Goal: Task Accomplishment & Management: Manage account settings

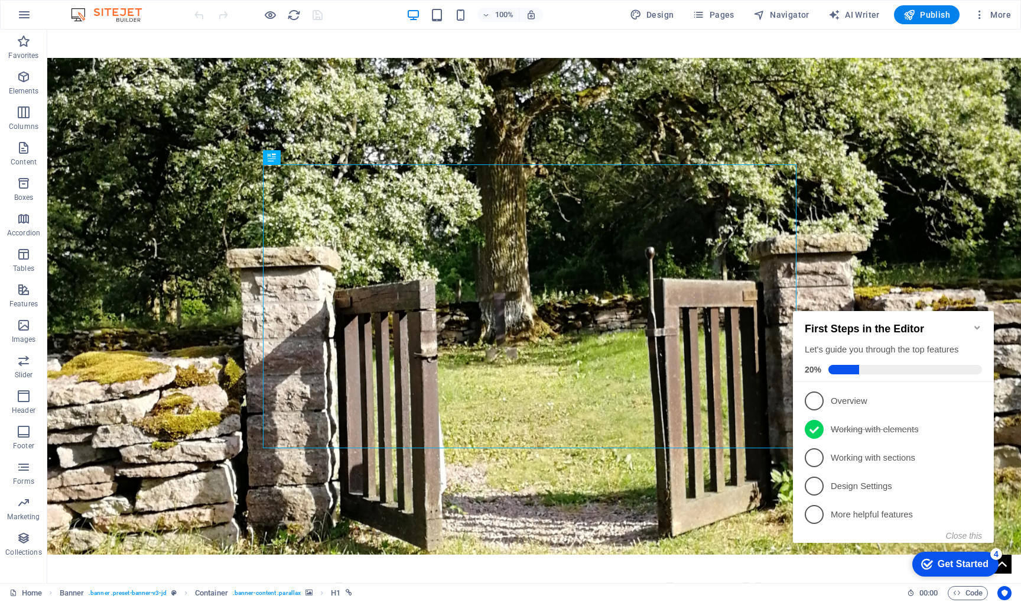
click at [978, 326] on icon "Minimize checklist" at bounding box center [977, 328] width 5 height 4
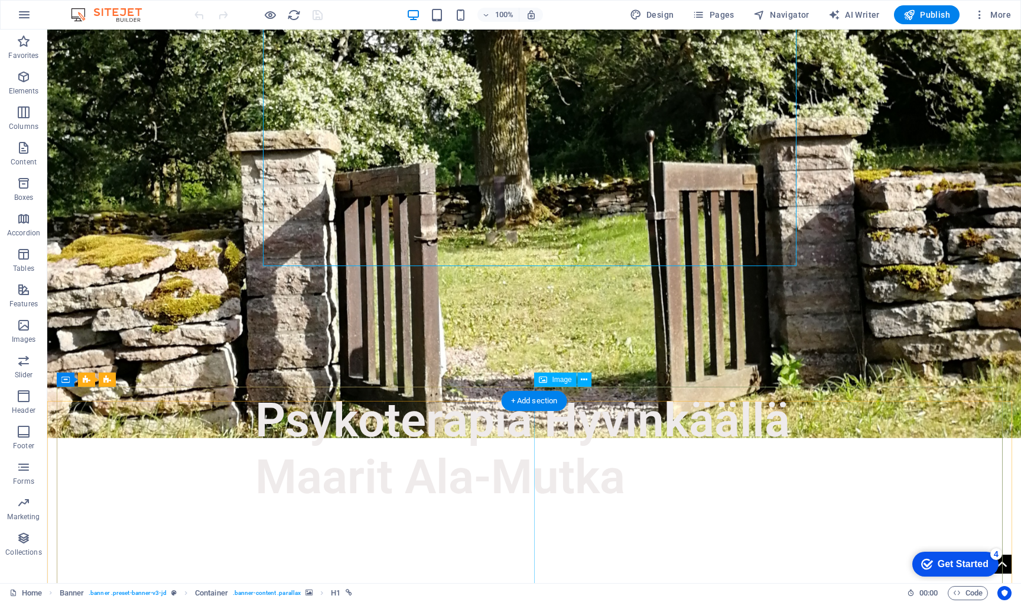
scroll to position [182, 0]
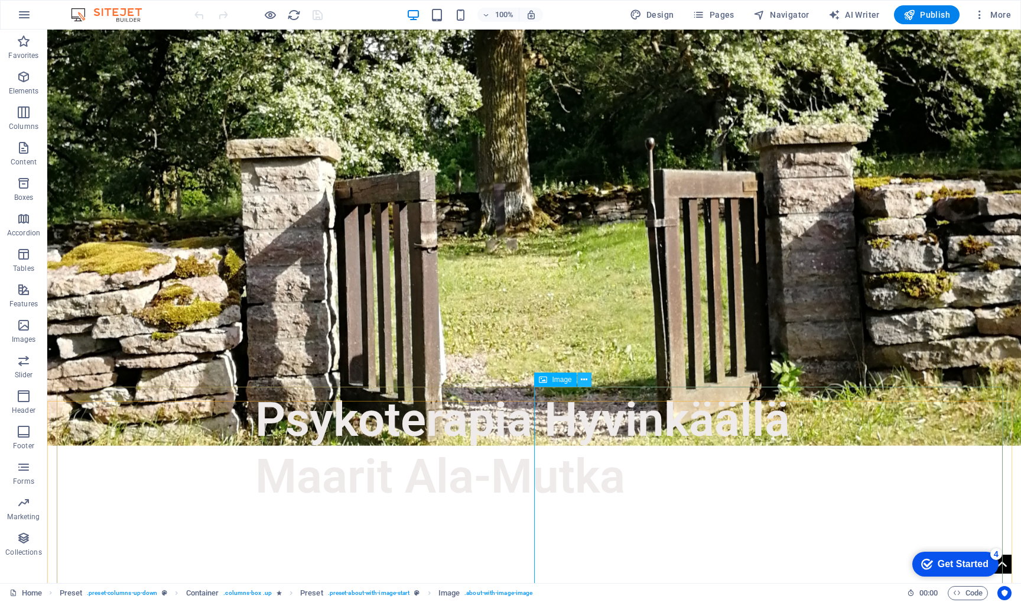
click at [589, 379] on button at bounding box center [584, 379] width 14 height 14
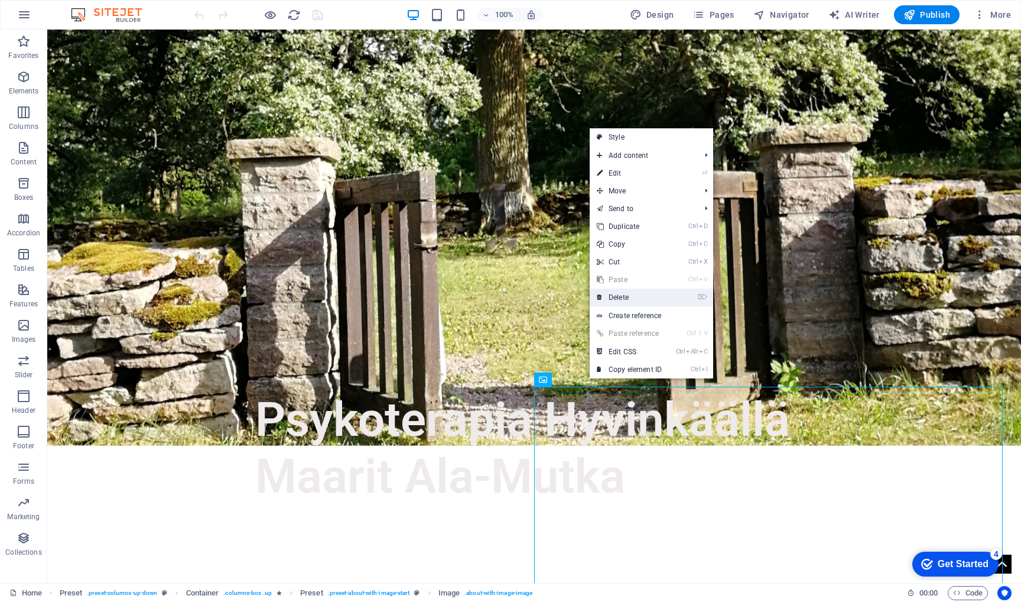
click at [619, 293] on link "⌦ Delete" at bounding box center [629, 297] width 79 height 18
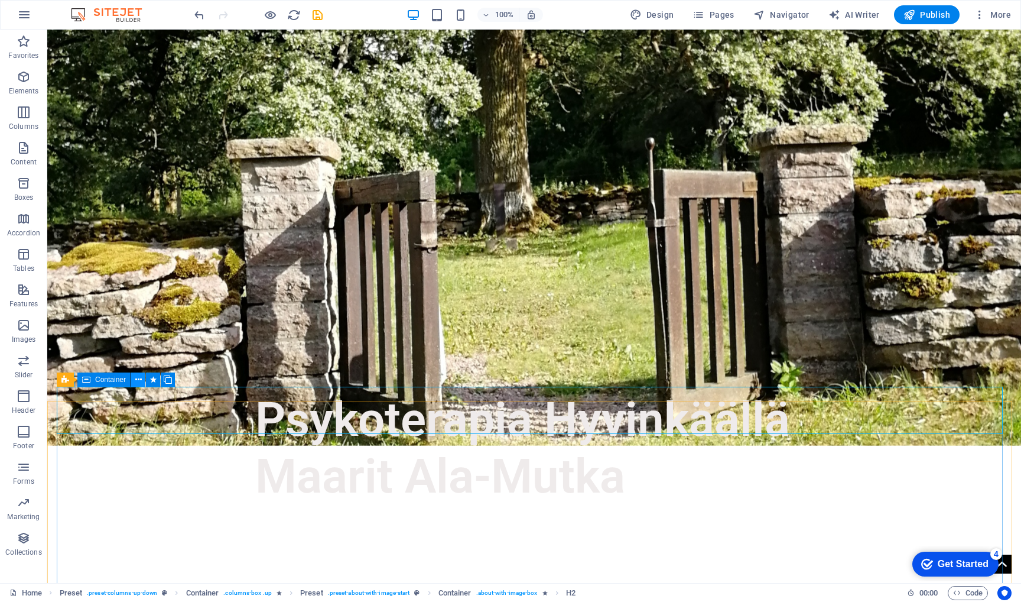
click at [140, 379] on icon at bounding box center [138, 380] width 7 height 12
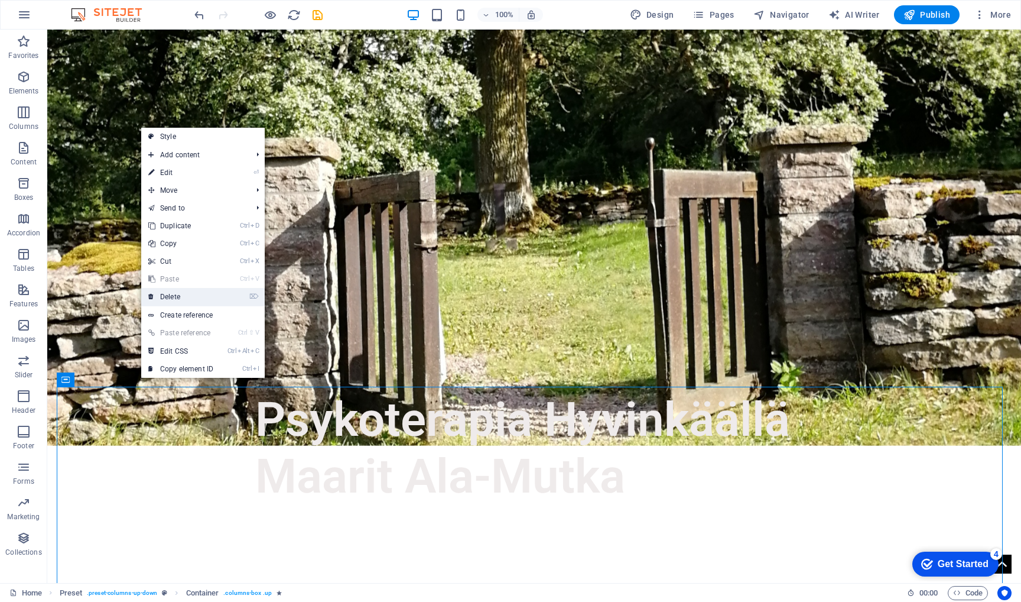
click at [209, 295] on link "⌦ Delete" at bounding box center [180, 297] width 79 height 18
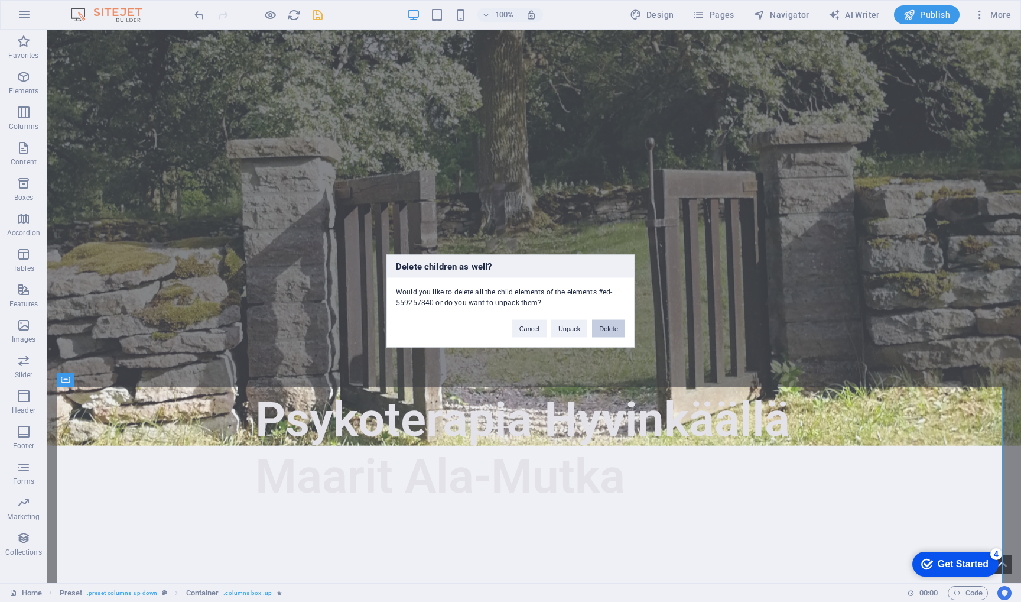
click at [608, 326] on button "Delete" at bounding box center [608, 329] width 33 height 18
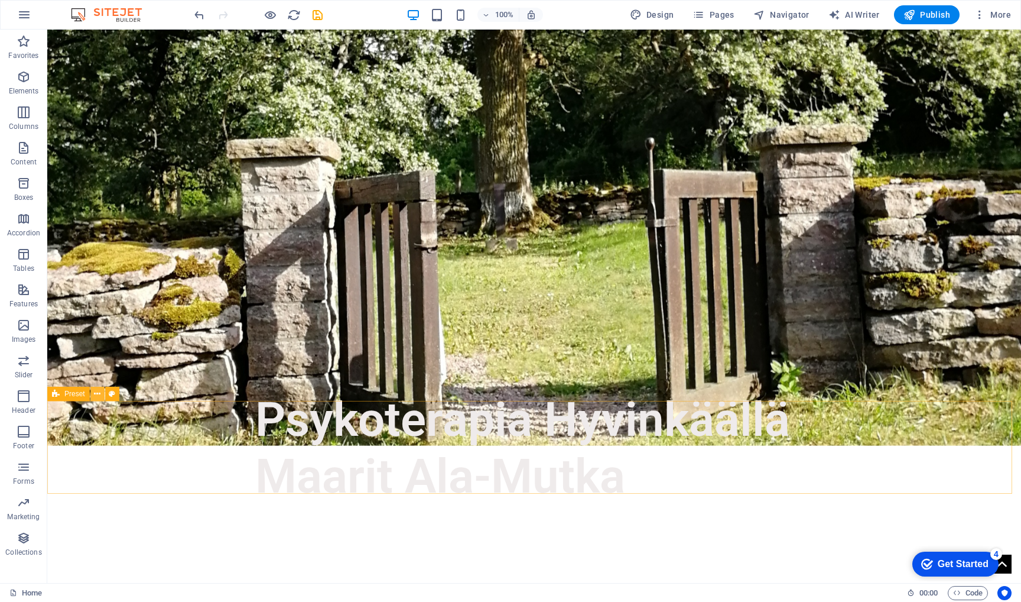
click at [95, 393] on icon at bounding box center [97, 394] width 7 height 12
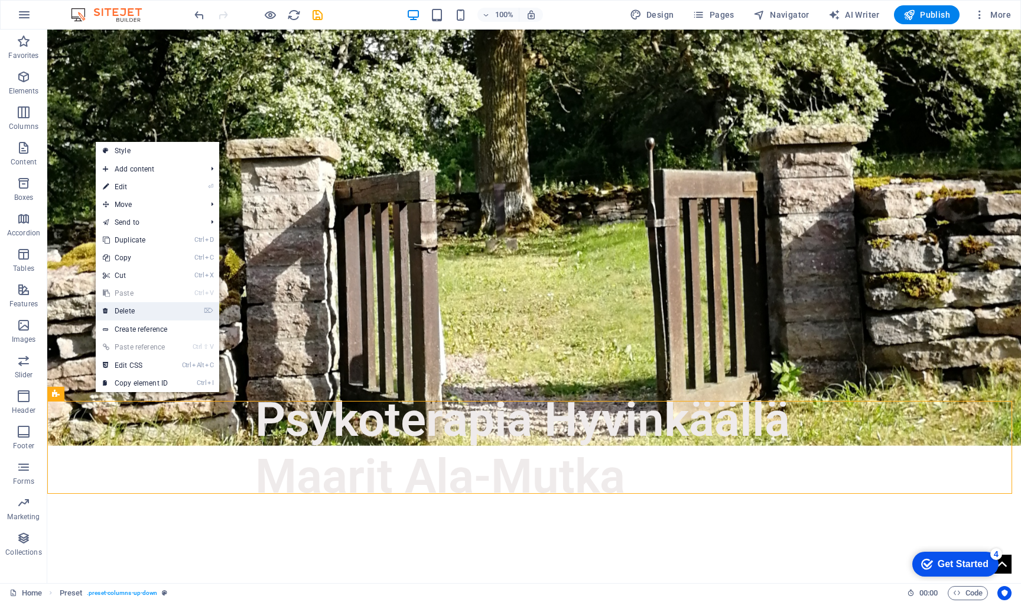
click at [139, 317] on link "⌦ Delete" at bounding box center [135, 311] width 79 height 18
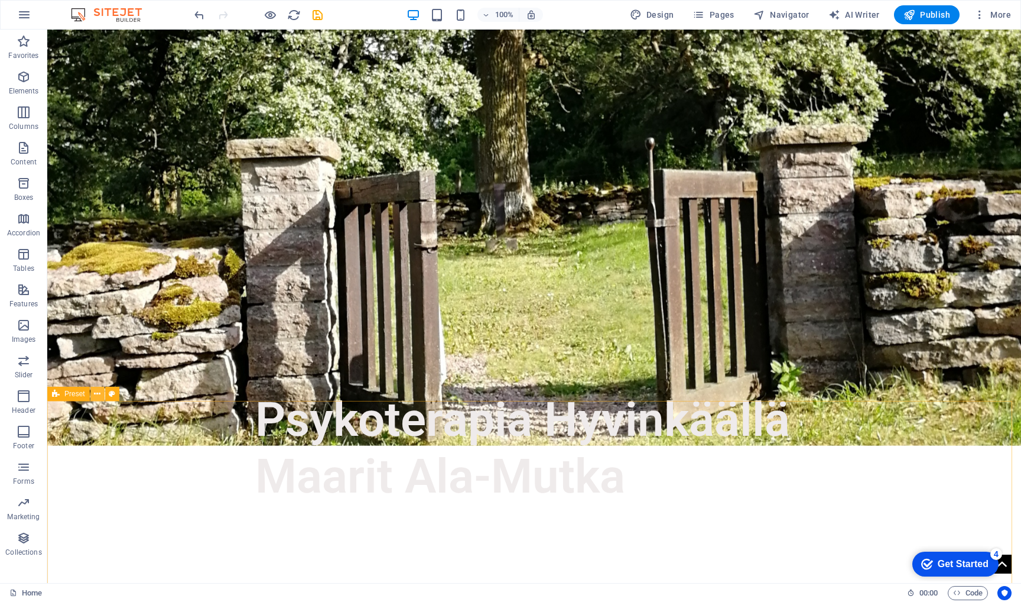
click at [96, 395] on icon at bounding box center [97, 394] width 7 height 12
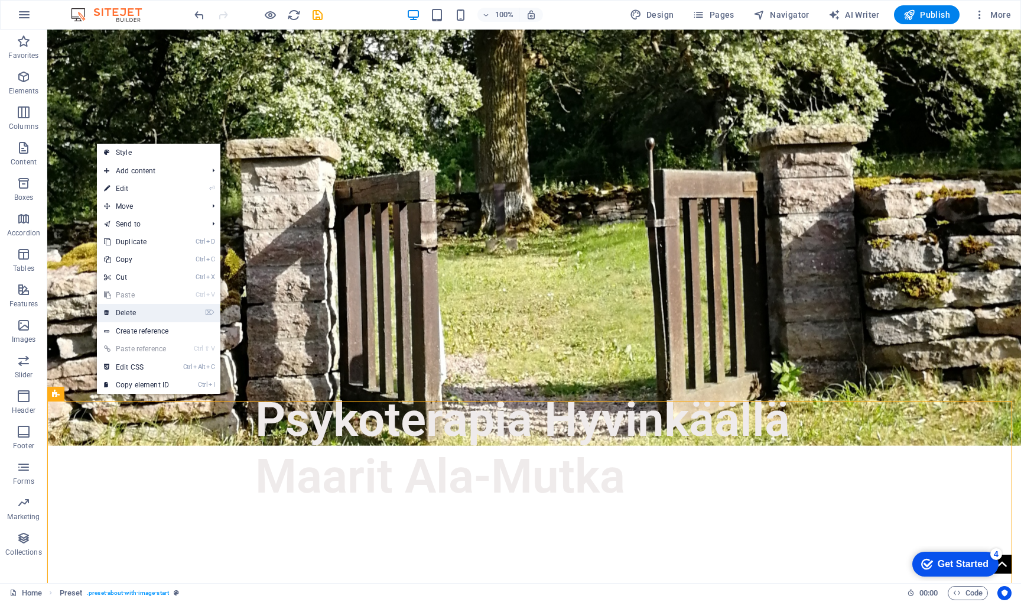
click at [130, 313] on link "⌦ Delete" at bounding box center [136, 313] width 79 height 18
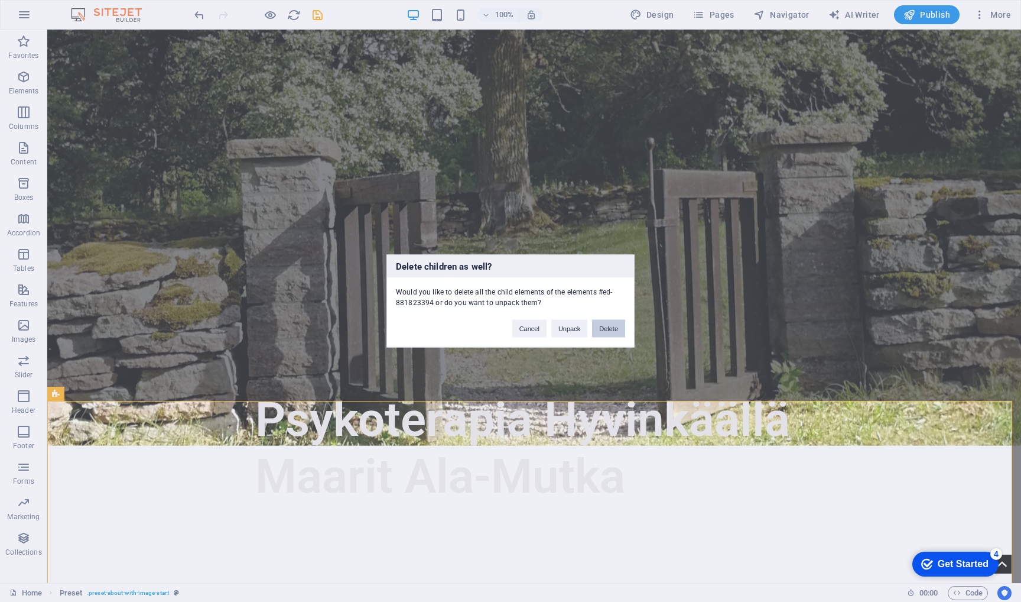
click at [611, 326] on button "Delete" at bounding box center [608, 329] width 33 height 18
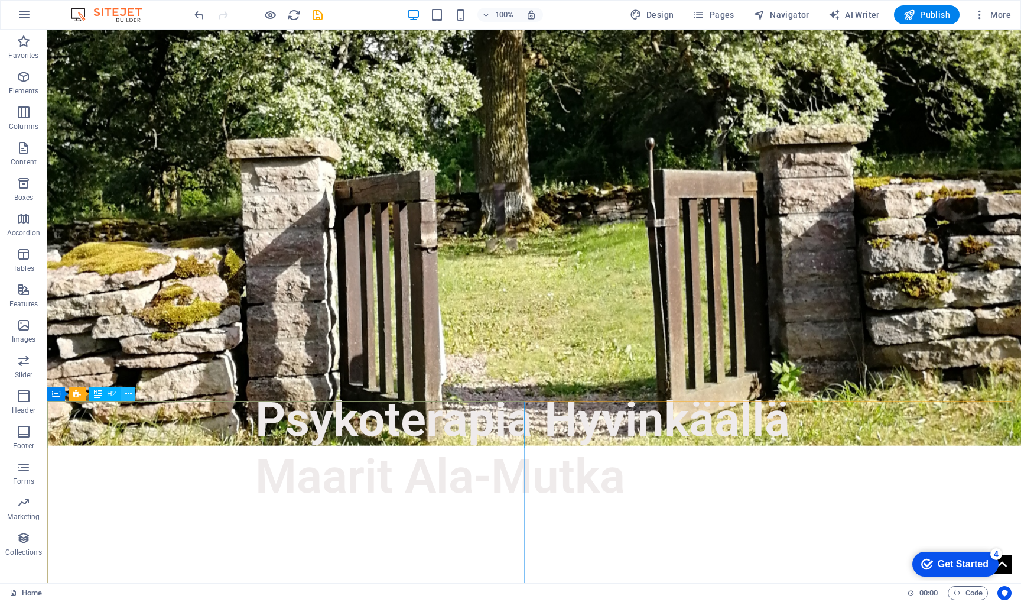
click at [128, 398] on icon at bounding box center [128, 394] width 7 height 12
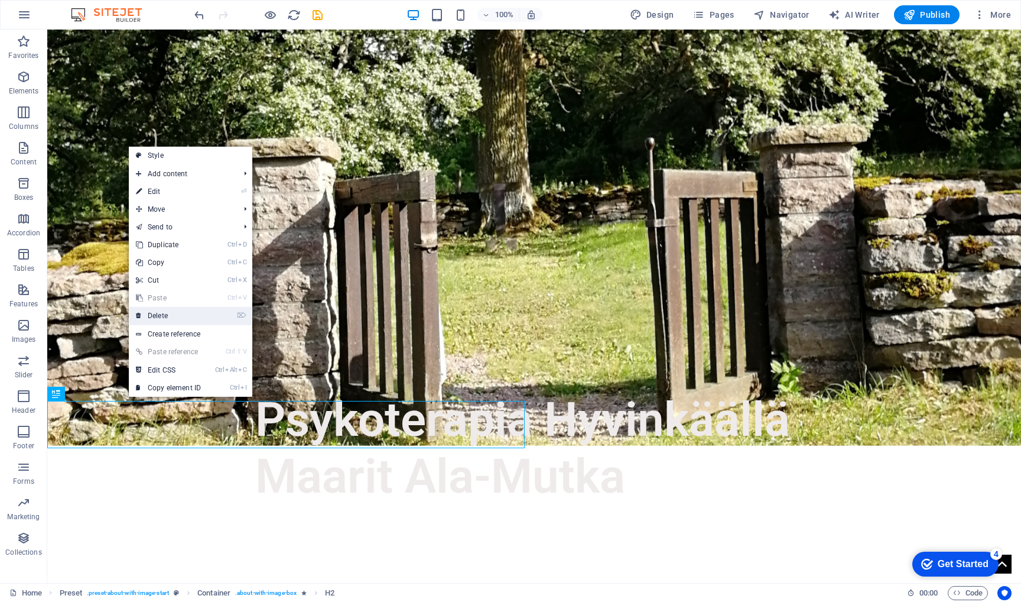
click at [180, 310] on link "⌦ Delete" at bounding box center [168, 316] width 79 height 18
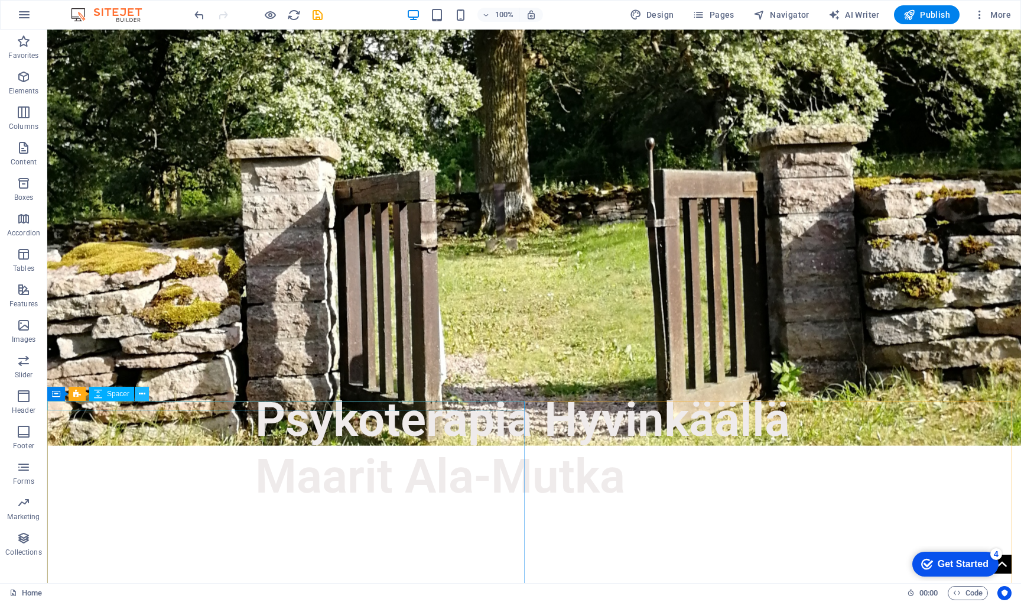
click at [137, 392] on button at bounding box center [142, 394] width 14 height 14
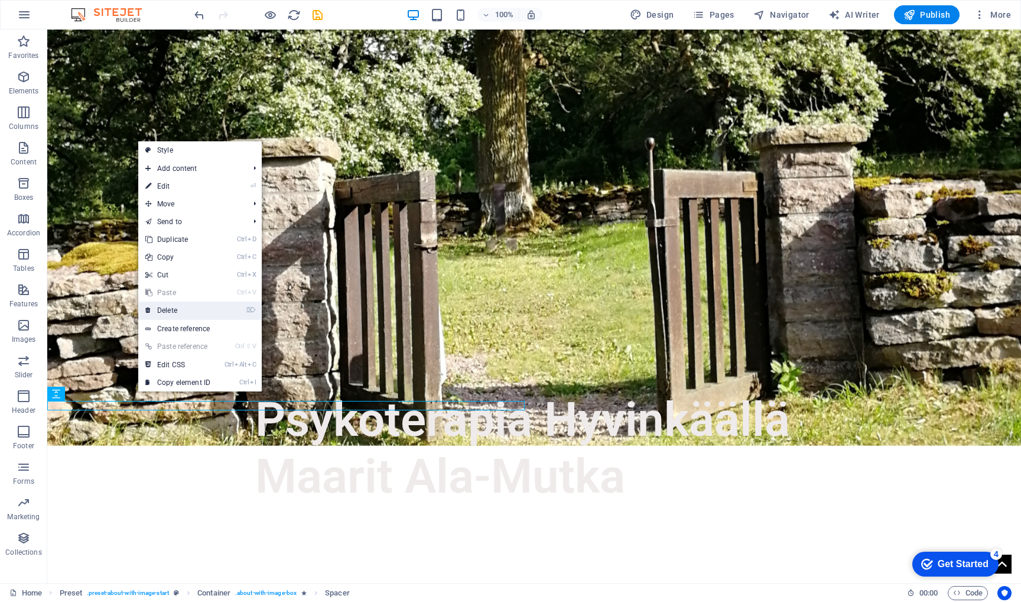
click at [184, 306] on link "⌦ Delete" at bounding box center [177, 310] width 79 height 18
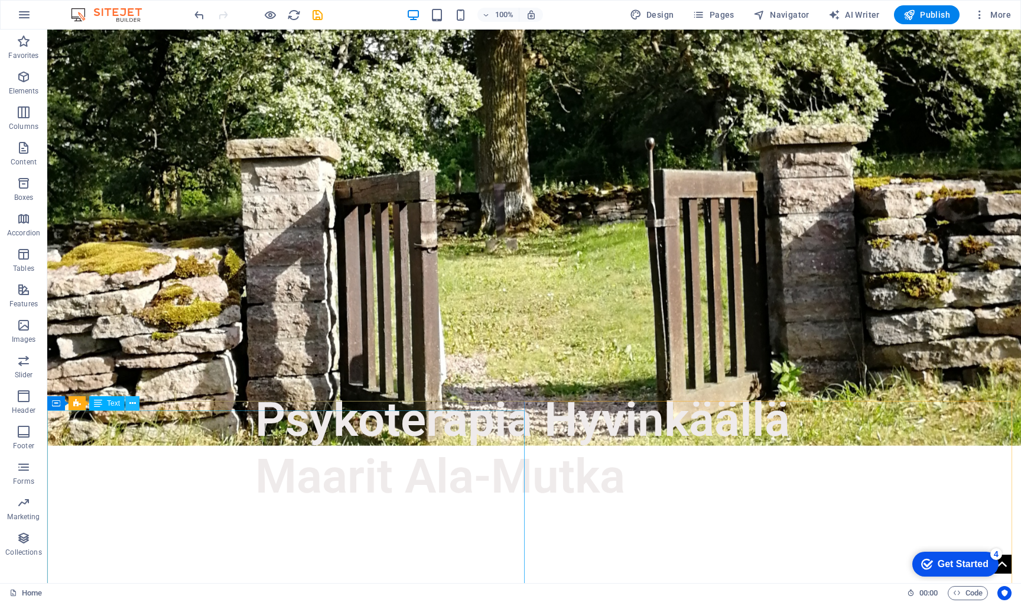
click at [134, 401] on icon at bounding box center [132, 403] width 7 height 12
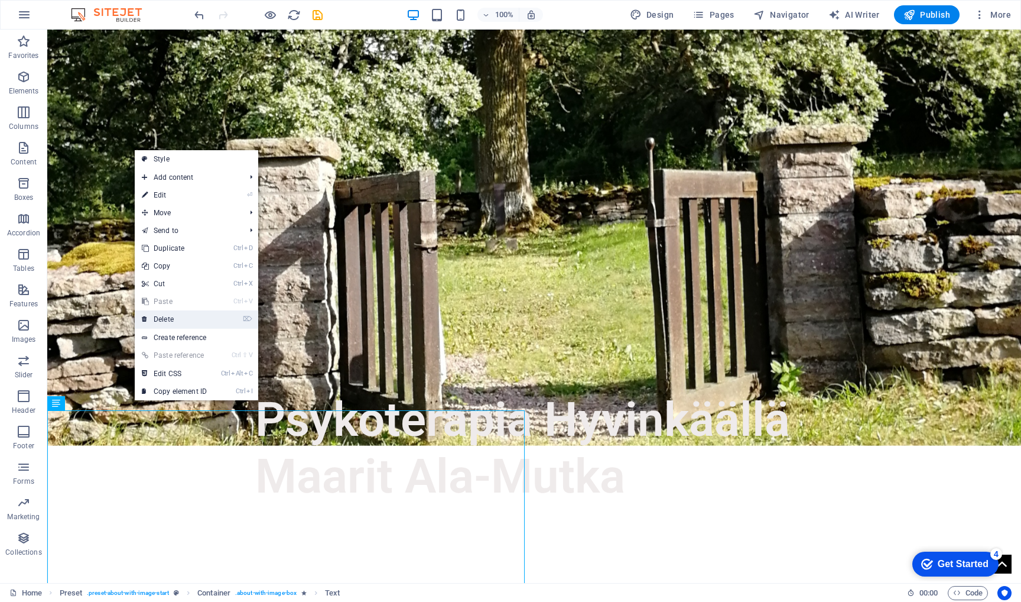
click at [178, 316] on link "⌦ Delete" at bounding box center [174, 319] width 79 height 18
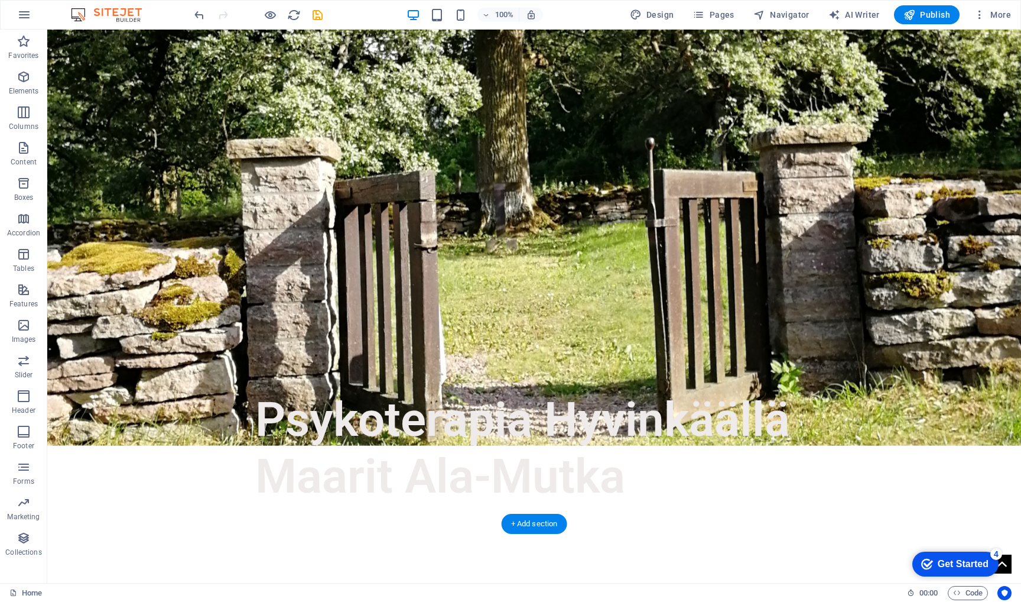
scroll to position [59, 0]
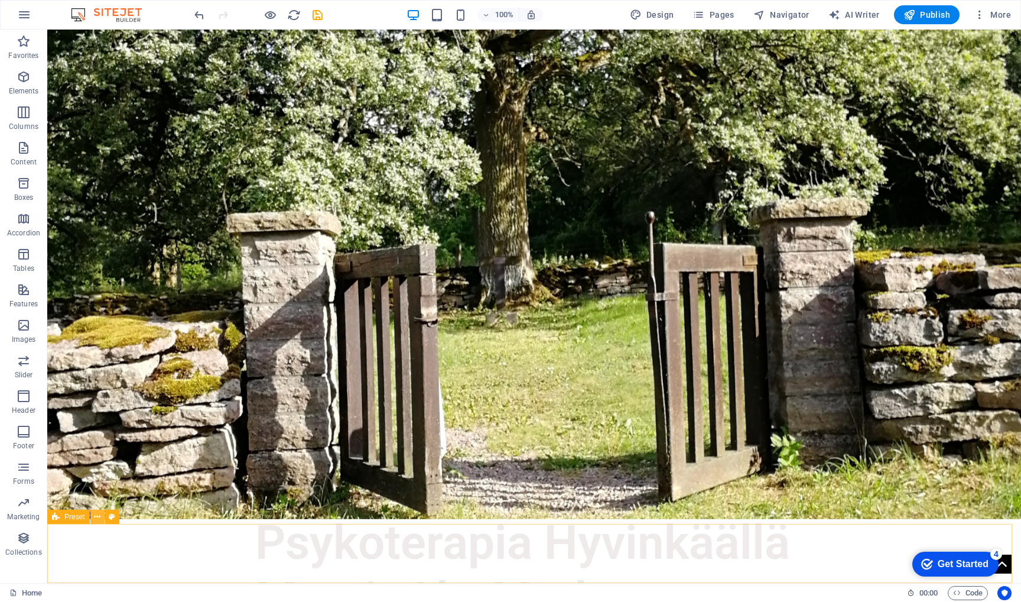
click at [96, 516] on icon at bounding box center [97, 517] width 7 height 12
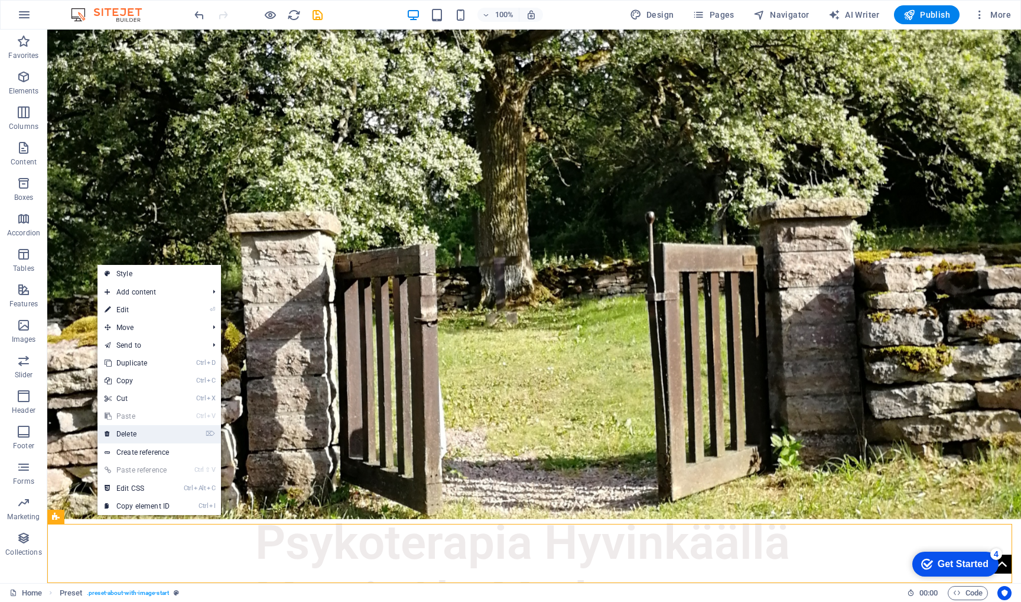
click at [142, 431] on link "⌦ Delete" at bounding box center [137, 434] width 79 height 18
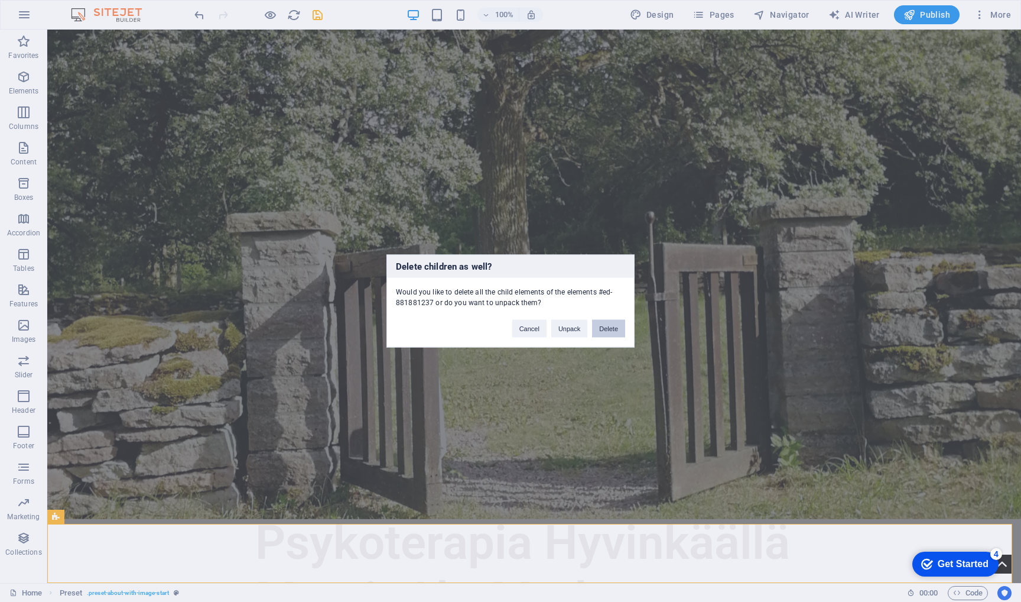
click at [601, 327] on button "Delete" at bounding box center [608, 329] width 33 height 18
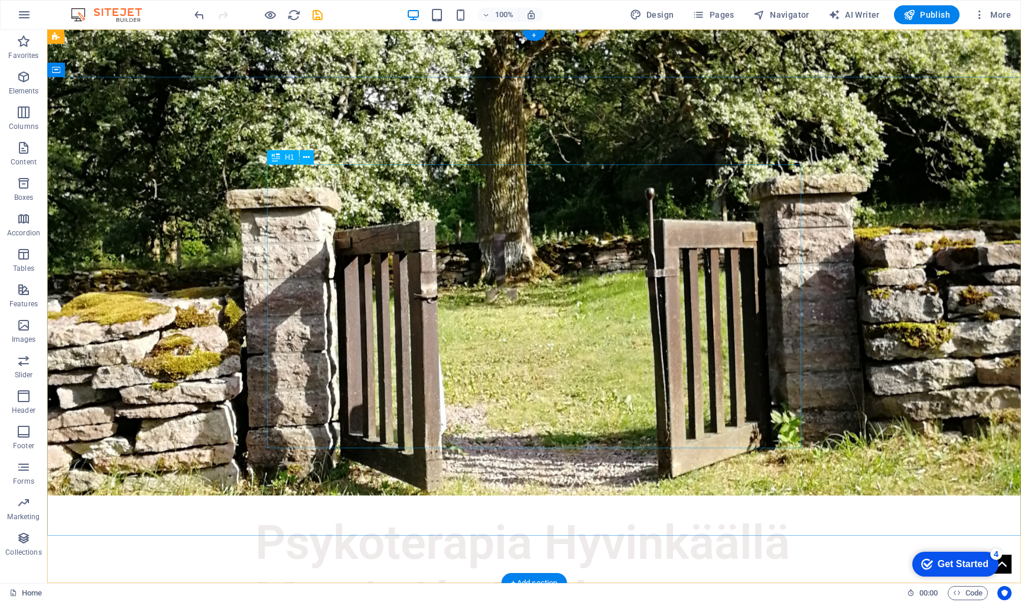
scroll to position [0, 0]
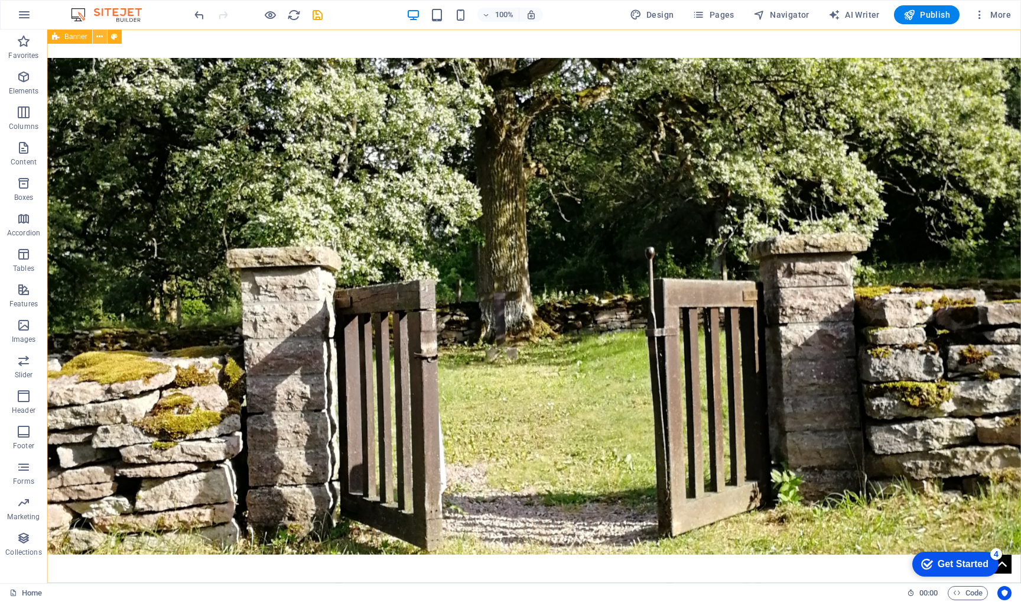
click at [98, 37] on icon at bounding box center [99, 37] width 7 height 12
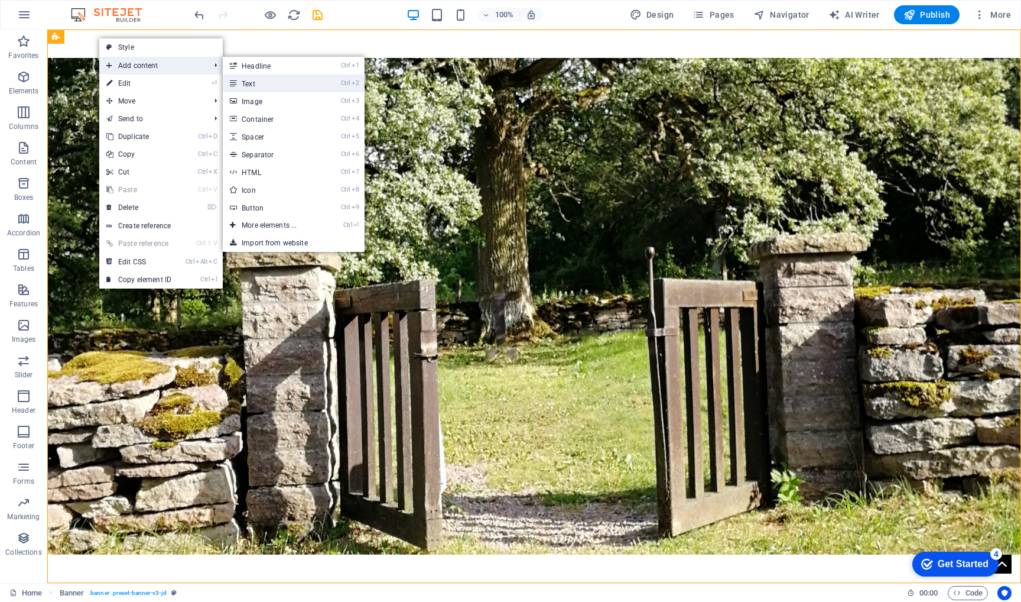
click at [265, 82] on link "Ctrl 2 Text" at bounding box center [272, 83] width 98 height 18
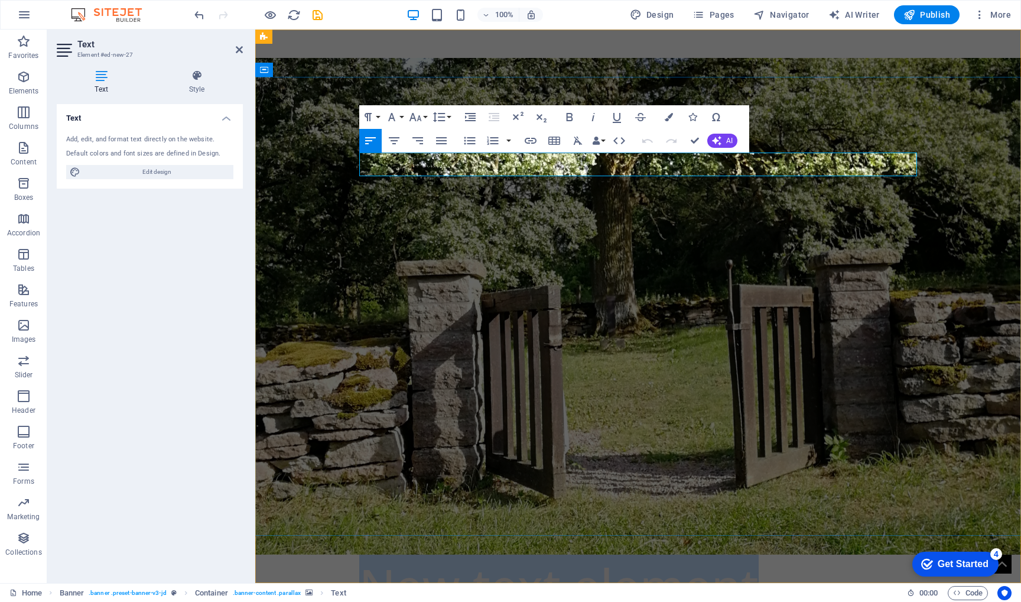
click at [435, 573] on p "New text element" at bounding box center [638, 585] width 558 height 24
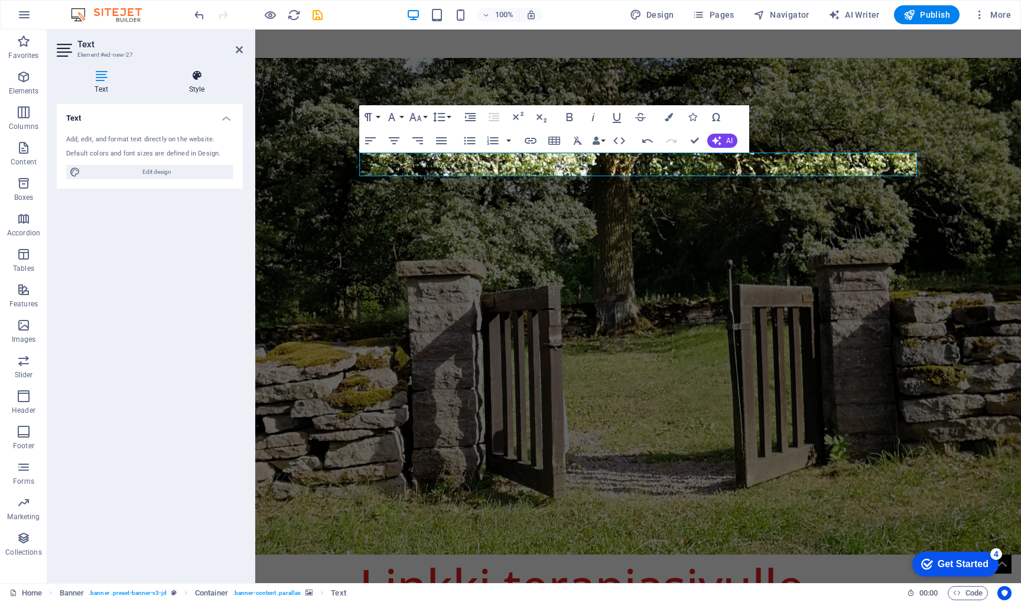
click at [200, 83] on h4 "Style" at bounding box center [197, 82] width 92 height 25
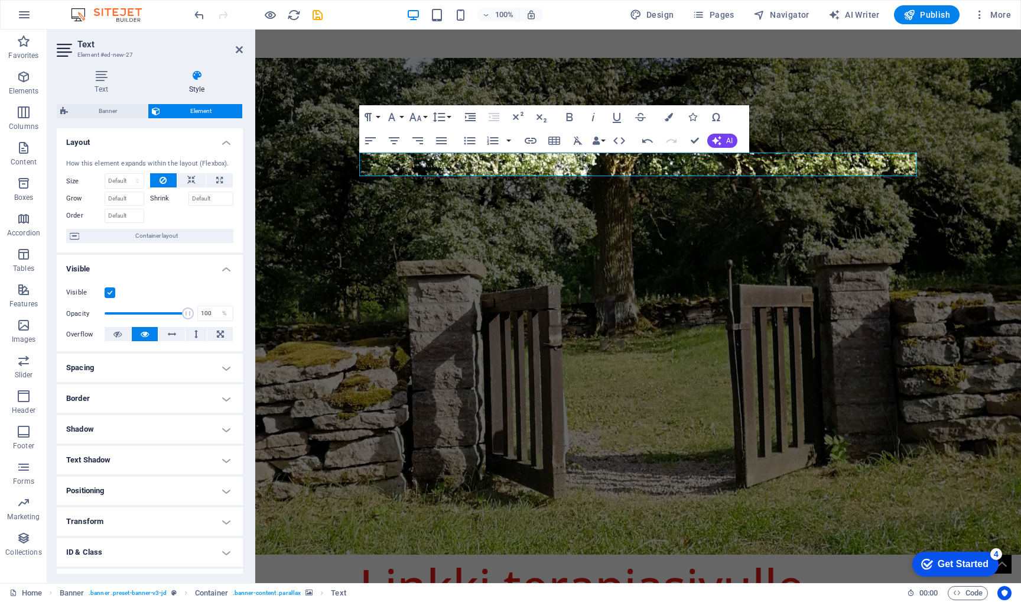
click at [158, 488] on h4 "Positioning" at bounding box center [150, 490] width 186 height 28
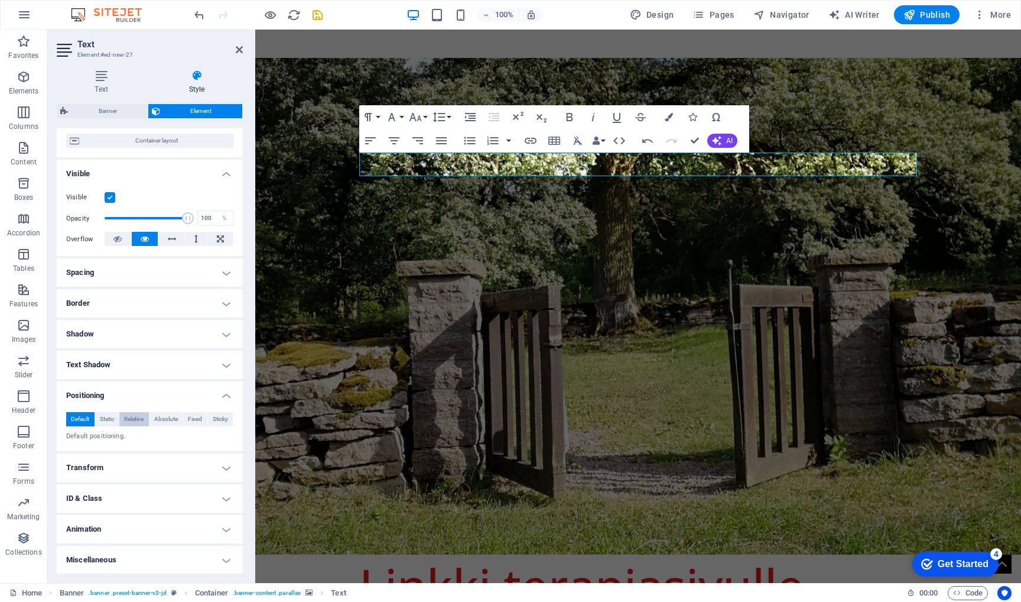
click at [136, 419] on span "Relative" at bounding box center [134, 419] width 20 height 14
click at [139, 477] on select "auto px rem % em" at bounding box center [150, 477] width 52 height 14
select select "%"
click at [158, 470] on select "auto px rem % em" at bounding box center [150, 477] width 52 height 14
type input "10"
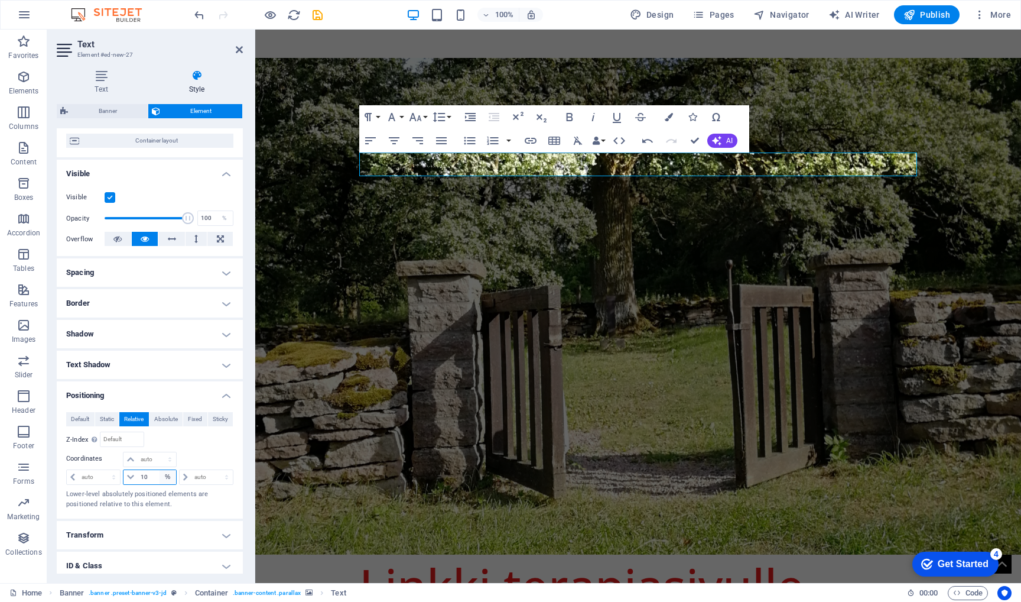
click at [164, 475] on select "auto px rem % em" at bounding box center [168, 477] width 17 height 14
select select "px"
click at [160, 470] on select "auto px rem % em" at bounding box center [168, 477] width 17 height 14
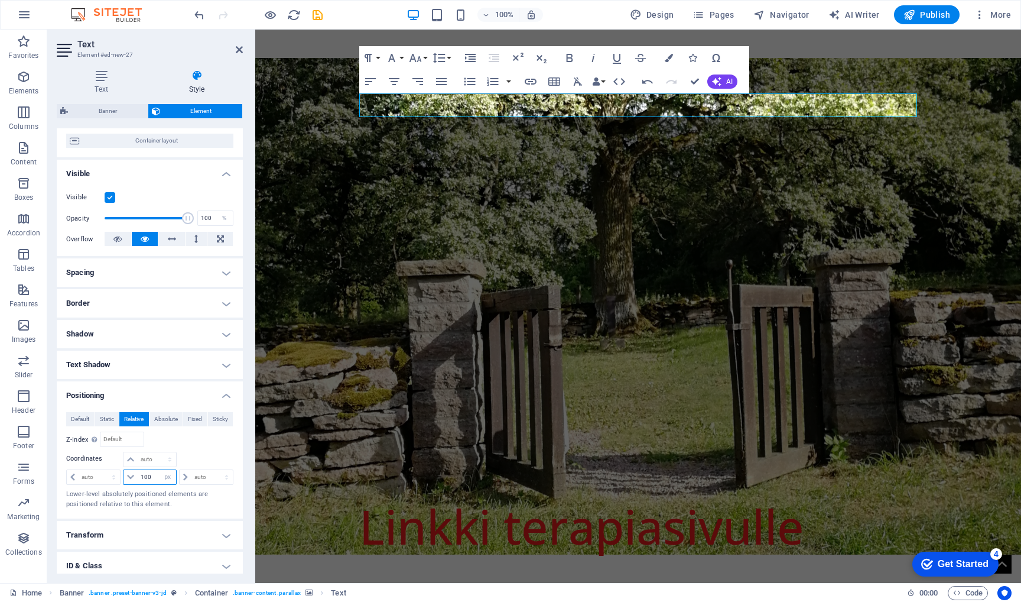
click at [153, 475] on input "100" at bounding box center [157, 477] width 38 height 14
type input "1"
click at [158, 459] on select "auto px rem % em" at bounding box center [150, 459] width 52 height 14
click at [189, 455] on div at bounding box center [206, 460] width 56 height 17
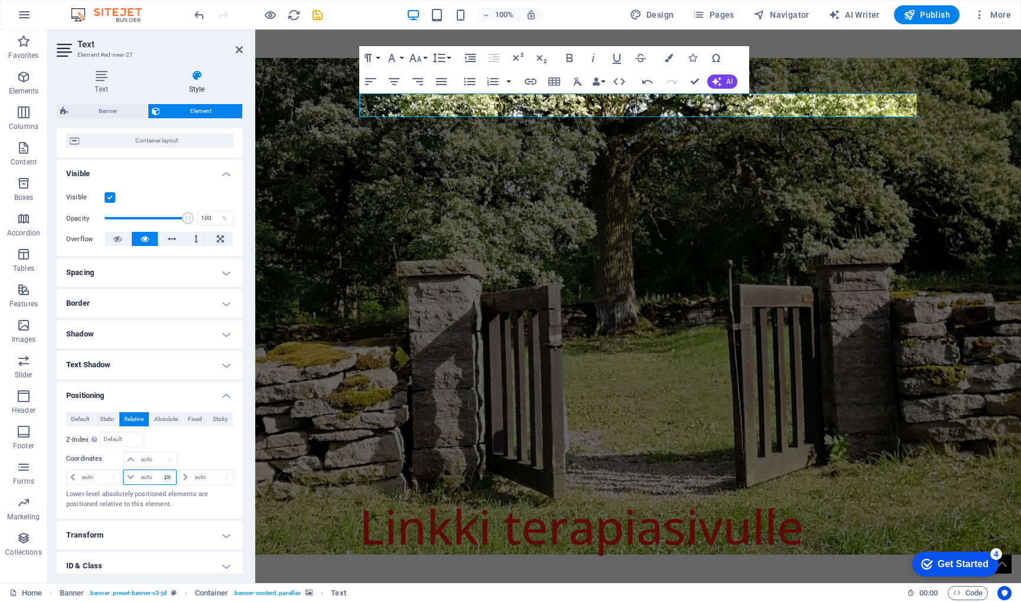
click at [167, 473] on select "auto px rem % em" at bounding box center [168, 477] width 17 height 14
click at [160, 470] on select "auto px rem % em" at bounding box center [168, 477] width 17 height 14
select select "DISABLED_OPTION_VALUE"
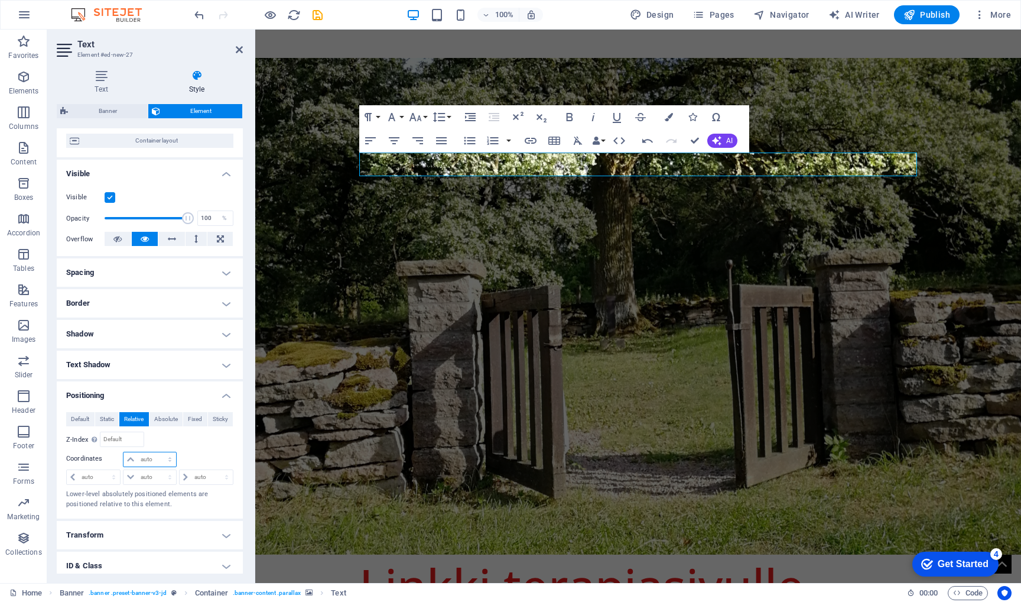
click at [166, 458] on select "auto px rem % em" at bounding box center [150, 459] width 52 height 14
select select "px"
click at [158, 452] on select "auto px rem % em" at bounding box center [150, 459] width 52 height 14
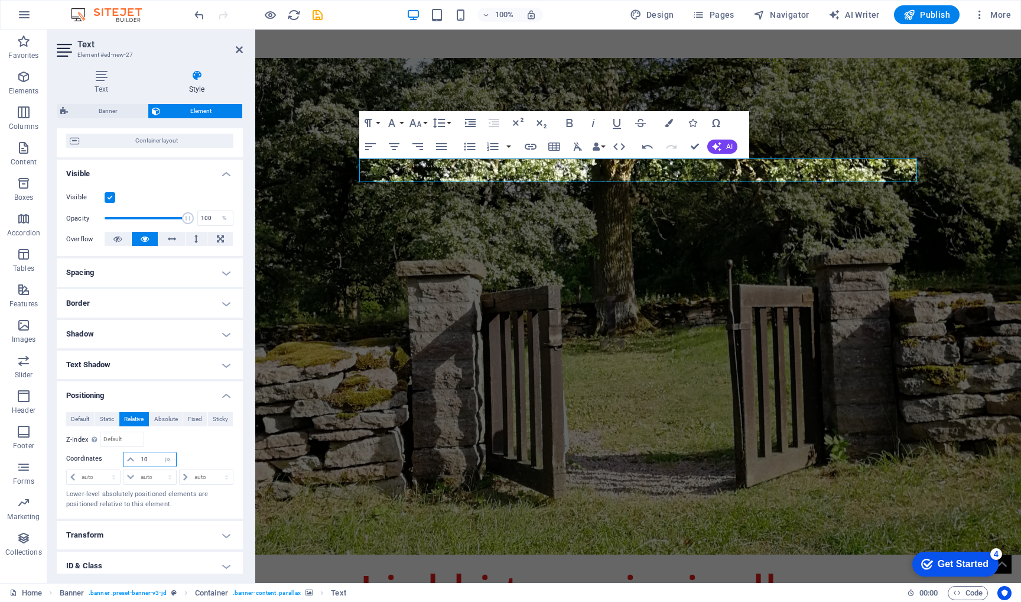
click at [156, 462] on input "10" at bounding box center [157, 459] width 38 height 14
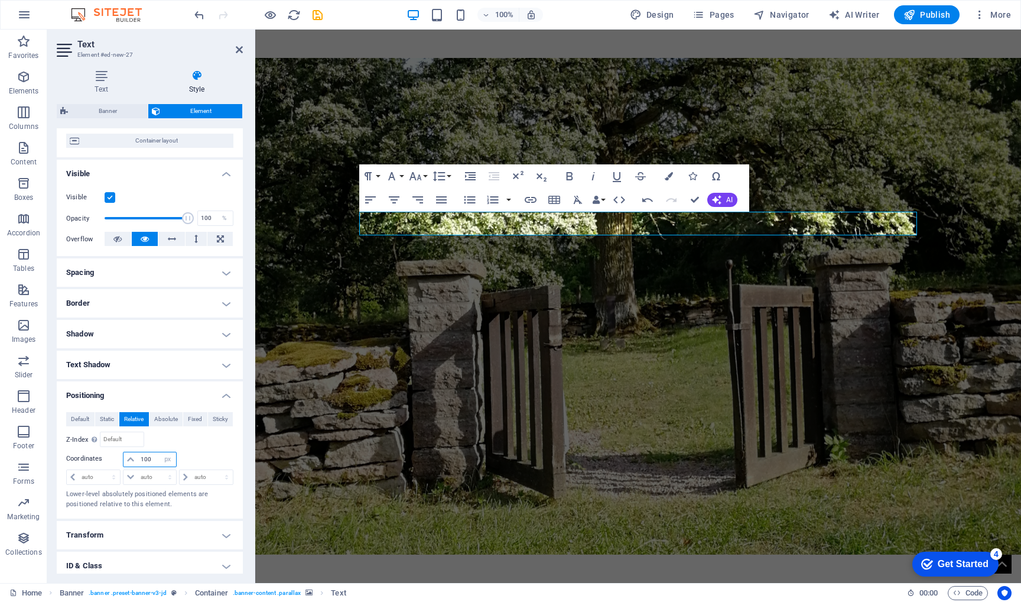
click at [156, 462] on input "100" at bounding box center [157, 459] width 38 height 14
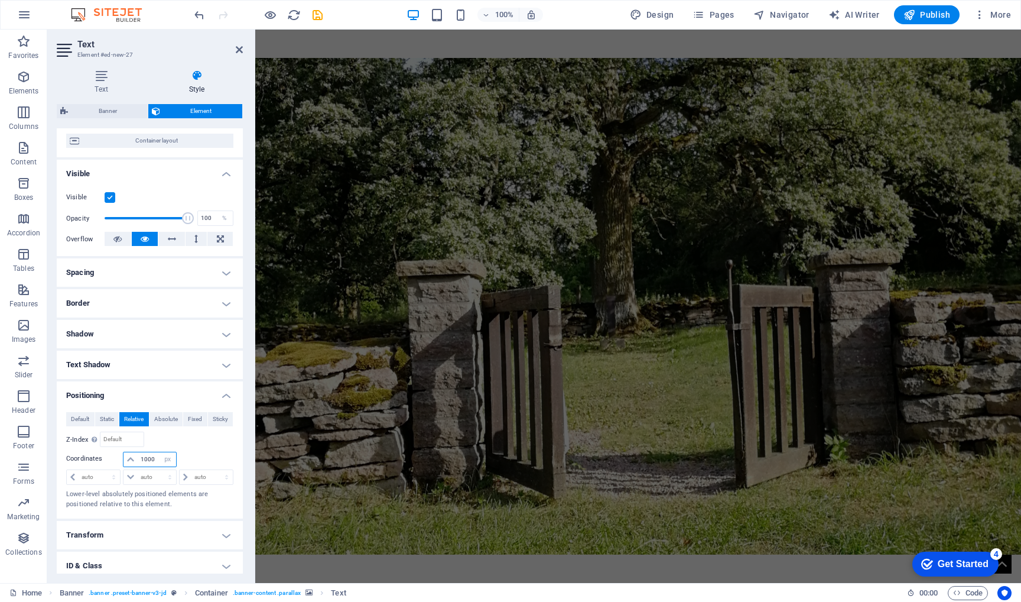
click at [156, 462] on input "1000" at bounding box center [157, 459] width 38 height 14
type input "1"
type input "500"
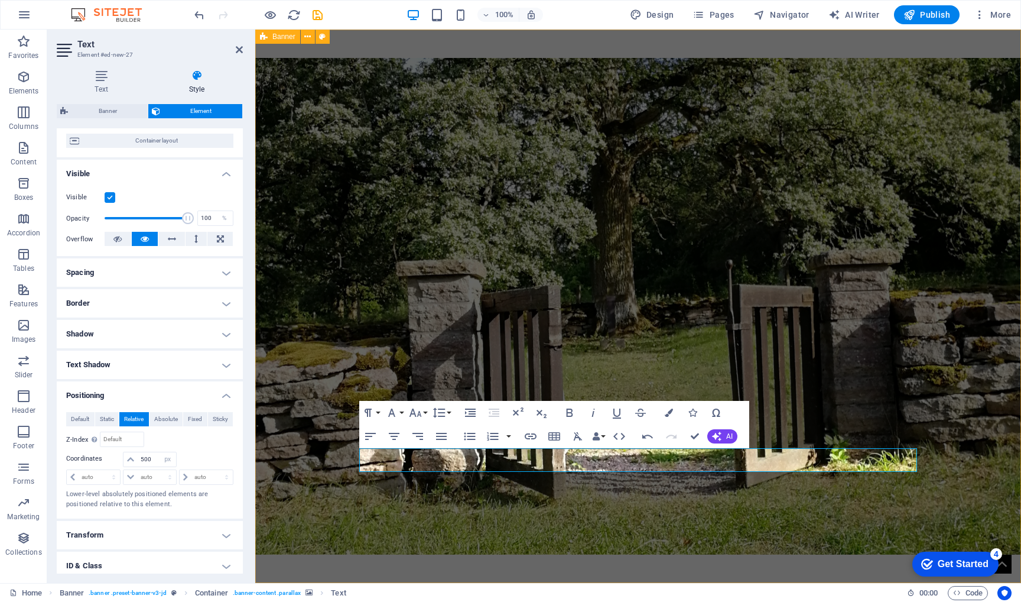
click at [635, 558] on div "Linkki terapiasivulle Psykoterapia Hyvinkäällä Maarit Ala-Mutka Linkki terapias…" at bounding box center [638, 479] width 766 height 898
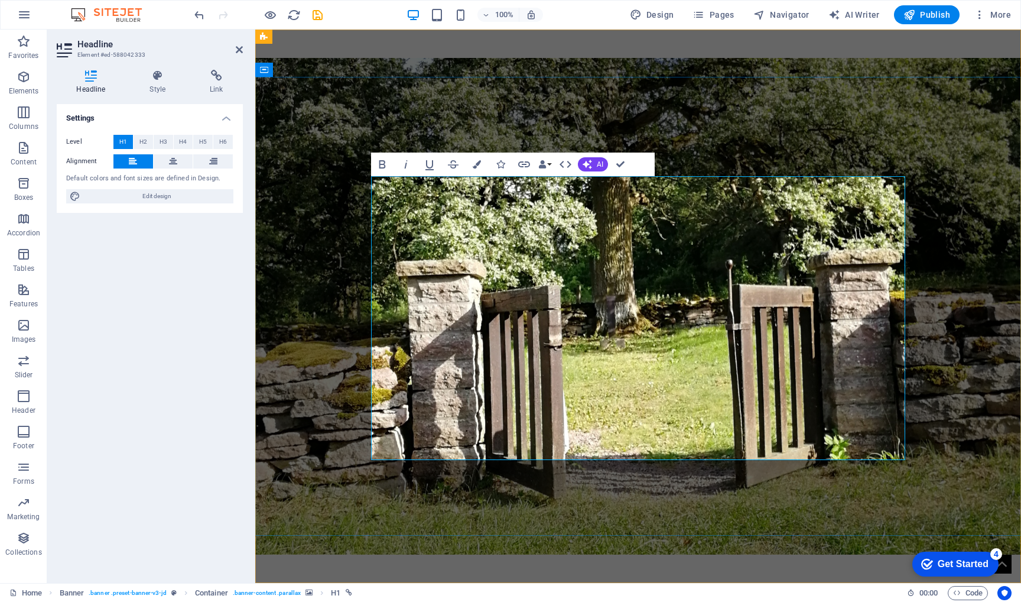
drag, startPoint x: 792, startPoint y: 431, endPoint x: 376, endPoint y: 423, distance: 416.2
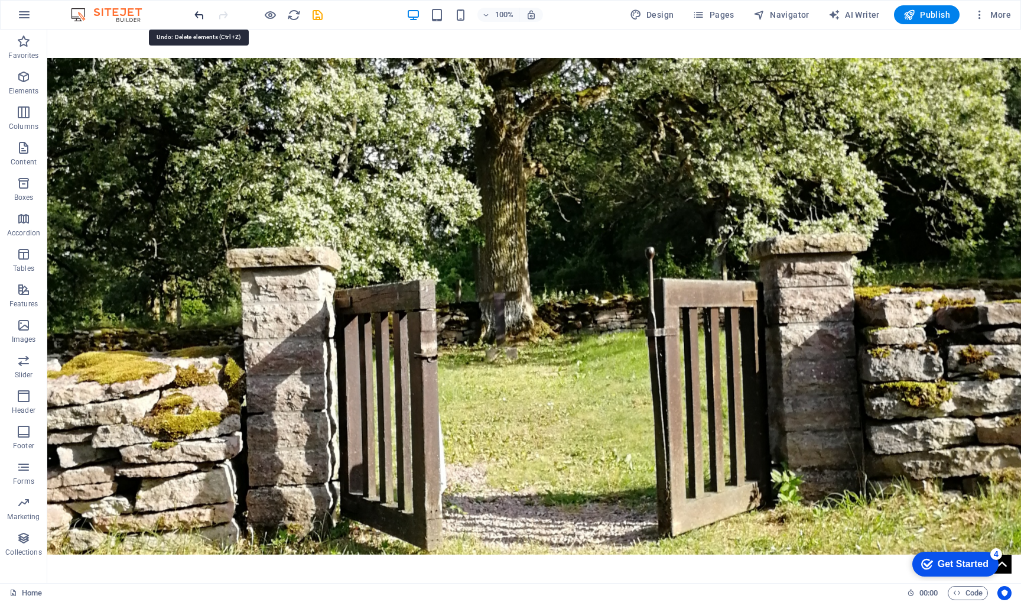
click at [198, 18] on icon "undo" at bounding box center [200, 15] width 14 height 14
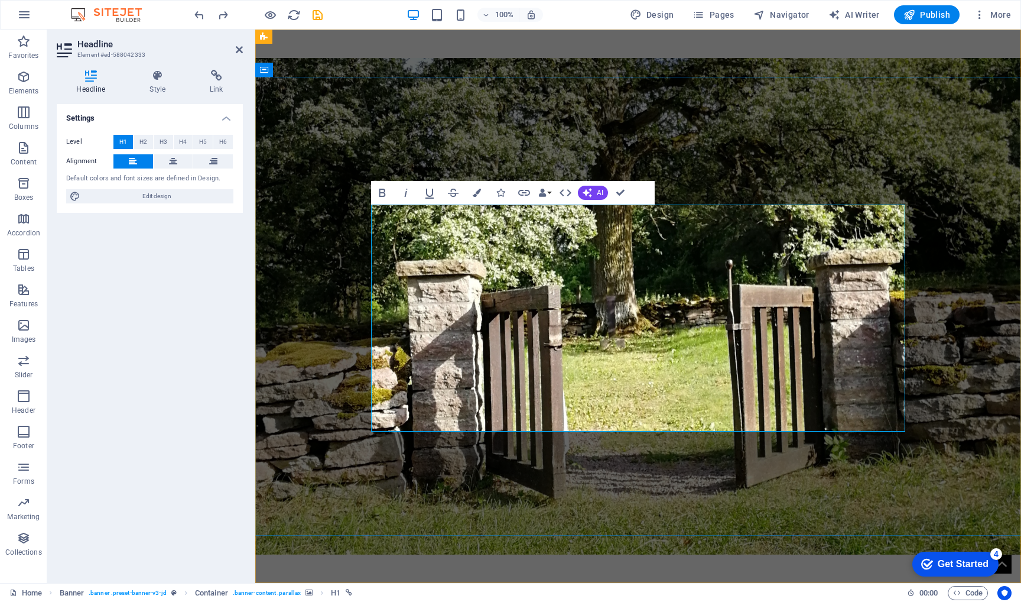
click at [870, 502] on figure at bounding box center [638, 306] width 766 height 497
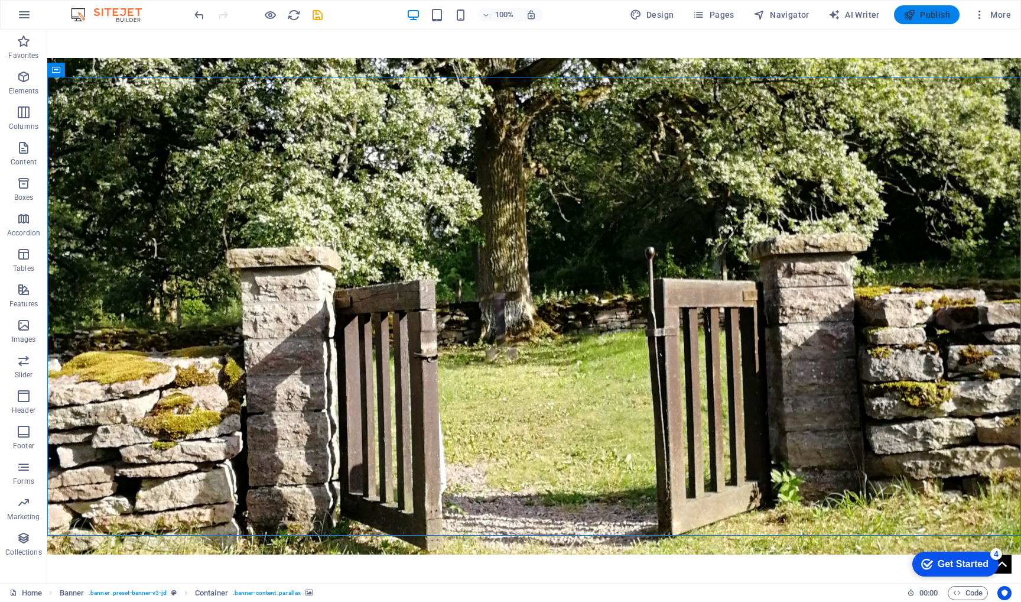
click at [930, 15] on span "Publish" at bounding box center [927, 15] width 47 height 12
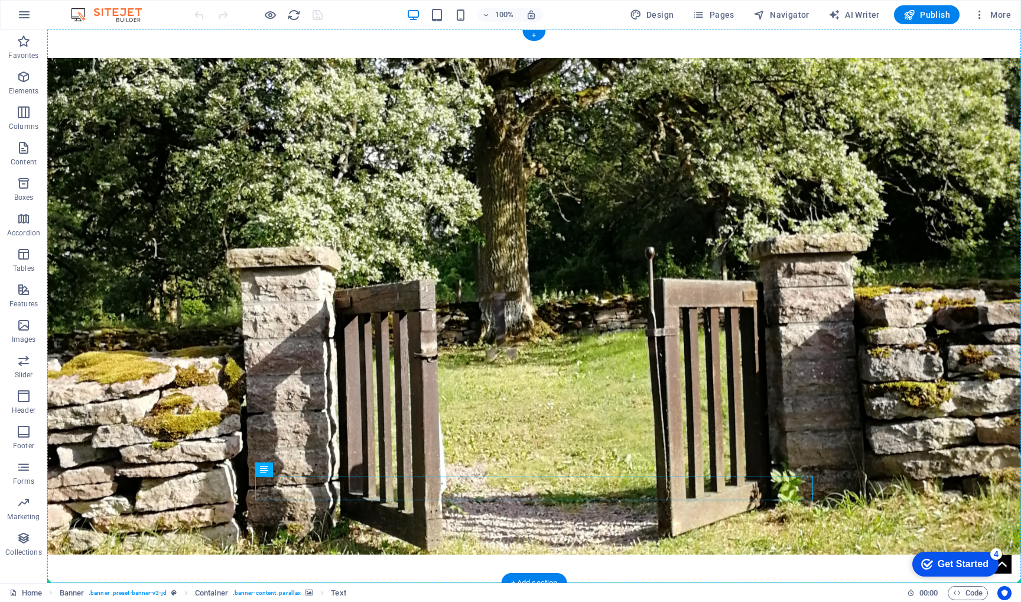
drag, startPoint x: 261, startPoint y: 492, endPoint x: 447, endPoint y: 504, distance: 186.6
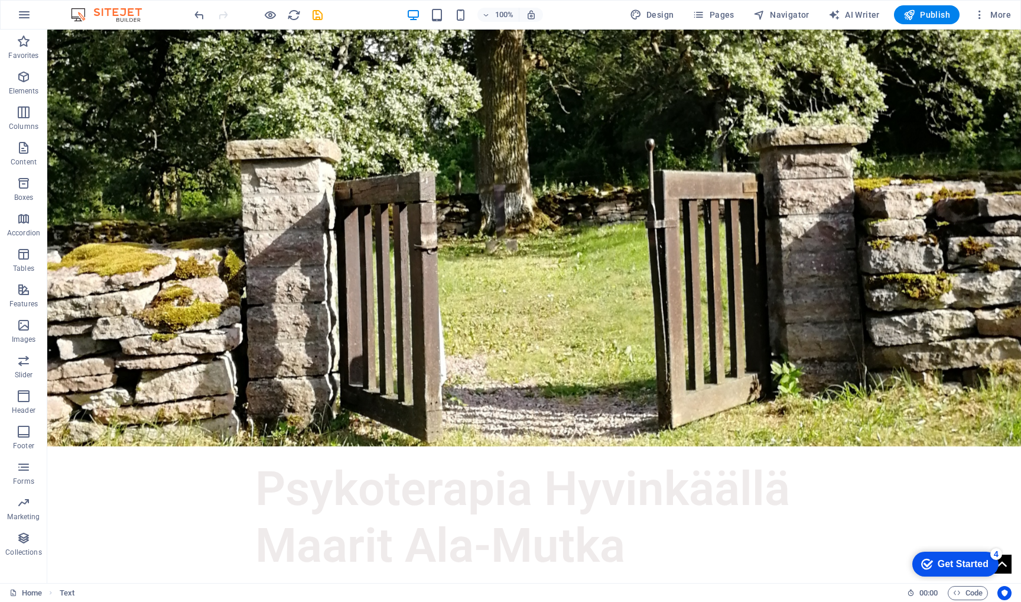
scroll to position [339, 0]
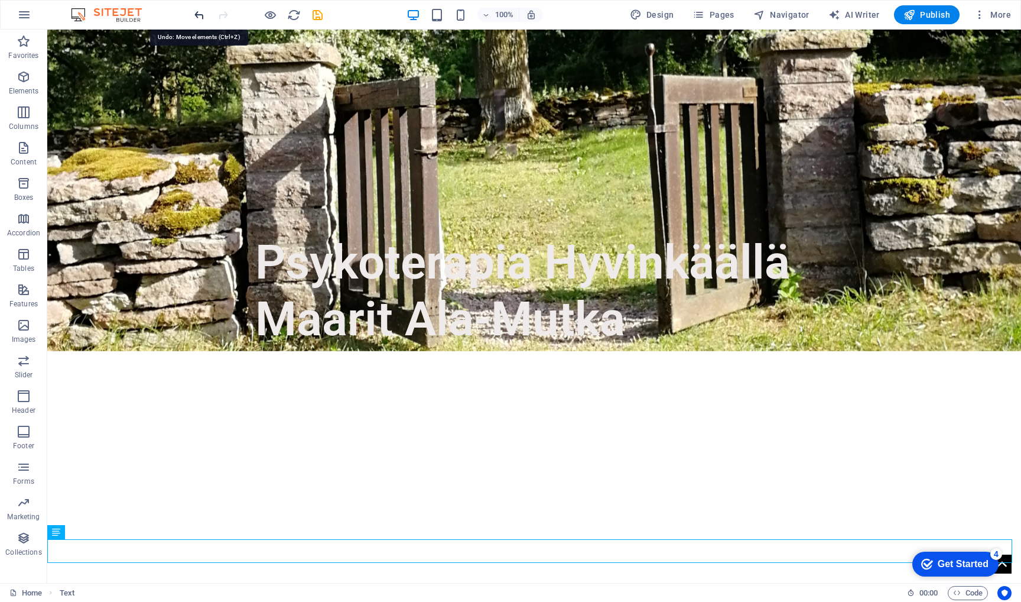
click at [203, 13] on icon "undo" at bounding box center [200, 15] width 14 height 14
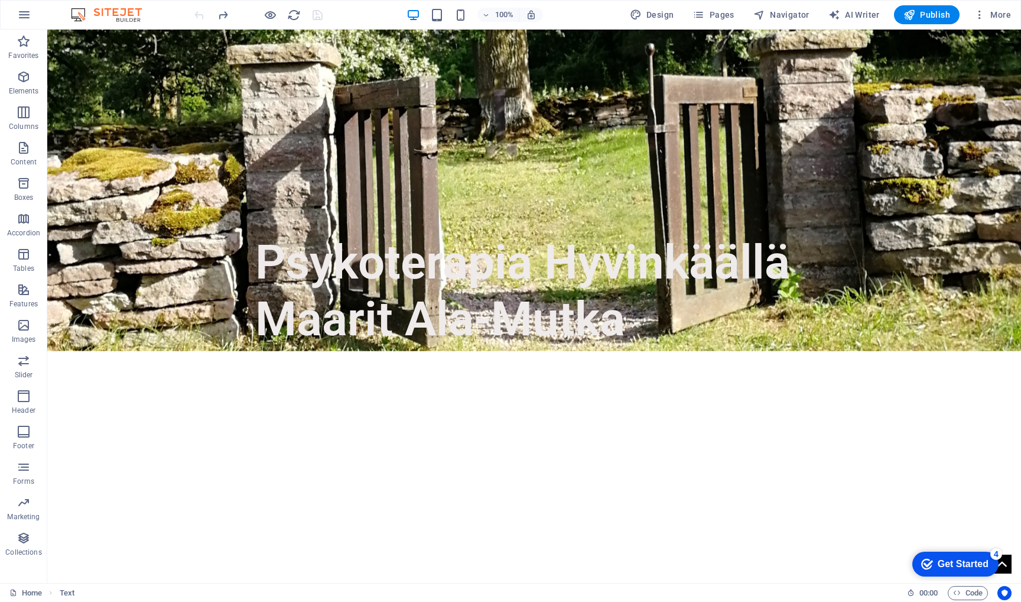
scroll to position [0, 0]
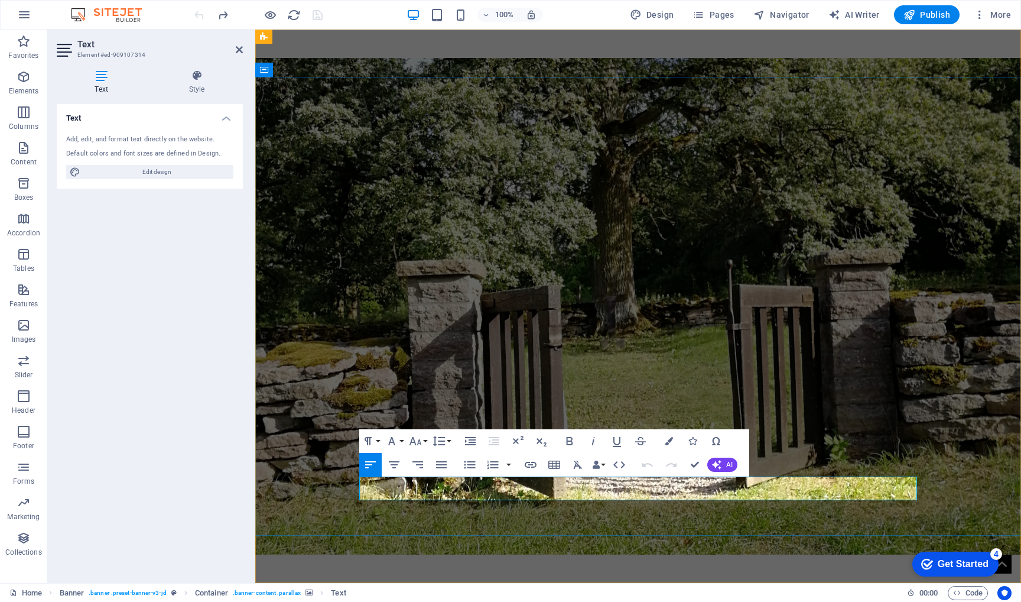
drag, startPoint x: 365, startPoint y: 489, endPoint x: 796, endPoint y: 493, distance: 430.3
click at [531, 463] on icon "button" at bounding box center [531, 465] width 14 height 14
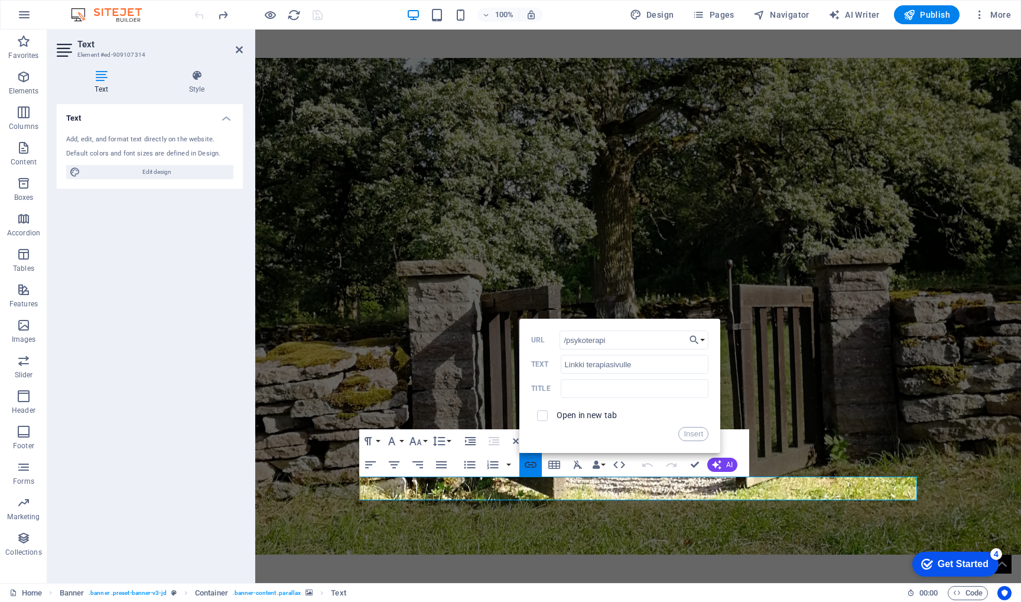
type input "/psykoterapia"
click at [697, 431] on button "Insert" at bounding box center [694, 434] width 30 height 14
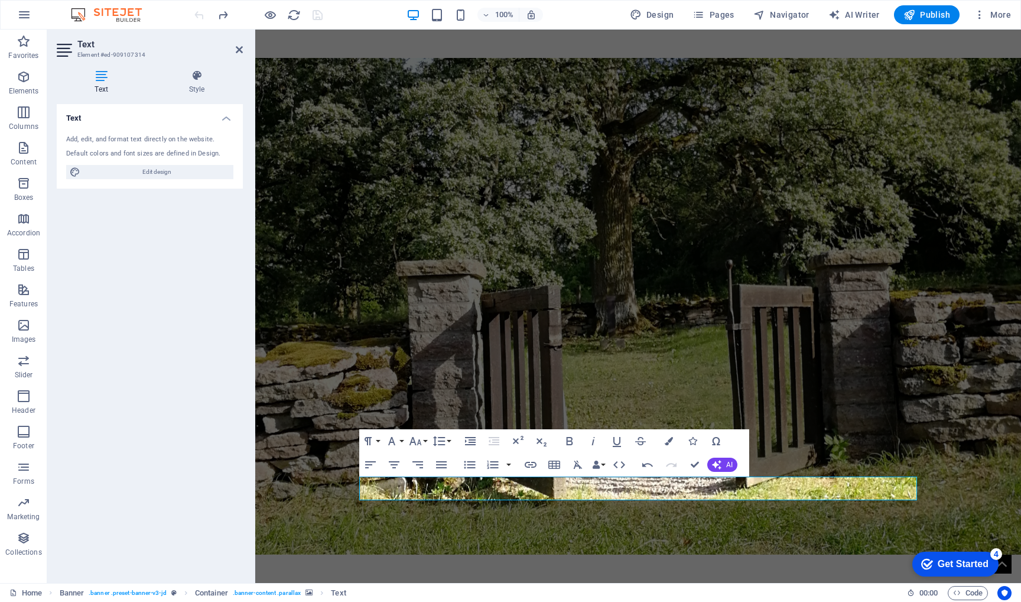
click at [932, 348] on figure at bounding box center [638, 306] width 766 height 497
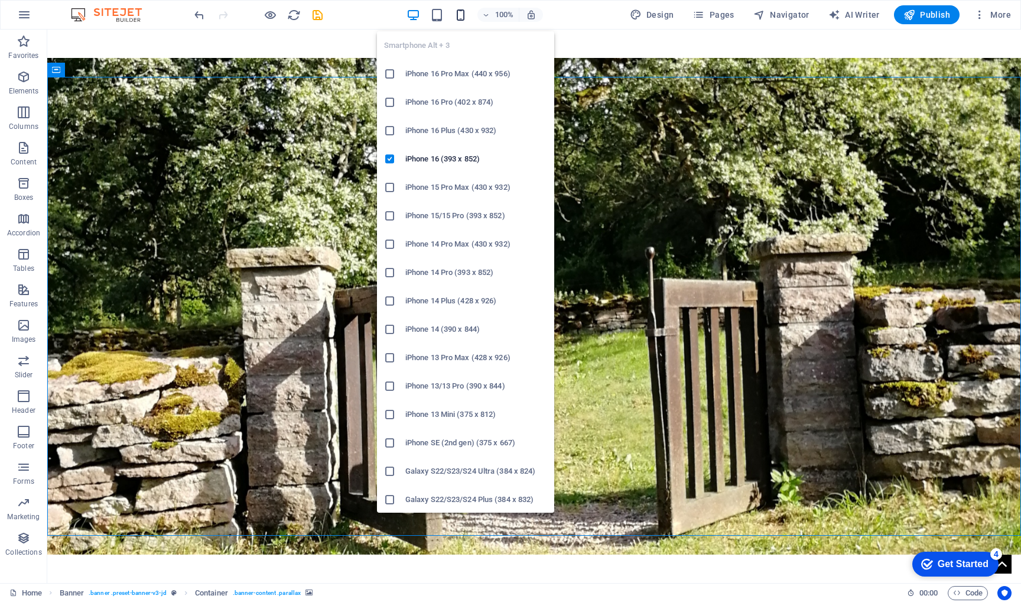
click at [464, 12] on icon "button" at bounding box center [461, 15] width 14 height 14
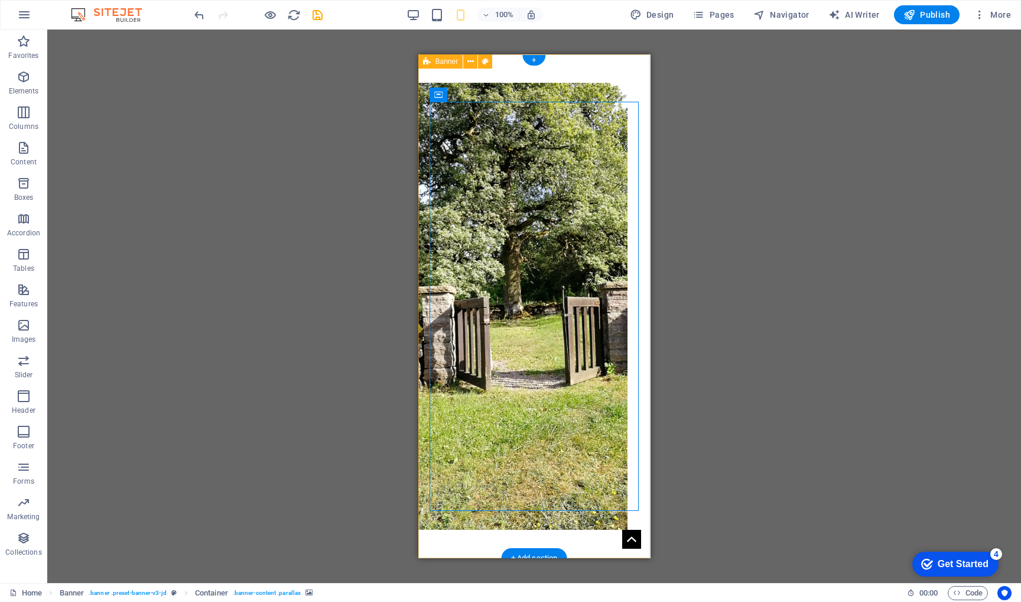
click at [544, 466] on figure at bounding box center [522, 306] width 209 height 447
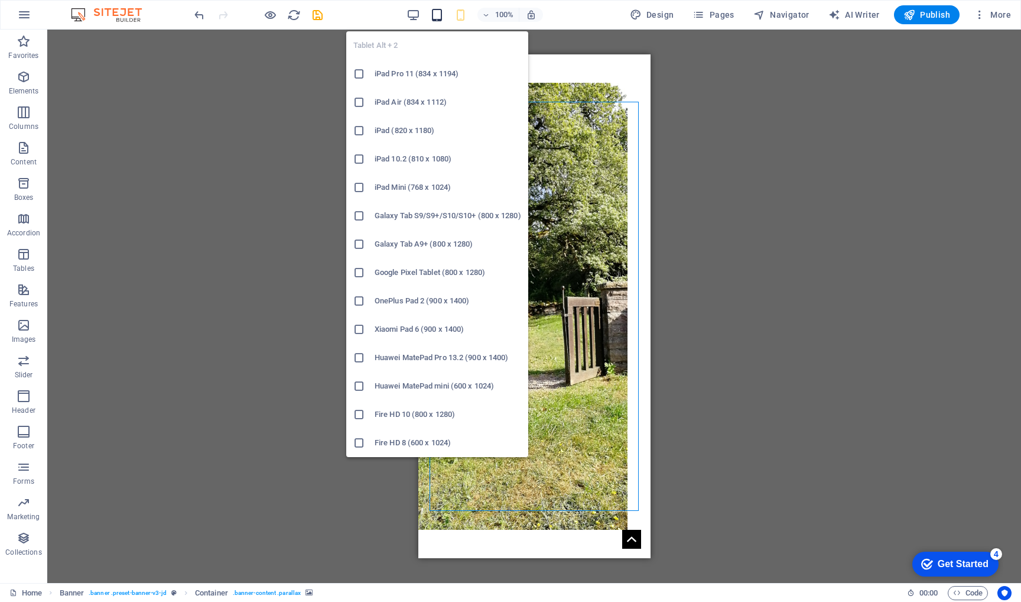
click at [442, 15] on icon "button" at bounding box center [437, 15] width 14 height 14
click at [416, 189] on h6 "iPad Mini (768 x 1024)" at bounding box center [448, 187] width 147 height 14
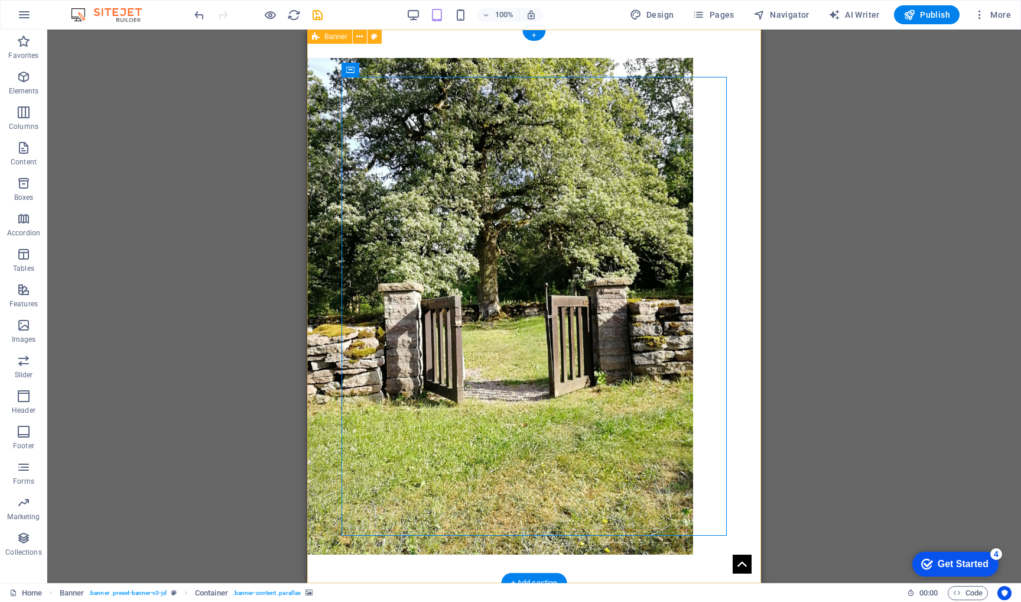
click at [482, 533] on figure at bounding box center [500, 306] width 386 height 497
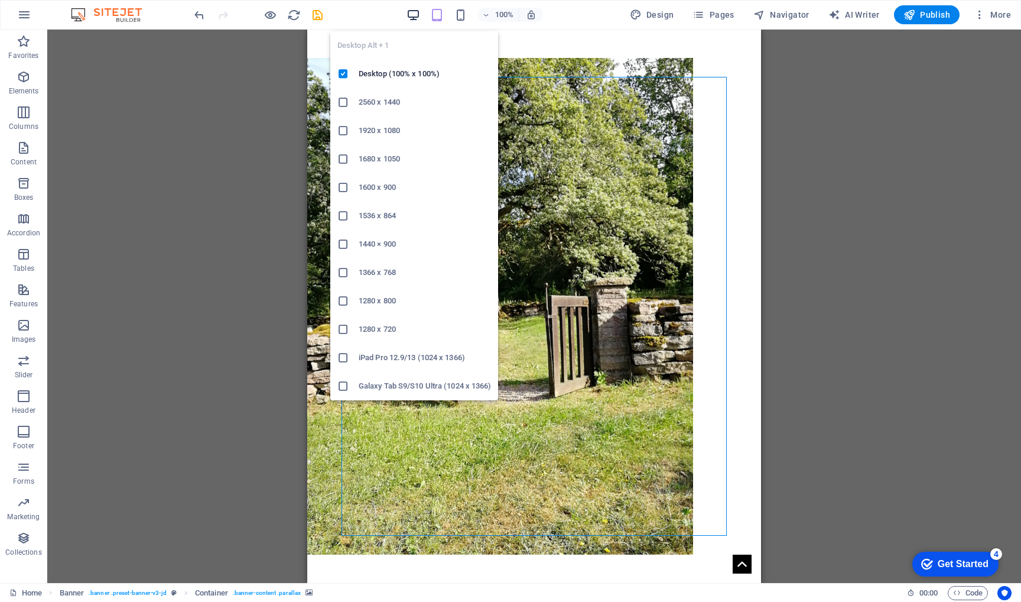
click at [411, 10] on icon "button" at bounding box center [414, 15] width 14 height 14
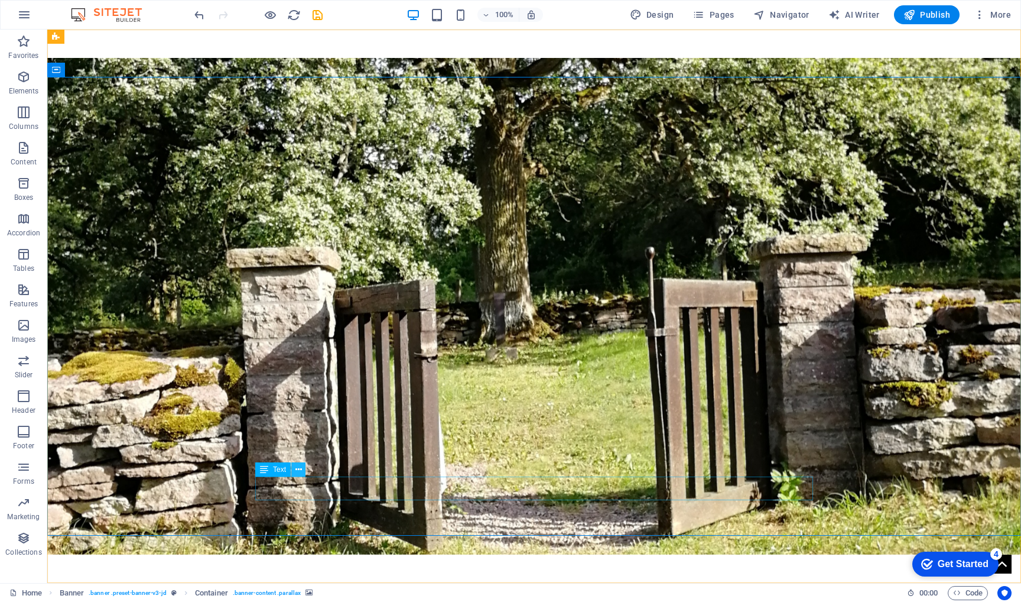
click at [299, 469] on icon at bounding box center [299, 469] width 7 height 12
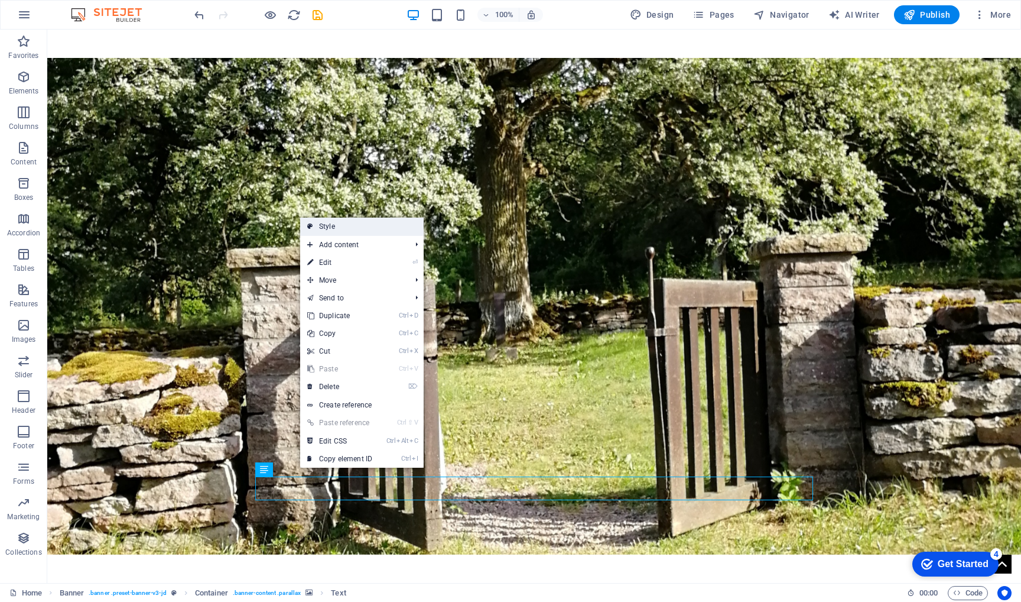
click at [330, 225] on link "Style" at bounding box center [362, 227] width 124 height 18
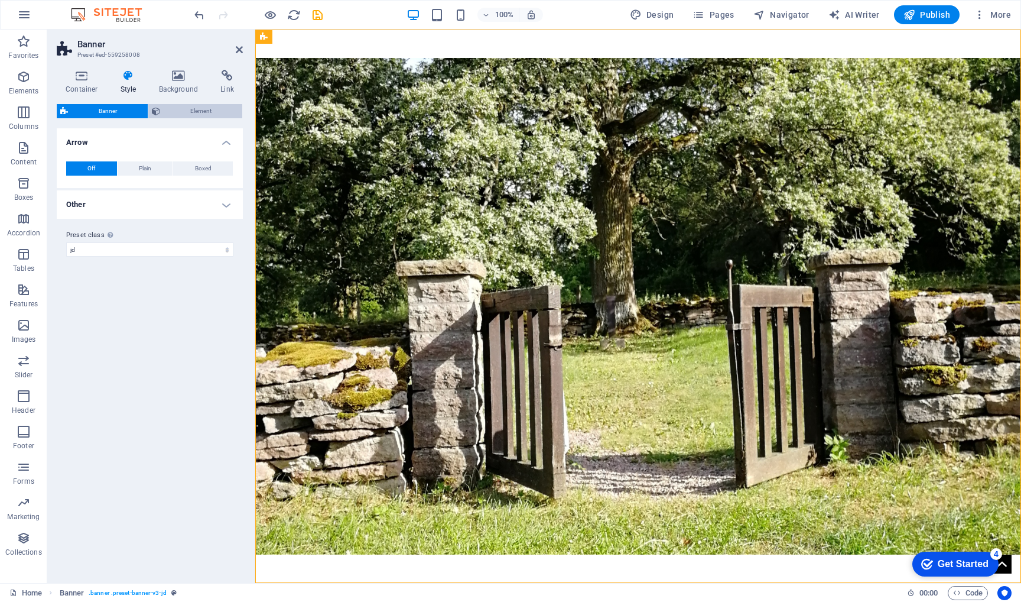
click at [187, 106] on span "Element" at bounding box center [202, 111] width 76 height 14
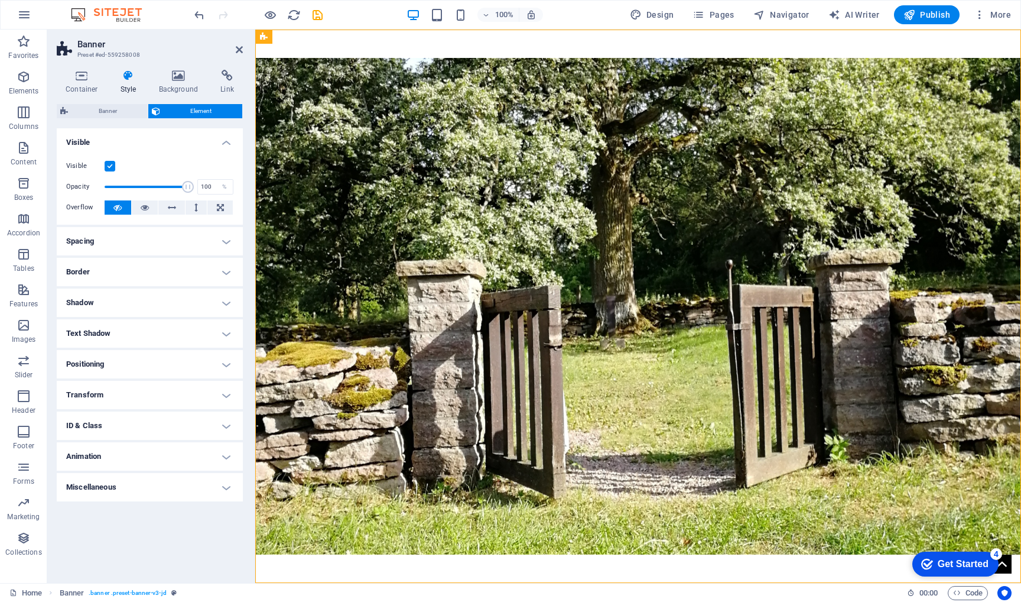
click at [192, 364] on h4 "Positioning" at bounding box center [150, 364] width 186 height 28
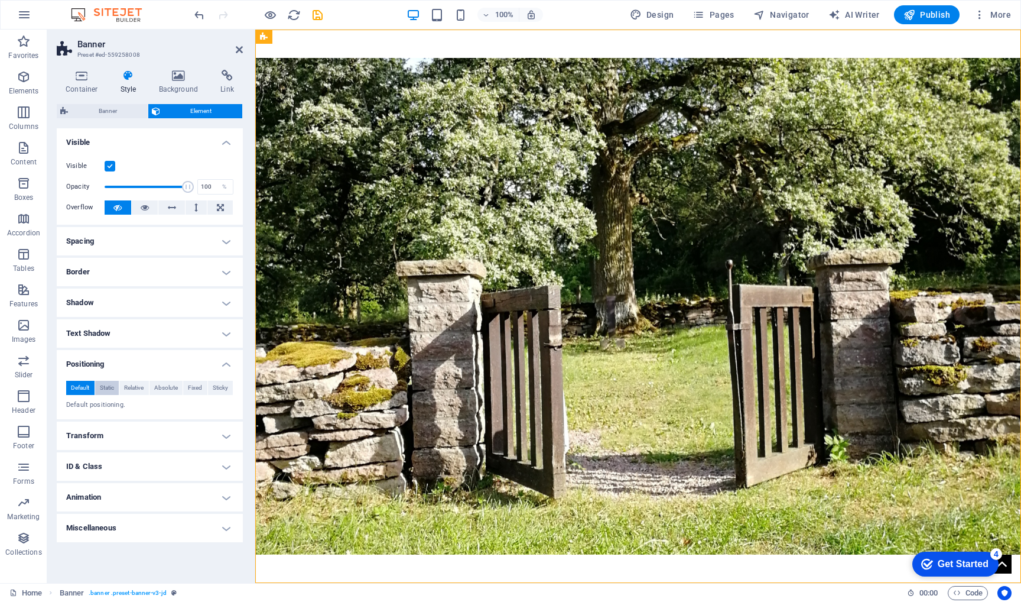
click at [105, 384] on span "Static" at bounding box center [107, 388] width 14 height 14
click at [131, 387] on span "Relative" at bounding box center [134, 388] width 20 height 14
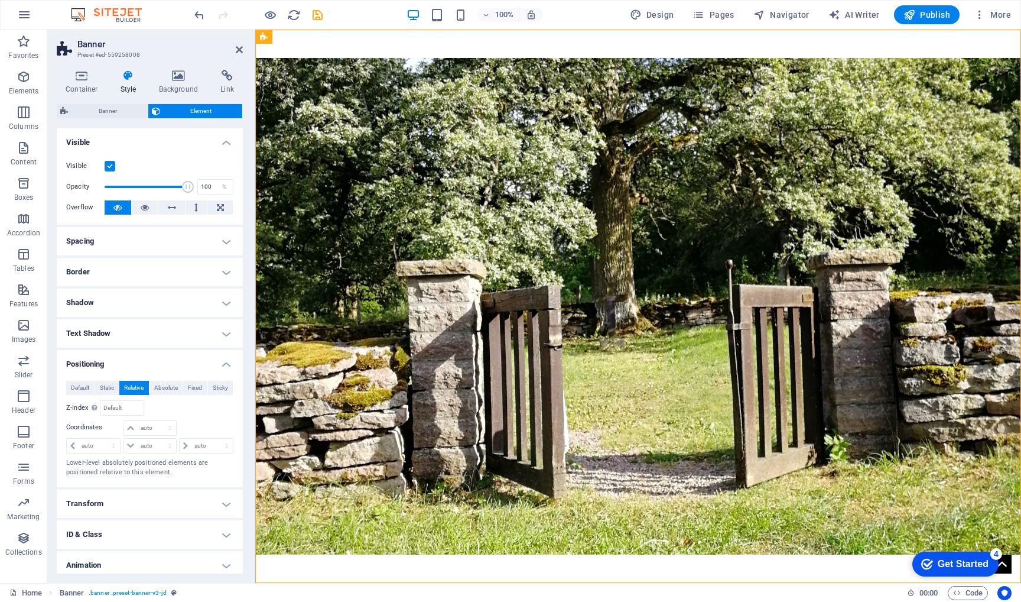
click at [244, 50] on aside "Banner Preset #ed-559258008 Container Style Background Link Size Height Default…" at bounding box center [151, 306] width 208 height 553
click at [238, 48] on icon at bounding box center [239, 49] width 7 height 9
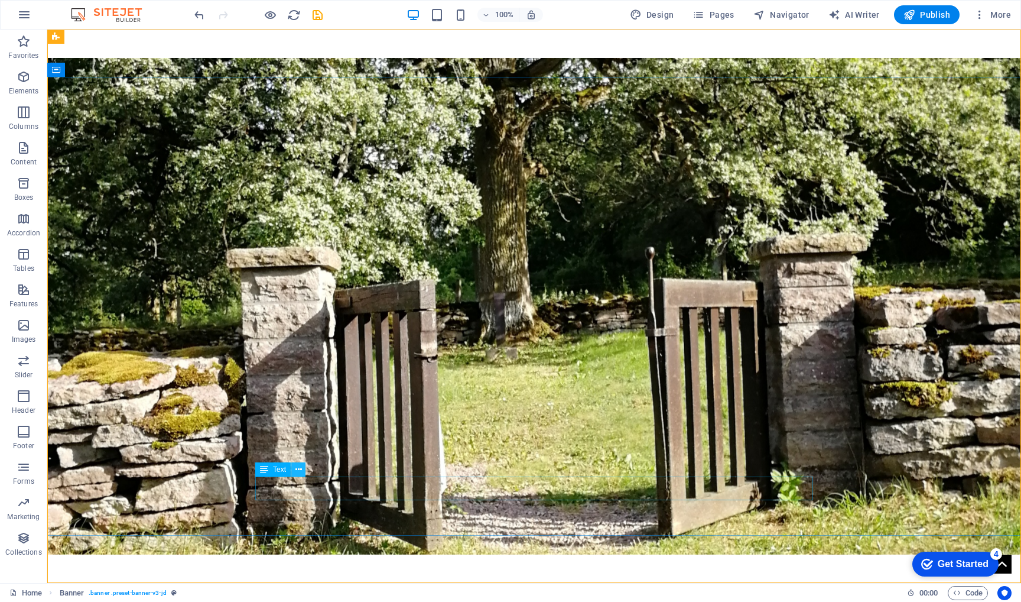
click at [301, 470] on icon at bounding box center [299, 469] width 7 height 12
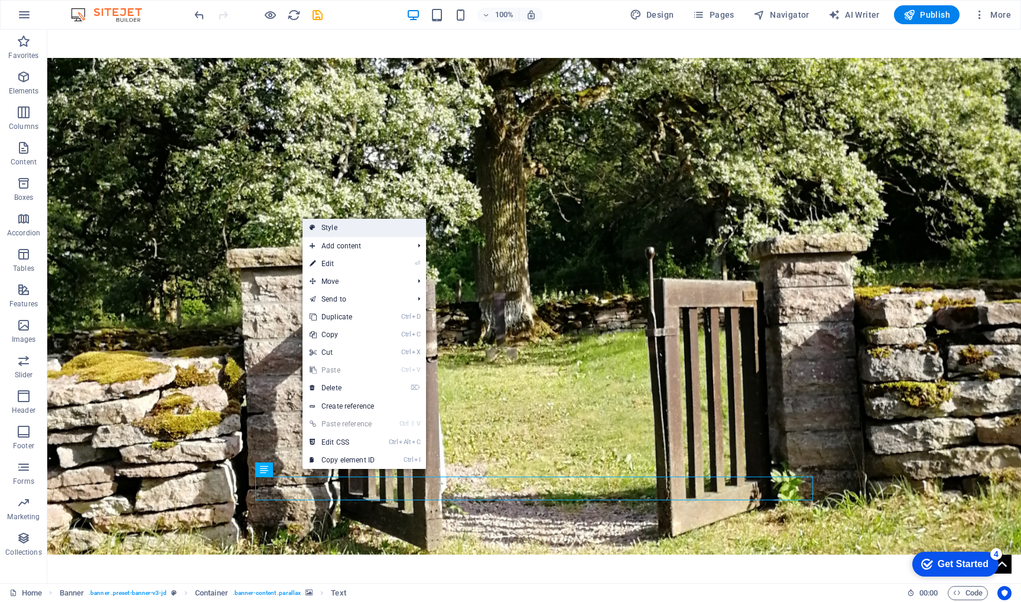
click at [350, 228] on link "Style" at bounding box center [365, 228] width 124 height 18
select select "vh"
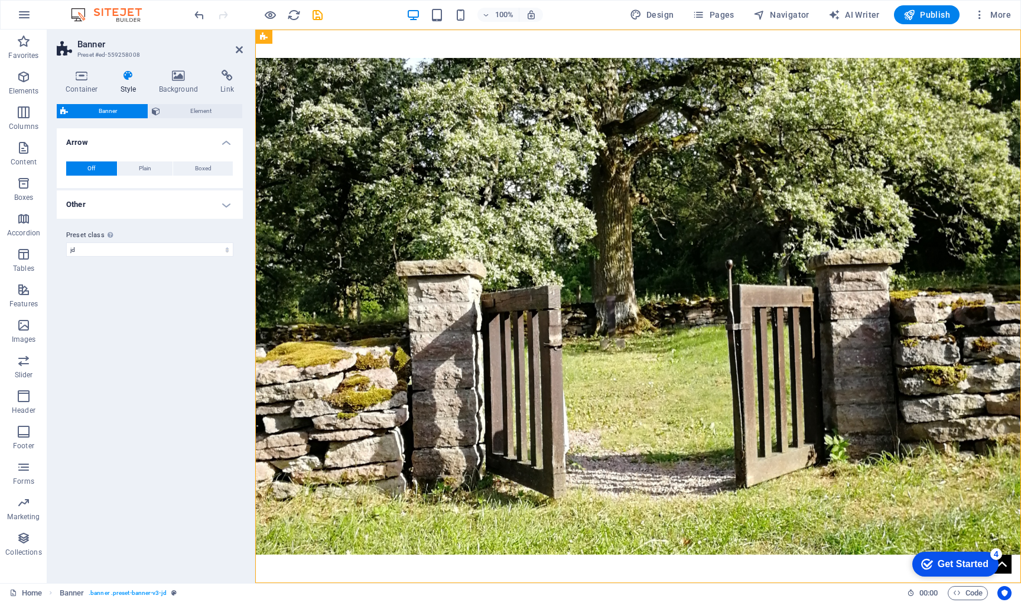
drag, startPoint x: 605, startPoint y: 257, endPoint x: 193, endPoint y: 74, distance: 451.4
click at [255, 74] on html "Linkki terapiasivulle Psykoterapia Hyvinkäällä Maarit Ala-Mutka" at bounding box center [638, 451] width 766 height 842
click at [83, 78] on icon at bounding box center [82, 76] width 50 height 12
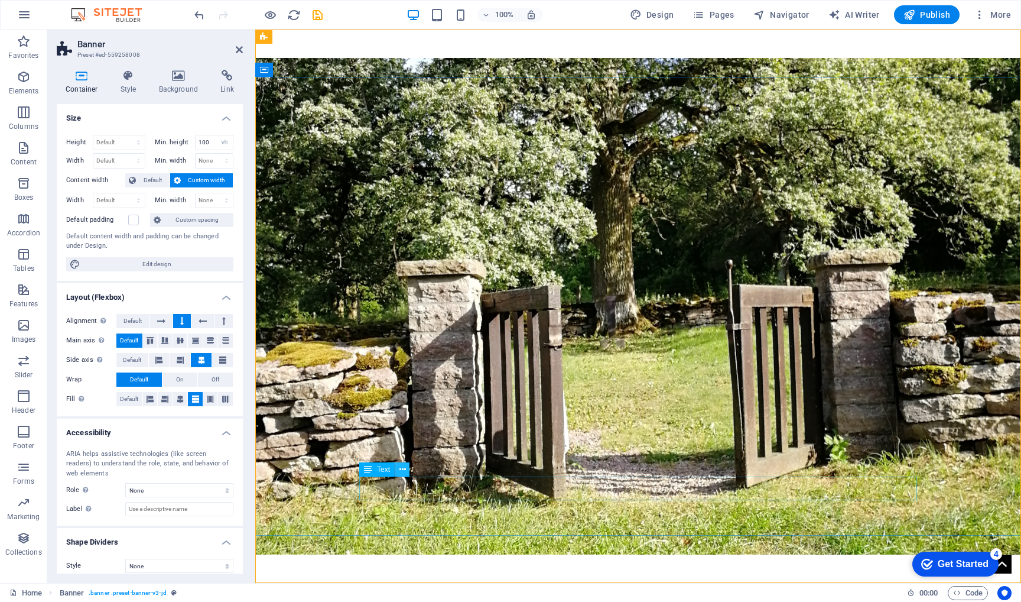
click at [401, 469] on icon at bounding box center [403, 469] width 7 height 12
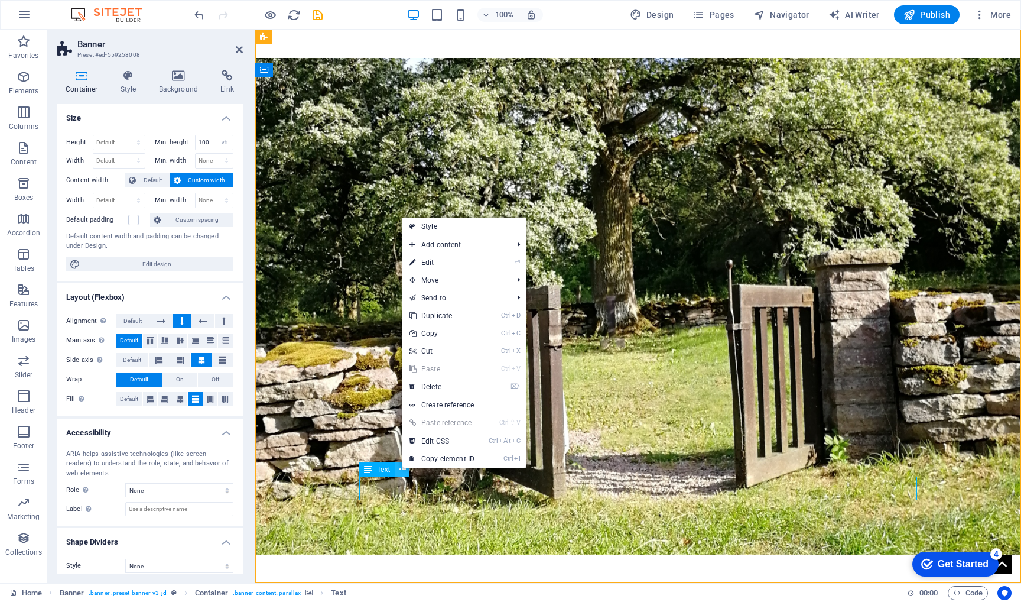
click at [401, 471] on icon at bounding box center [403, 469] width 7 height 12
click at [443, 233] on link "Style" at bounding box center [464, 229] width 124 height 18
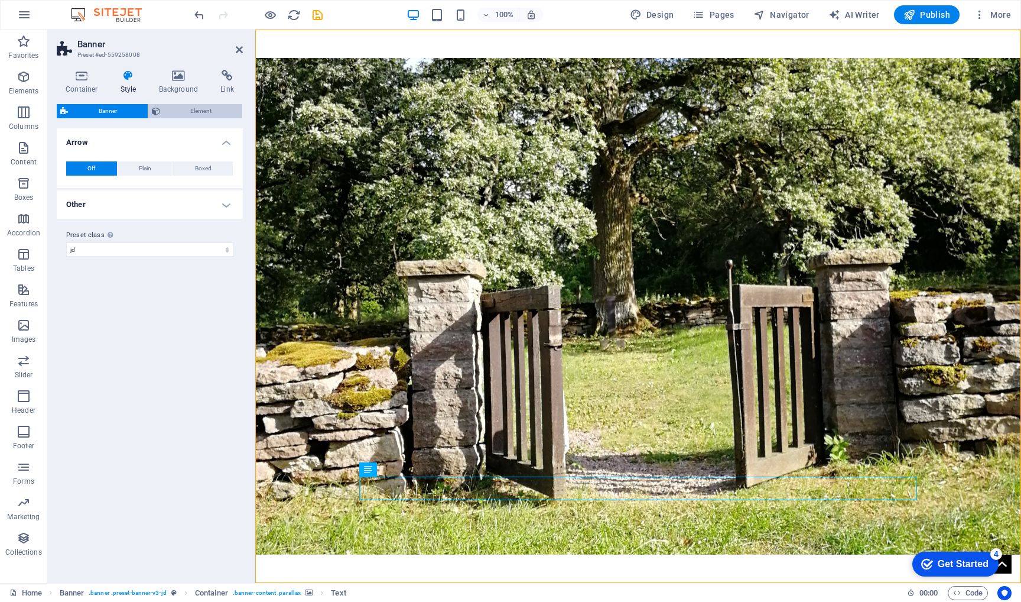
click at [192, 112] on span "Element" at bounding box center [202, 111] width 76 height 14
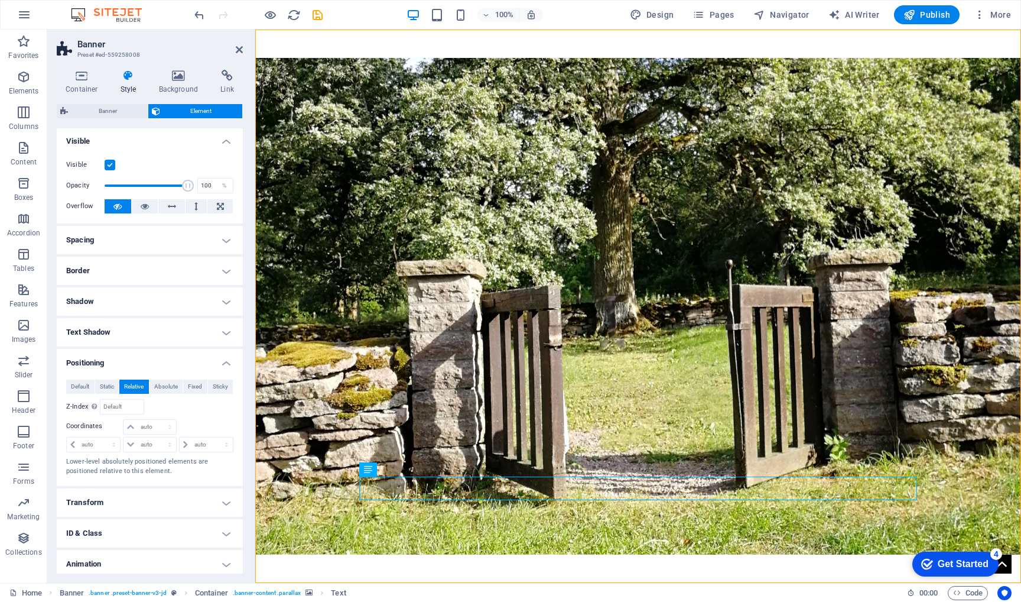
scroll to position [35, 0]
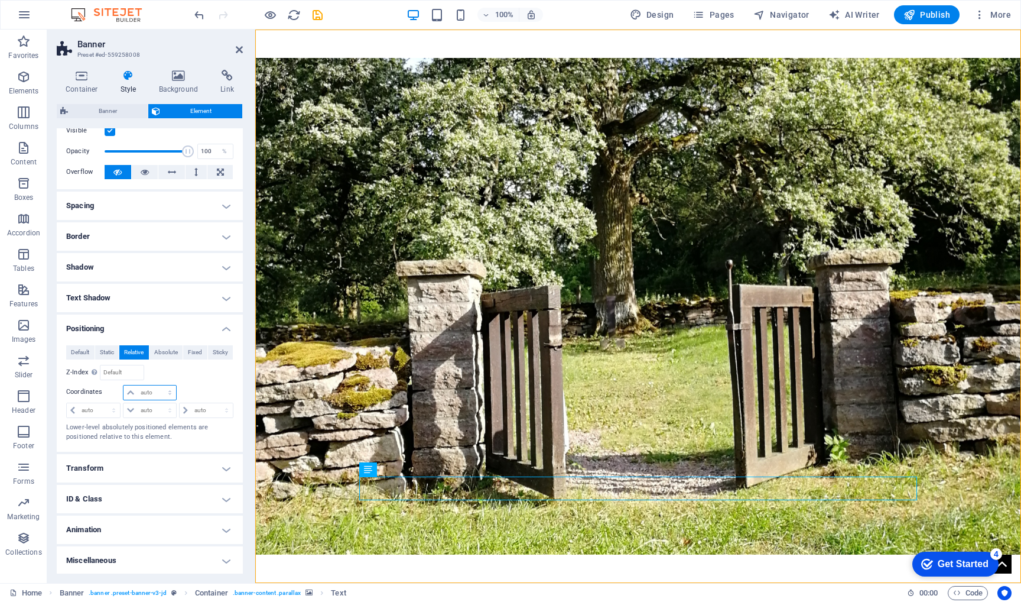
click at [154, 390] on select "auto px rem % em" at bounding box center [150, 392] width 52 height 14
click at [79, 351] on span "Default" at bounding box center [80, 352] width 18 height 14
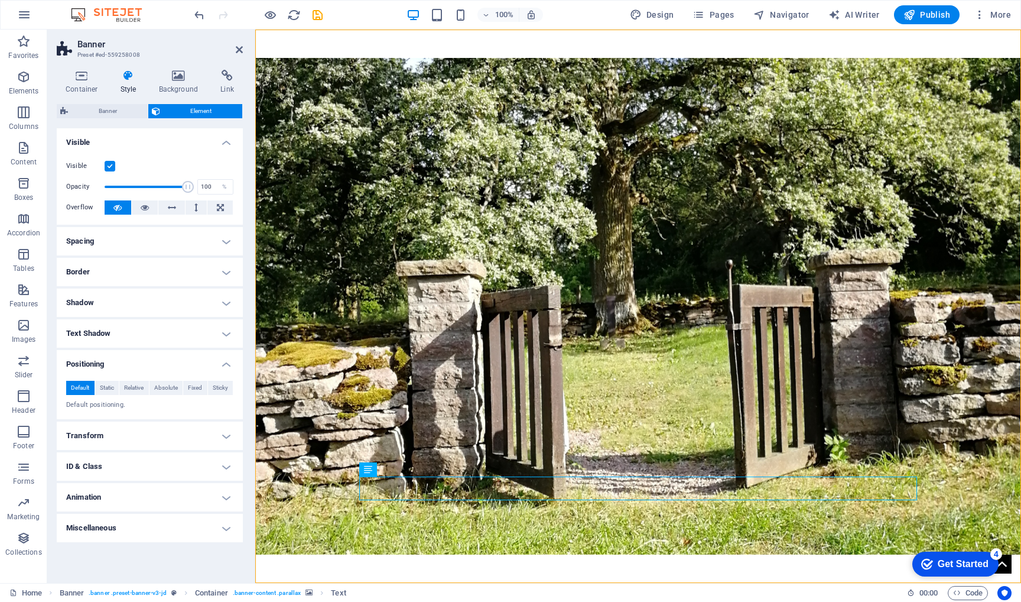
scroll to position [0, 0]
click at [91, 79] on icon at bounding box center [82, 76] width 50 height 12
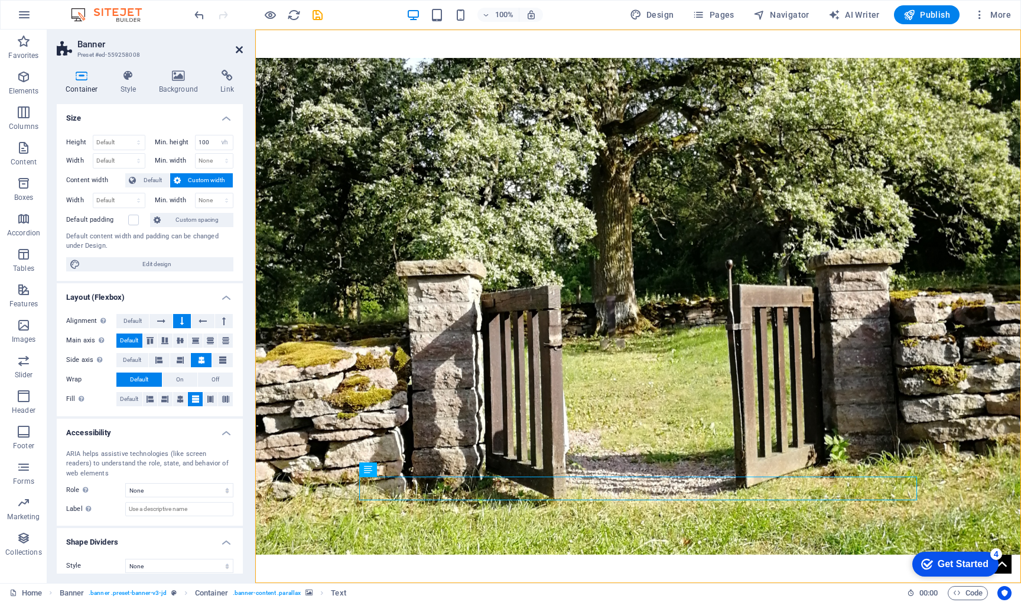
click at [238, 47] on icon at bounding box center [239, 49] width 7 height 9
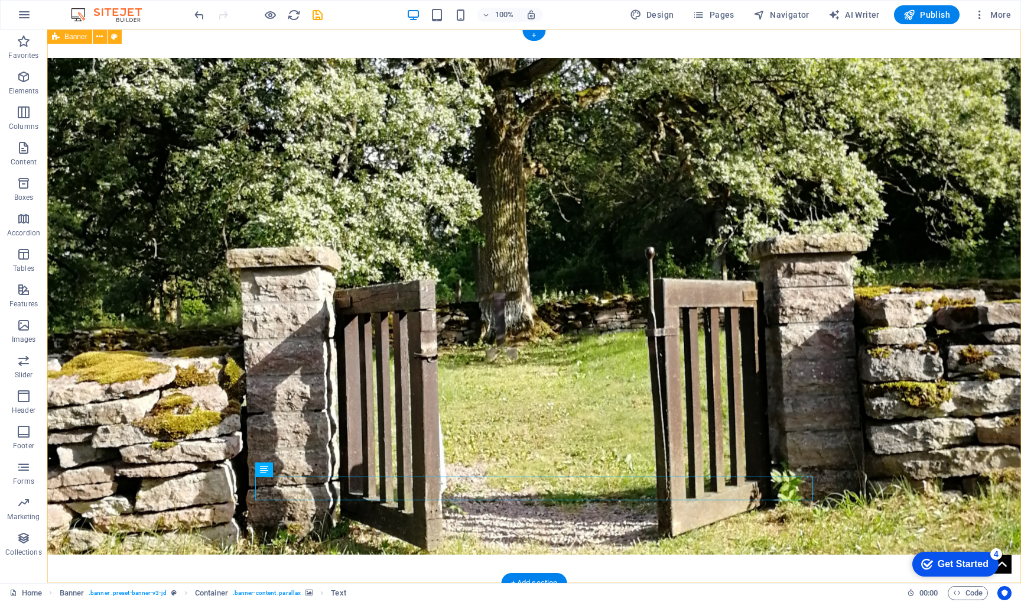
click at [174, 563] on div "Linkki terapiasivulle Psykoterapia Hyvinkäällä Maarit Ala-Mutka" at bounding box center [534, 451] width 974 height 842
click at [265, 471] on icon at bounding box center [264, 469] width 8 height 14
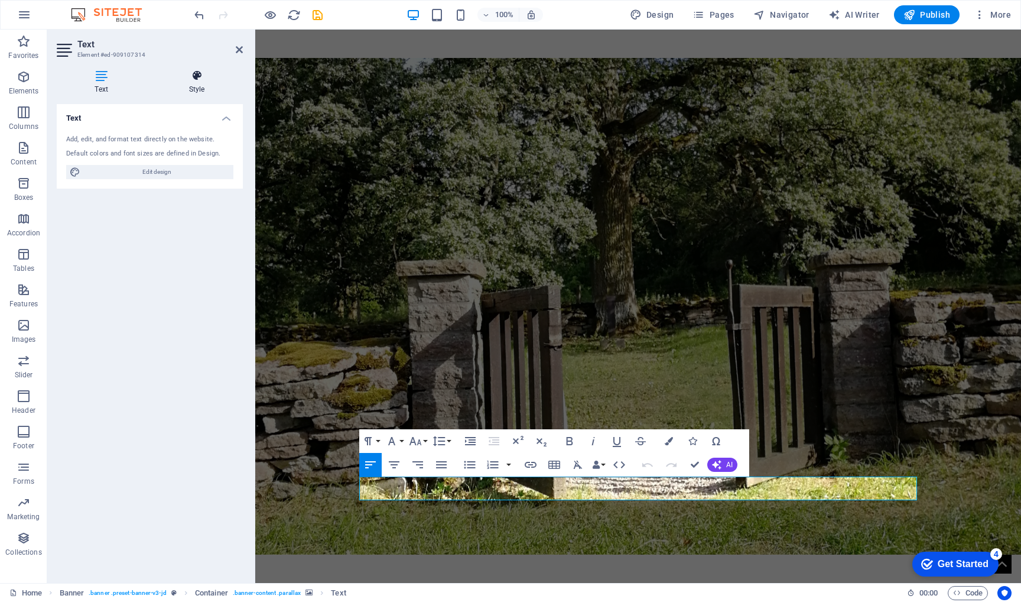
click at [203, 78] on icon at bounding box center [197, 76] width 92 height 12
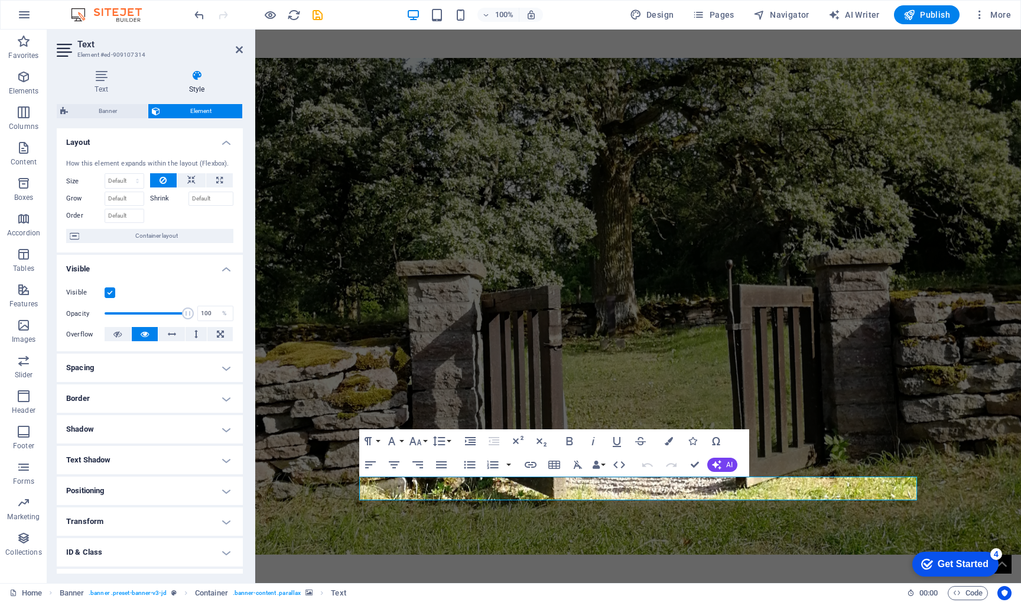
click at [130, 492] on h4 "Positioning" at bounding box center [150, 490] width 186 height 28
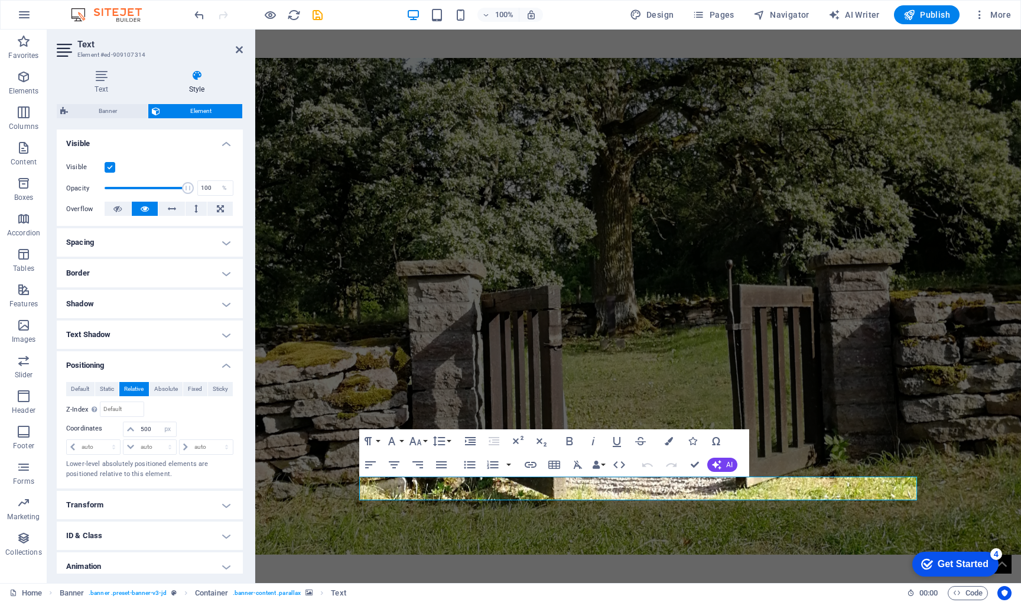
scroll to position [125, 0]
click at [166, 429] on select "auto px rem % em" at bounding box center [168, 429] width 17 height 14
select select "%"
click at [160, 422] on select "auto px rem % em" at bounding box center [168, 429] width 17 height 14
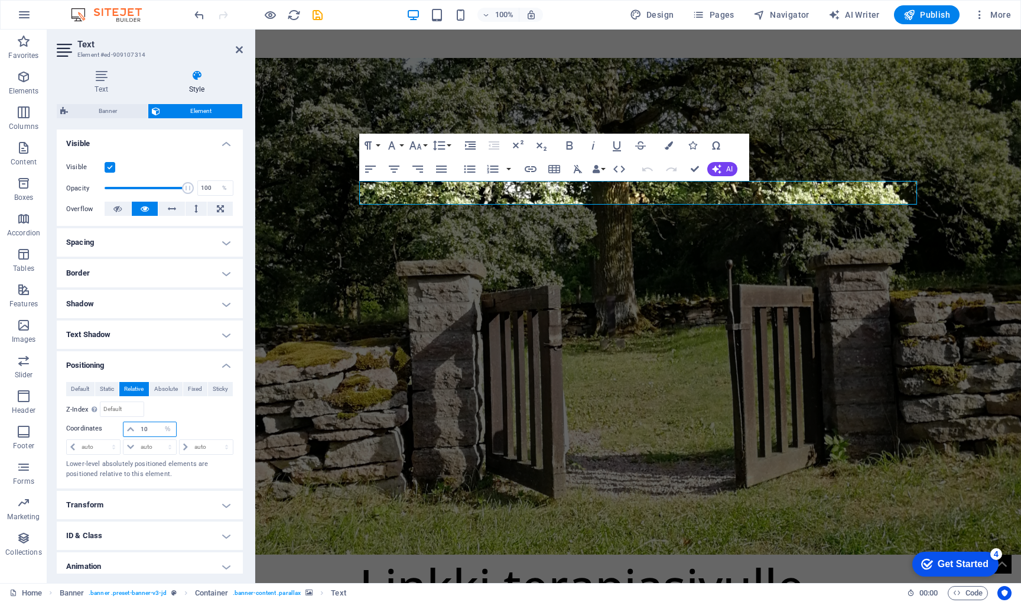
click at [156, 426] on input "10" at bounding box center [157, 429] width 38 height 14
type input "1"
click at [156, 426] on input "80" at bounding box center [157, 429] width 38 height 14
type input "8"
click at [170, 430] on select "auto px rem % em" at bounding box center [168, 429] width 17 height 14
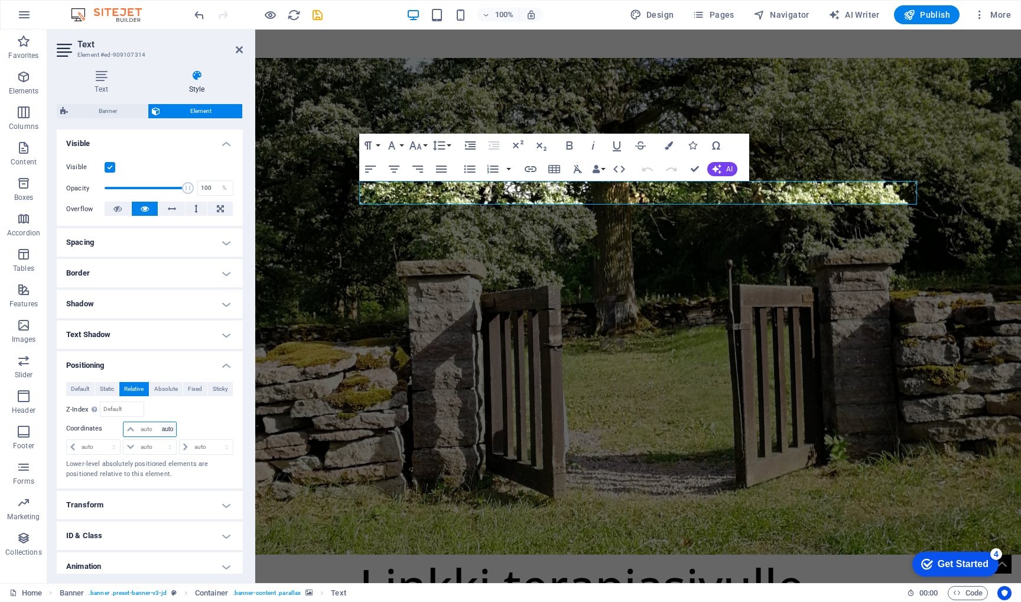
click at [160, 422] on select "auto px rem % em" at bounding box center [168, 429] width 17 height 14
select select "DISABLED_OPTION_VALUE"
click at [168, 449] on select "auto px rem % em" at bounding box center [150, 447] width 52 height 14
select select "%"
click at [158, 440] on select "auto px rem % em" at bounding box center [150, 447] width 52 height 14
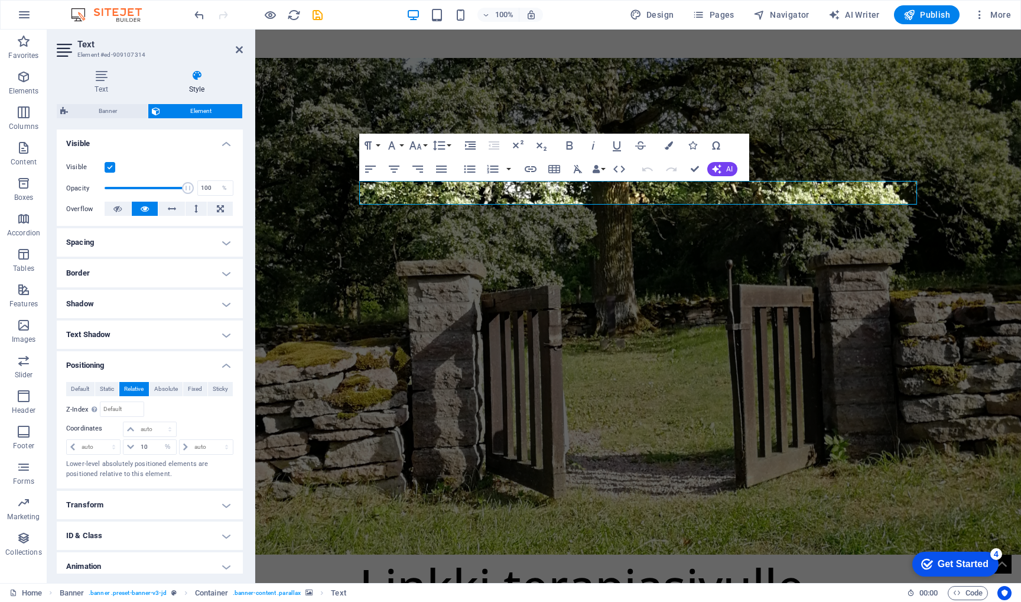
click at [194, 424] on div at bounding box center [206, 429] width 56 height 17
click at [170, 447] on select "auto px rem % em" at bounding box center [168, 447] width 17 height 14
click at [151, 446] on input "10" at bounding box center [157, 447] width 38 height 14
type input "180"
click at [157, 449] on input "180" at bounding box center [157, 447] width 38 height 14
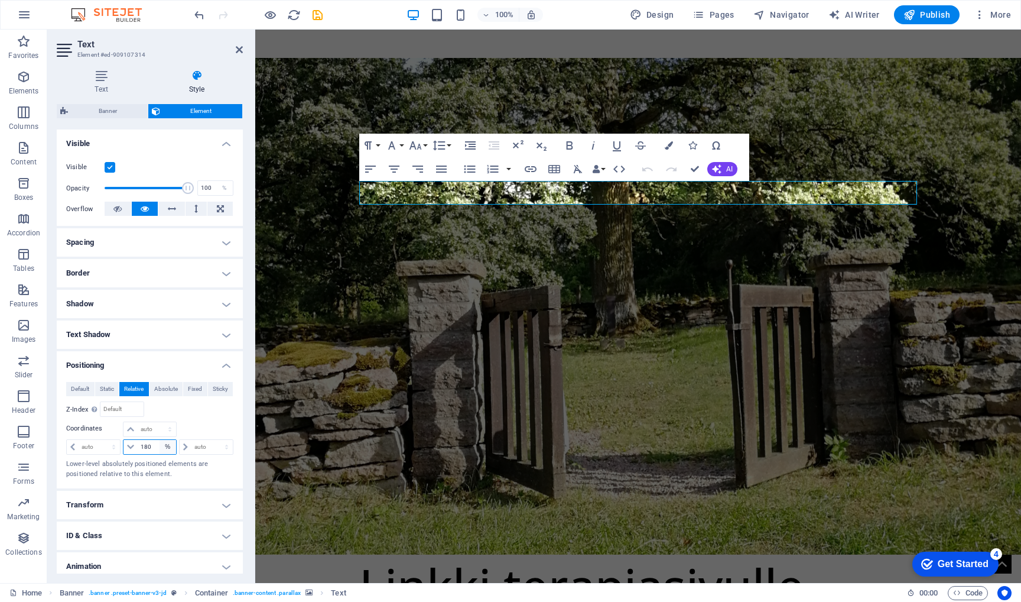
click at [169, 449] on select "auto px rem % em" at bounding box center [168, 447] width 17 height 14
select select "auto"
click at [160, 440] on select "auto px rem % em" at bounding box center [168, 447] width 17 height 14
click at [197, 391] on span "Fixed" at bounding box center [195, 389] width 14 height 14
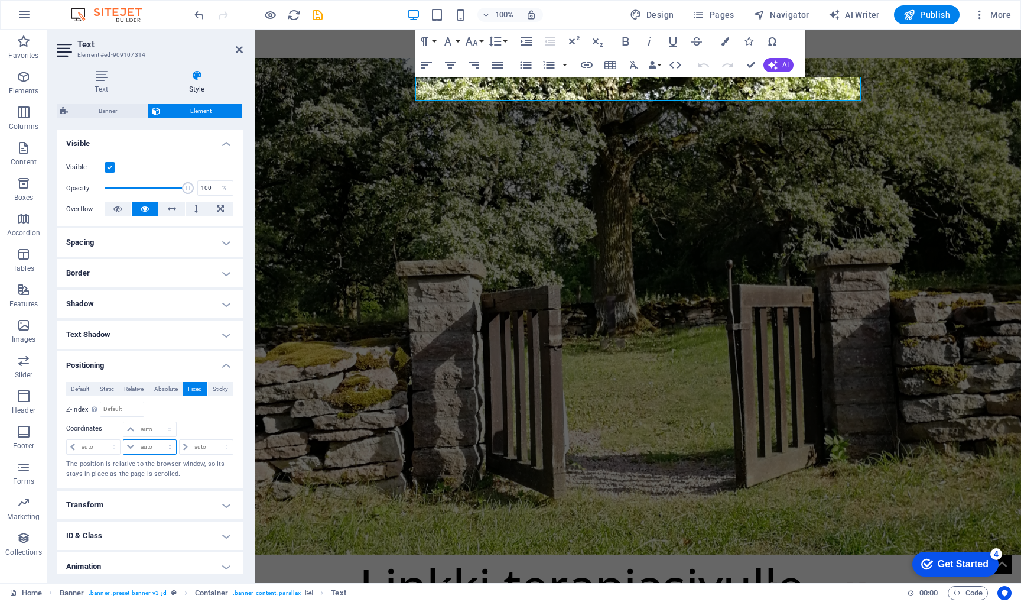
click at [170, 443] on select "auto px rem % em" at bounding box center [150, 447] width 52 height 14
select select "%"
click at [158, 440] on select "auto px rem % em" at bounding box center [150, 447] width 52 height 14
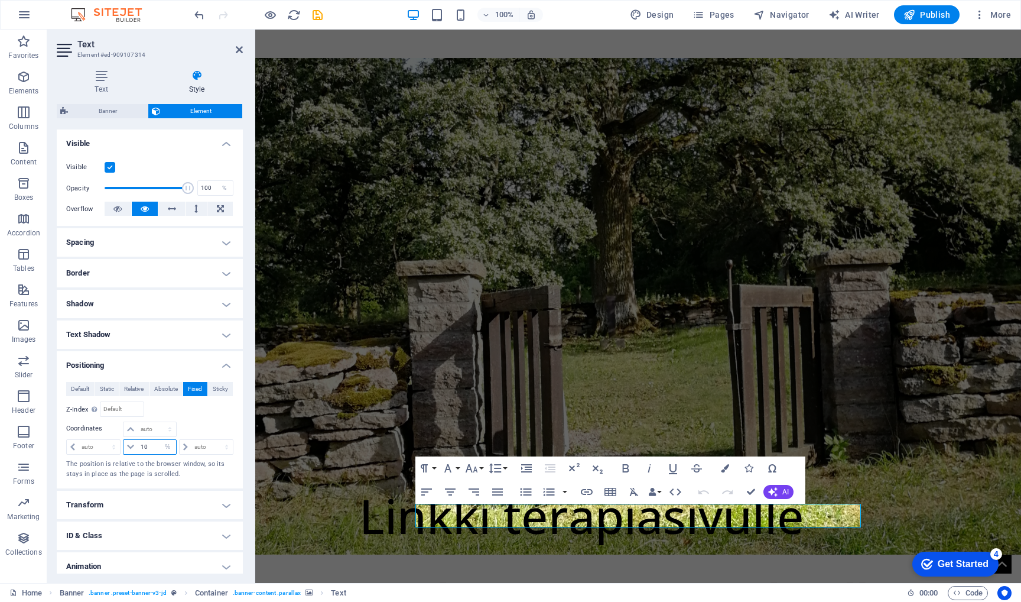
click at [154, 445] on input "10" at bounding box center [157, 447] width 38 height 14
type input "1"
type input "20"
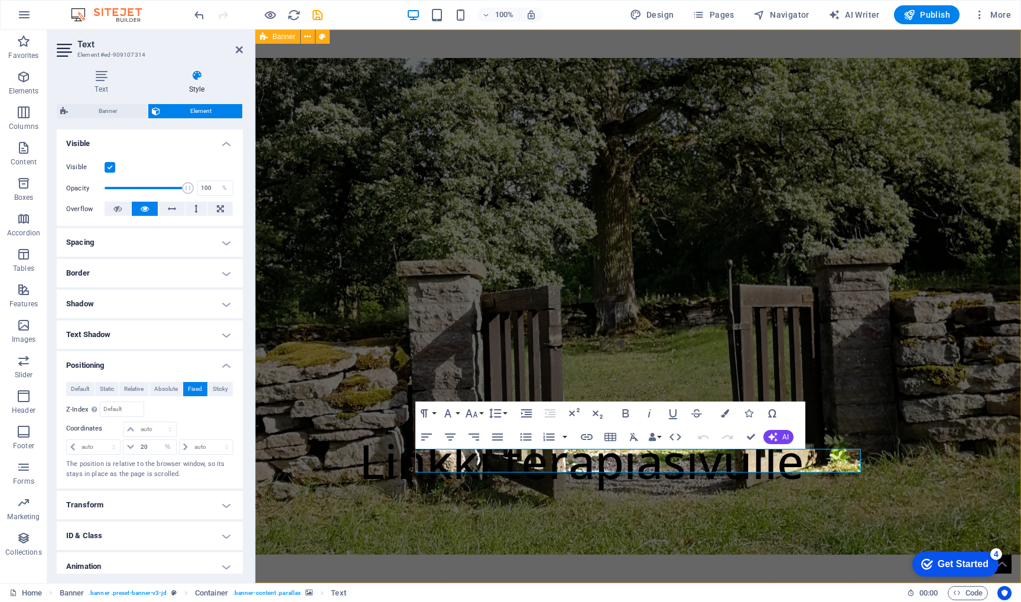
click at [530, 561] on div "Linkki terapiasivulle Psykoterapia Hyvinkäällä Maarit Ala-Mutka" at bounding box center [638, 439] width 766 height 818
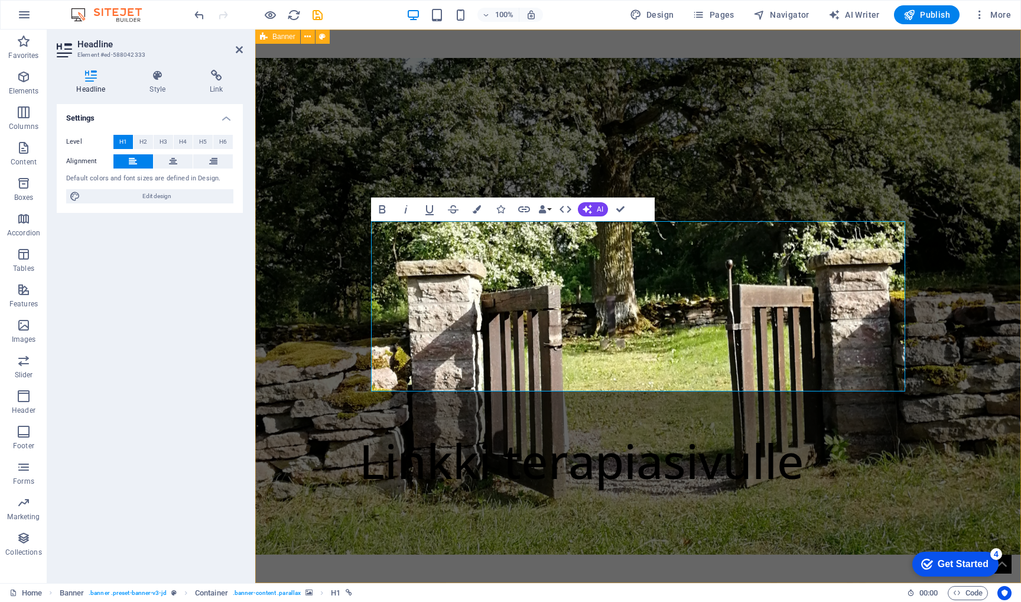
click at [662, 557] on div "Linkki terapiasivulle Psykoterapia Hyvinkäällä Maarit Ala-Mutka" at bounding box center [638, 410] width 766 height 761
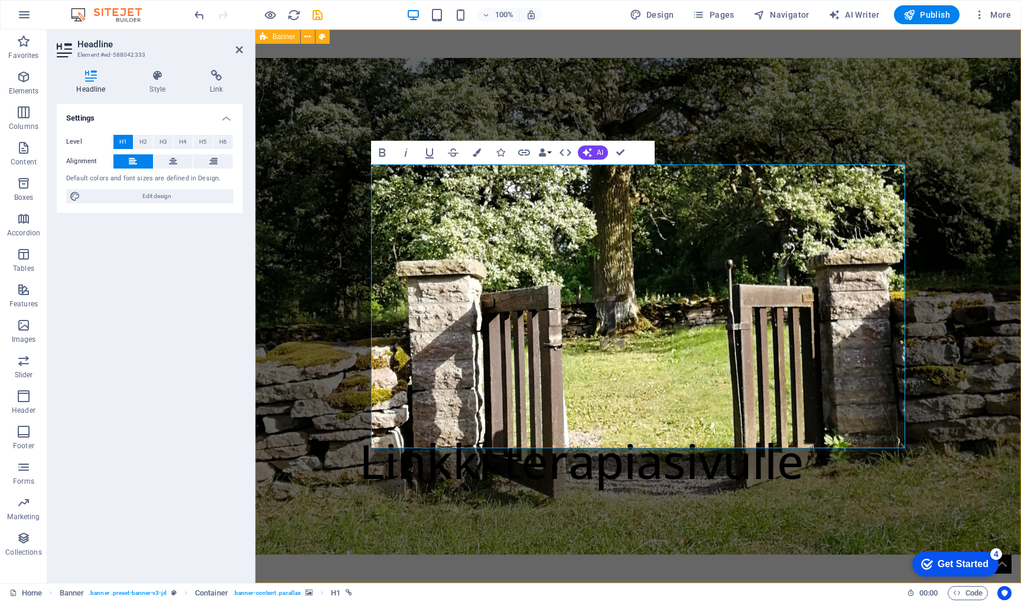
click at [669, 556] on div "Linkki terapiasivulle ‌ ‌ ‌Psykoterapia Hyvinkäällä Maarit Ala-Mutka" at bounding box center [638, 467] width 766 height 875
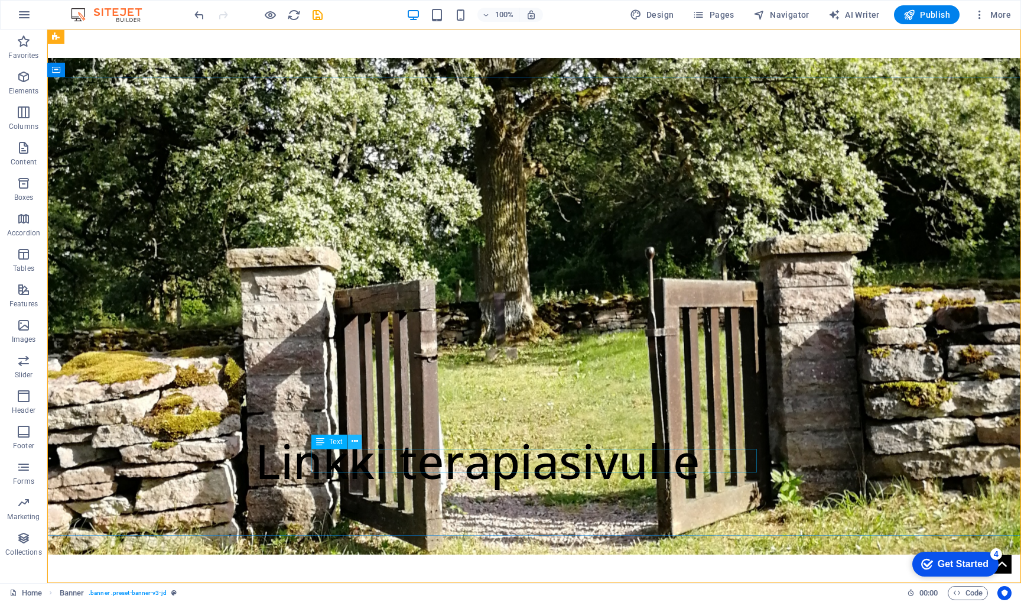
click at [355, 440] on icon at bounding box center [355, 441] width 7 height 12
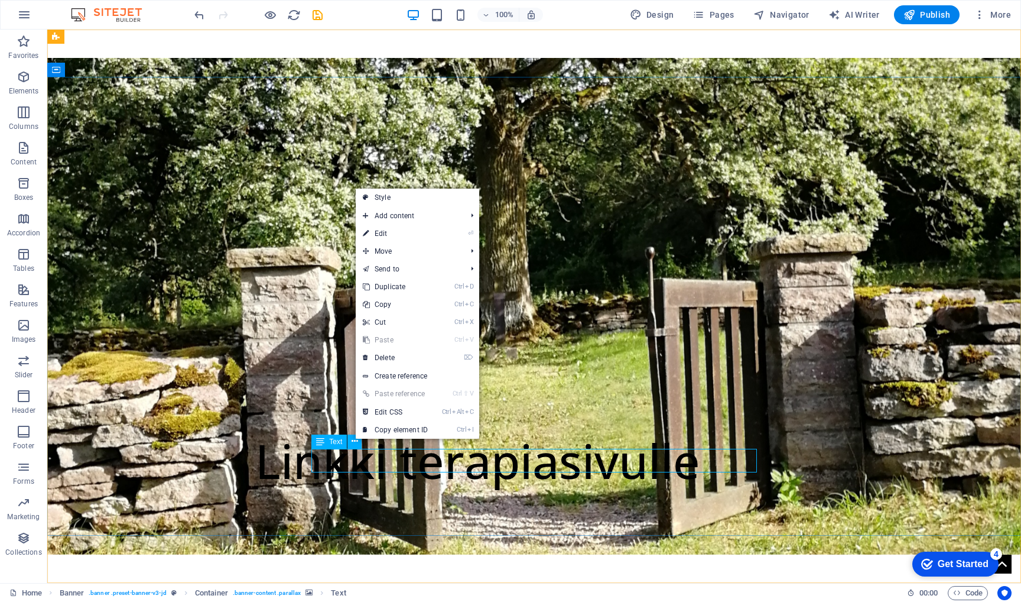
click at [319, 441] on icon at bounding box center [320, 441] width 8 height 14
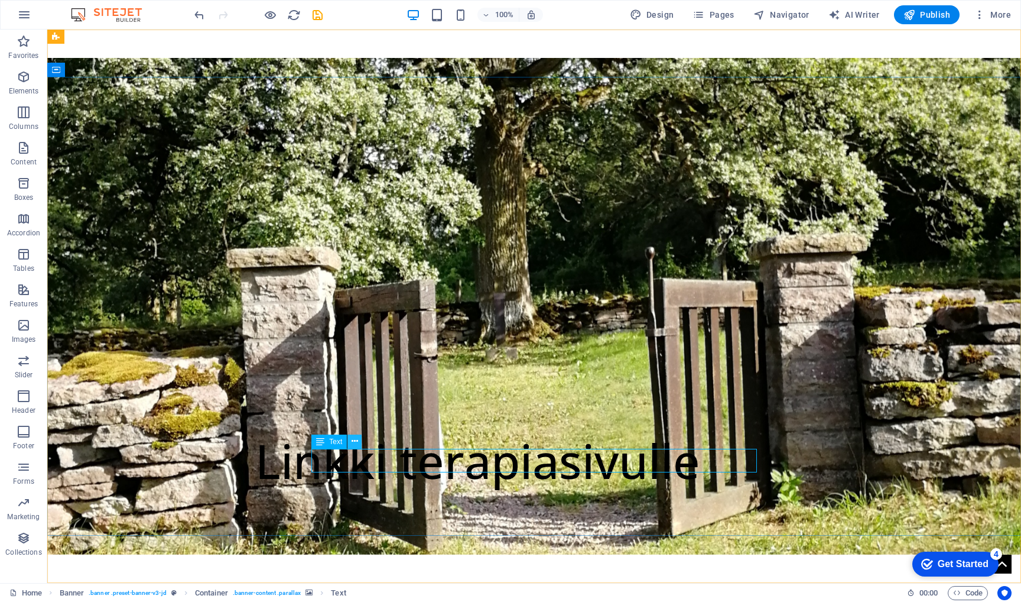
click at [353, 443] on icon at bounding box center [355, 441] width 7 height 12
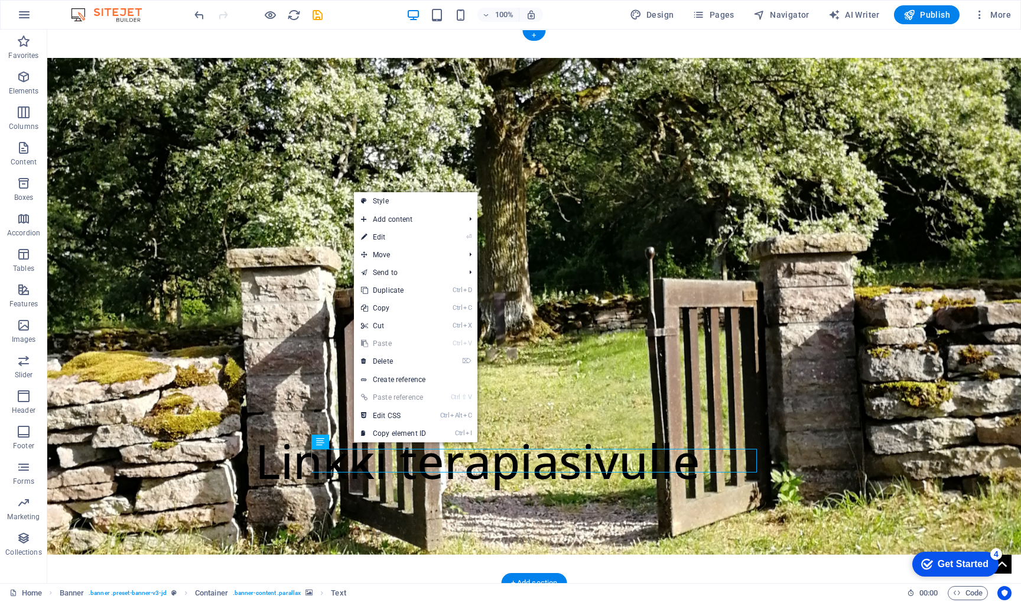
click at [353, 473] on figure at bounding box center [534, 306] width 974 height 497
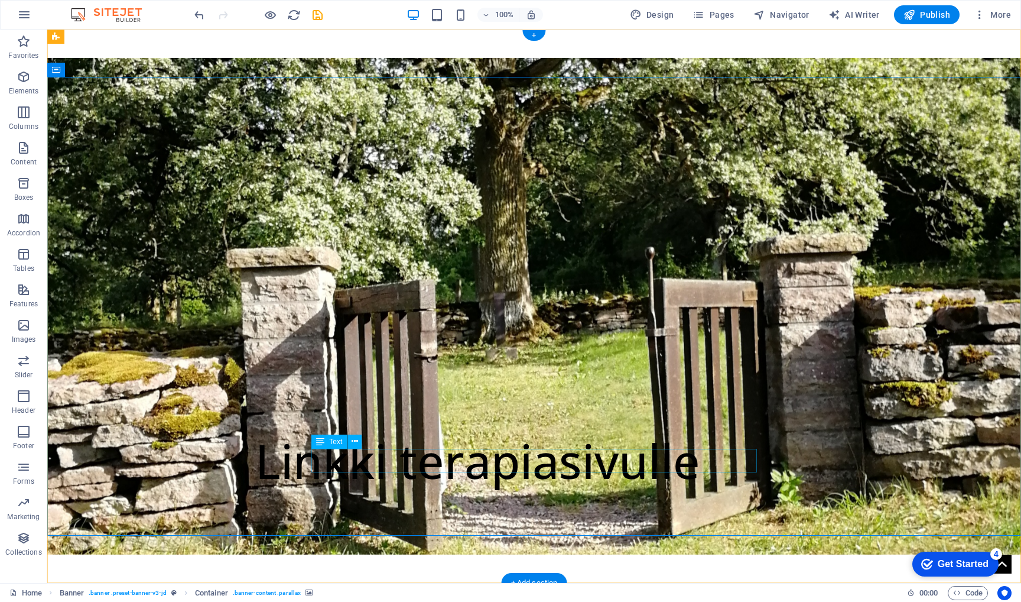
click at [357, 466] on div "Linkki terapiasivulle" at bounding box center [477, 461] width 445 height 24
select select "%"
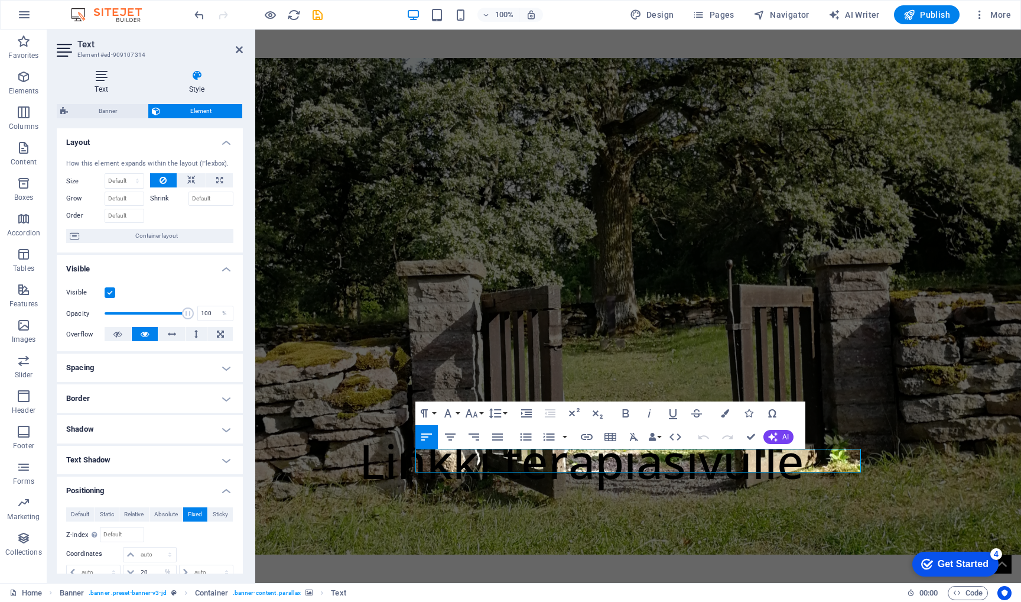
click at [103, 89] on h4 "Text" at bounding box center [104, 82] width 94 height 25
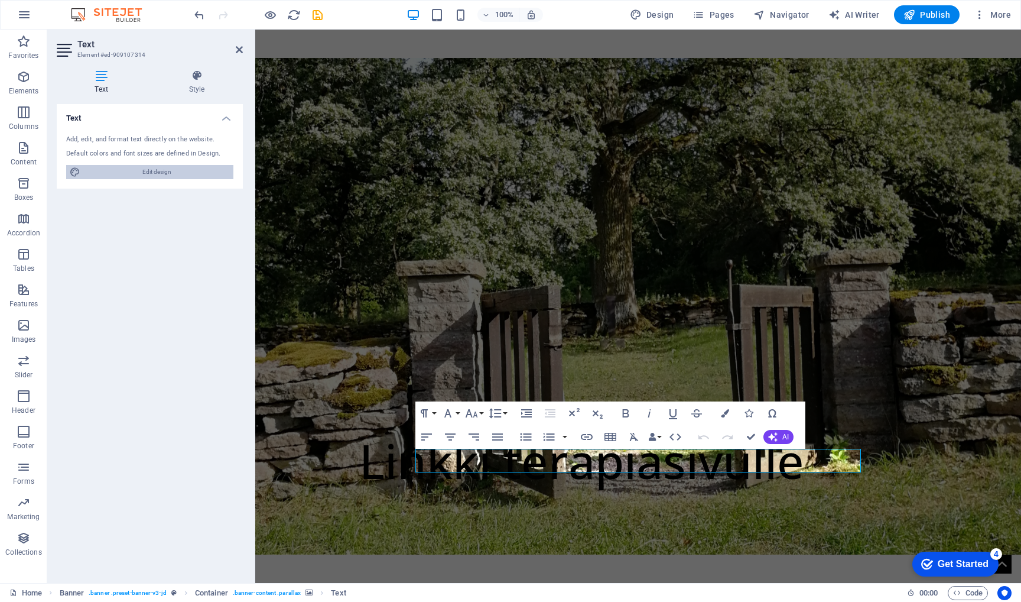
click at [125, 169] on span "Edit design" at bounding box center [157, 172] width 146 height 14
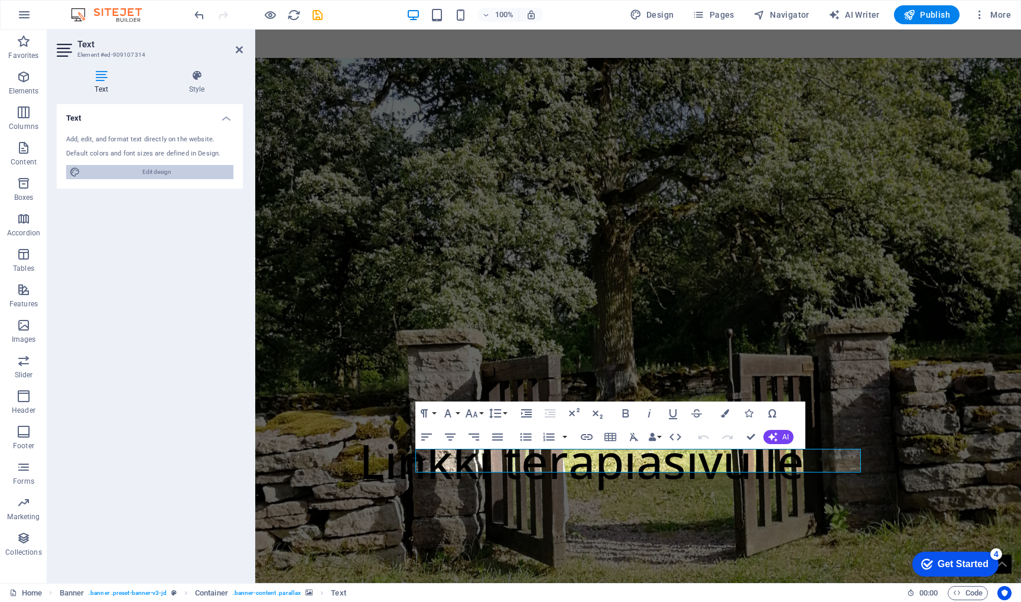
select select "px"
select select "500"
select select "px"
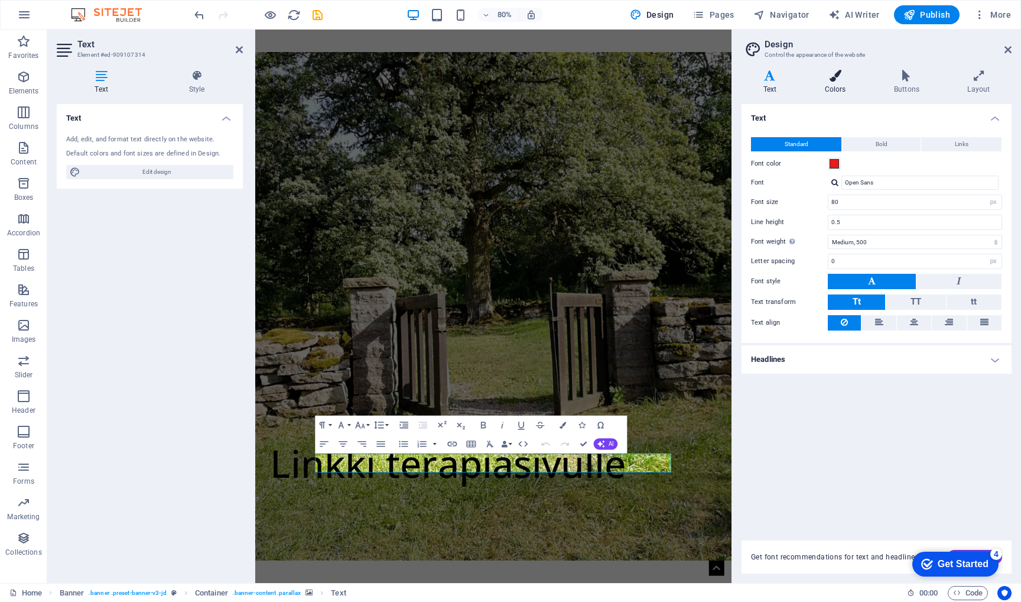
click at [836, 82] on h4 "Colors" at bounding box center [837, 82] width 69 height 25
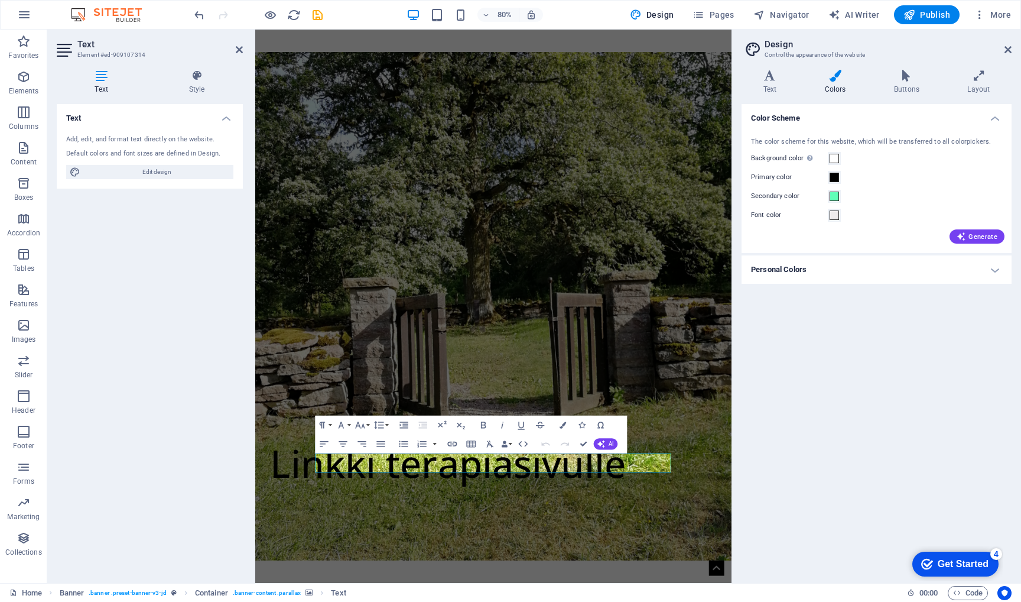
click at [999, 269] on h4 "Personal Colors" at bounding box center [877, 269] width 270 height 28
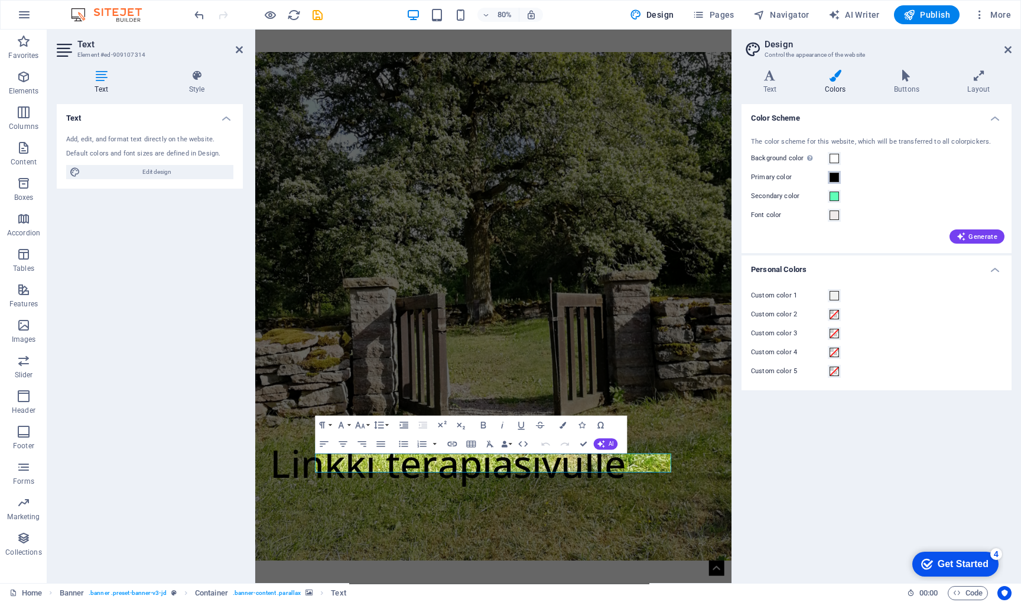
click at [836, 176] on span at bounding box center [834, 177] width 9 height 9
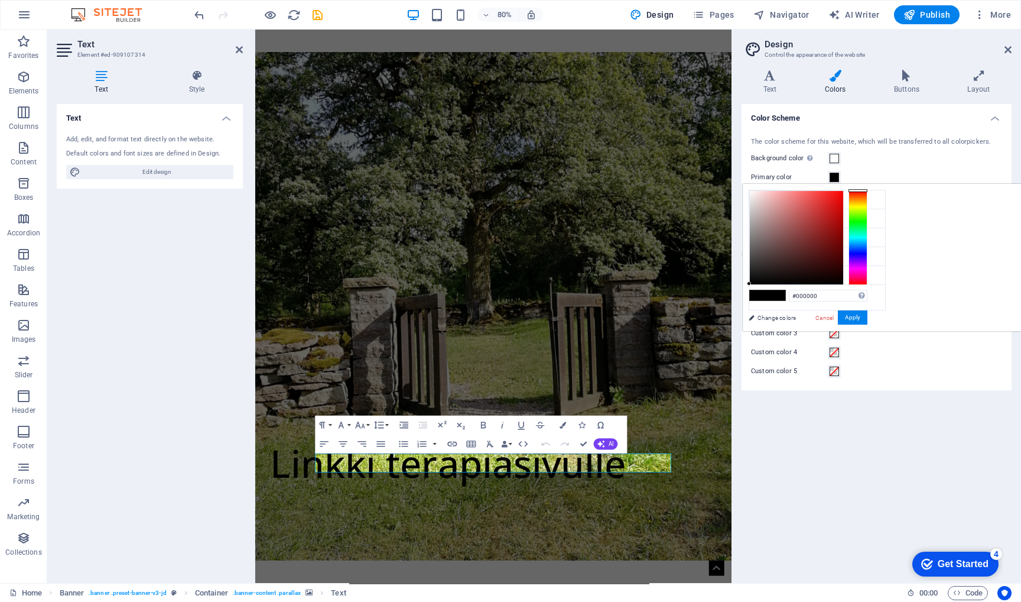
click at [836, 176] on span at bounding box center [834, 177] width 9 height 9
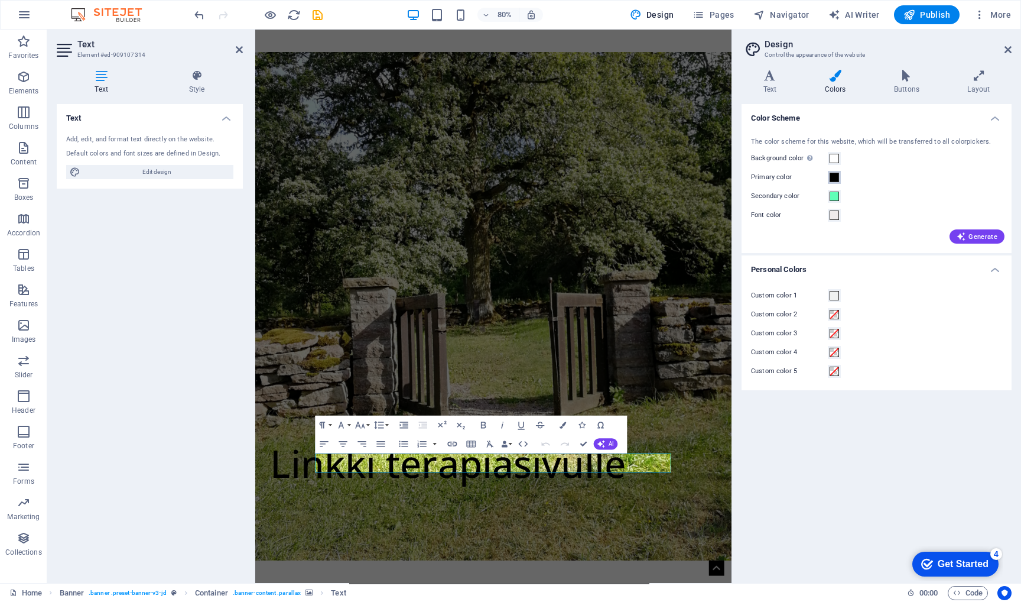
click at [836, 176] on span at bounding box center [834, 177] width 9 height 9
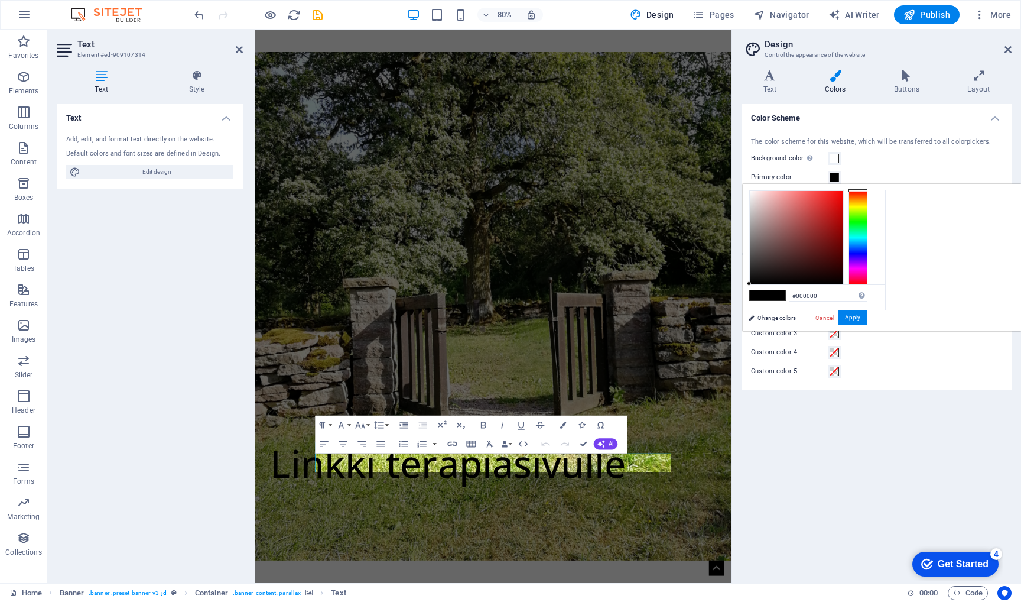
click at [836, 176] on span at bounding box center [834, 177] width 9 height 9
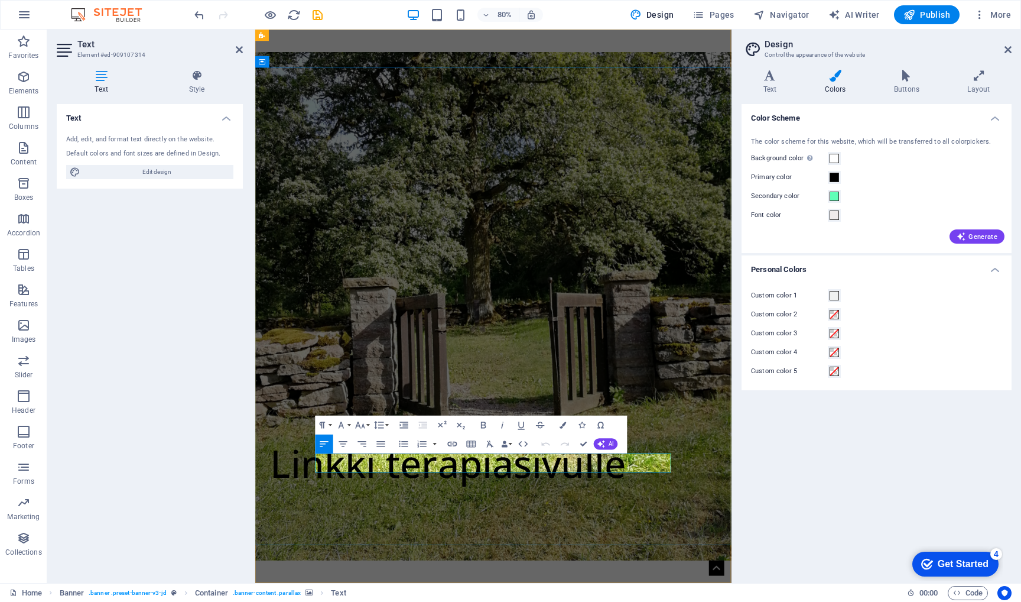
click at [435, 581] on link "Linkki terapiasivulle" at bounding box center [496, 570] width 445 height 64
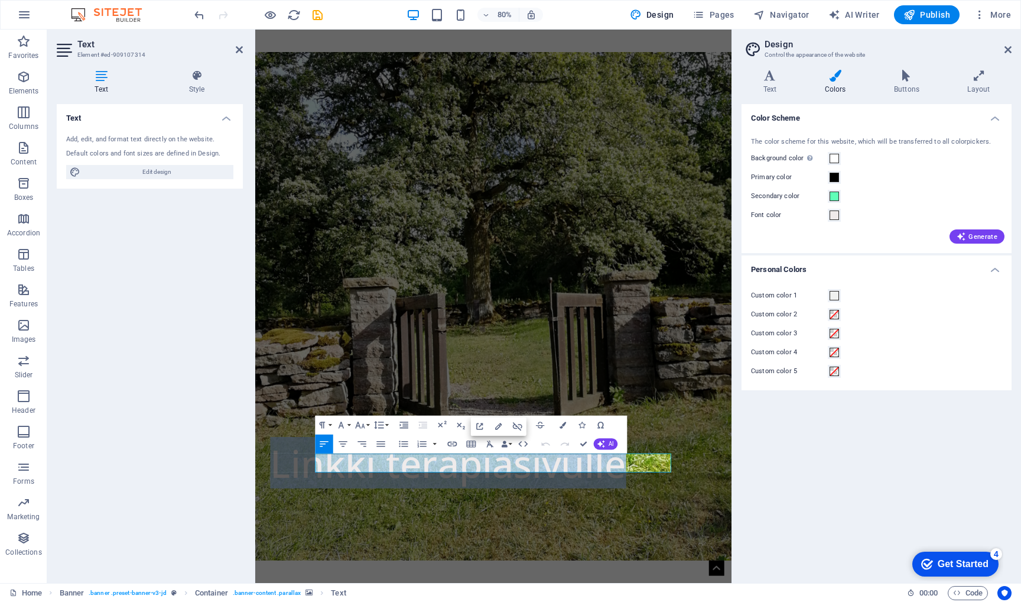
drag, startPoint x: 339, startPoint y: 573, endPoint x: 778, endPoint y: 586, distance: 439.4
click at [778, 586] on div "Linkki terapiasivulle Psykoterapia Hyvinkäällä Maarit Ala-Mutka" at bounding box center [553, 536] width 596 height 919
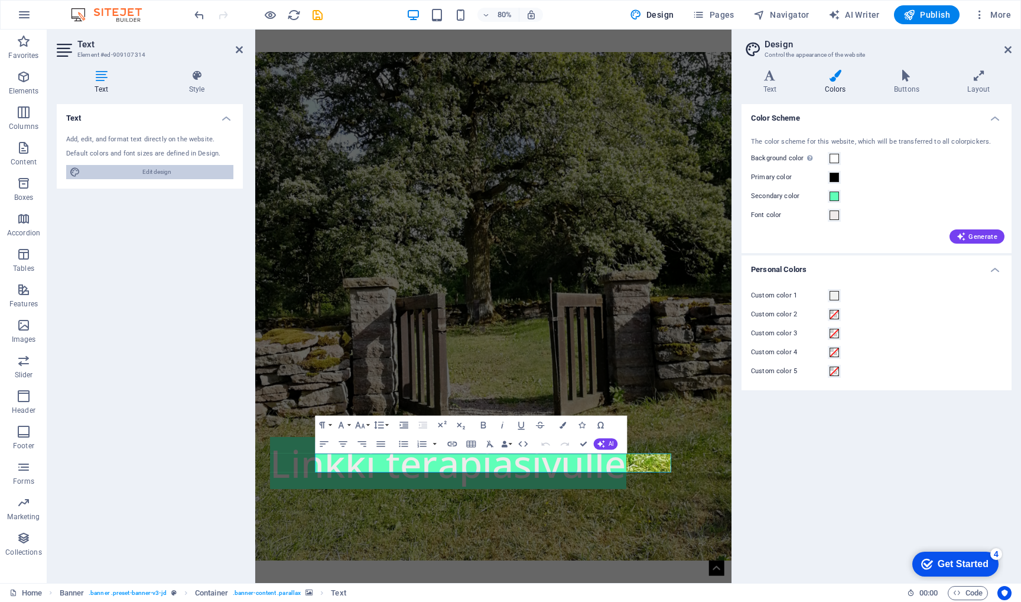
click at [152, 174] on span "Edit design" at bounding box center [157, 172] width 146 height 14
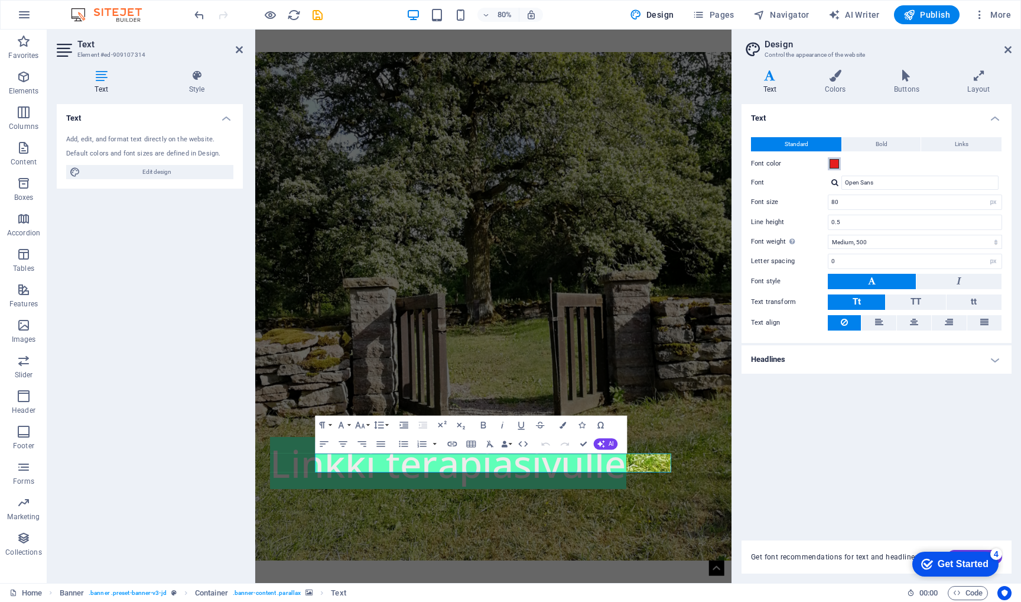
click at [832, 166] on span at bounding box center [834, 163] width 9 height 9
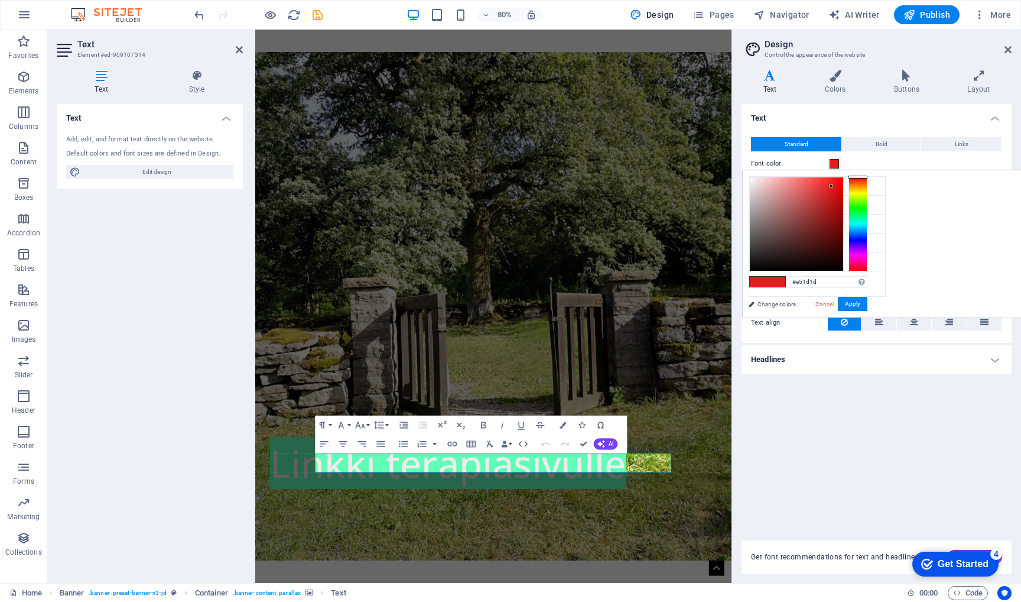
click at [832, 166] on span at bounding box center [834, 163] width 9 height 9
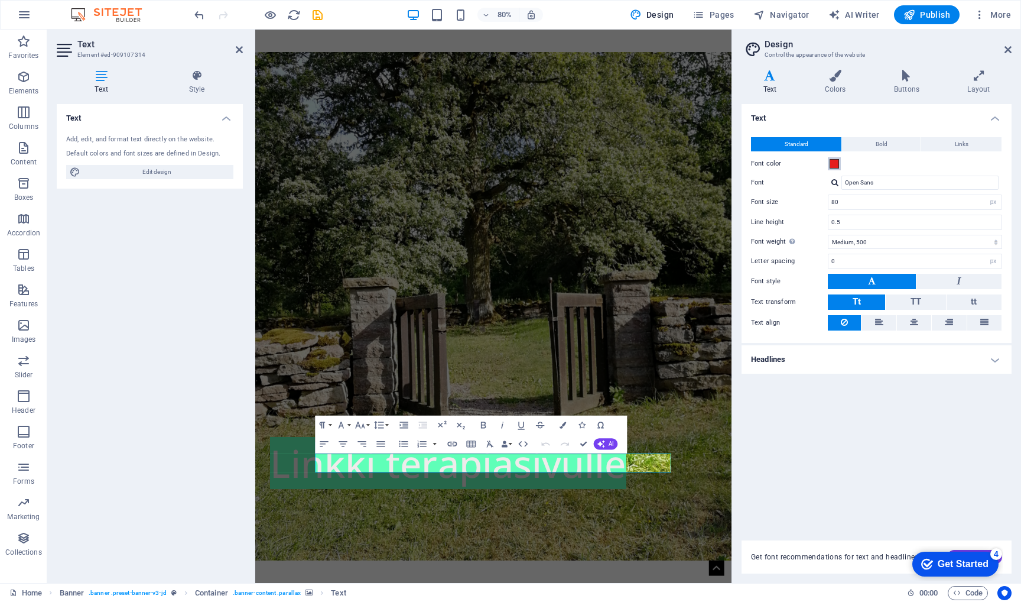
click at [832, 166] on span at bounding box center [834, 163] width 9 height 9
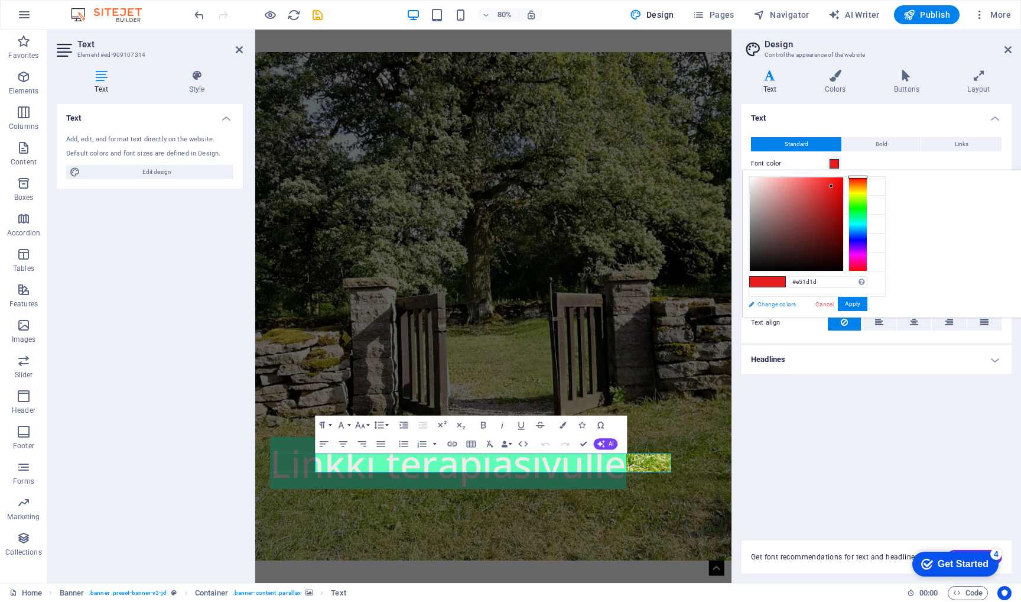
click at [777, 305] on link "Change colors" at bounding box center [811, 304] width 137 height 15
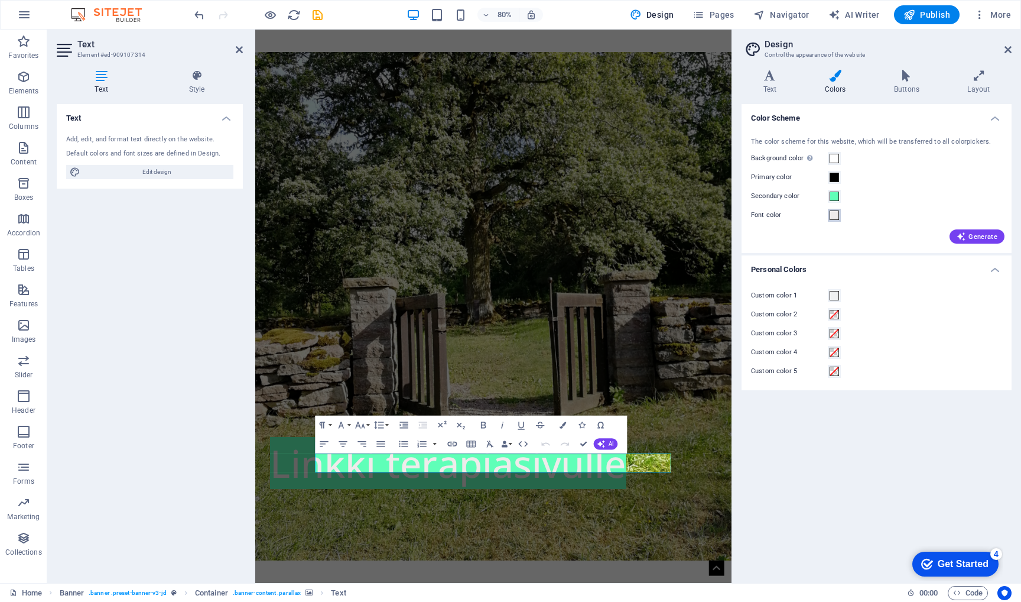
click at [835, 216] on span at bounding box center [834, 214] width 9 height 9
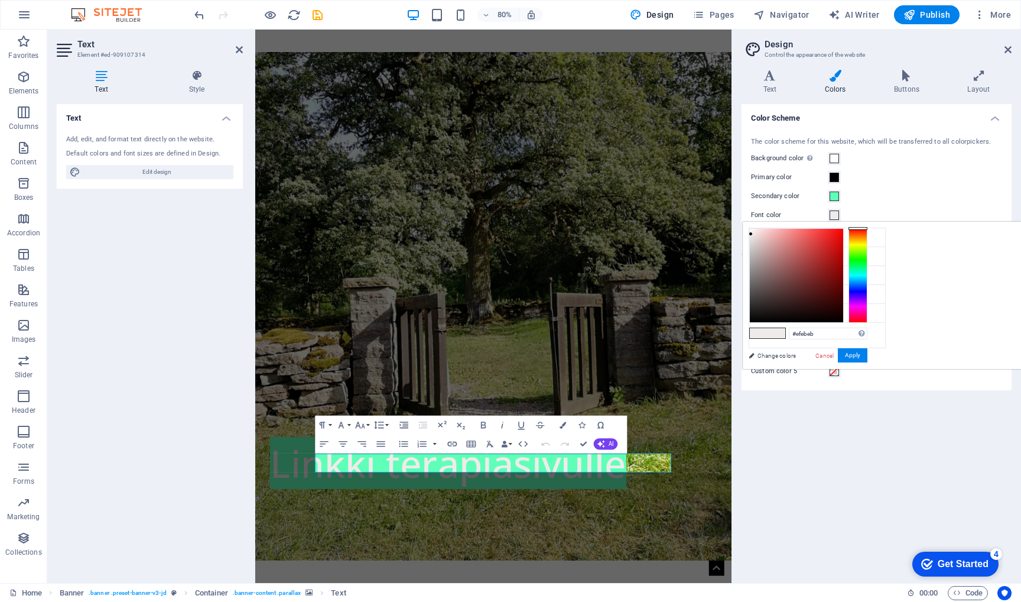
type input "#dc3838"
click at [843, 241] on div at bounding box center [796, 275] width 93 height 93
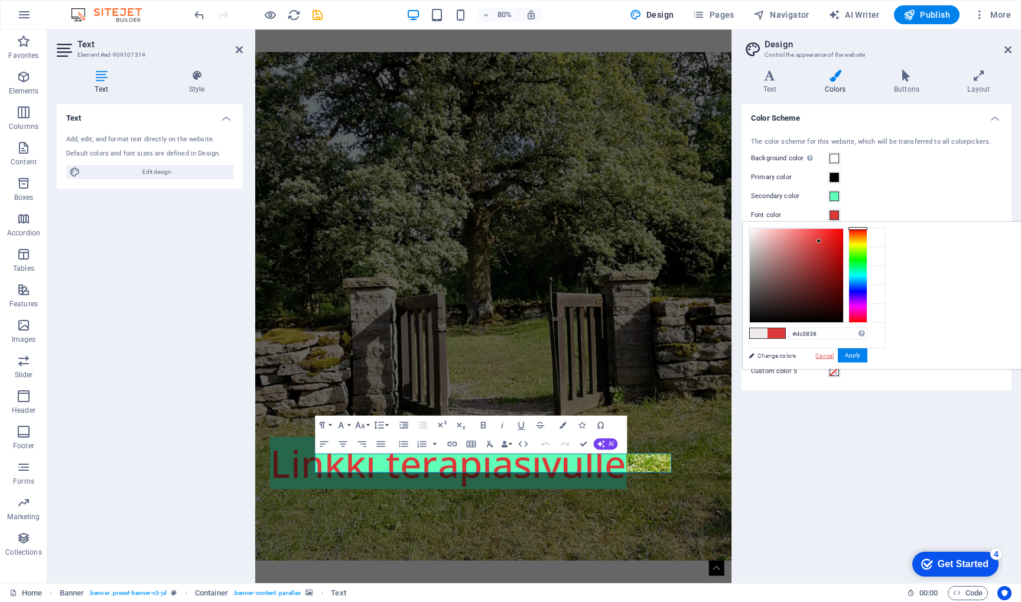
click at [835, 355] on link "Cancel" at bounding box center [825, 355] width 21 height 9
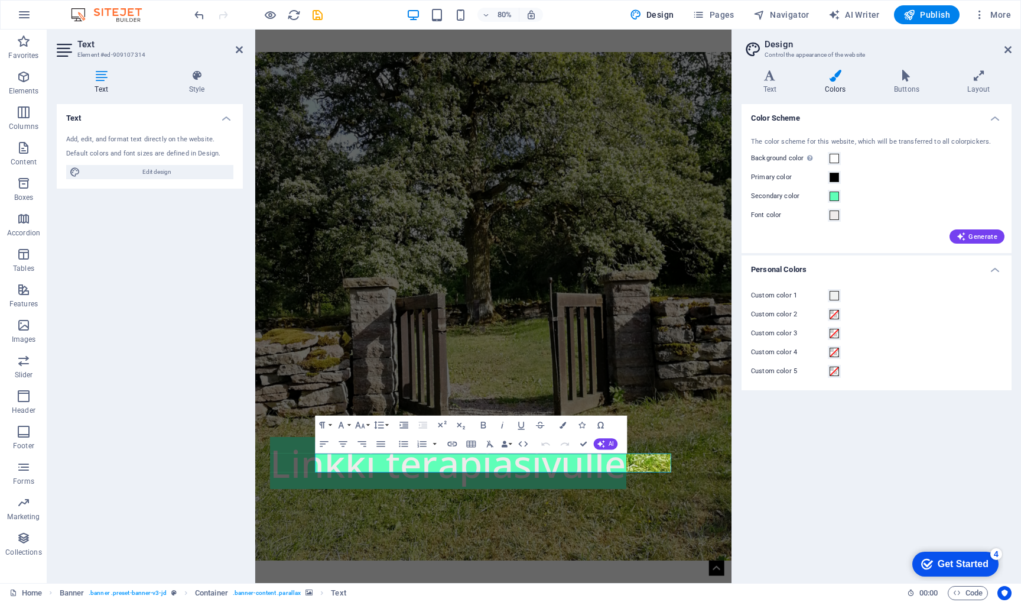
click at [802, 462] on div "Color Scheme The color scheme for this website, which will be transferred to al…" at bounding box center [877, 338] width 270 height 469
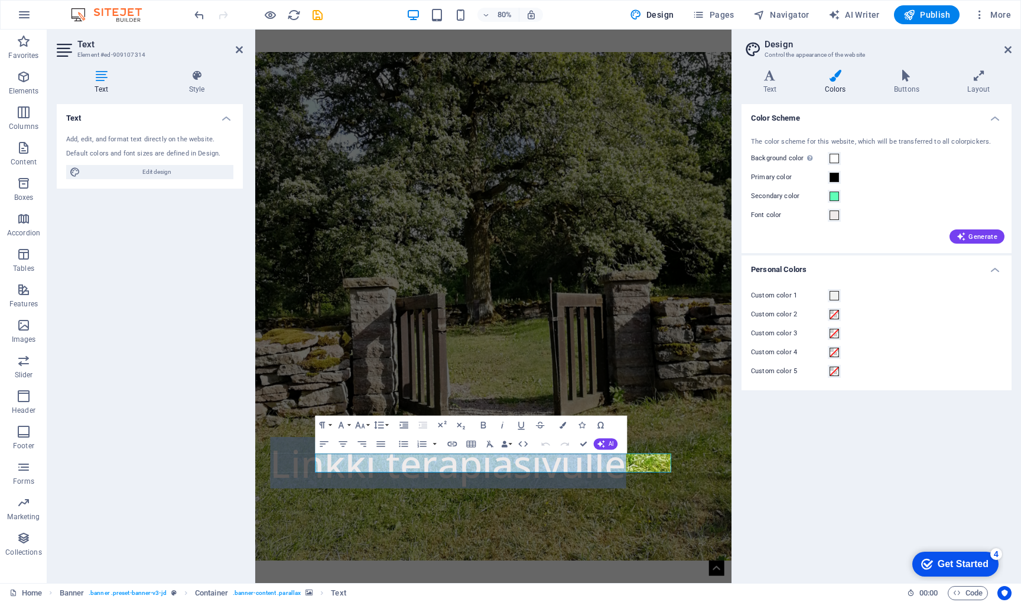
click at [810, 572] on figure at bounding box center [553, 375] width 596 height 635
select select "vw"
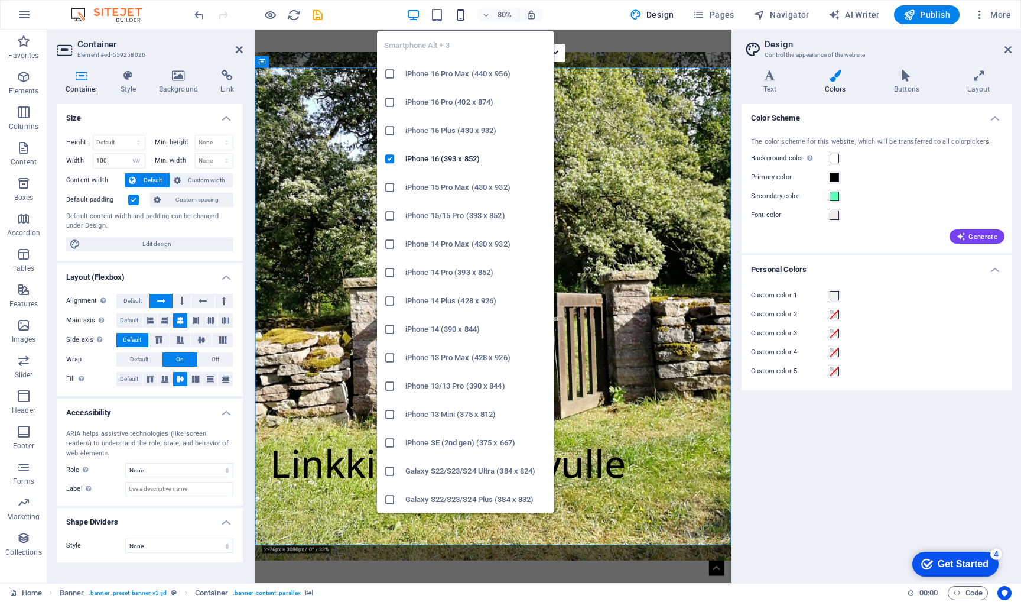
click at [462, 14] on icon "button" at bounding box center [461, 15] width 14 height 14
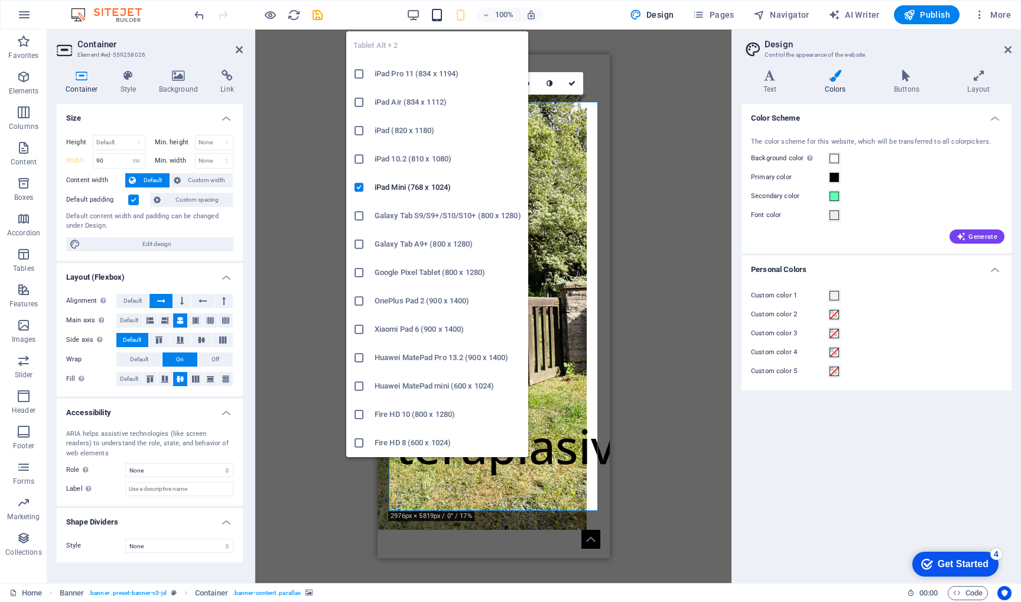
click at [439, 13] on icon "button" at bounding box center [437, 15] width 14 height 14
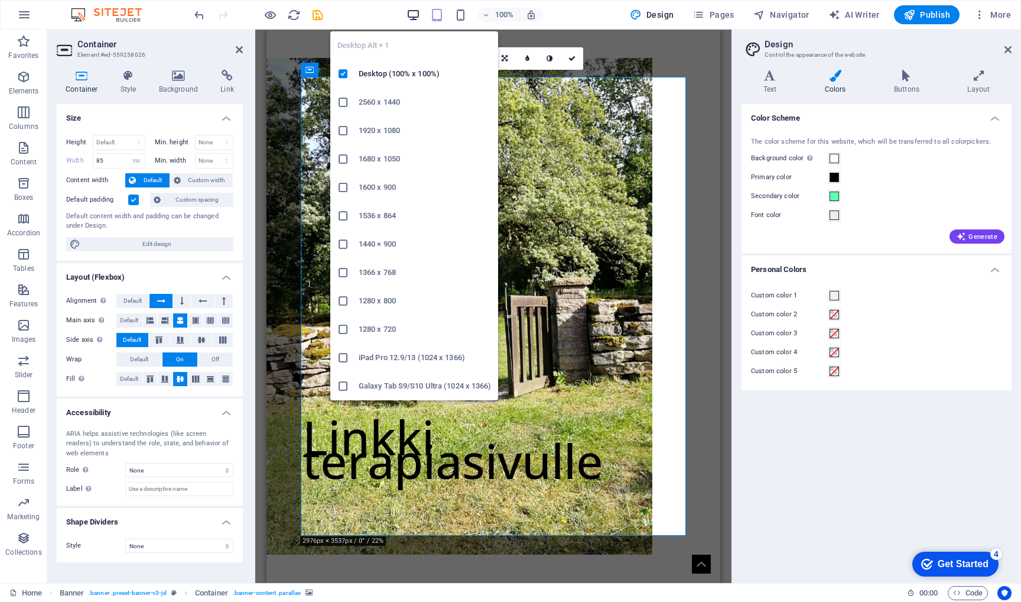
click at [416, 11] on icon "button" at bounding box center [414, 15] width 14 height 14
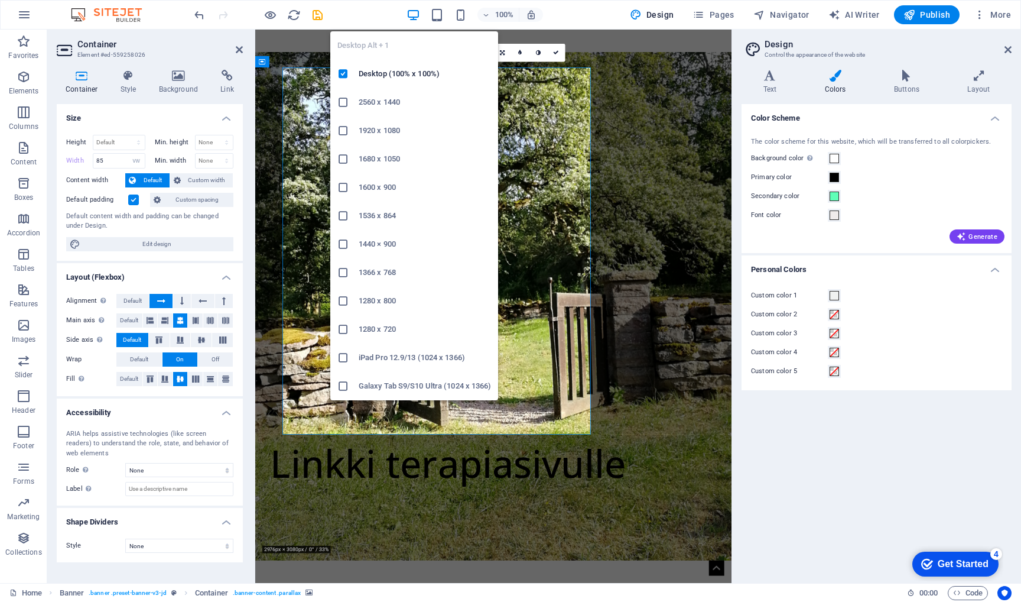
type input "100"
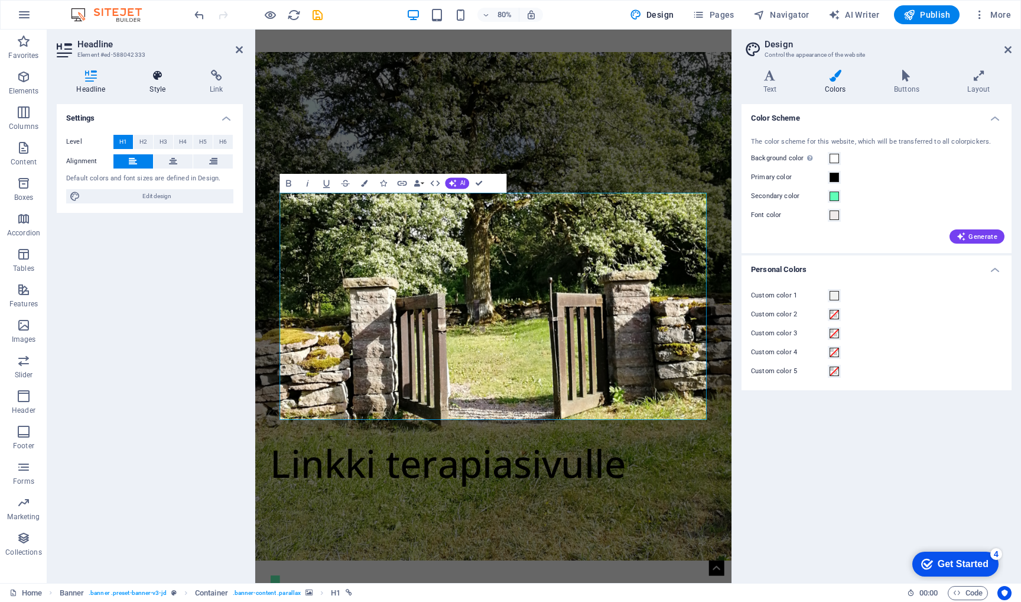
click at [154, 82] on h4 "Style" at bounding box center [160, 82] width 60 height 25
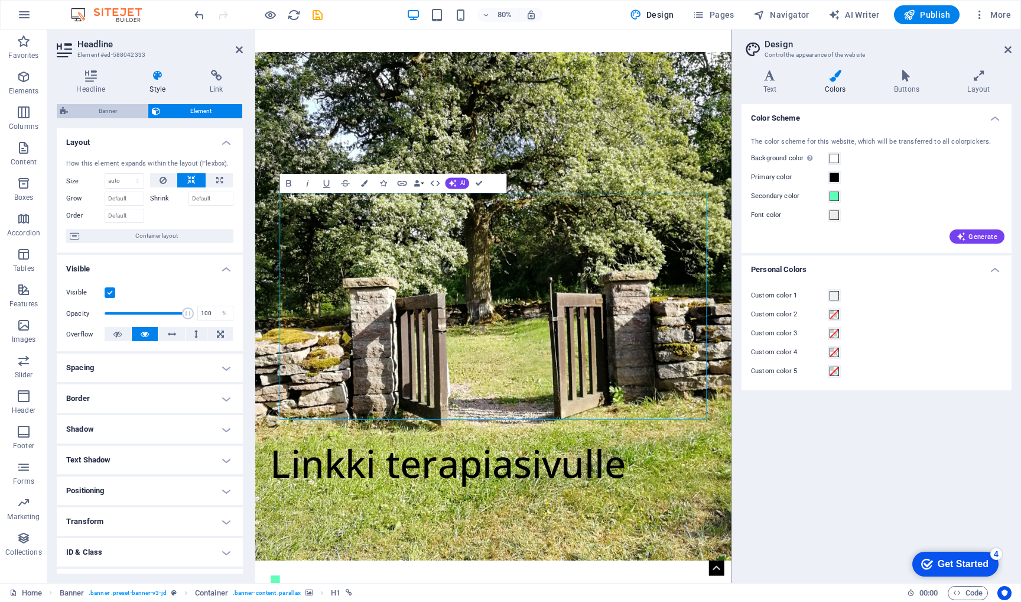
click at [104, 111] on span "Banner" at bounding box center [108, 111] width 73 height 14
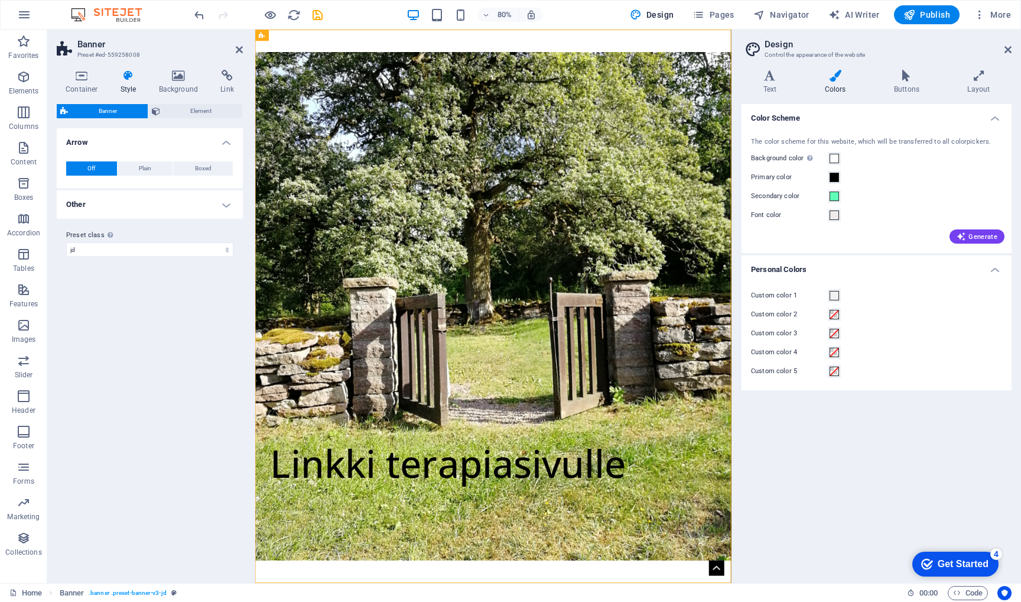
click at [420, 582] on figure at bounding box center [553, 375] width 596 height 635
select select "vw"
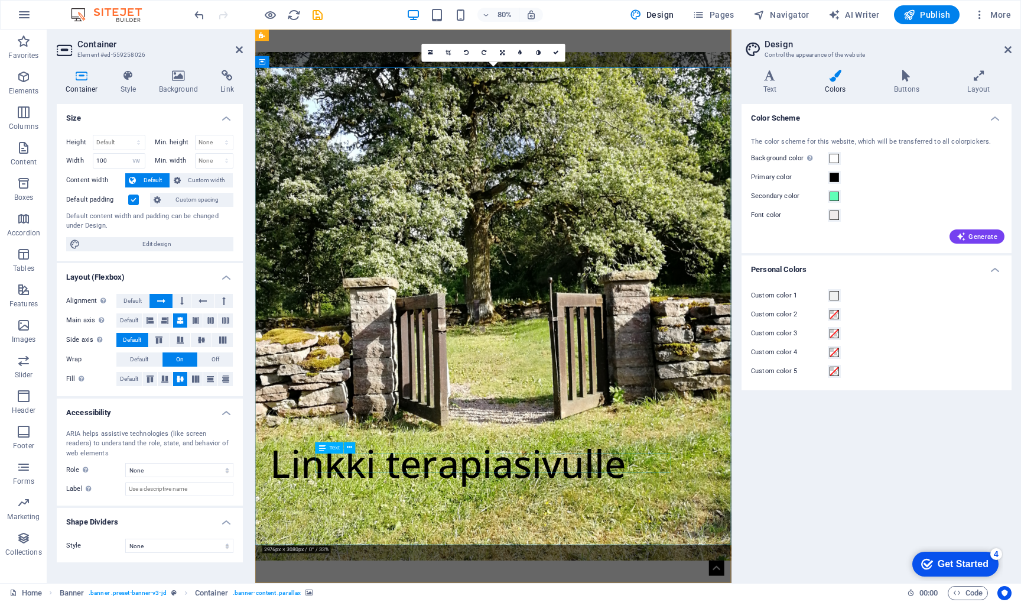
click at [413, 569] on div "Linkki terapiasivulle" at bounding box center [496, 571] width 445 height 24
select select "%"
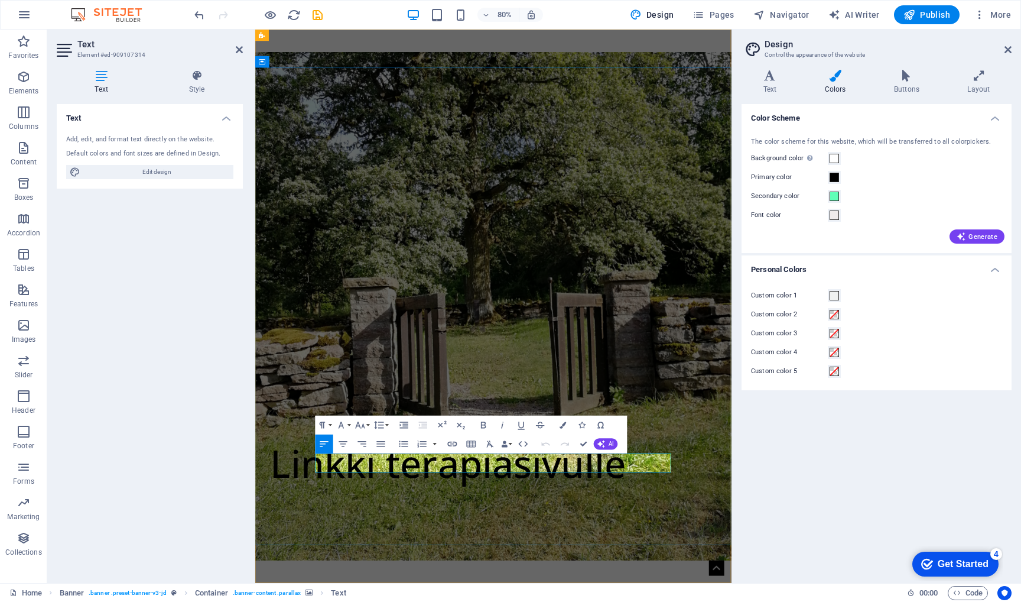
click at [413, 569] on div "Linkki terapiasivulle Psykoterapia Hyvinkäällä Maarit Ala-Mutka" at bounding box center [553, 536] width 596 height 919
click at [194, 80] on icon at bounding box center [197, 76] width 92 height 12
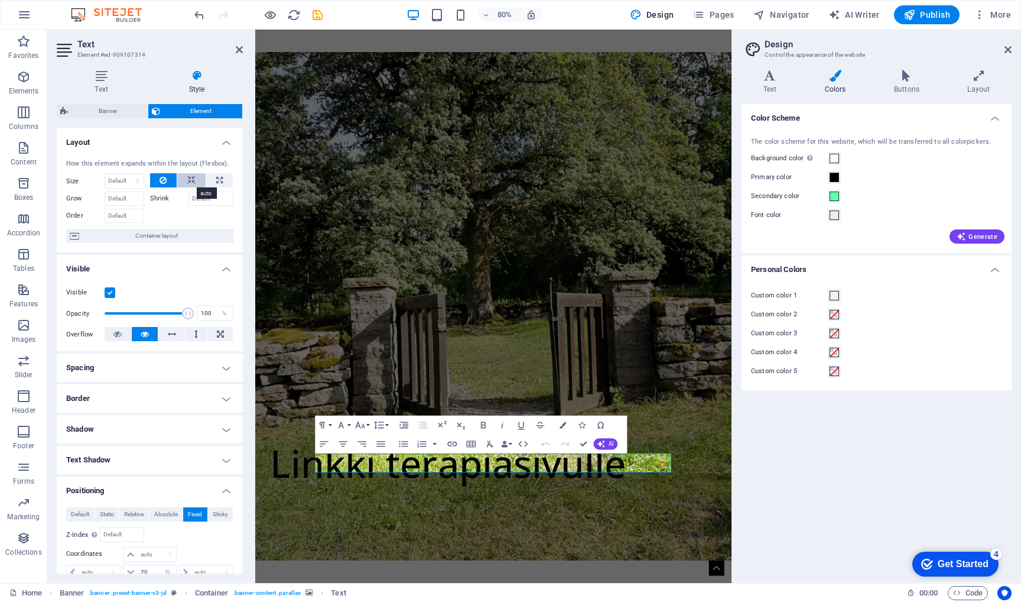
click at [181, 180] on button at bounding box center [191, 180] width 28 height 14
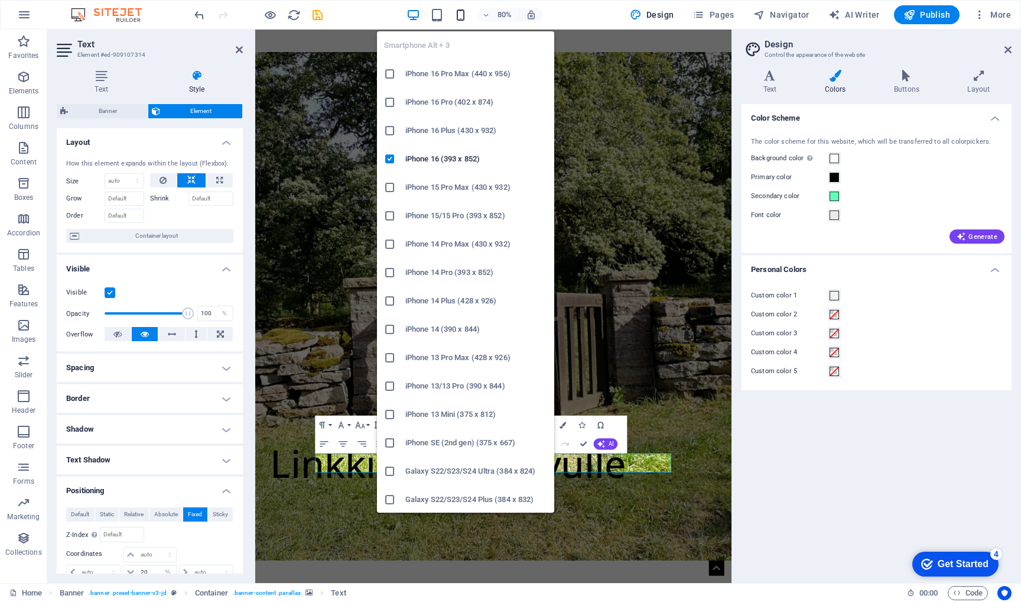
click at [464, 15] on icon "button" at bounding box center [461, 15] width 14 height 14
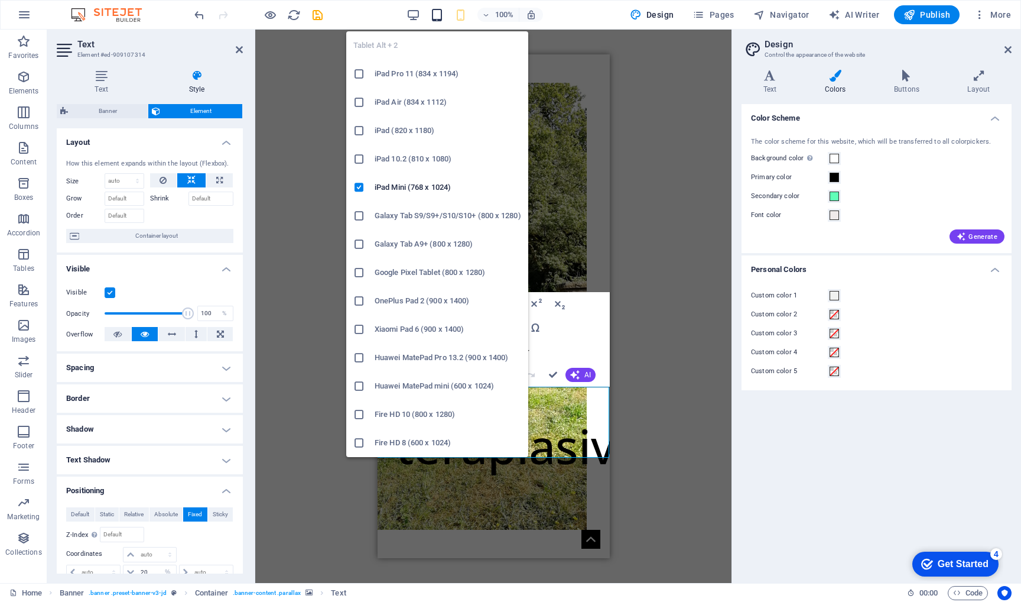
click at [440, 12] on icon "button" at bounding box center [437, 15] width 14 height 14
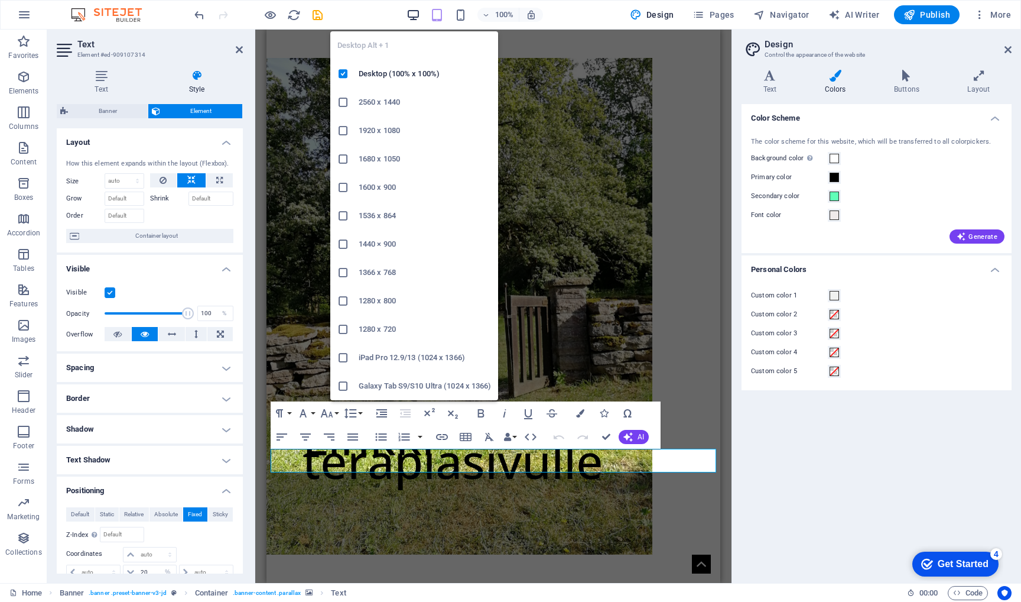
click at [414, 11] on icon "button" at bounding box center [414, 15] width 14 height 14
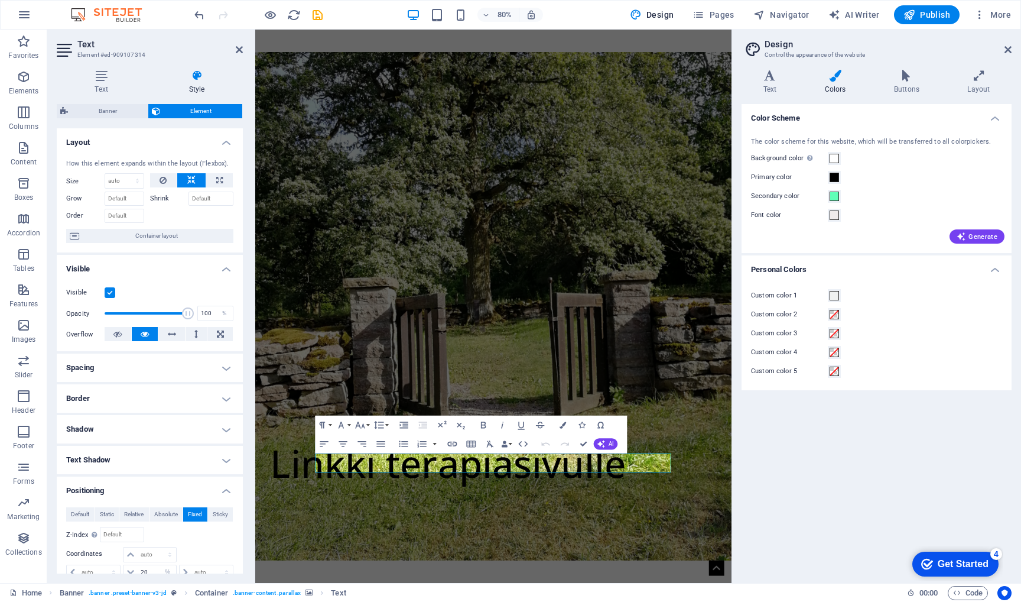
click at [783, 506] on div "Color Scheme The color scheme for this website, which will be transferred to al…" at bounding box center [877, 338] width 270 height 469
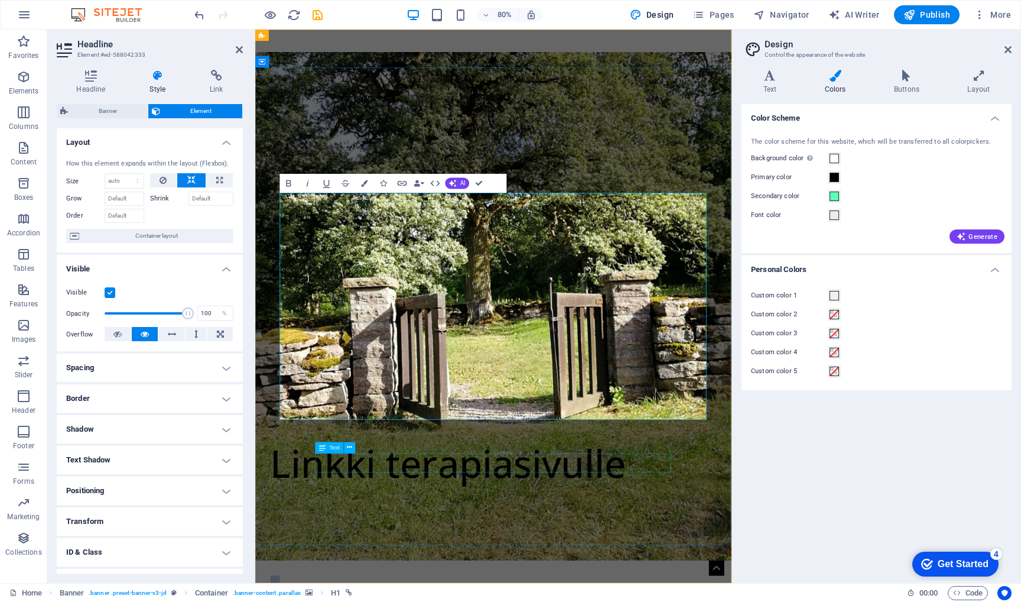
click at [432, 572] on div "Linkki terapiasivulle" at bounding box center [496, 571] width 445 height 24
select select "%"
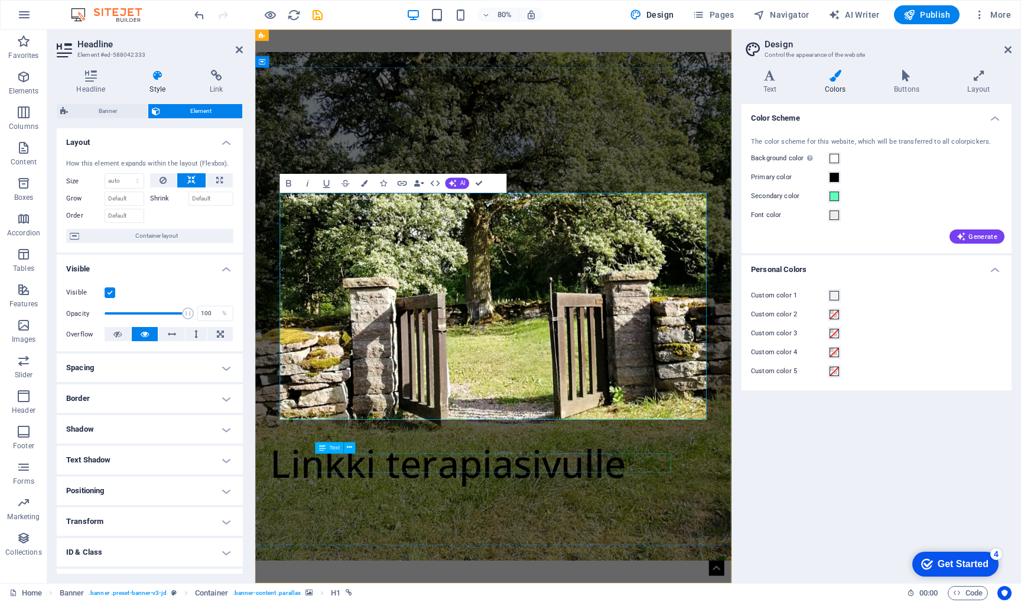
click at [442, 572] on div "Linkki terapiasivulle" at bounding box center [496, 571] width 445 height 24
select select "%"
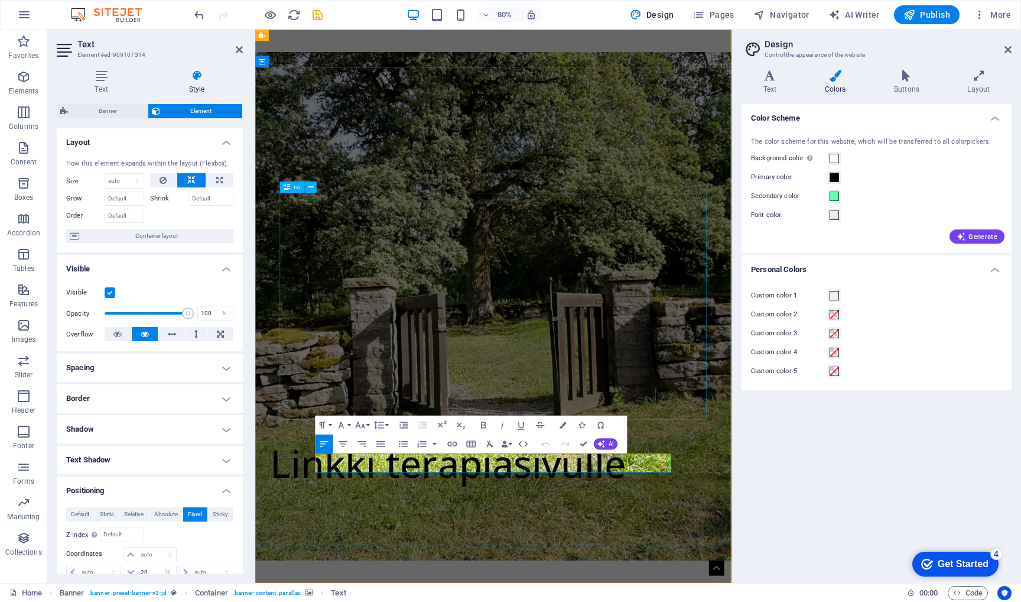
select select "px"
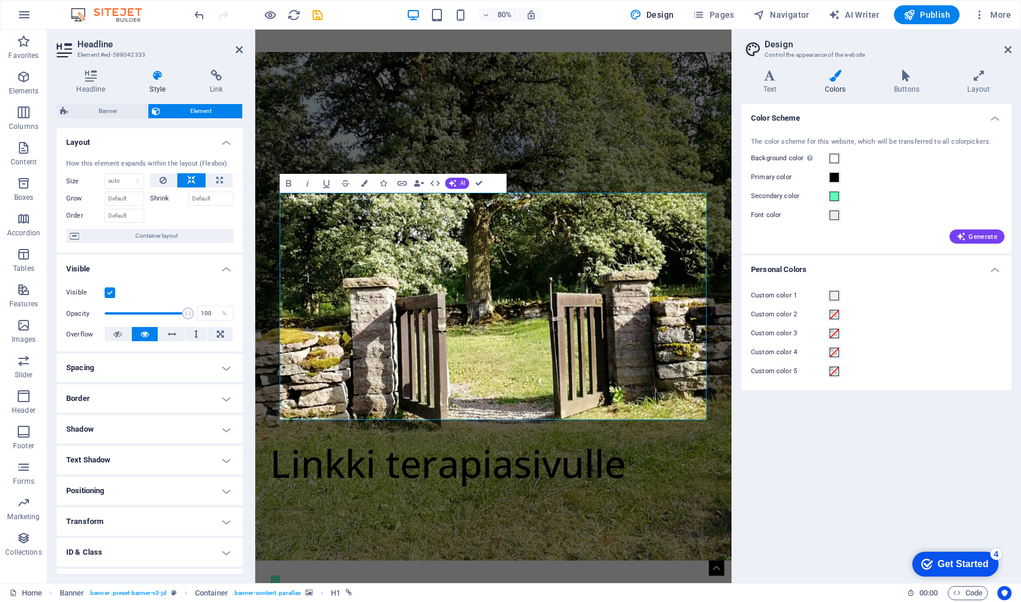
click at [224, 489] on h4 "Positioning" at bounding box center [150, 490] width 186 height 28
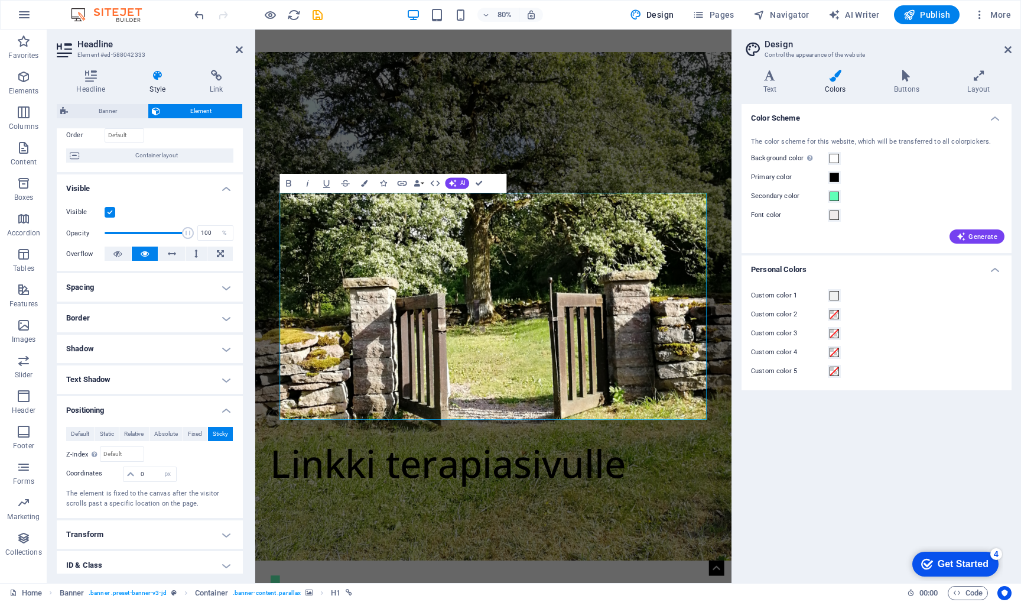
scroll to position [85, 0]
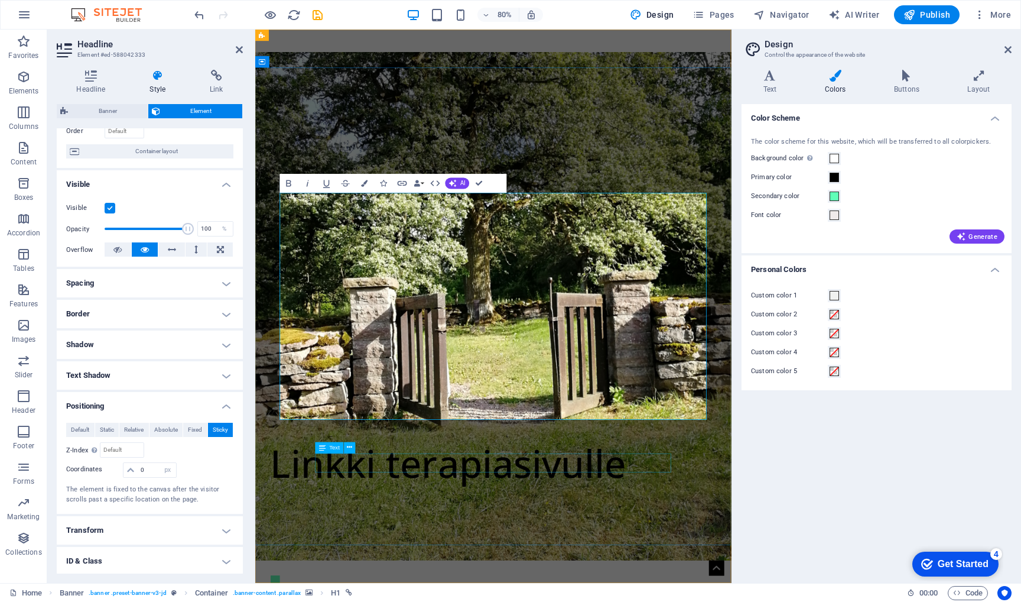
click at [470, 579] on div "Linkki terapiasivulle" at bounding box center [496, 571] width 445 height 24
select select "%"
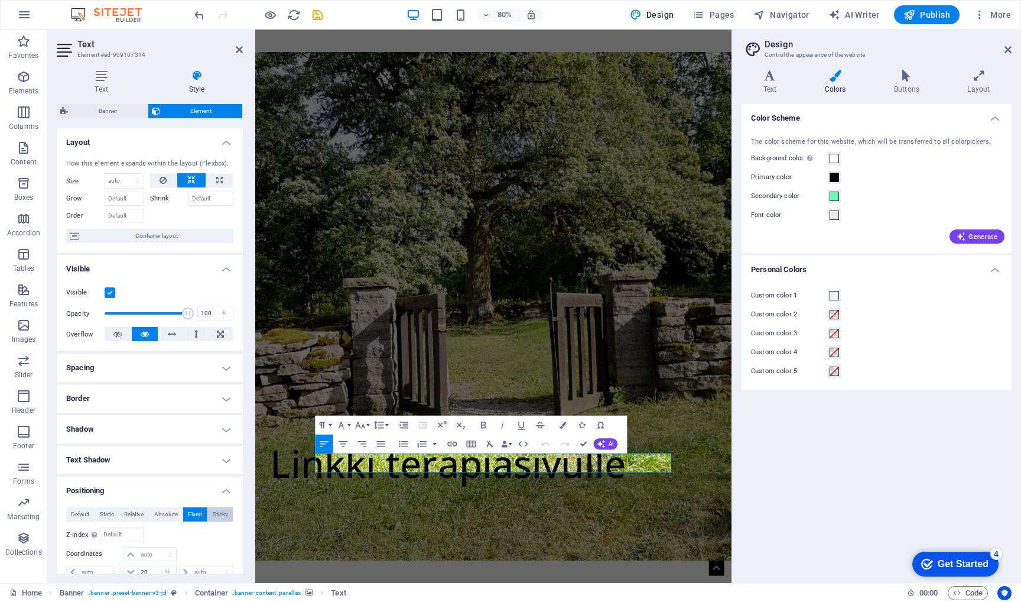
click at [215, 512] on span "Sticky" at bounding box center [220, 514] width 15 height 14
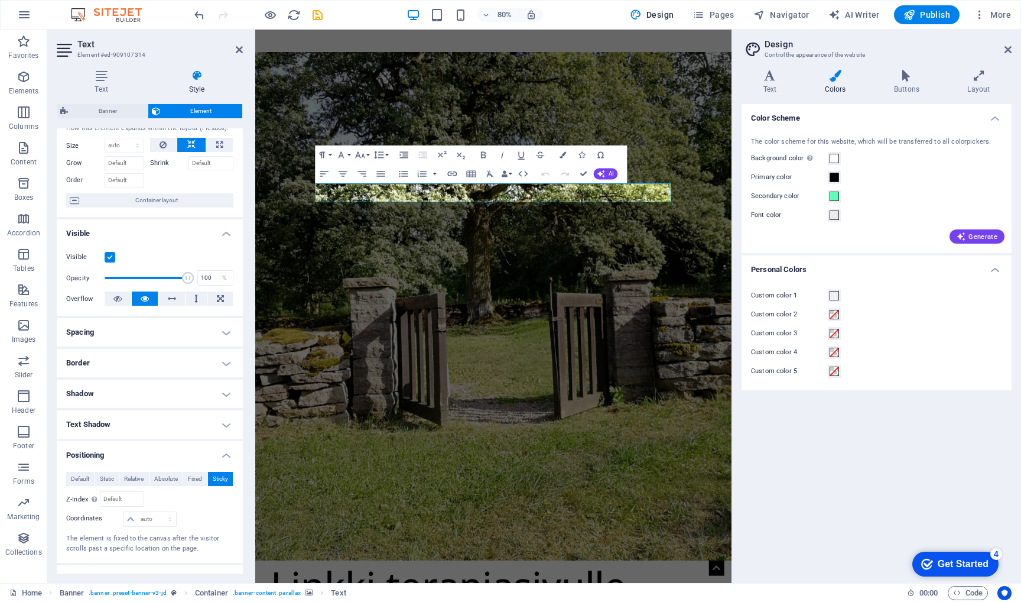
scroll to position [37, 0]
click at [166, 517] on select "auto px rem % em" at bounding box center [150, 518] width 52 height 14
select select "%"
click at [158, 511] on select "auto px rem % em" at bounding box center [150, 518] width 52 height 14
type input "2"
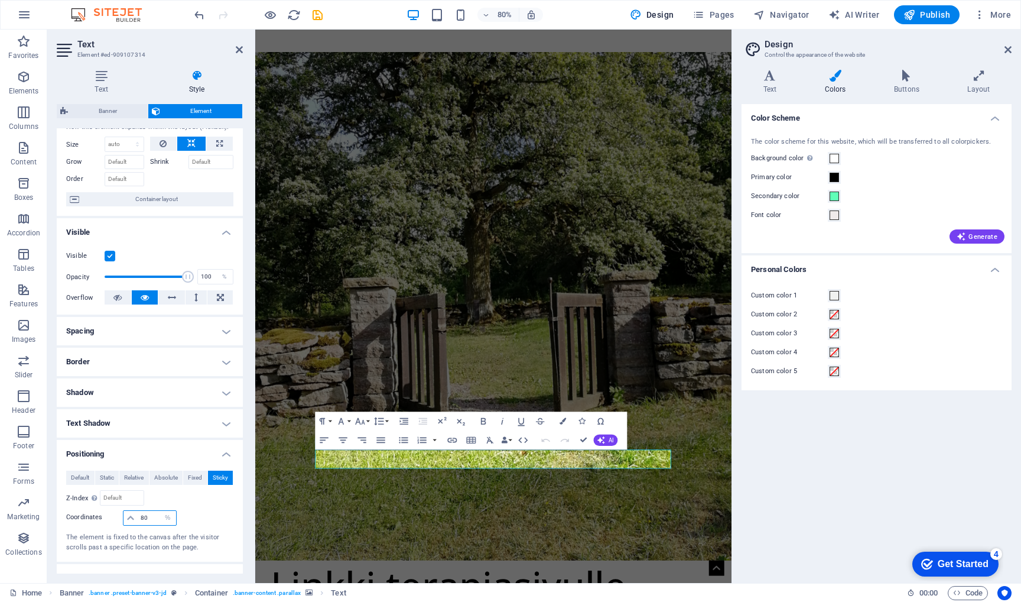
type input "80"
click at [206, 517] on div at bounding box center [206, 518] width 56 height 17
click at [452, 601] on figure at bounding box center [553, 375] width 596 height 635
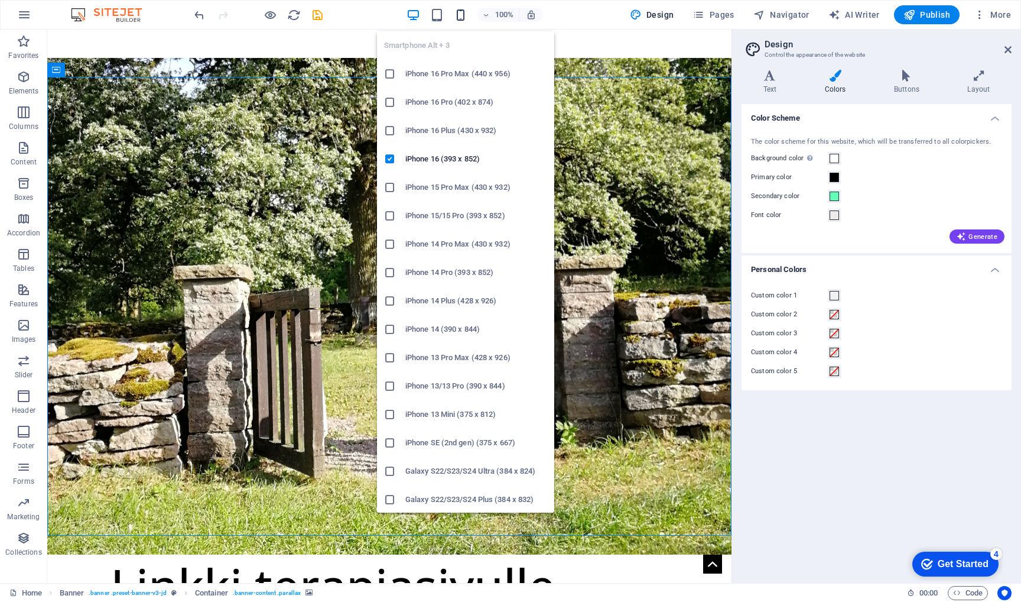
click at [466, 9] on icon "button" at bounding box center [461, 15] width 14 height 14
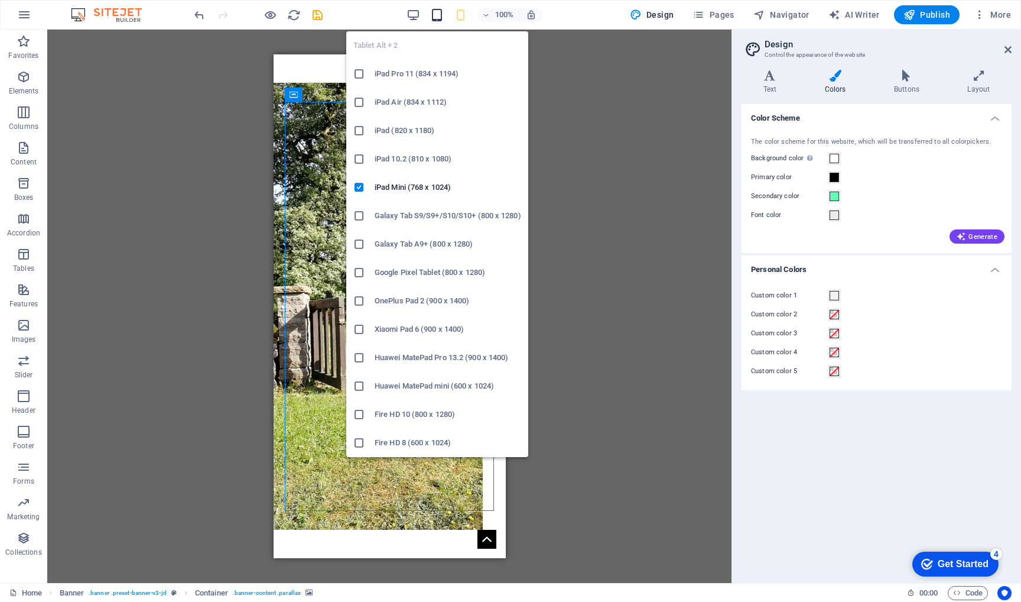
click at [442, 11] on icon "button" at bounding box center [437, 15] width 14 height 14
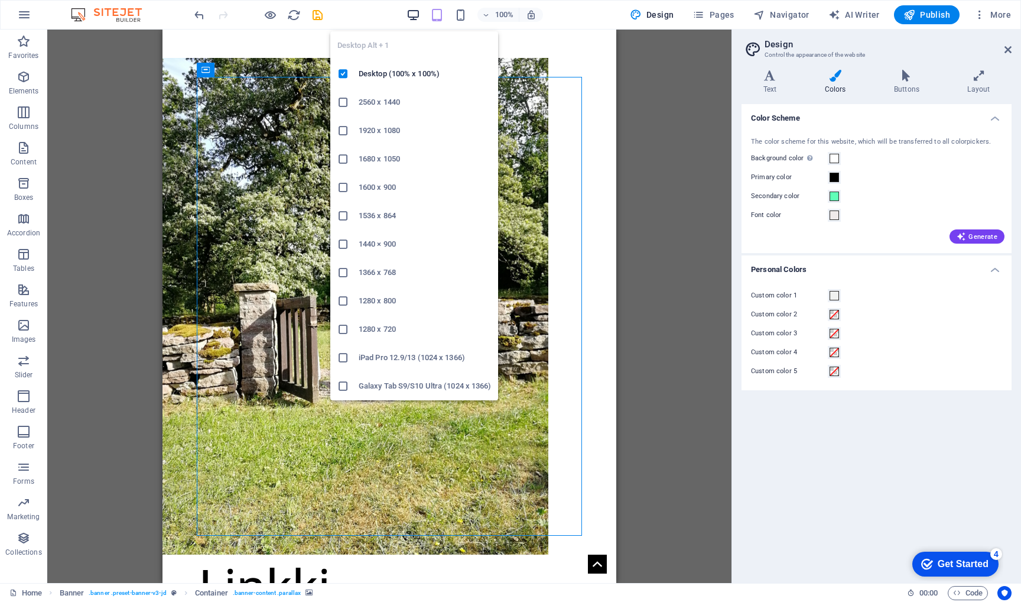
click at [414, 10] on icon "button" at bounding box center [414, 15] width 14 height 14
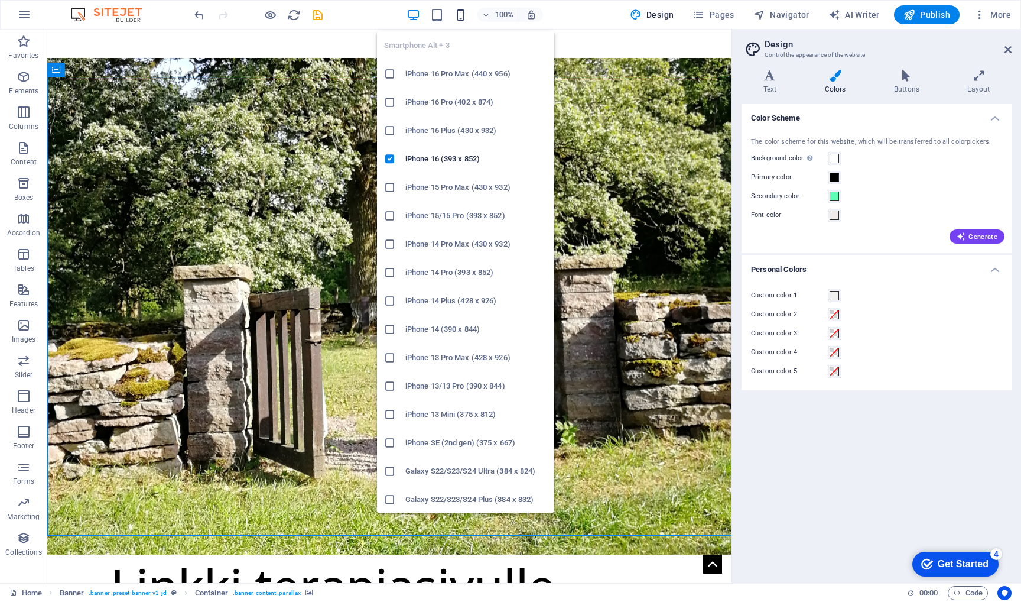
click at [463, 18] on icon "button" at bounding box center [461, 15] width 14 height 14
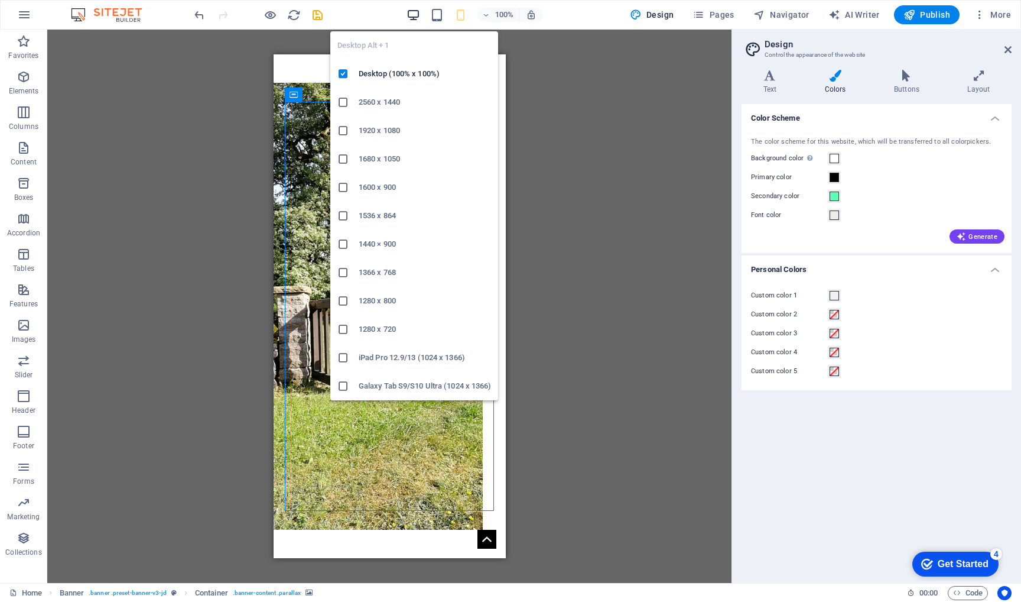
click at [419, 8] on icon "button" at bounding box center [414, 15] width 14 height 14
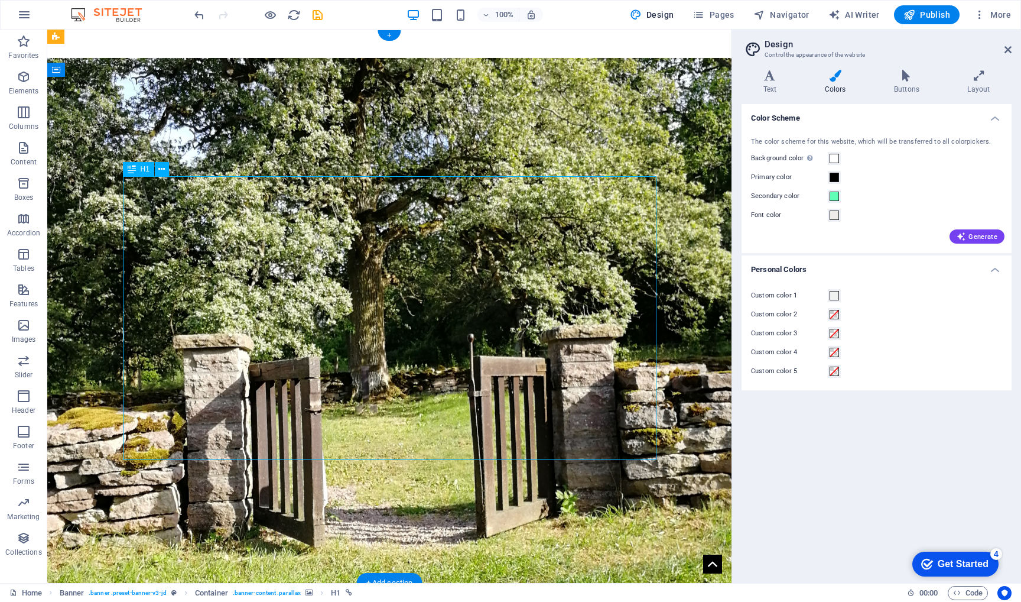
select select "px"
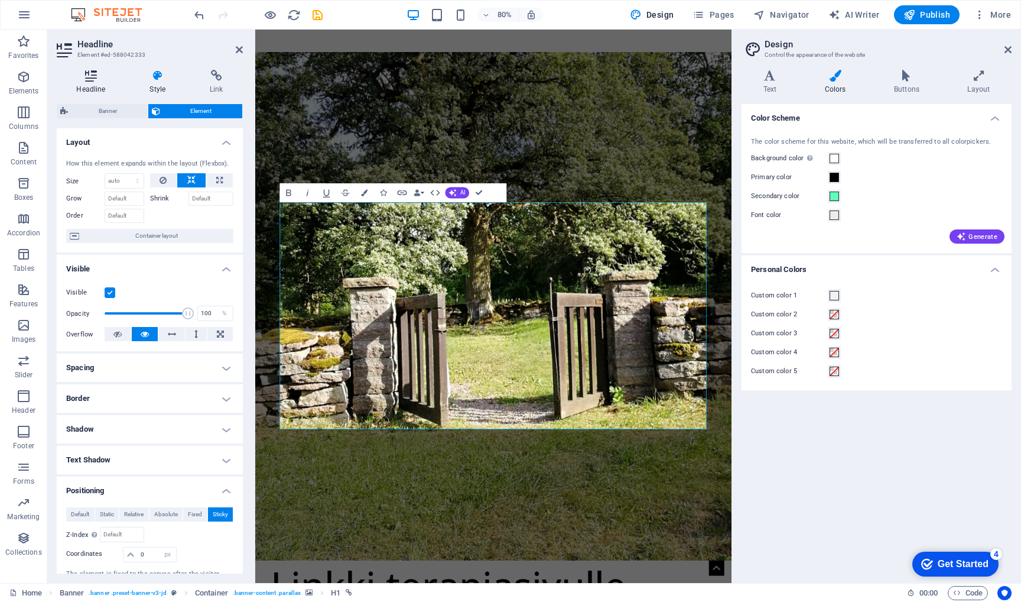
click at [98, 79] on icon at bounding box center [91, 76] width 69 height 12
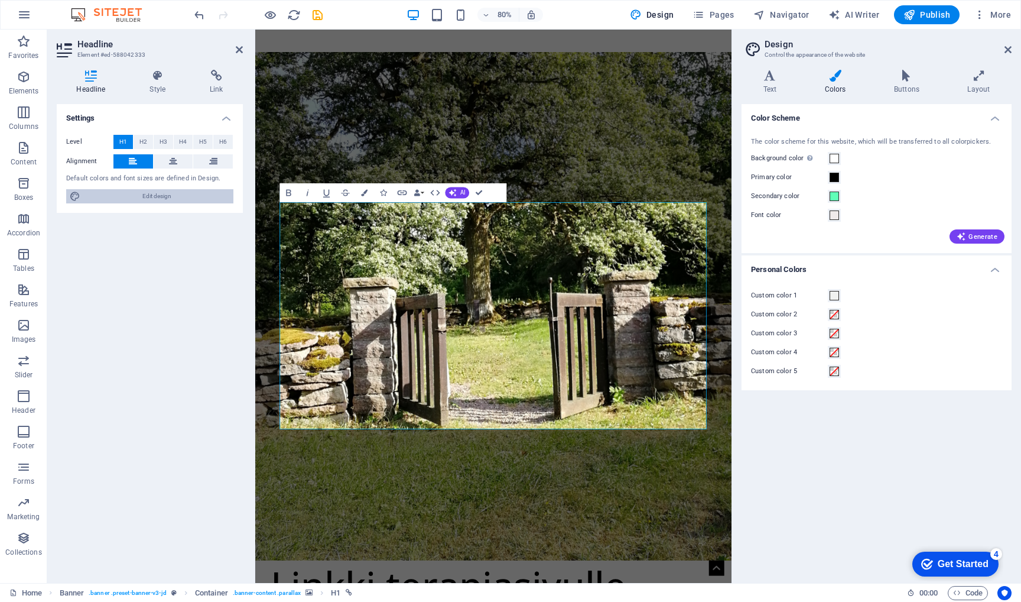
click at [132, 201] on span "Edit design" at bounding box center [157, 196] width 146 height 14
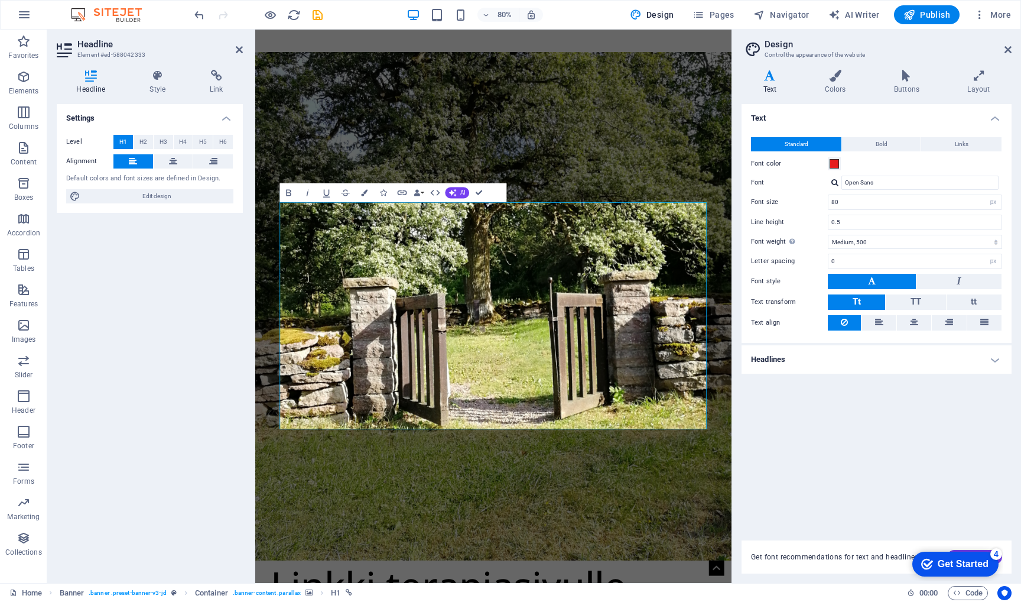
click at [995, 354] on h4 "Headlines" at bounding box center [877, 359] width 270 height 28
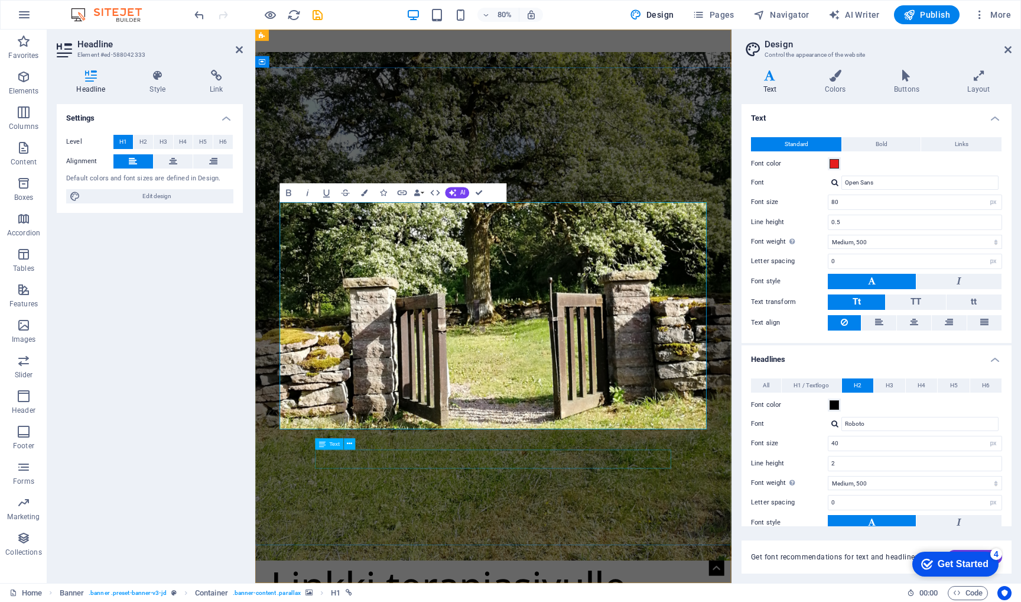
select select "%"
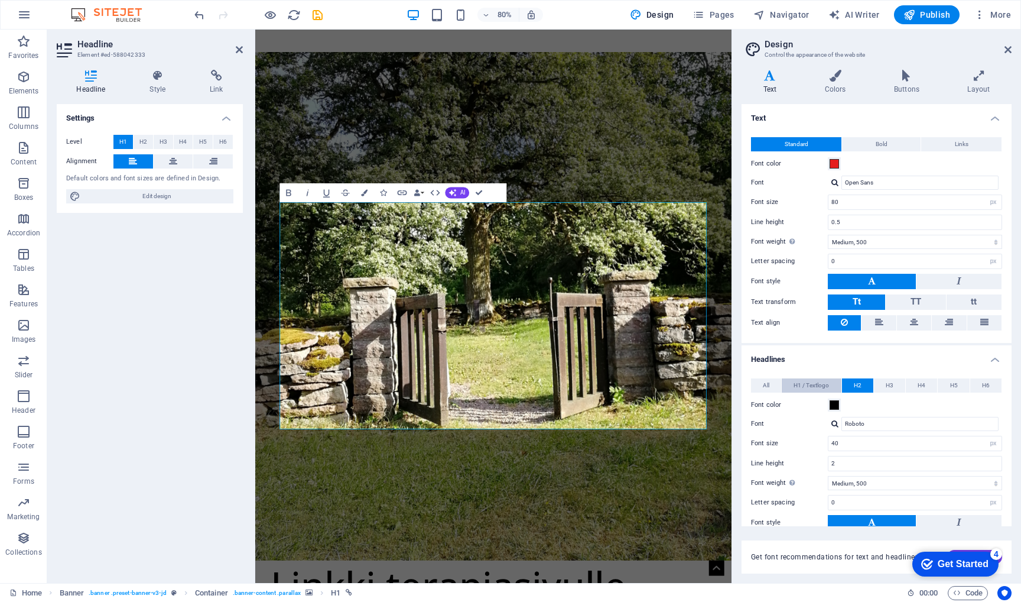
click at [818, 383] on span "H1 / Textlogo" at bounding box center [811, 385] width 35 height 14
select select "%"
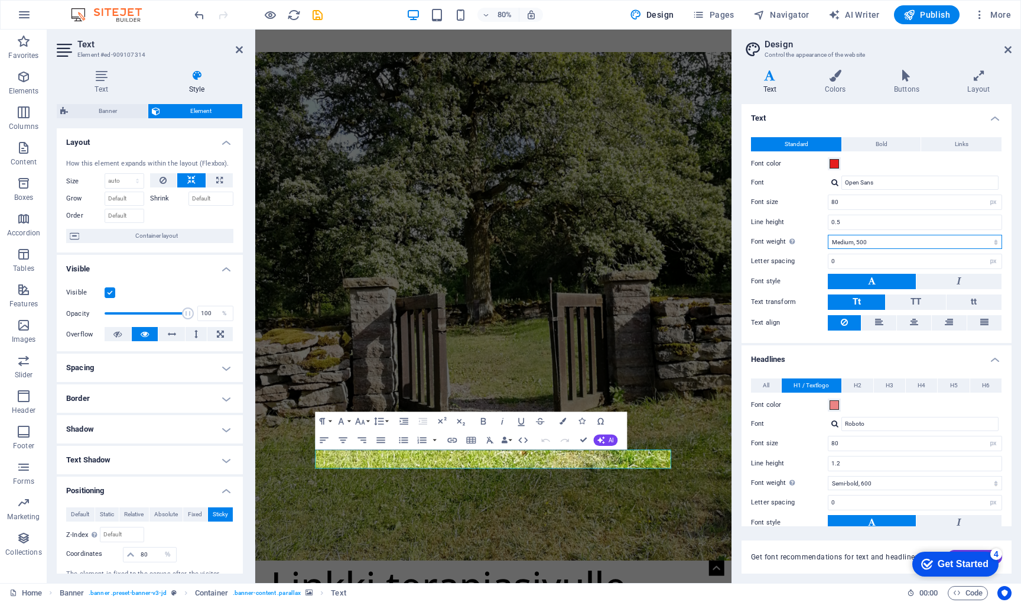
click at [891, 242] on select "Thin, 100 Extra-light, 200 Light, 300 Regular, 400 Medium, 500 Semi-bold, 600 B…" at bounding box center [915, 242] width 174 height 14
select select "600"
click at [828, 235] on select "Thin, 100 Extra-light, 200 Light, 300 Regular, 400 Medium, 500 Semi-bold, 600 B…" at bounding box center [915, 242] width 174 height 14
click at [897, 185] on input "Open Sans" at bounding box center [920, 183] width 157 height 14
type input "O"
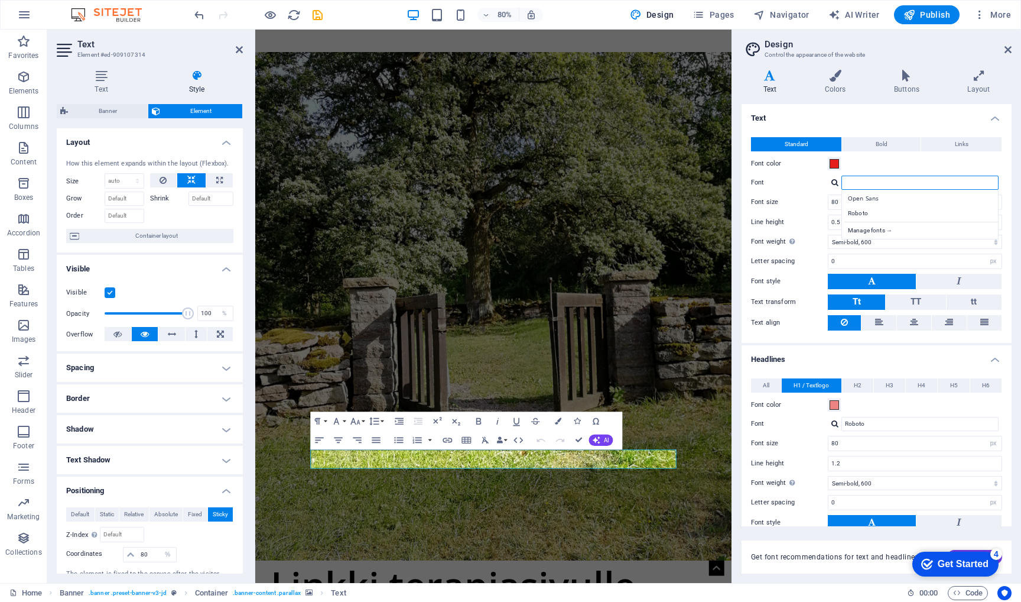
type input "R"
type input "o"
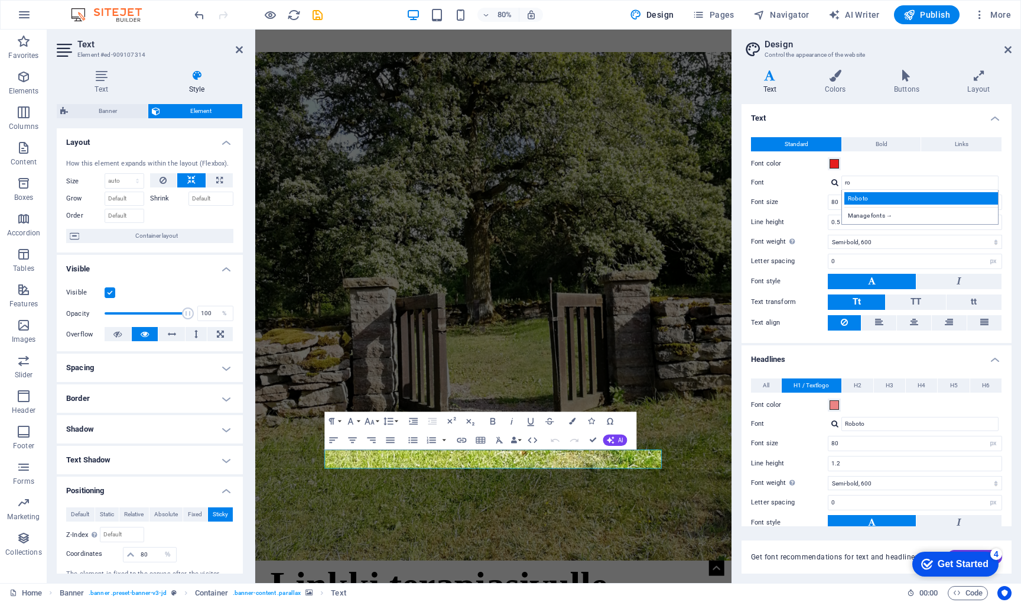
click at [890, 198] on div "Roboto" at bounding box center [923, 198] width 156 height 12
type input "Roboto"
click at [849, 74] on icon at bounding box center [835, 76] width 64 height 12
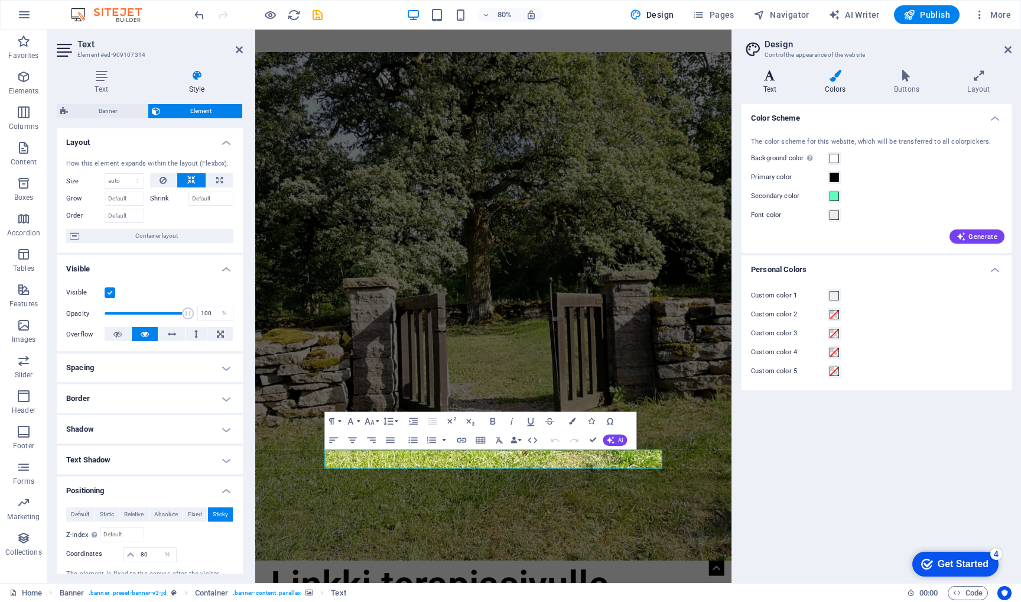
click at [778, 81] on icon at bounding box center [770, 76] width 57 height 12
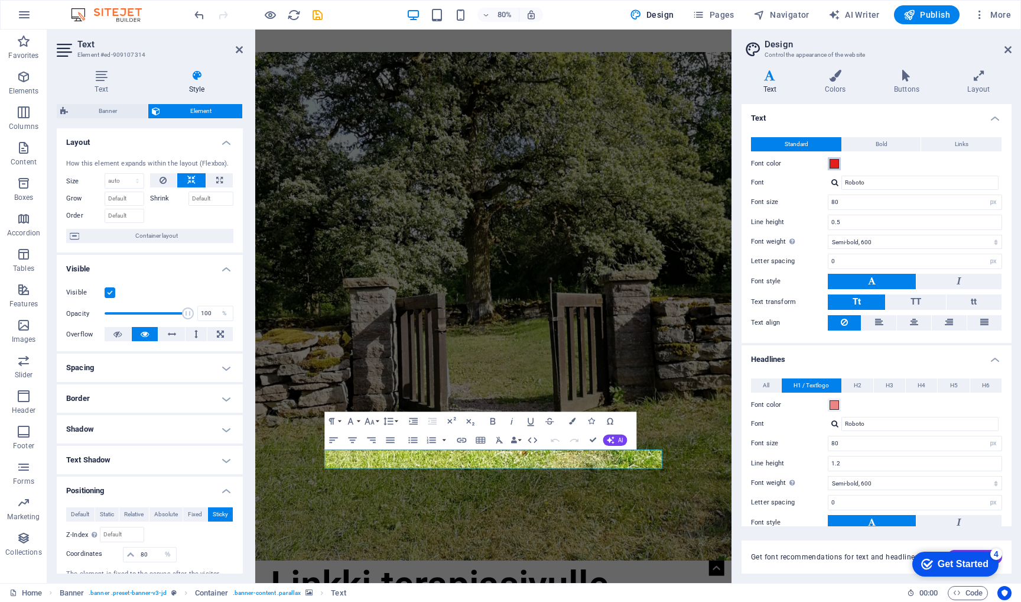
click at [832, 166] on span at bounding box center [834, 163] width 9 height 9
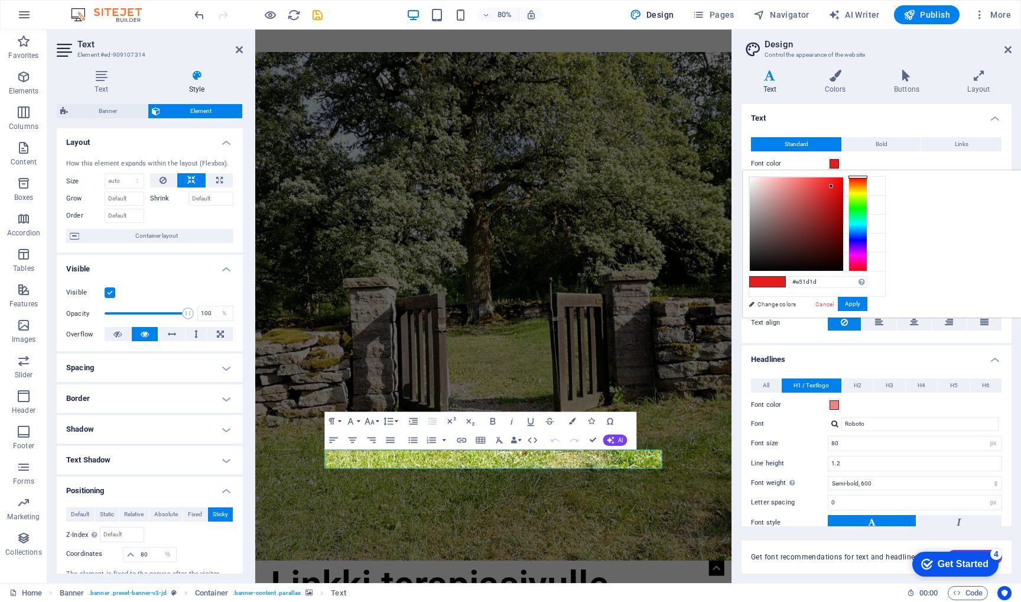
click at [832, 166] on span at bounding box center [834, 163] width 9 height 9
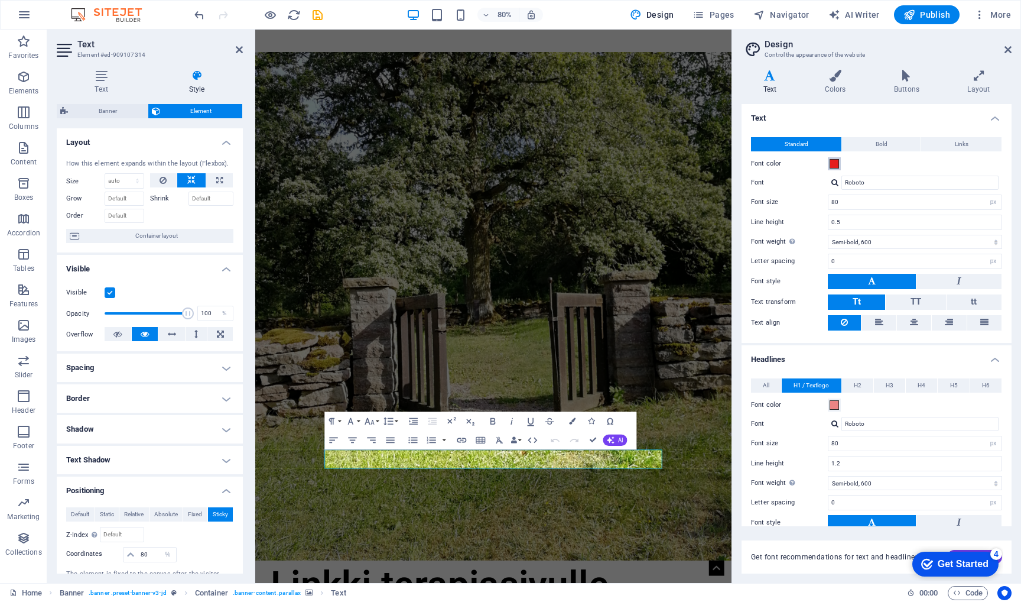
click at [832, 166] on span at bounding box center [834, 163] width 9 height 9
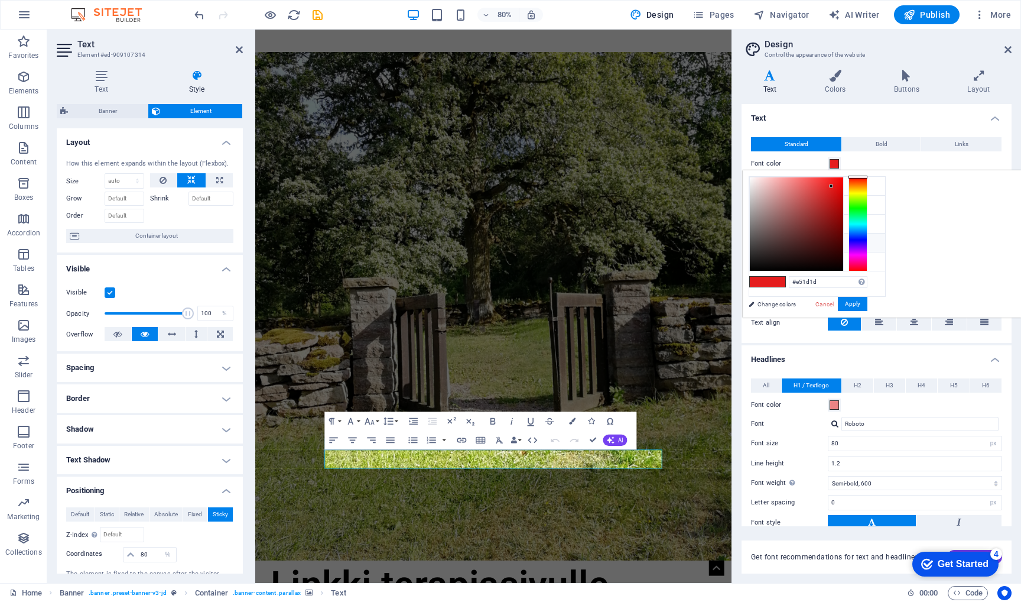
click at [758, 241] on icon at bounding box center [759, 242] width 8 height 8
click at [768, 284] on span at bounding box center [759, 282] width 18 height 10
type input "#e51d1d"
click at [868, 304] on button "Apply" at bounding box center [853, 304] width 30 height 14
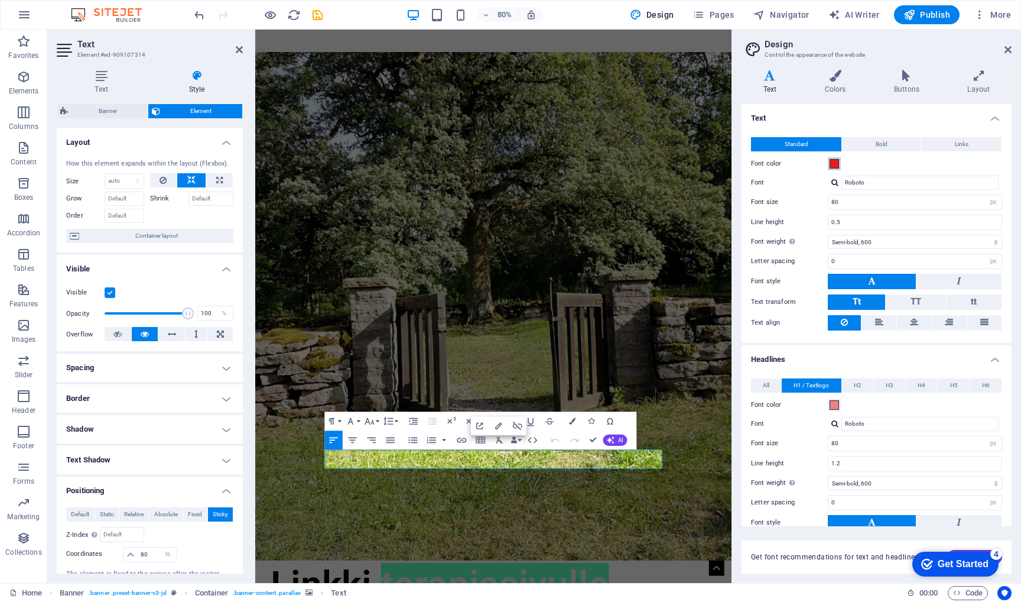
click at [835, 163] on span at bounding box center [834, 163] width 9 height 9
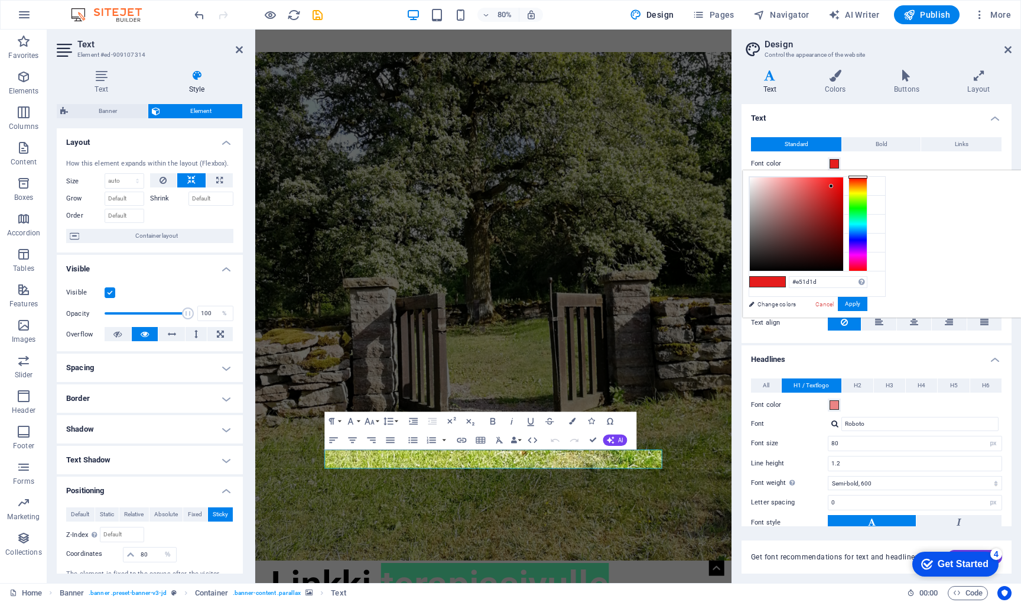
click at [835, 163] on span at bounding box center [834, 163] width 9 height 9
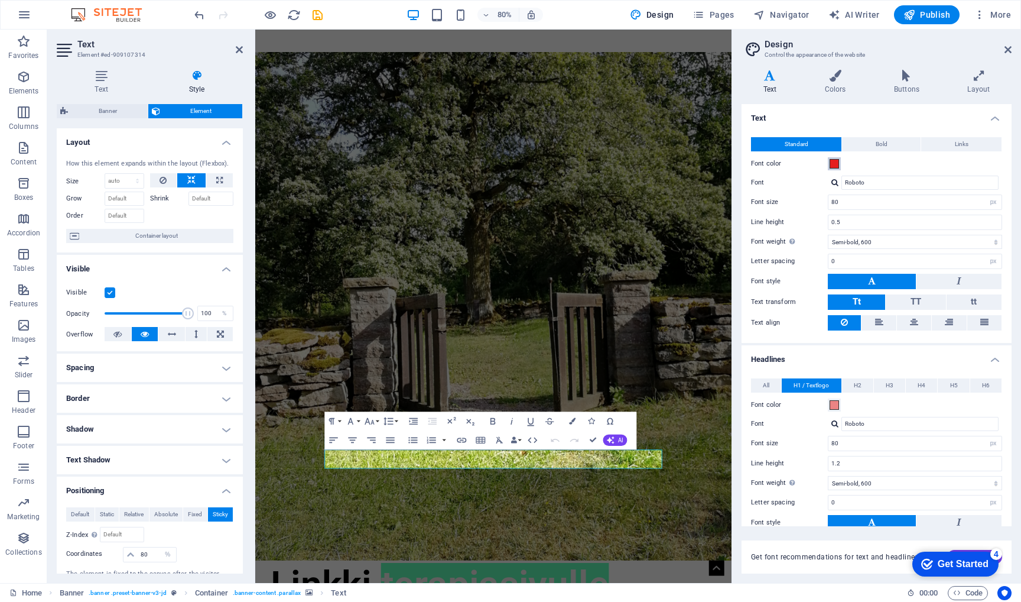
click at [835, 163] on span at bounding box center [834, 163] width 9 height 9
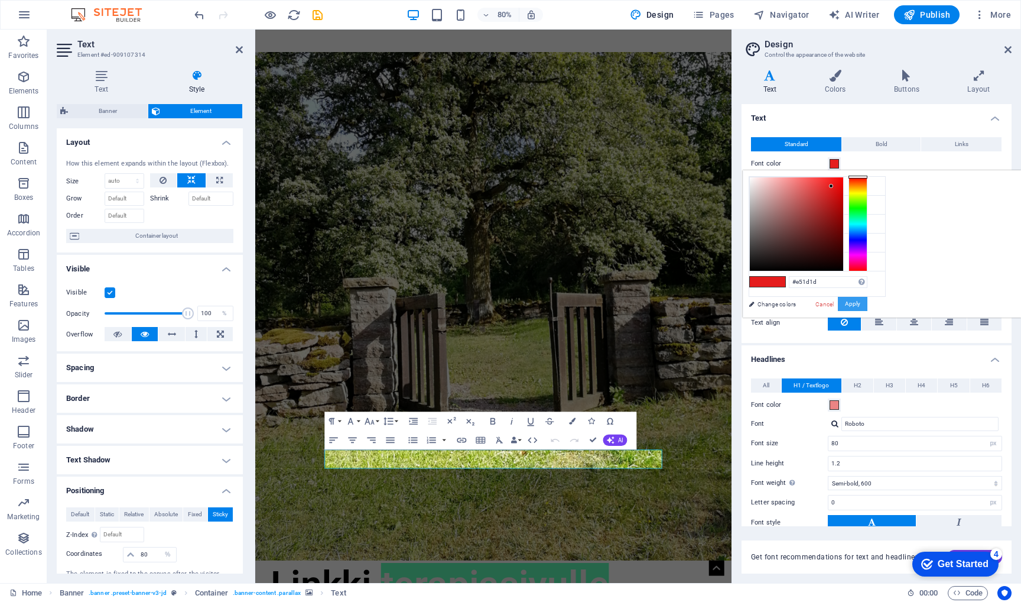
click at [868, 301] on button "Apply" at bounding box center [853, 304] width 30 height 14
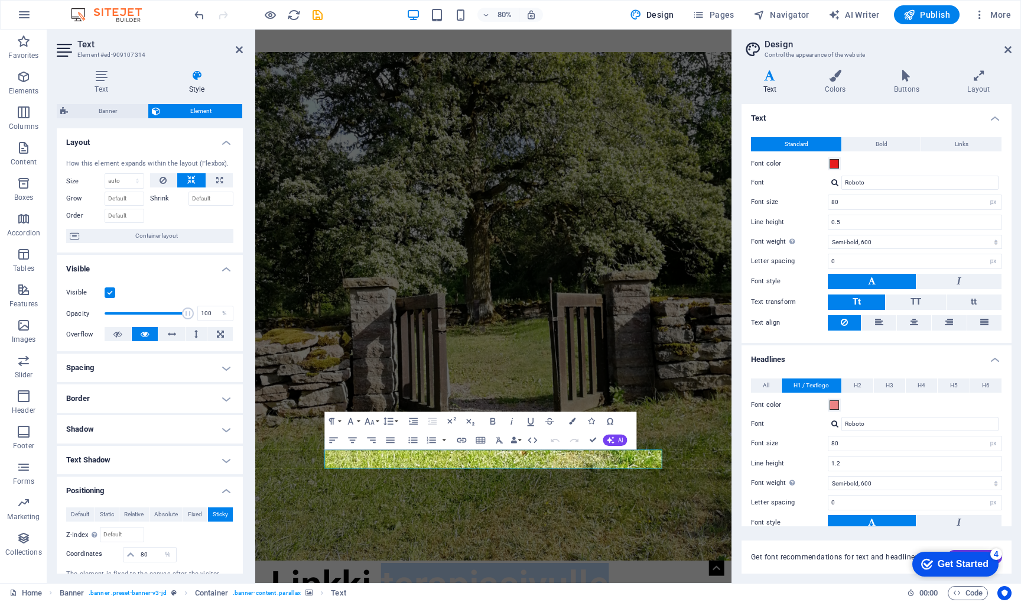
click at [813, 533] on figure at bounding box center [553, 375] width 596 height 635
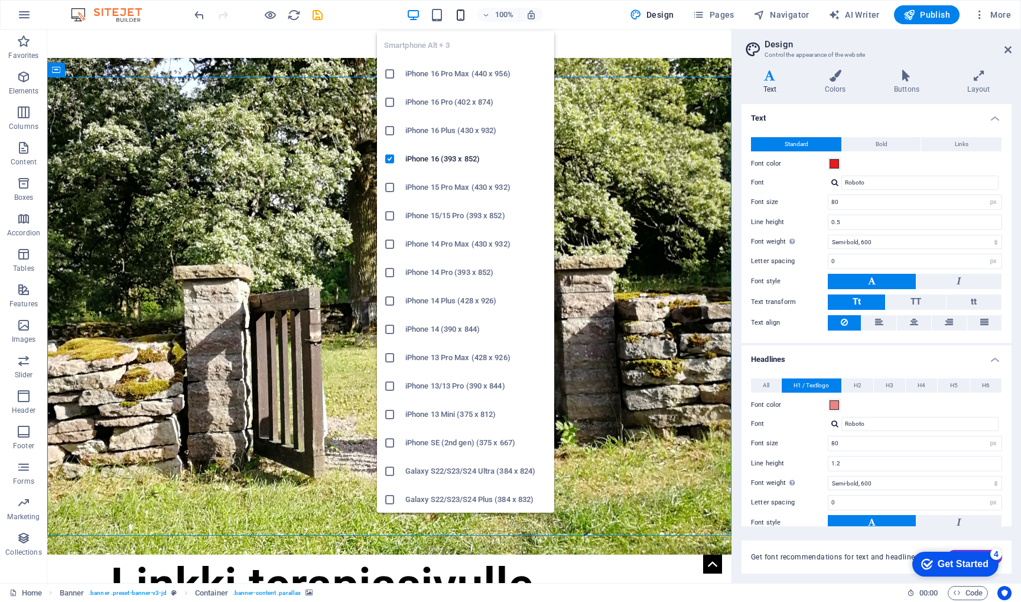
click at [465, 9] on icon "button" at bounding box center [461, 15] width 14 height 14
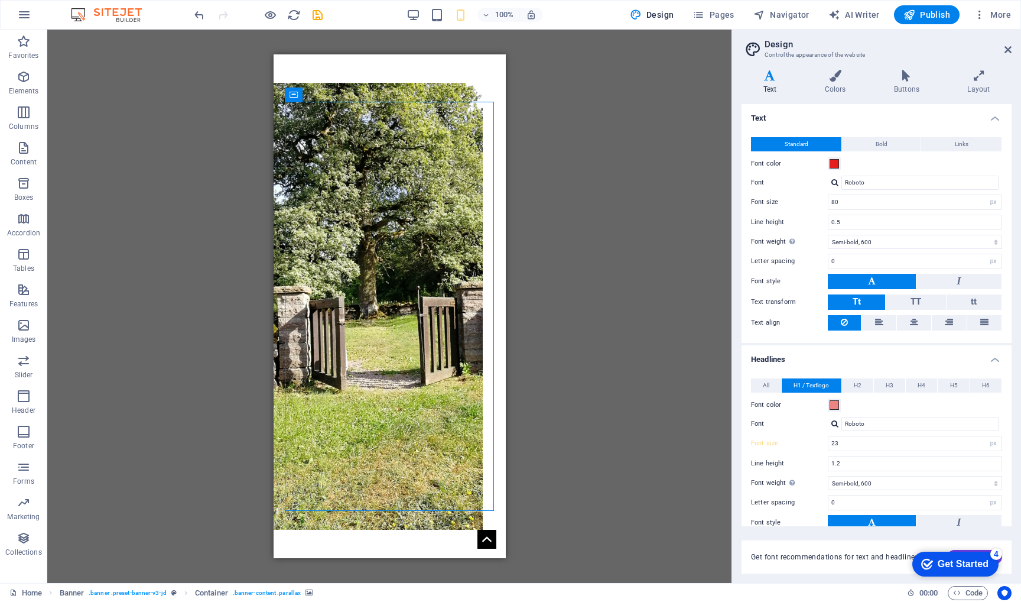
click at [628, 454] on div "H1 Banner Container Text Top button" at bounding box center [389, 306] width 684 height 553
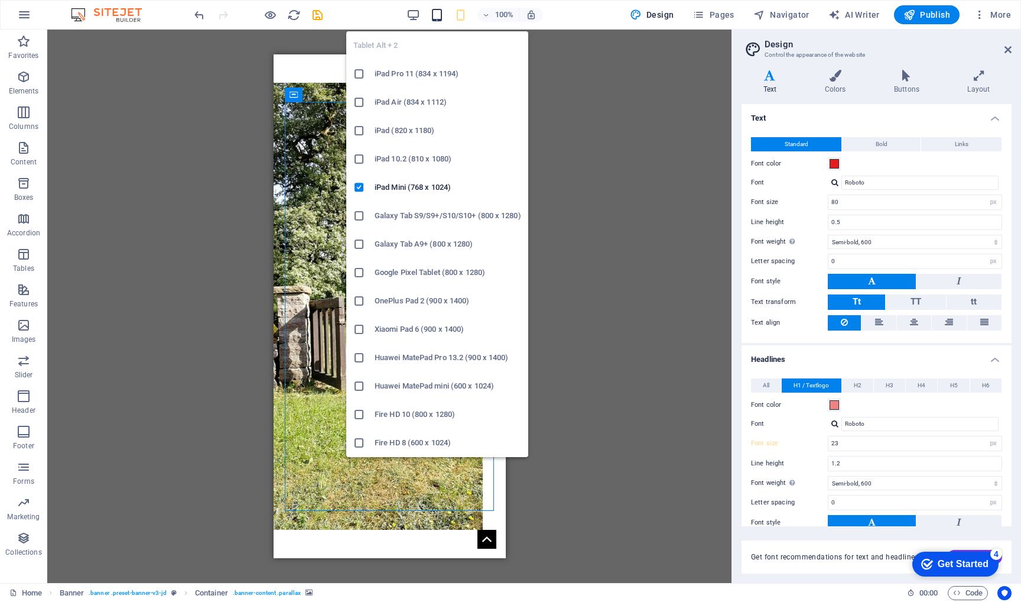
click at [441, 15] on icon "button" at bounding box center [437, 15] width 14 height 14
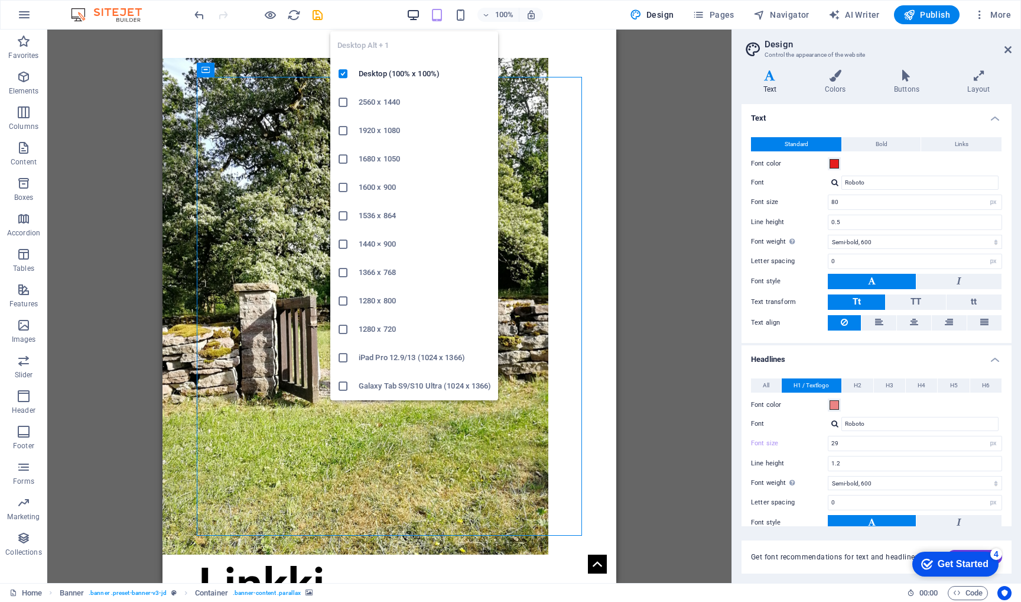
click at [417, 11] on icon "button" at bounding box center [414, 15] width 14 height 14
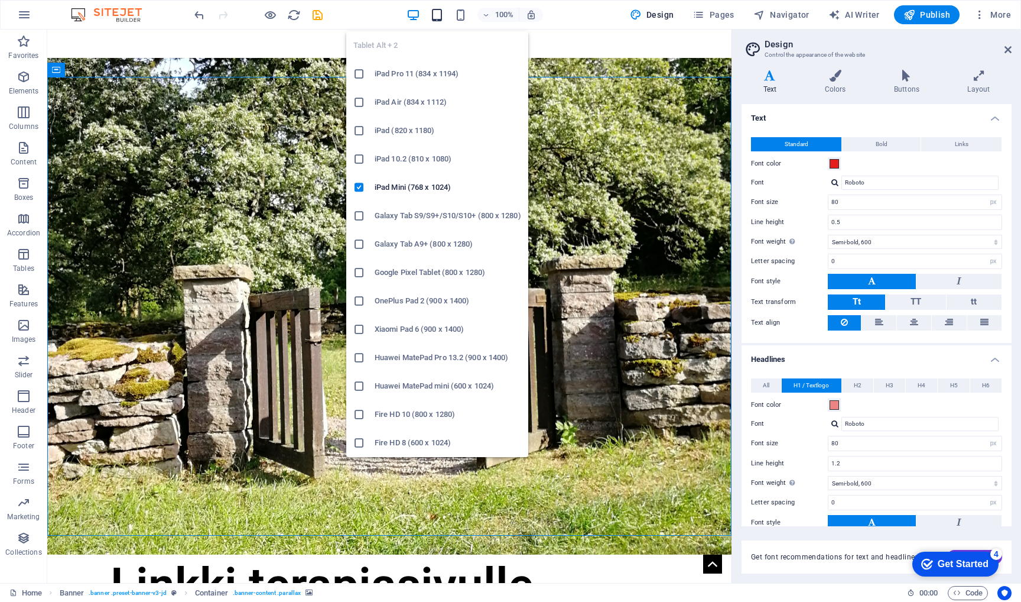
click at [444, 12] on icon "button" at bounding box center [437, 15] width 14 height 14
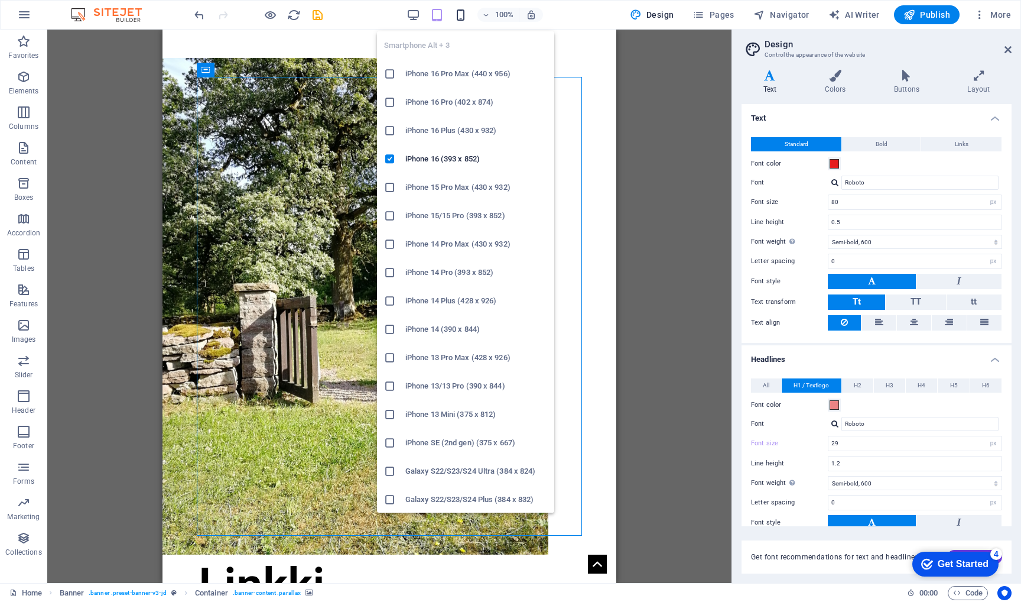
click at [461, 13] on icon "button" at bounding box center [461, 15] width 14 height 14
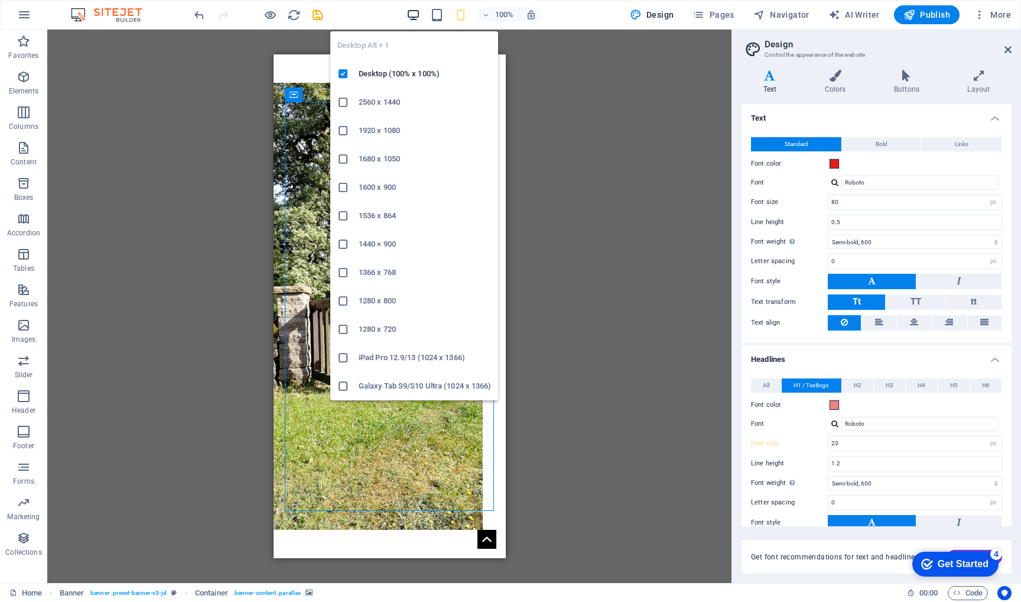
click at [420, 15] on icon "button" at bounding box center [414, 15] width 14 height 14
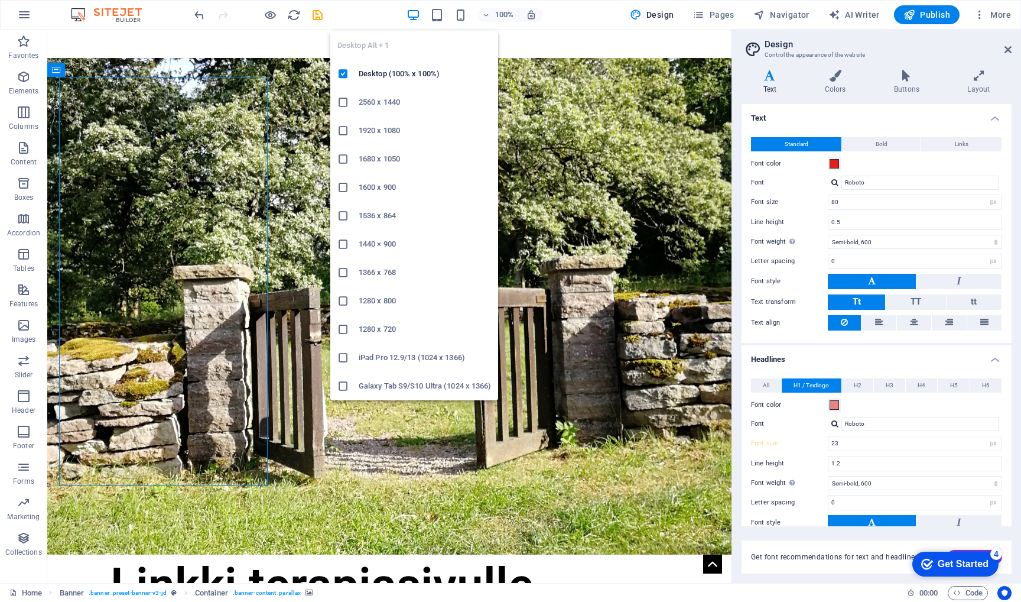
type input "80"
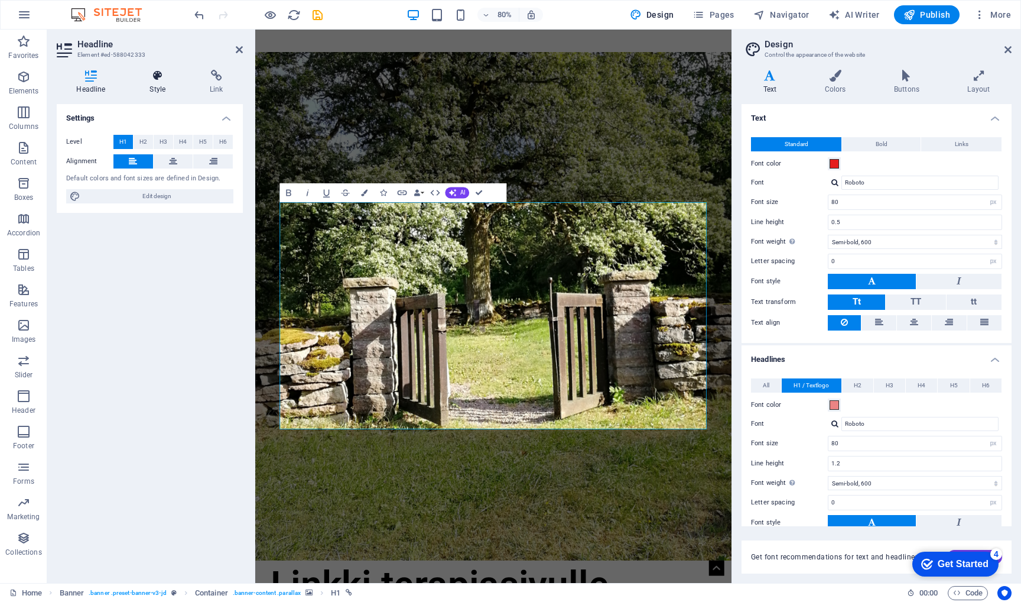
click at [160, 83] on h4 "Style" at bounding box center [160, 82] width 60 height 25
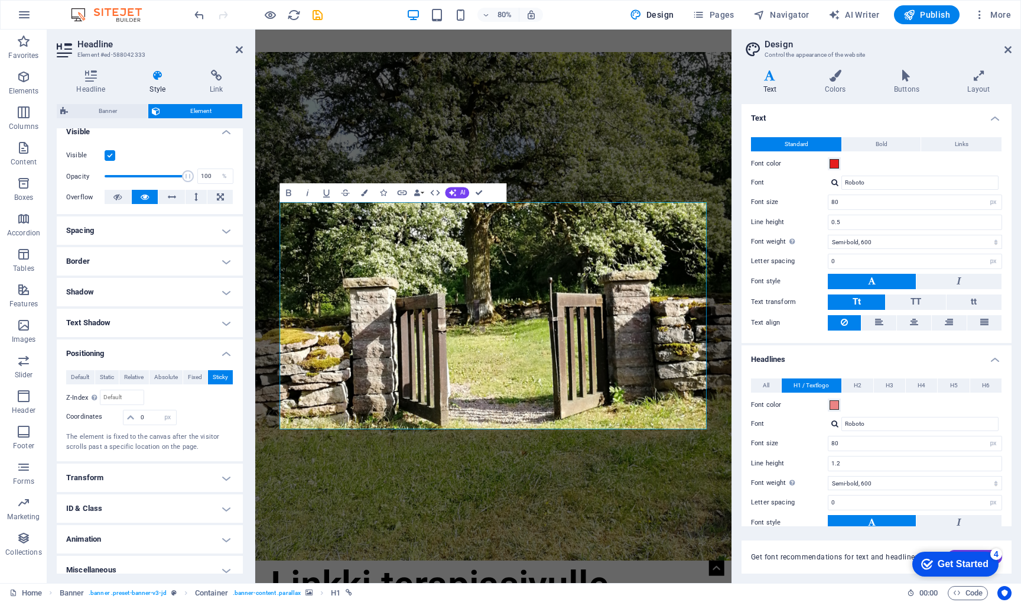
scroll to position [147, 0]
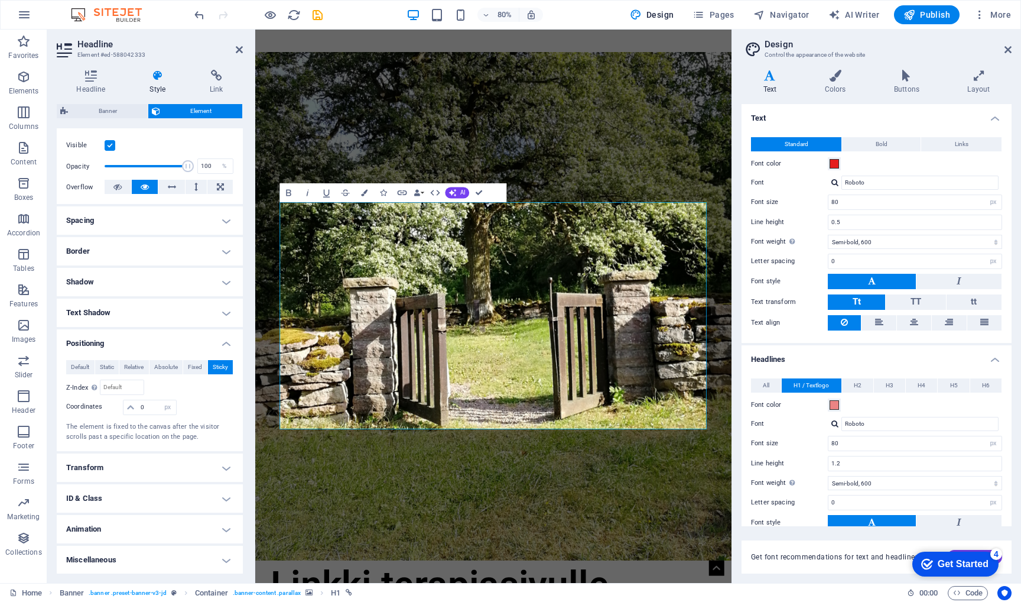
click at [207, 467] on h4 "Transform" at bounding box center [150, 467] width 186 height 28
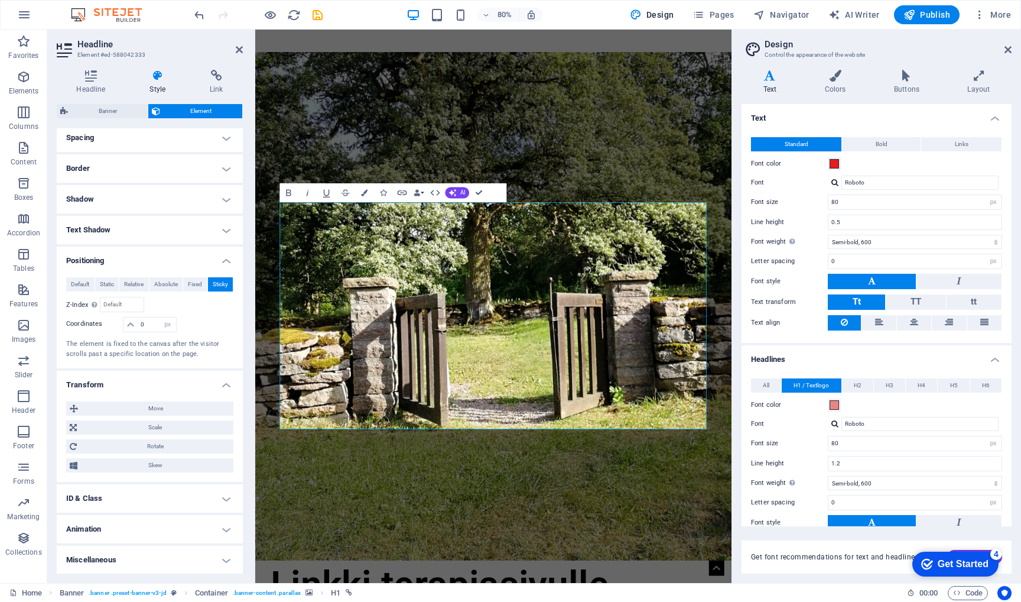
scroll to position [0, 0]
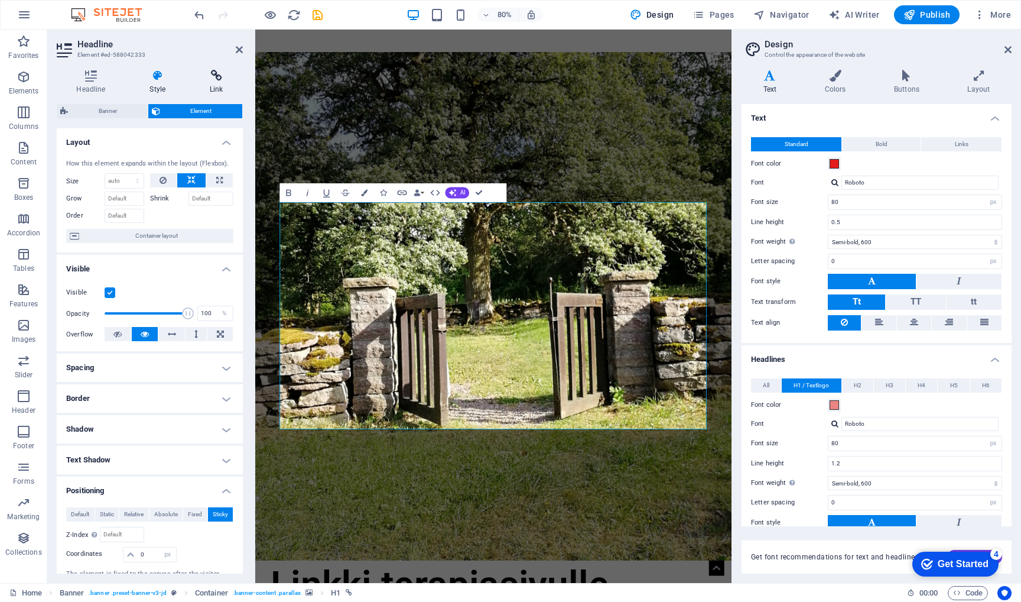
click at [215, 83] on h4 "Link" at bounding box center [216, 82] width 53 height 25
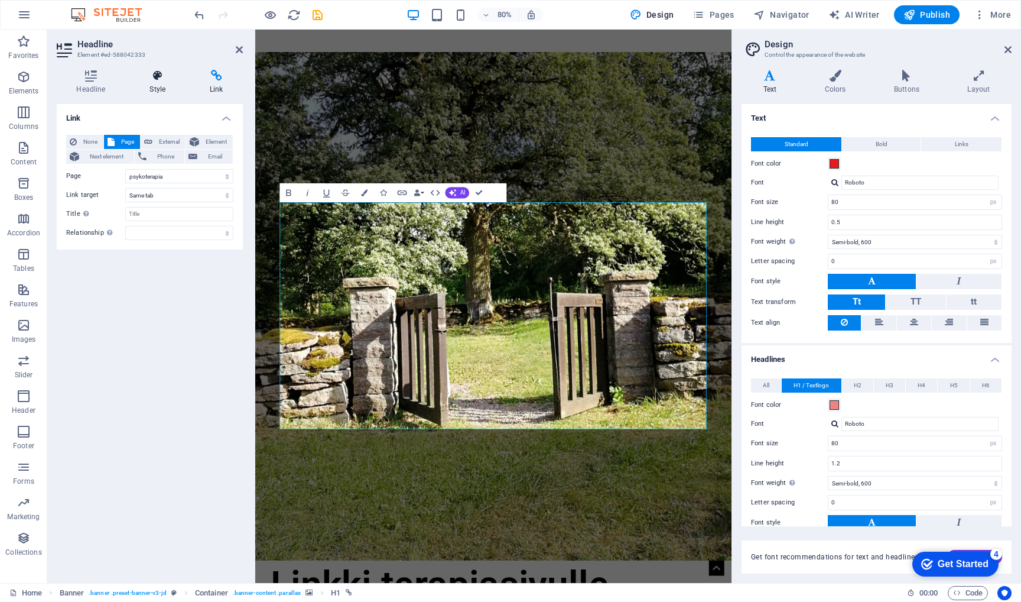
click at [154, 72] on icon at bounding box center [158, 76] width 56 height 12
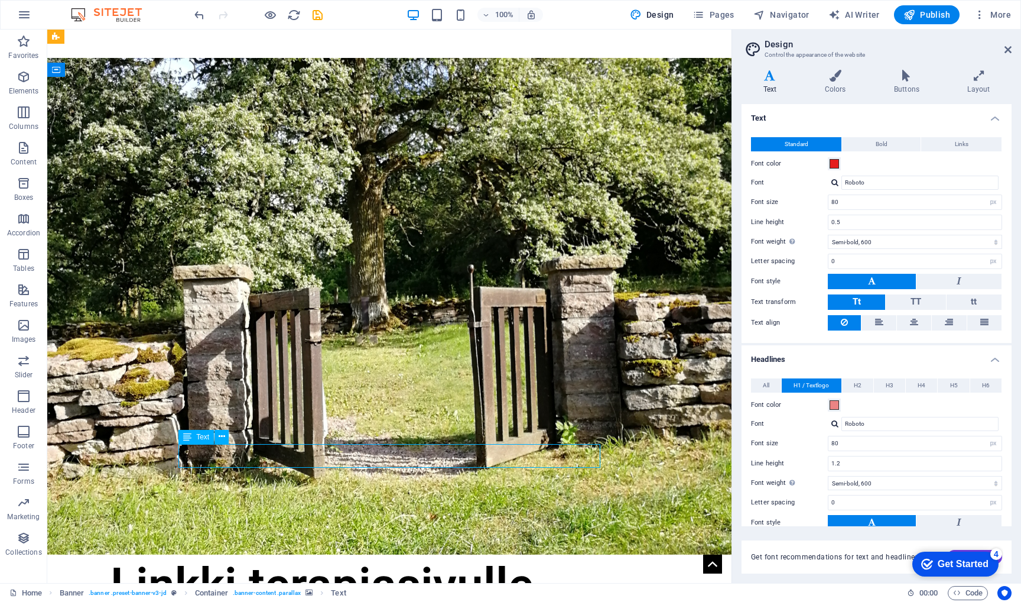
click at [432, 573] on div "Linkki terapiasivulle" at bounding box center [390, 585] width 558 height 24
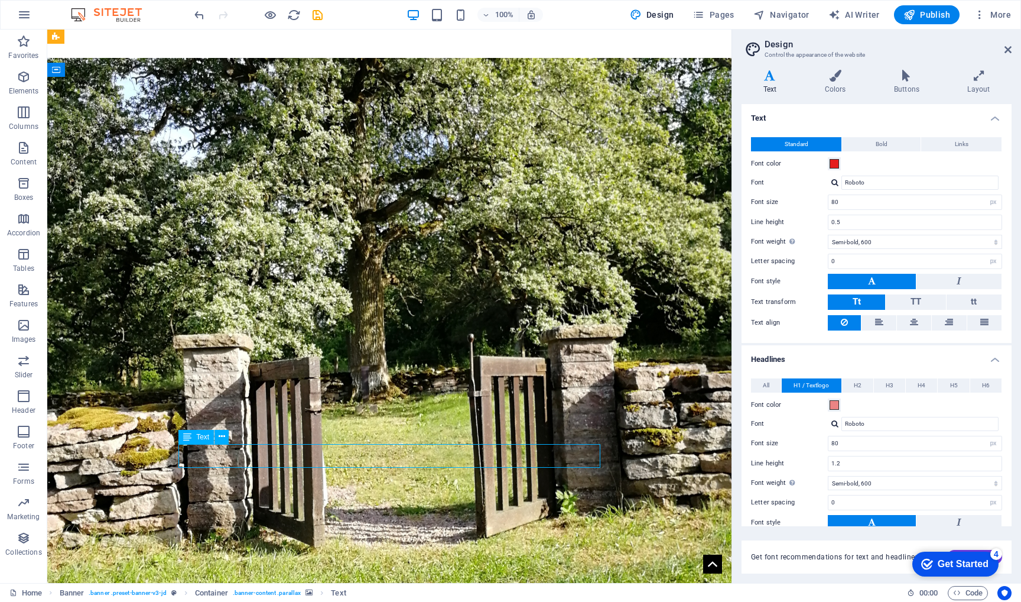
select select "%"
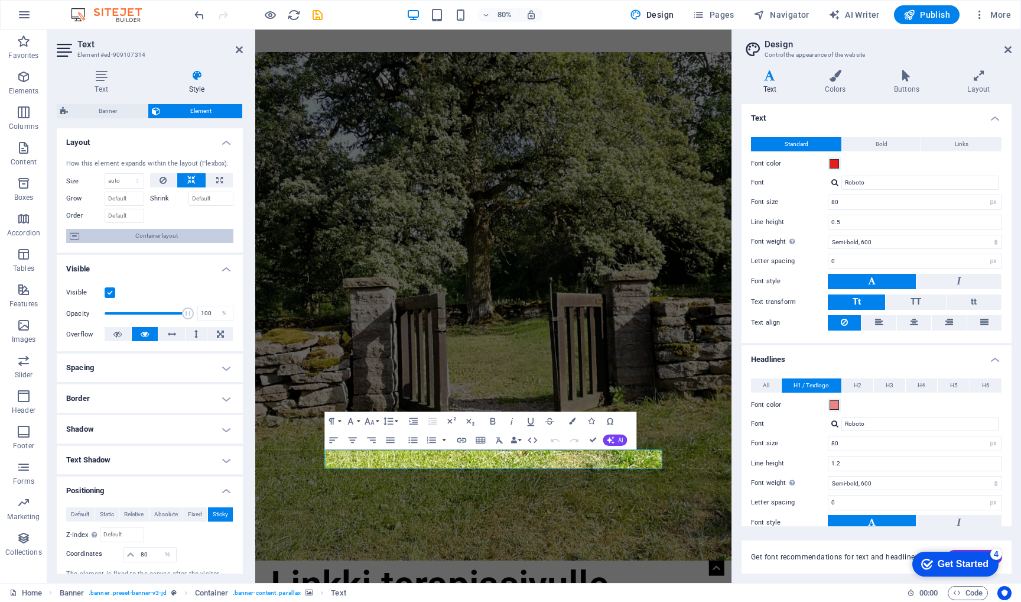
click at [176, 236] on span "Container layout" at bounding box center [156, 236] width 147 height 14
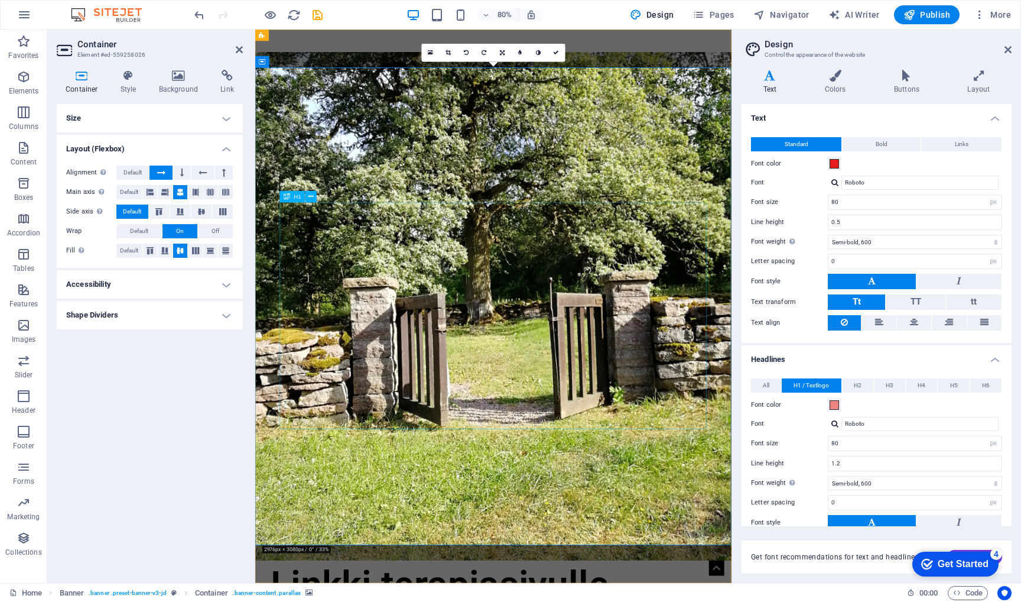
select select "px"
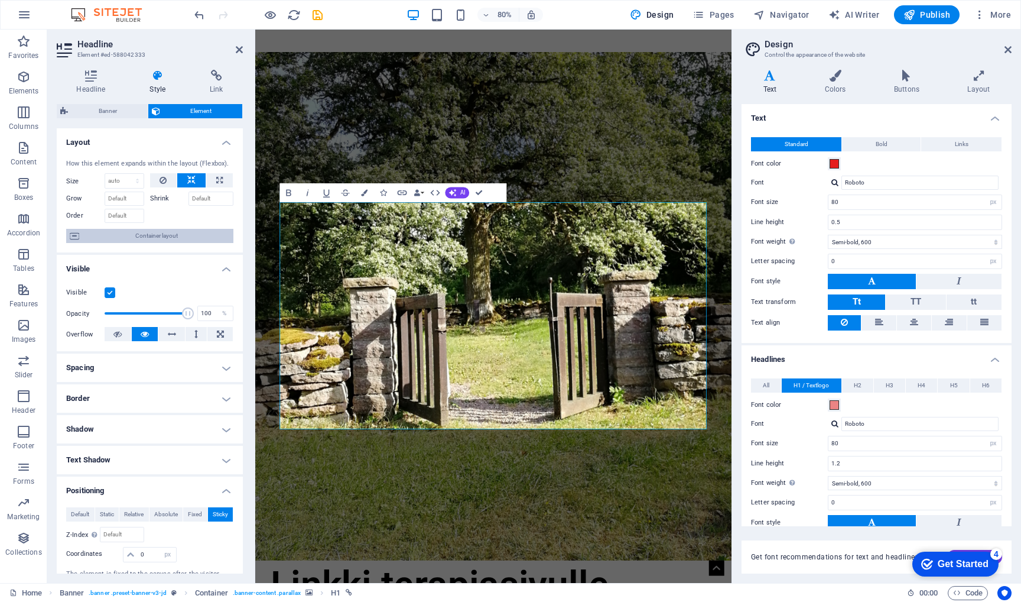
click at [166, 232] on span "Container layout" at bounding box center [156, 236] width 147 height 14
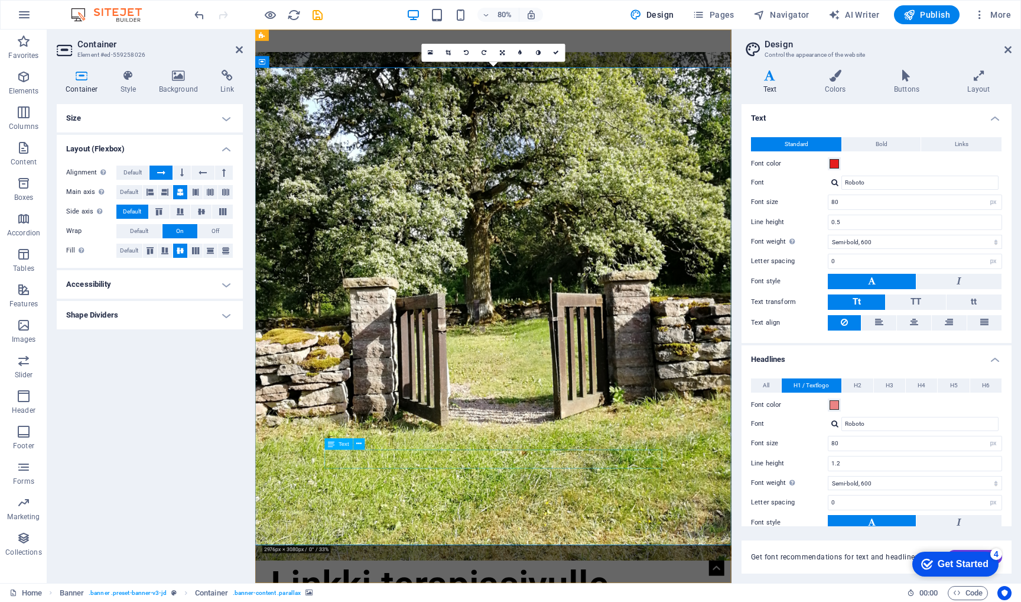
select select "%"
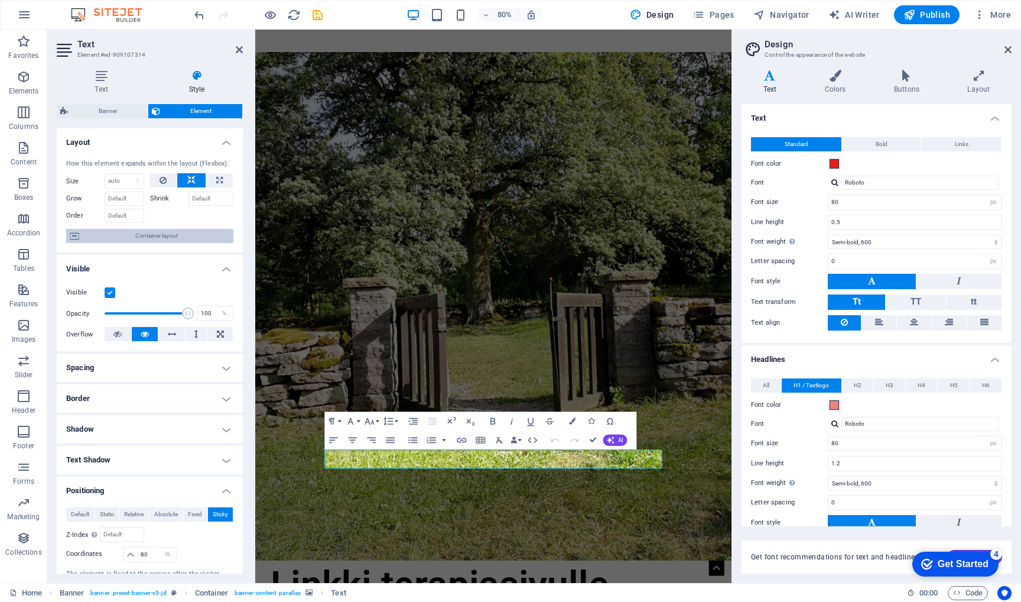
click at [180, 233] on span "Container layout" at bounding box center [156, 236] width 147 height 14
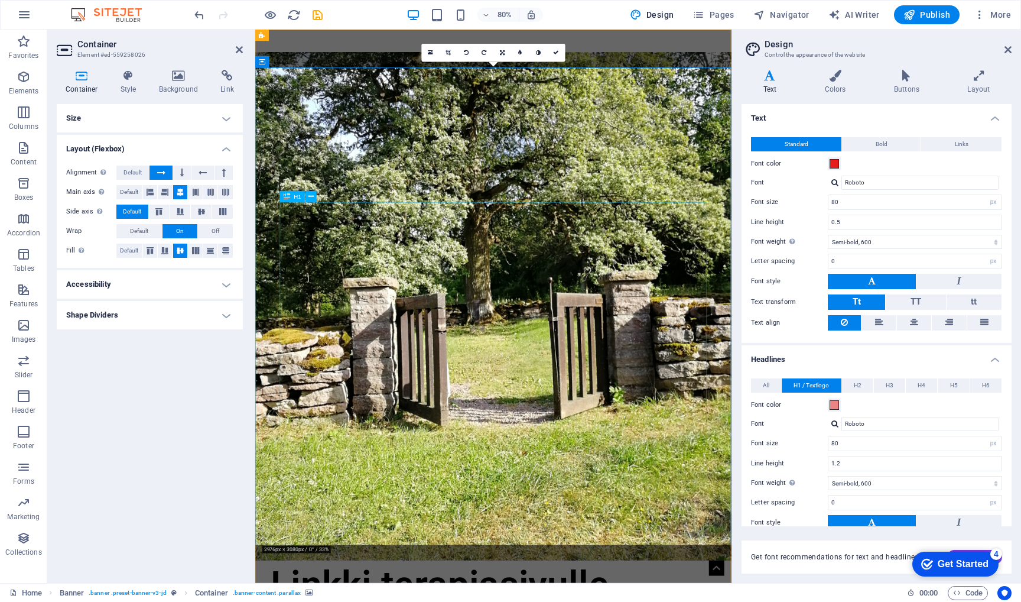
select select "px"
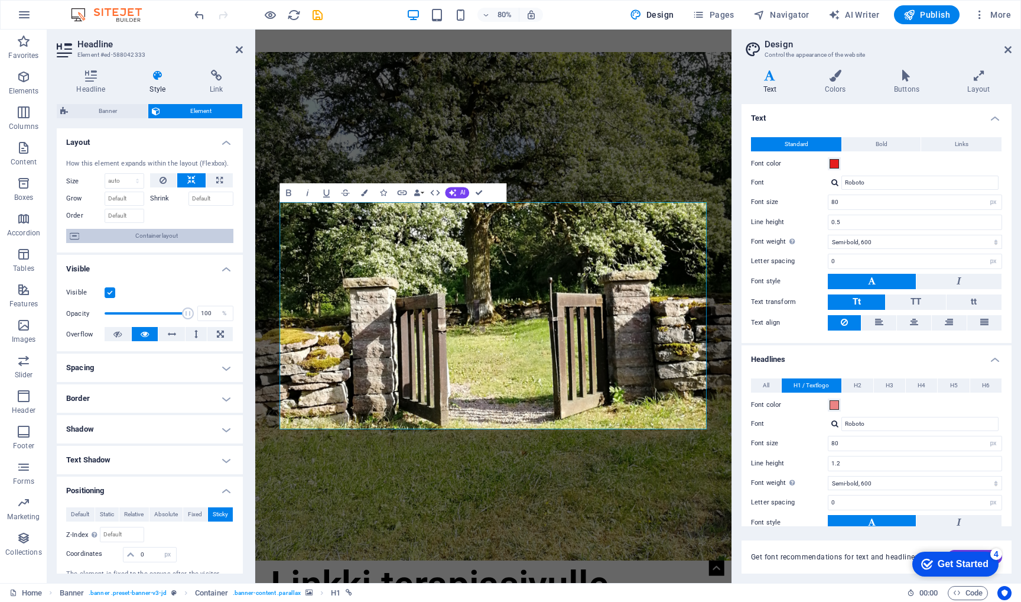
click at [153, 238] on span "Container layout" at bounding box center [156, 236] width 147 height 14
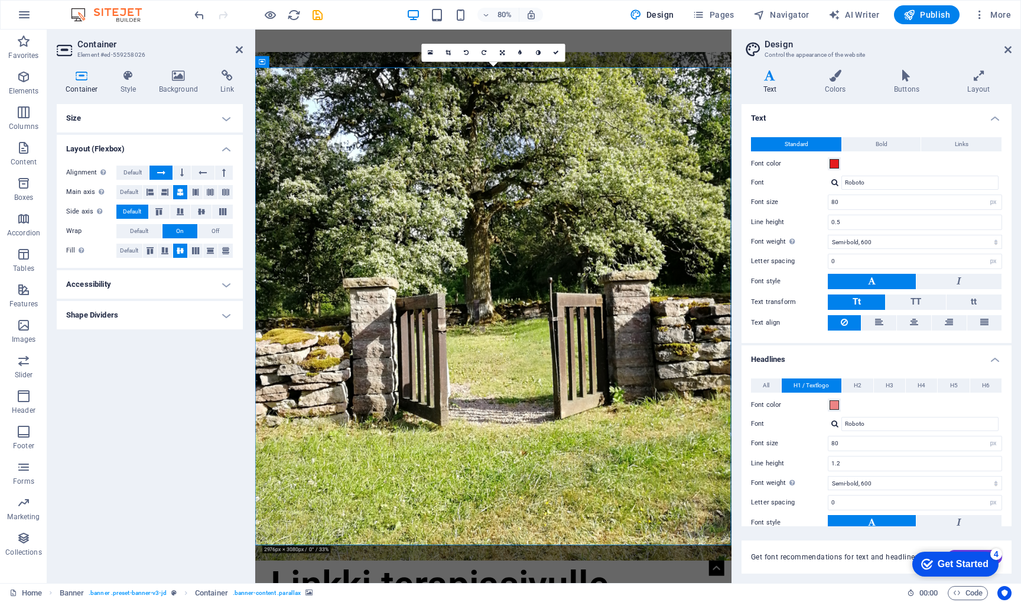
click at [222, 316] on h4 "Shape Dividers" at bounding box center [150, 315] width 186 height 28
click at [222, 316] on h4 "Shape Dividers" at bounding box center [150, 311] width 186 height 21
click at [224, 285] on h4 "Accessibility" at bounding box center [150, 284] width 186 height 28
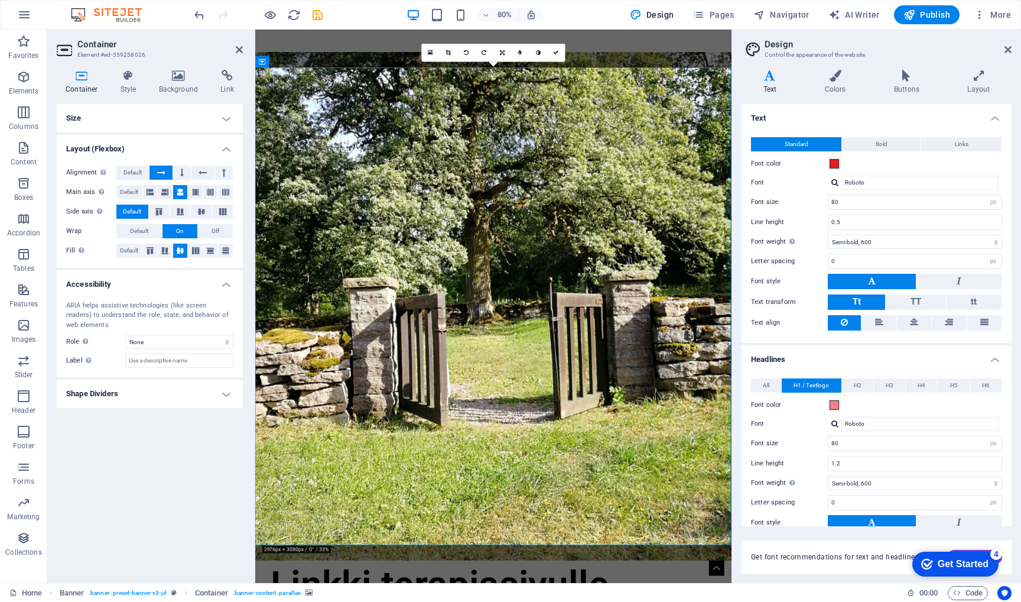
click at [224, 285] on h4 "Accessibility" at bounding box center [150, 280] width 186 height 21
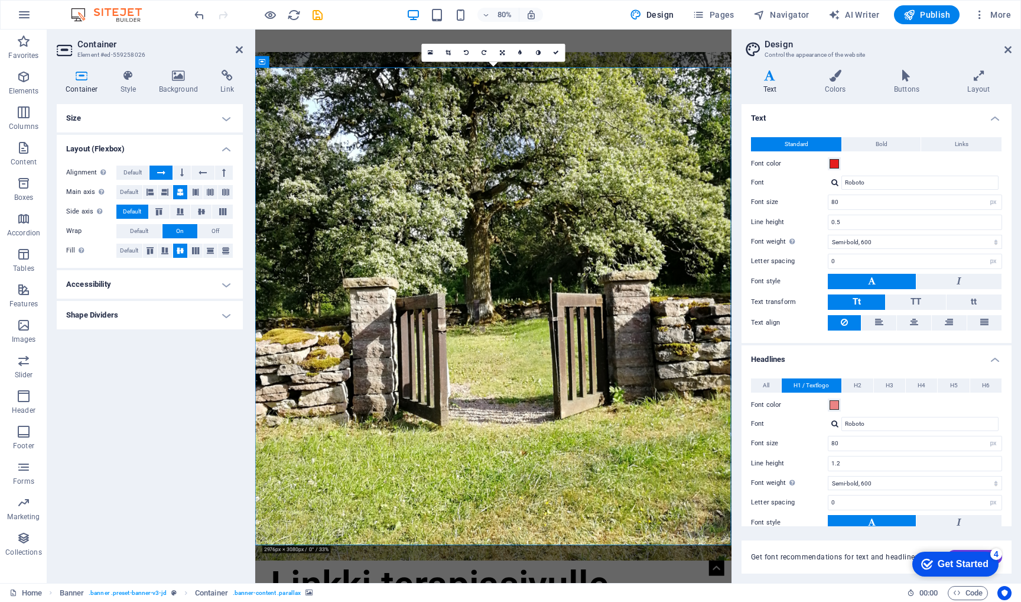
click at [227, 114] on h4 "Size" at bounding box center [150, 118] width 186 height 28
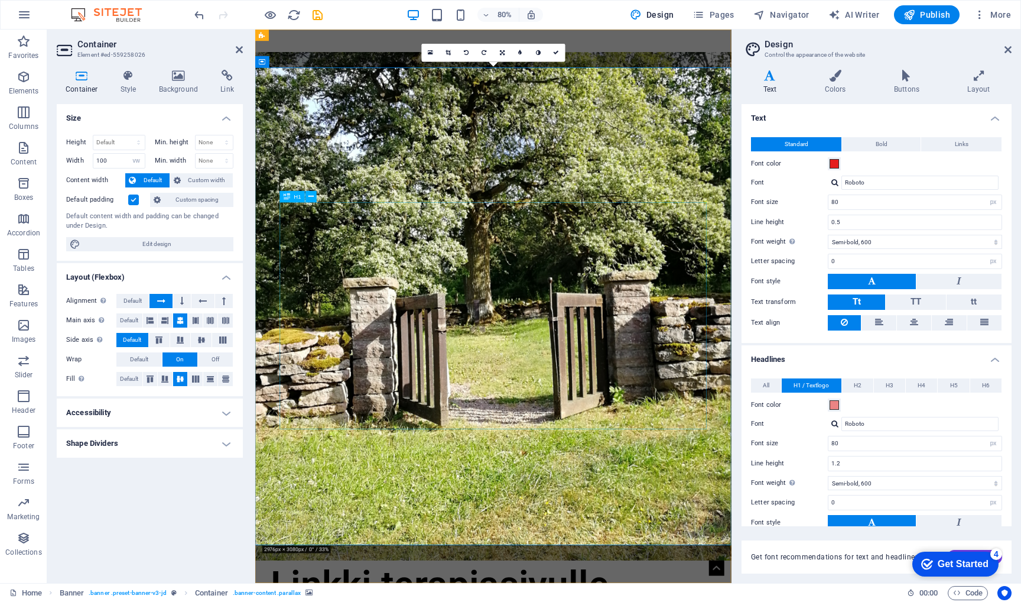
select select "px"
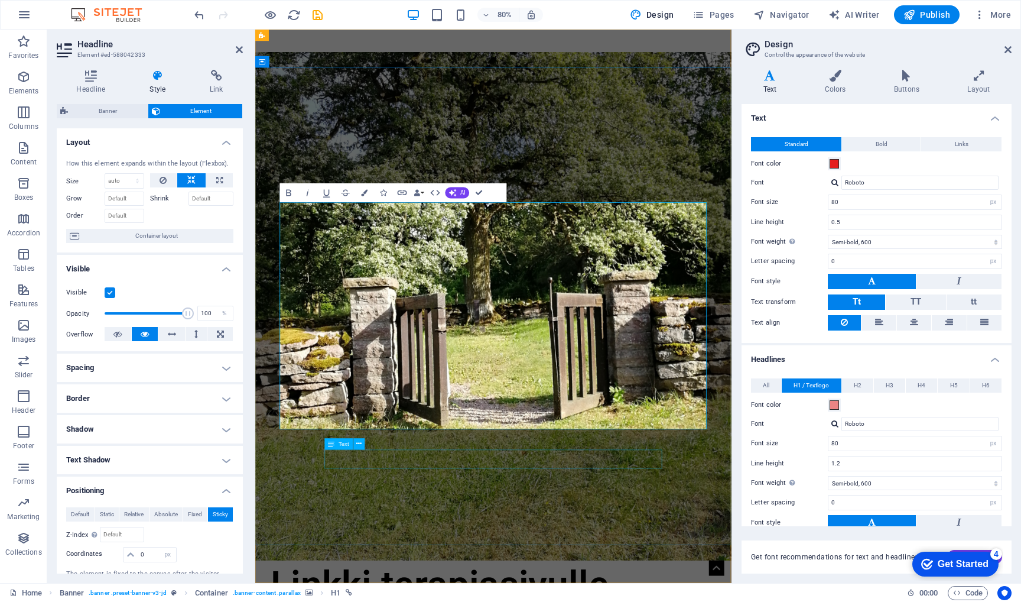
select select "%"
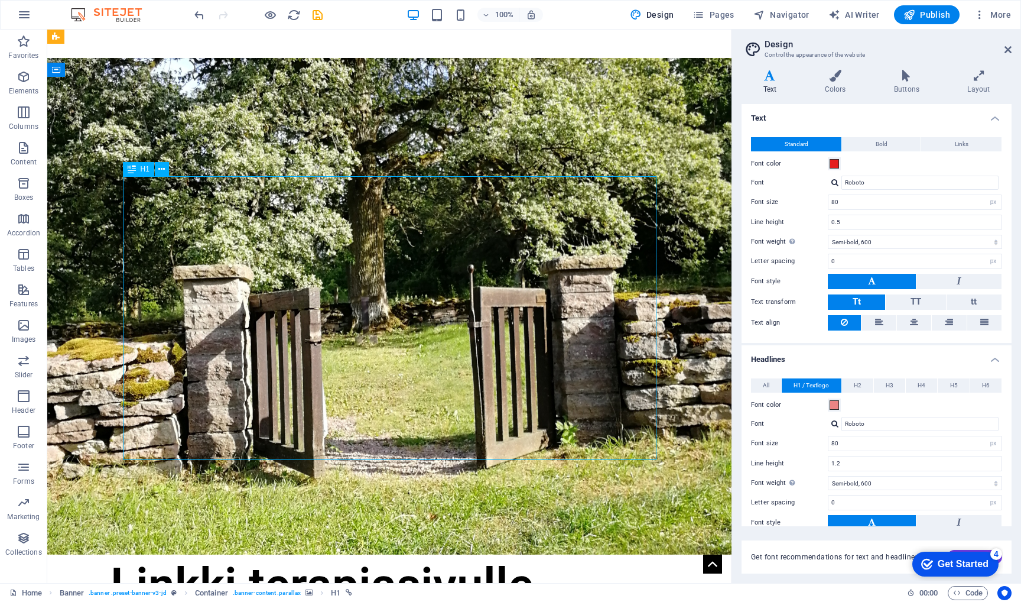
select select "px"
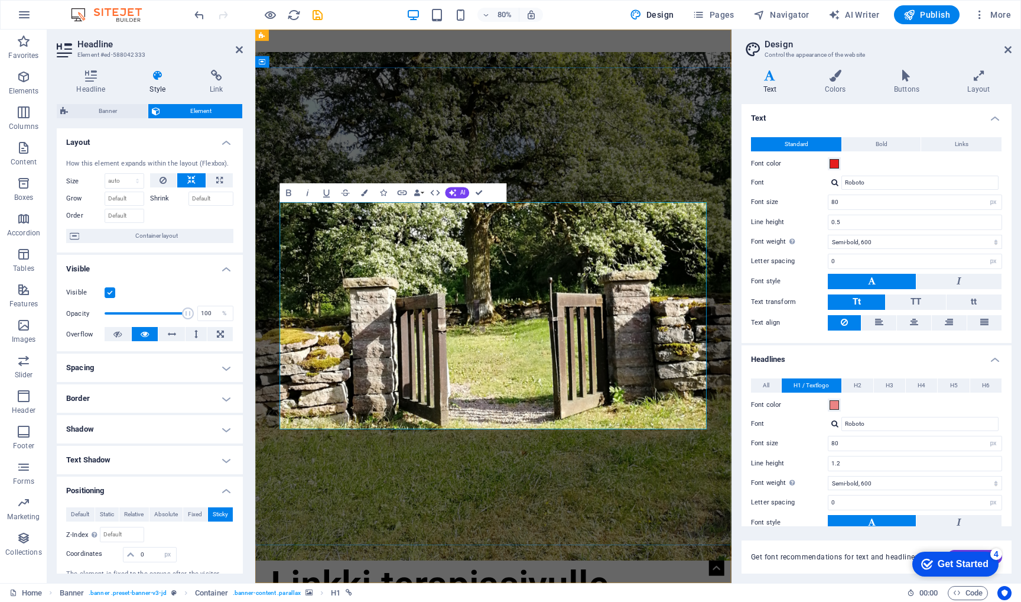
click at [656, 155] on figure at bounding box center [553, 375] width 596 height 635
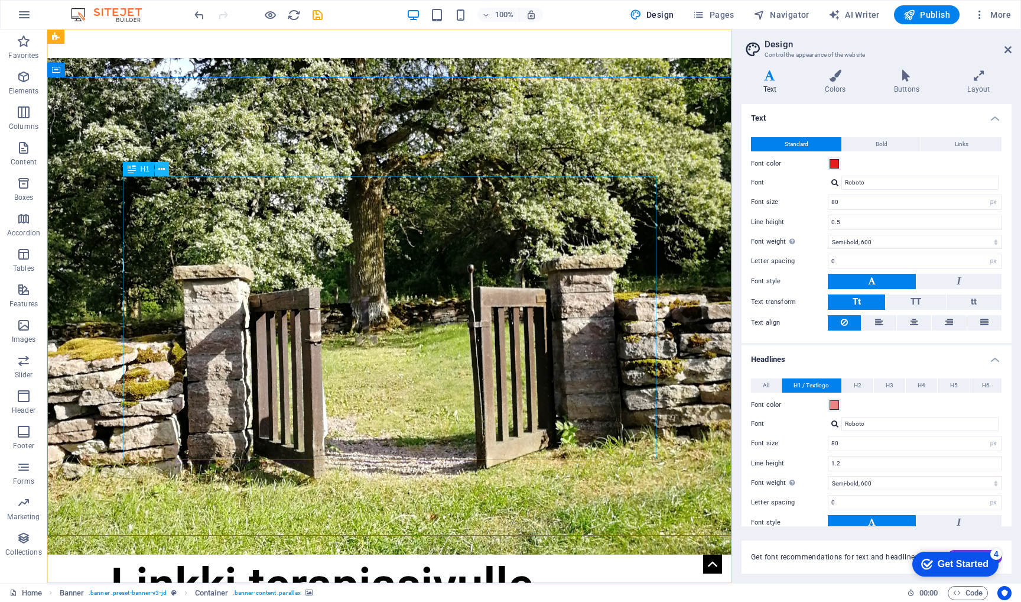
click at [163, 173] on icon at bounding box center [161, 169] width 7 height 12
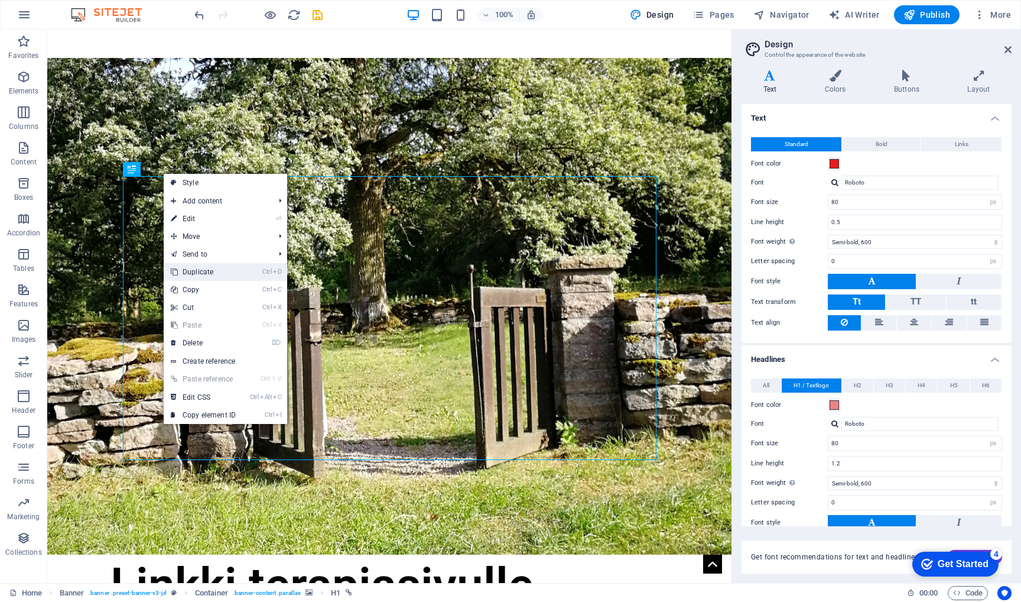
click at [200, 270] on link "Ctrl D Duplicate" at bounding box center [203, 272] width 79 height 18
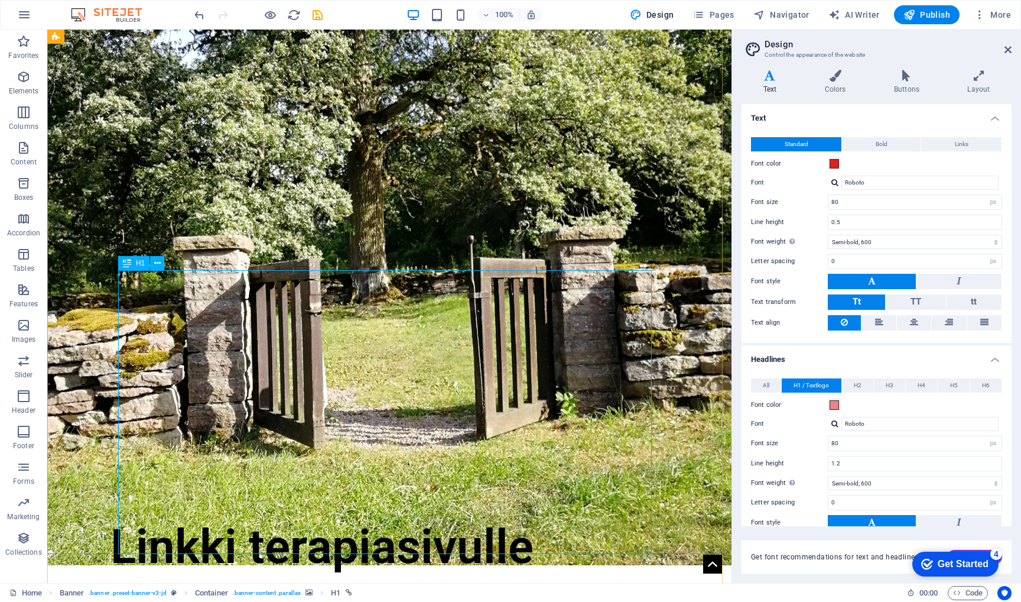
scroll to position [132, 0]
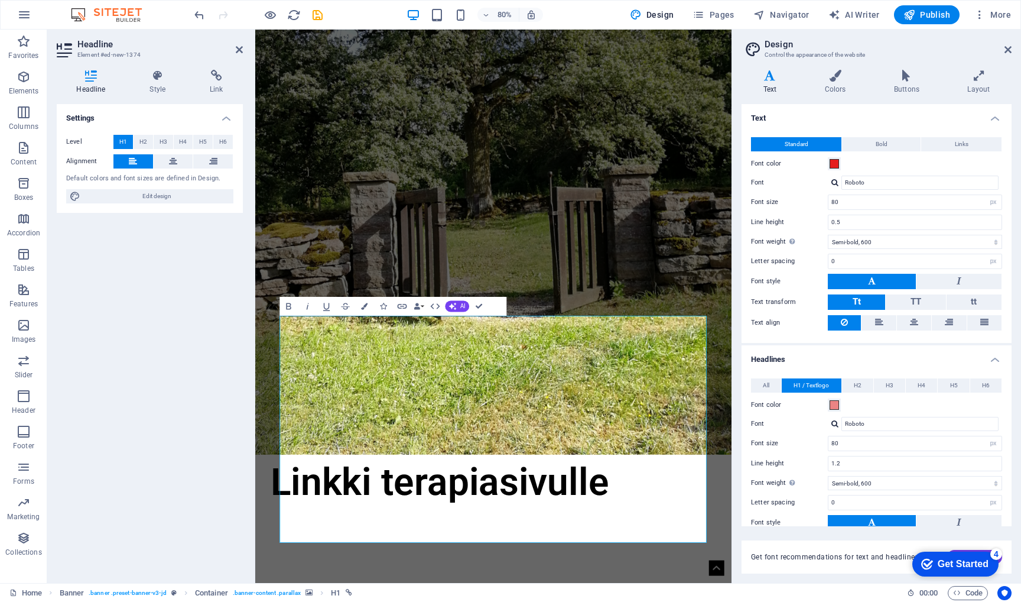
scroll to position [0, 0]
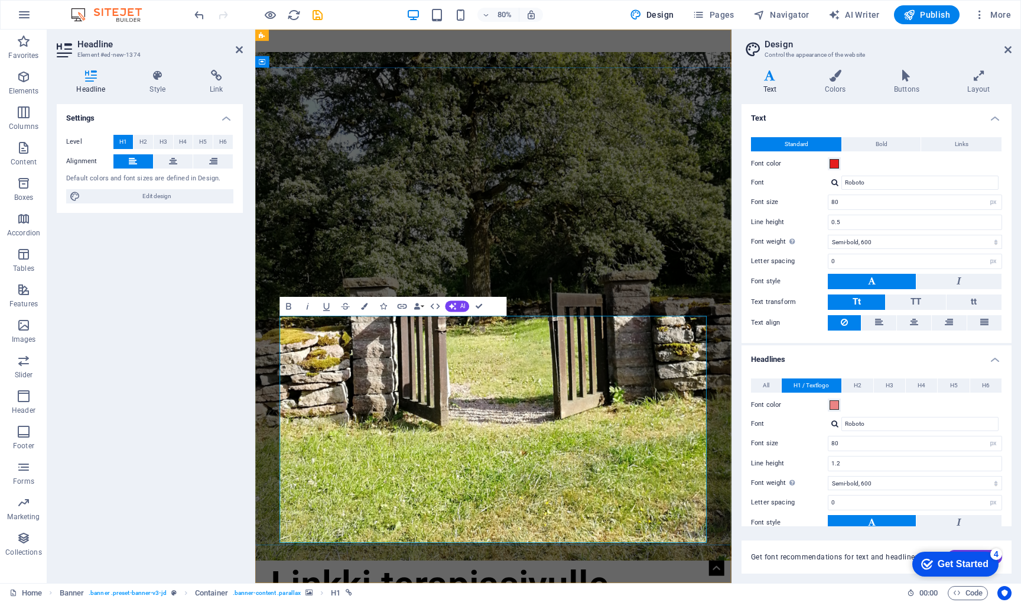
click at [199, 15] on icon "undo" at bounding box center [200, 15] width 14 height 14
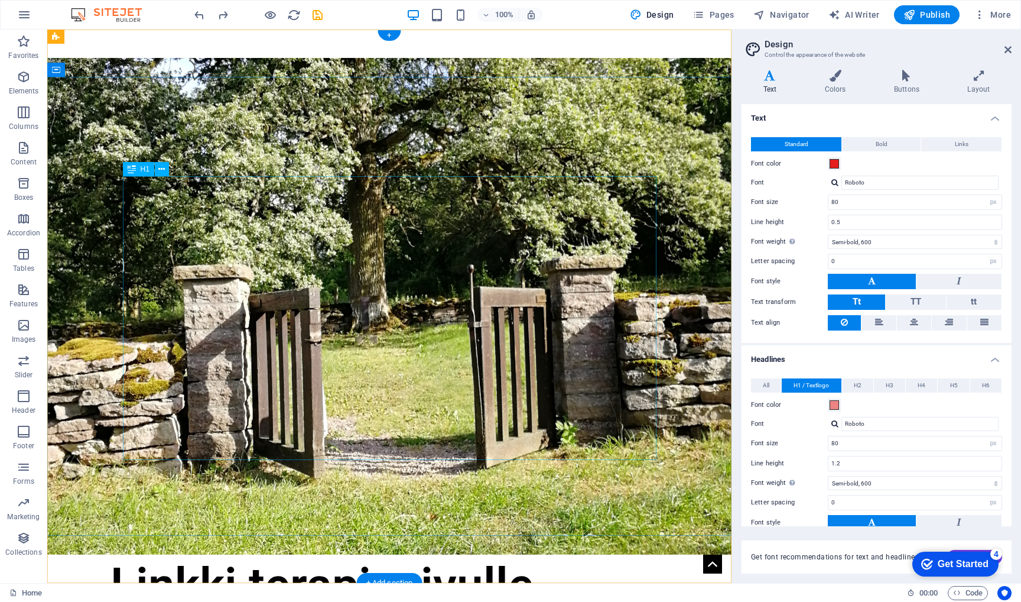
select select "px"
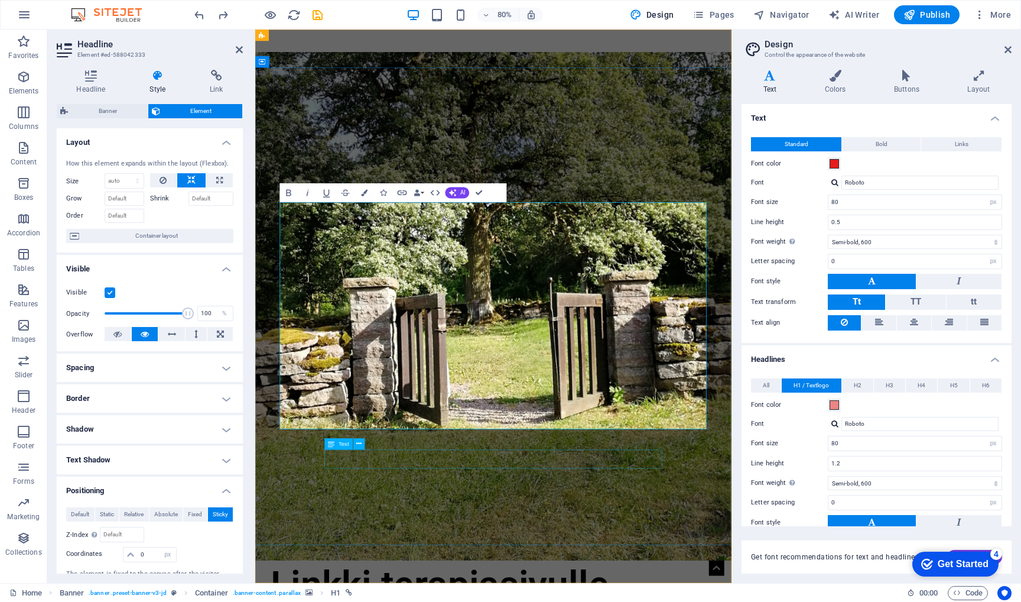
select select "%"
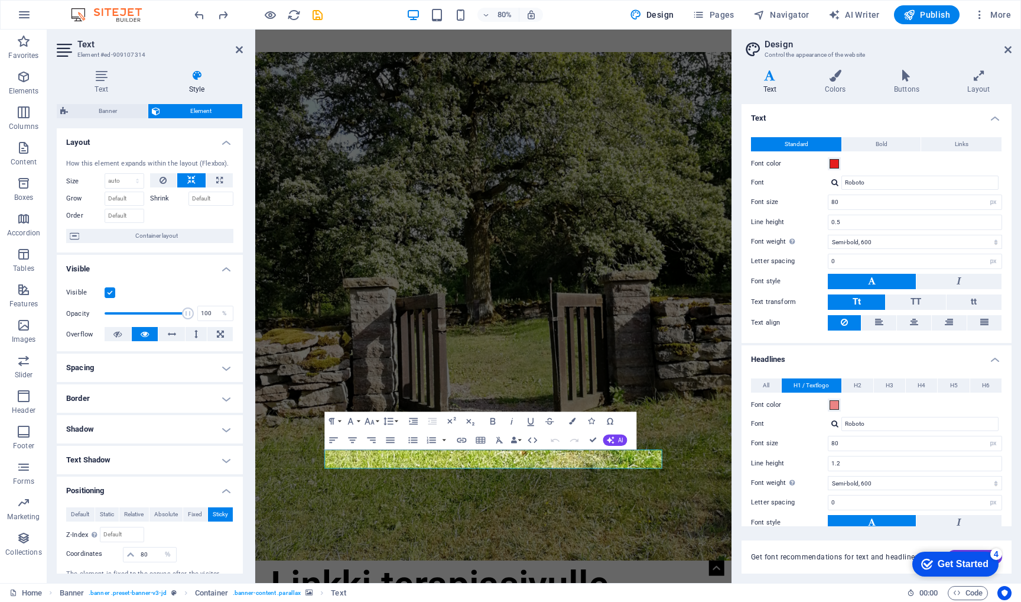
click at [408, 601] on figure at bounding box center [553, 375] width 596 height 635
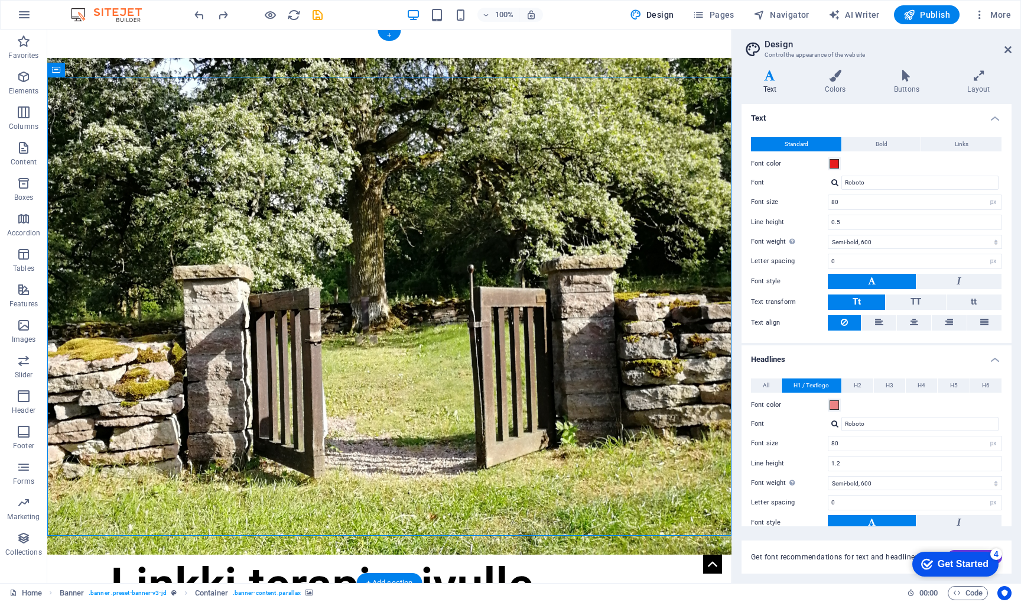
click at [226, 468] on figure at bounding box center [389, 306] width 684 height 497
click at [226, 573] on div "Linkki terapiasivulle" at bounding box center [390, 585] width 558 height 24
click at [222, 437] on icon at bounding box center [222, 436] width 7 height 12
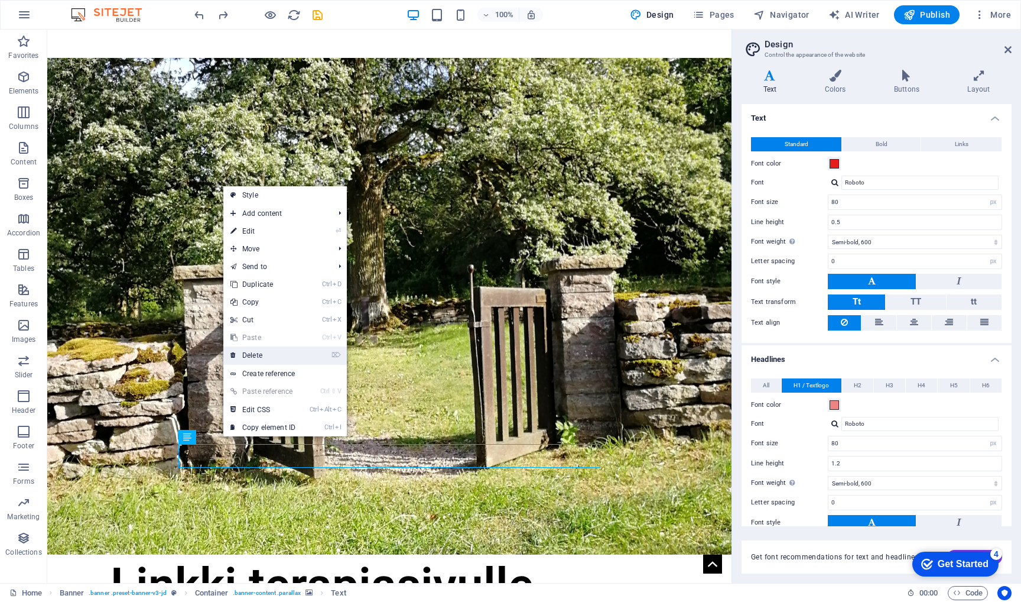
click at [258, 355] on link "⌦ Delete" at bounding box center [262, 355] width 79 height 18
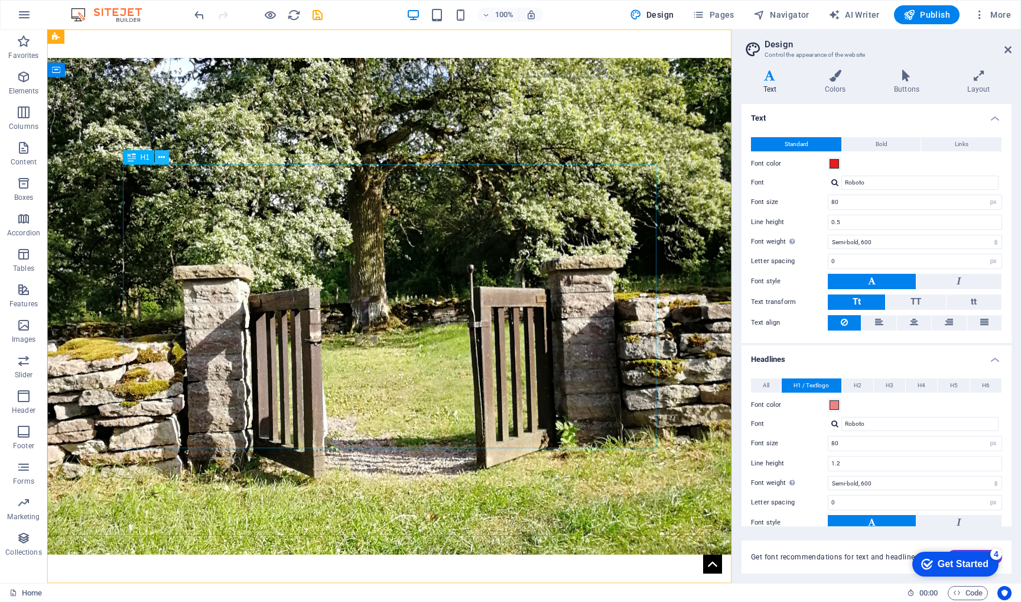
click at [163, 159] on icon at bounding box center [161, 157] width 7 height 12
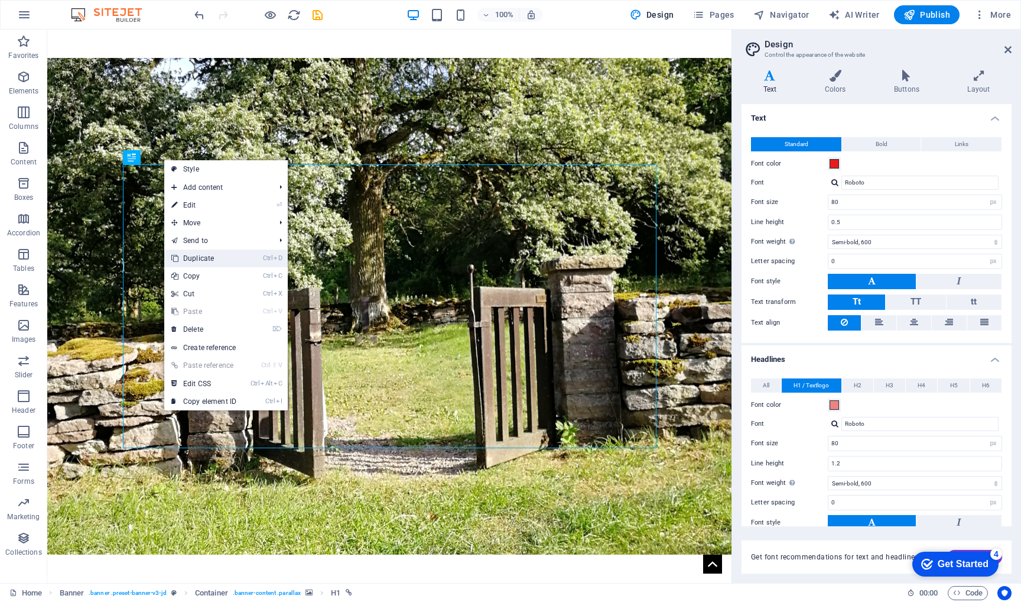
click at [207, 254] on link "Ctrl D Duplicate" at bounding box center [203, 258] width 79 height 18
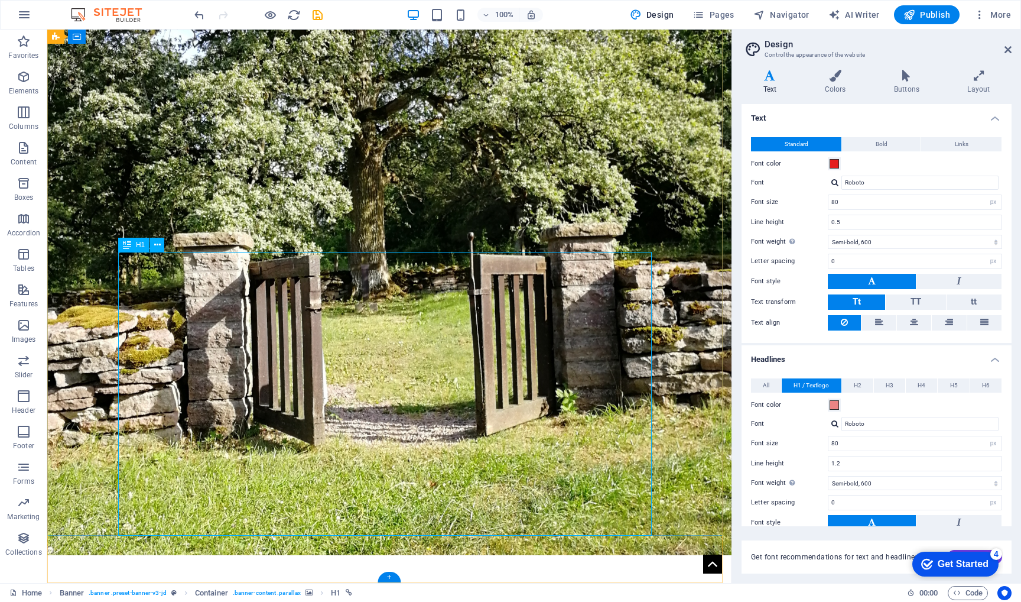
scroll to position [108, 0]
click at [159, 248] on icon at bounding box center [157, 245] width 7 height 12
click at [157, 249] on icon at bounding box center [157, 245] width 7 height 12
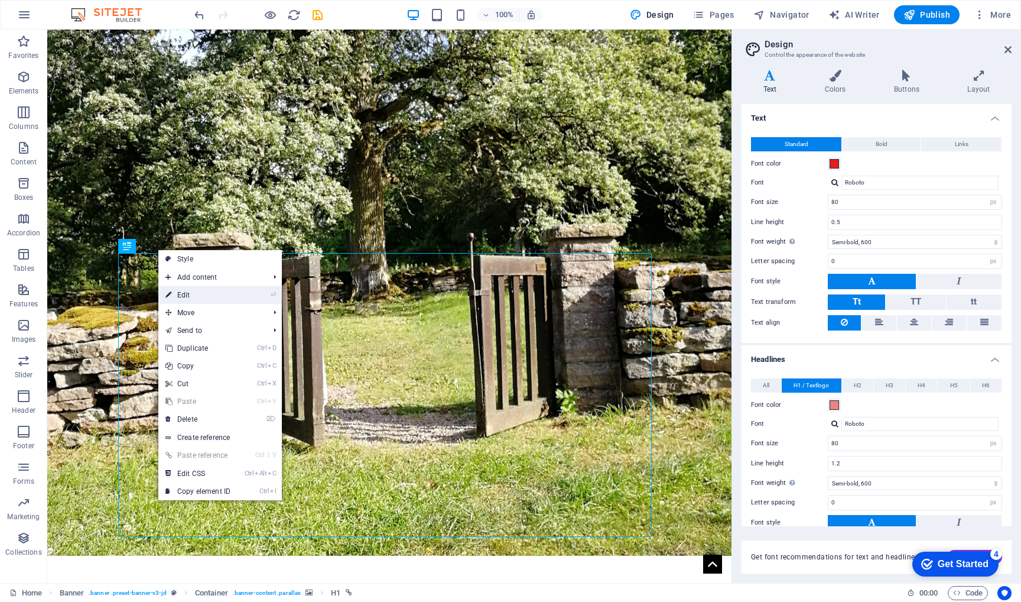
click at [203, 293] on link "⏎ Edit" at bounding box center [197, 295] width 79 height 18
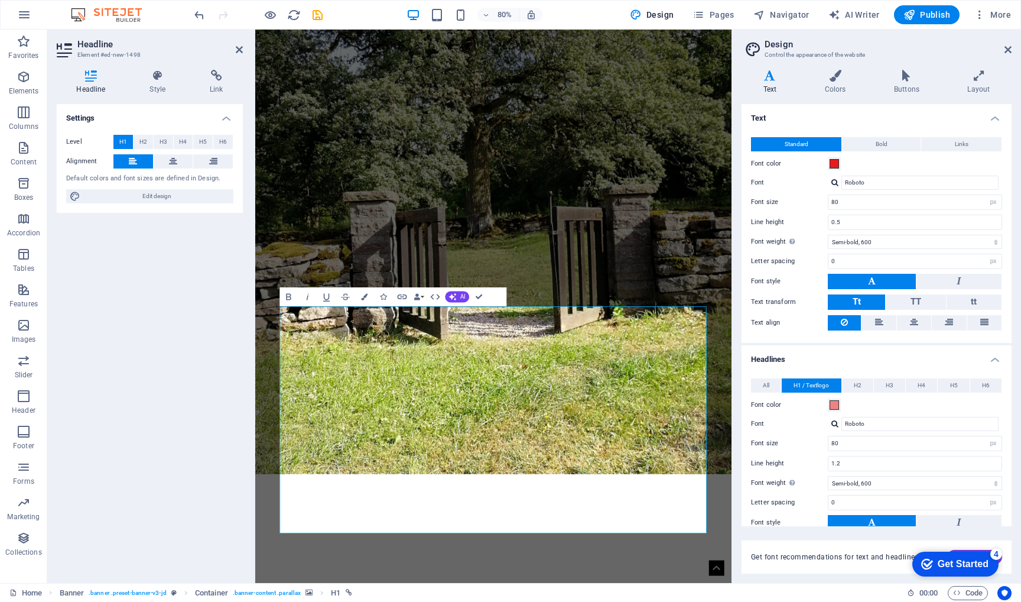
scroll to position [0, 0]
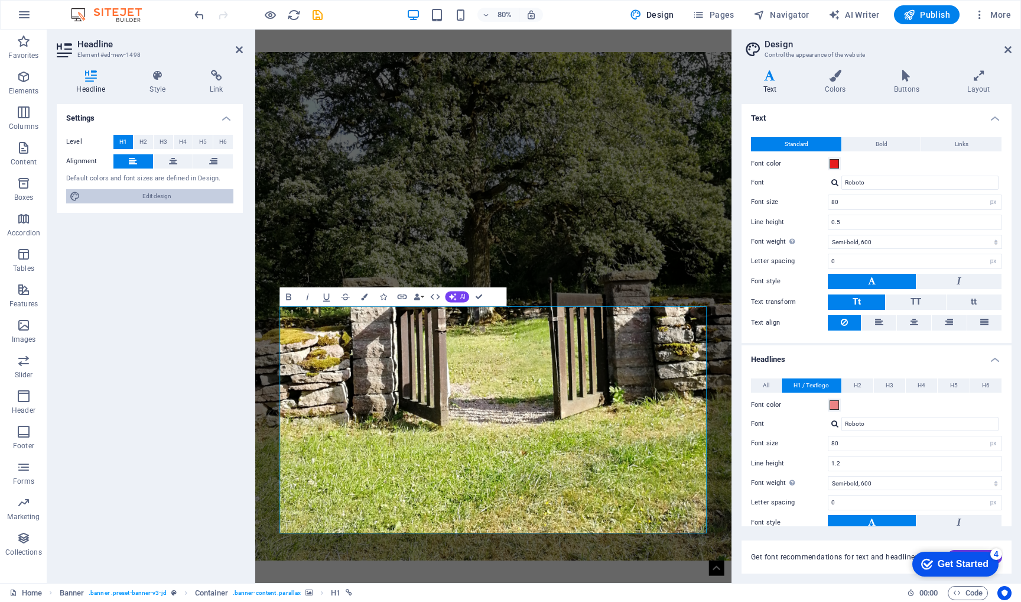
click at [165, 196] on span "Edit design" at bounding box center [157, 196] width 146 height 14
click at [776, 385] on button "All" at bounding box center [766, 385] width 30 height 14
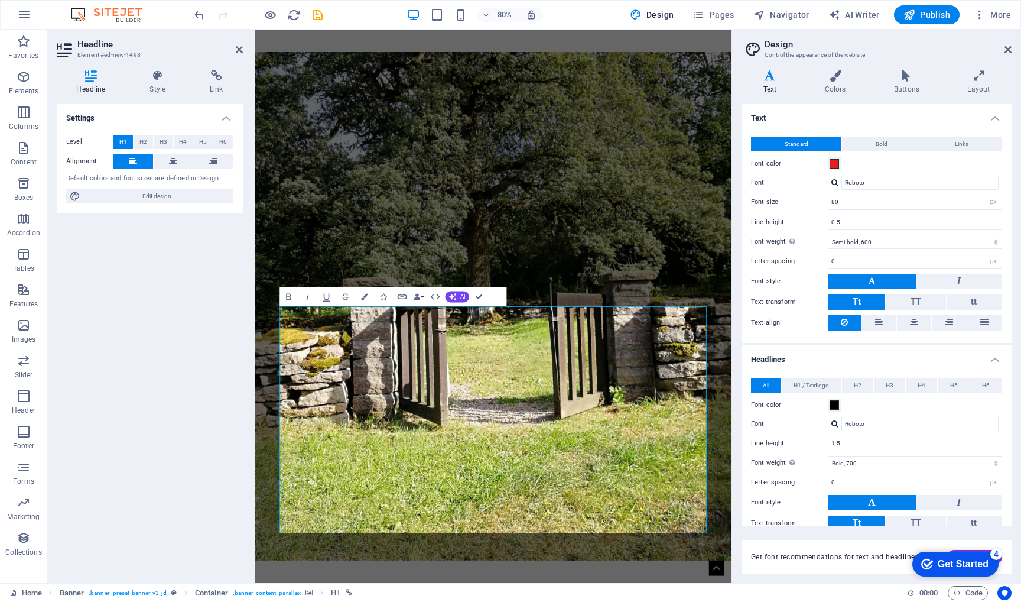
click at [80, 142] on label "Level" at bounding box center [89, 142] width 47 height 14
click at [229, 116] on h4 "Settings" at bounding box center [150, 114] width 186 height 21
click at [225, 119] on h4 "Settings" at bounding box center [150, 118] width 186 height 28
click at [149, 139] on button "H2" at bounding box center [144, 142] width 20 height 14
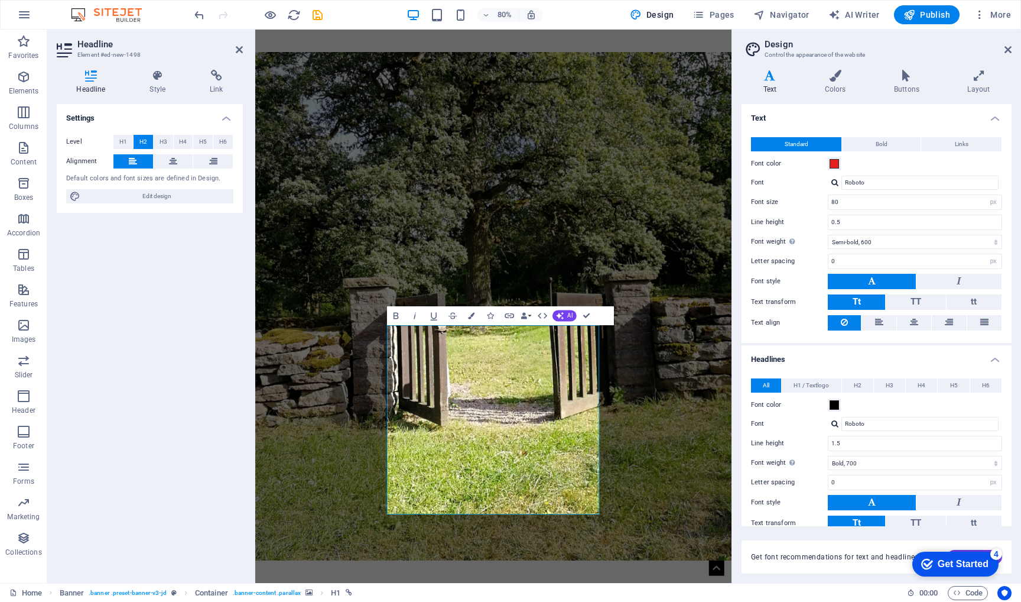
click at [174, 149] on div "Level H1 H2 H3 H4 H5 H6" at bounding box center [149, 142] width 167 height 15
click at [199, 142] on button "H5" at bounding box center [203, 142] width 20 height 14
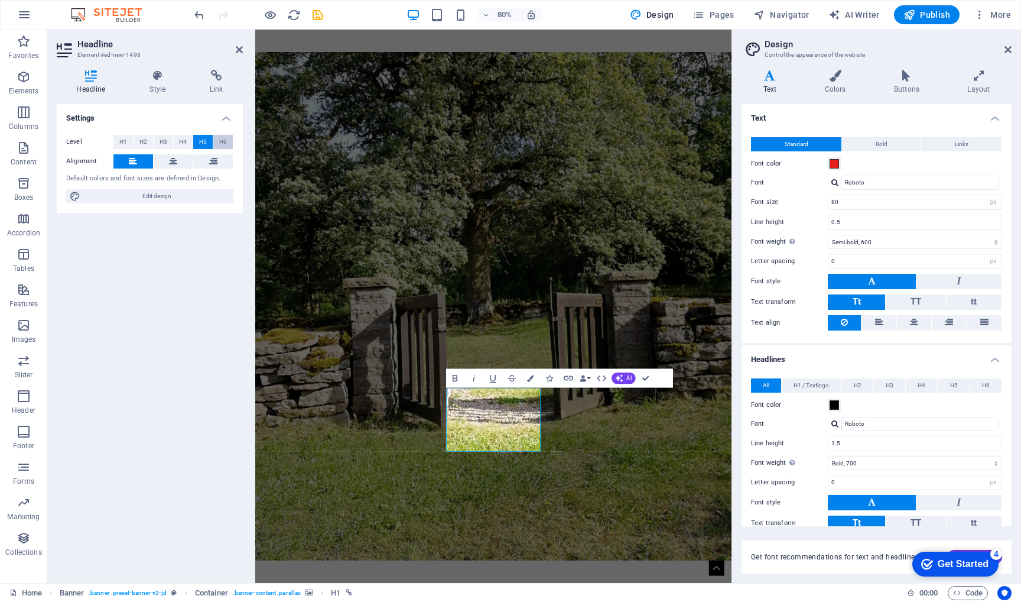
click at [219, 140] on span "H6" at bounding box center [223, 142] width 8 height 14
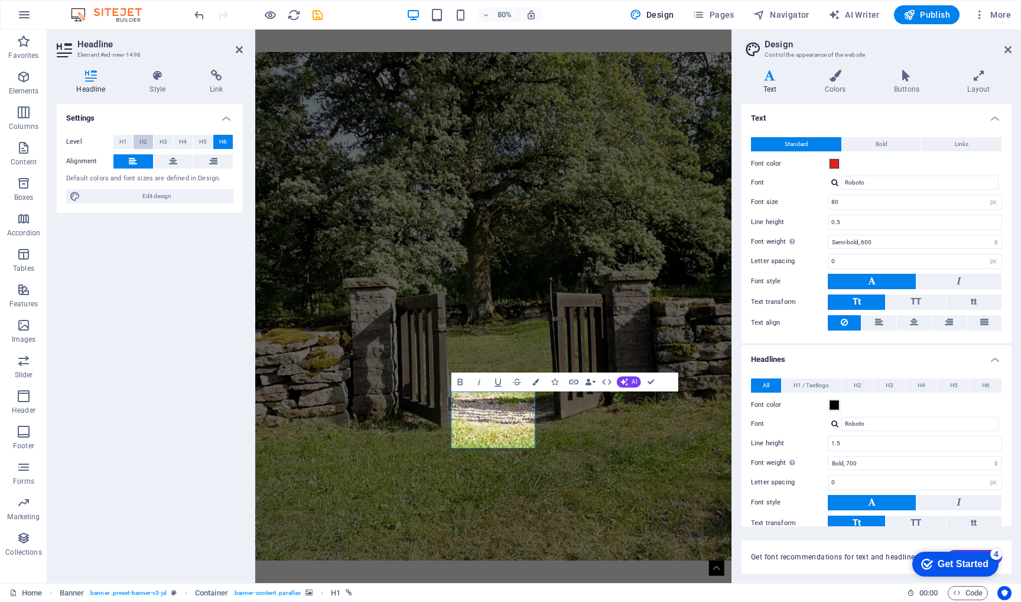
click at [142, 140] on span "H2" at bounding box center [143, 142] width 8 height 14
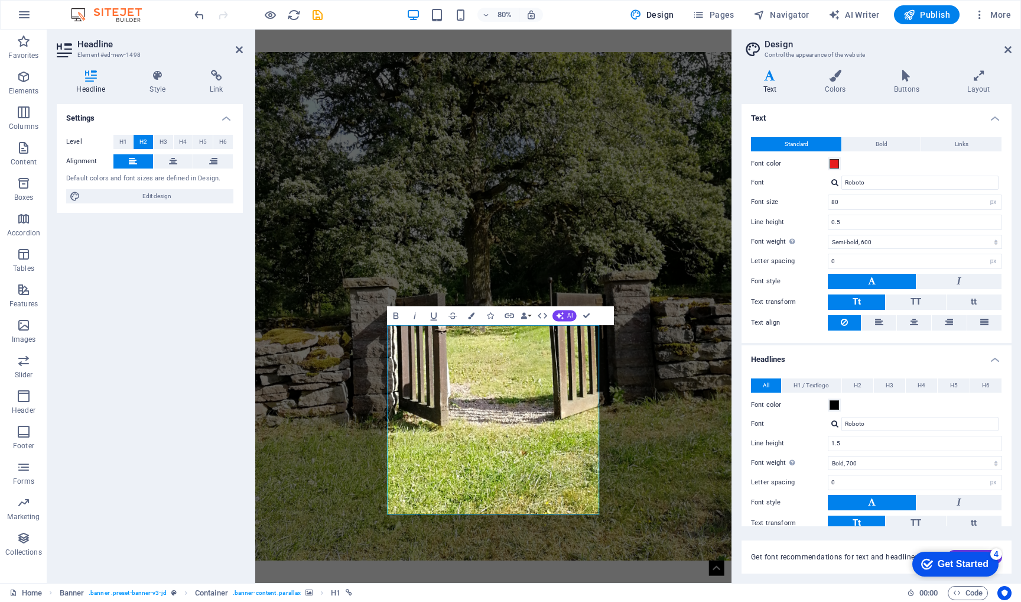
click at [92, 79] on icon at bounding box center [91, 76] width 69 height 12
click at [154, 78] on icon at bounding box center [158, 76] width 56 height 12
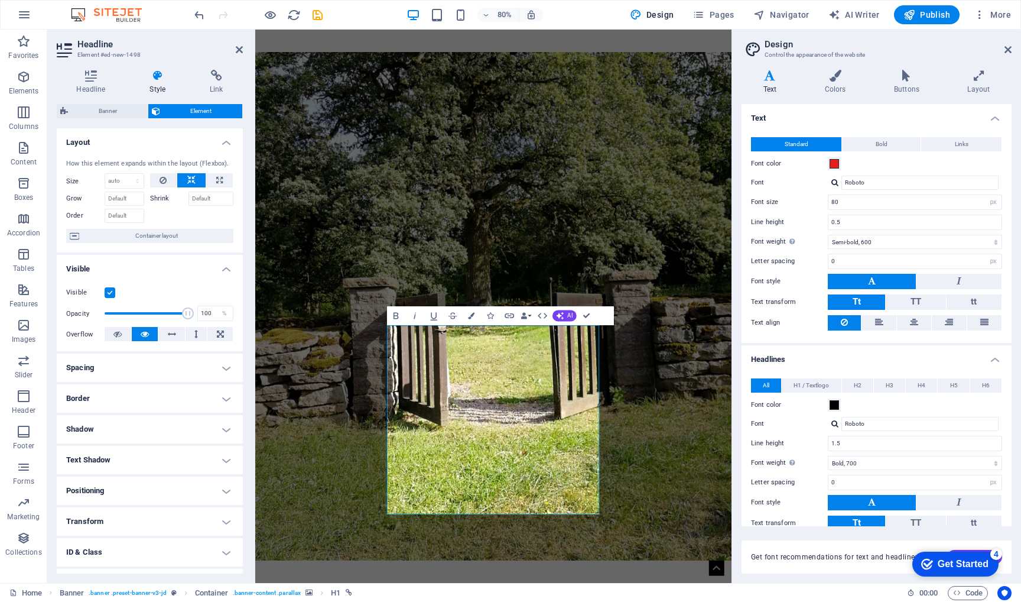
click at [110, 46] on h2 "Headline" at bounding box center [160, 44] width 166 height 11
drag, startPoint x: 600, startPoint y: 618, endPoint x: 405, endPoint y: 562, distance: 203.0
click at [995, 356] on h4 "Headlines" at bounding box center [877, 355] width 270 height 21
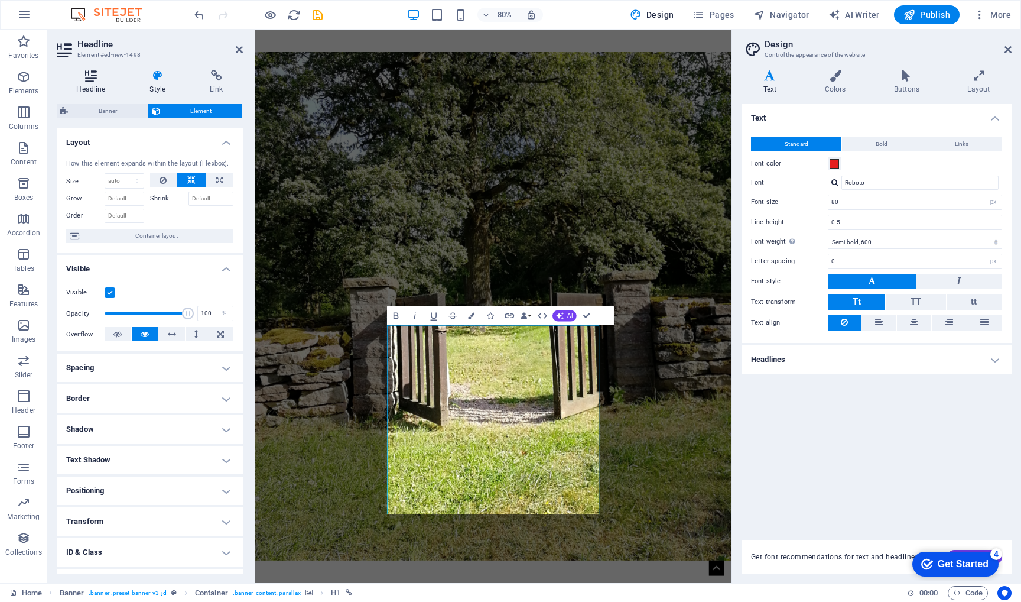
click at [99, 79] on icon at bounding box center [91, 76] width 69 height 12
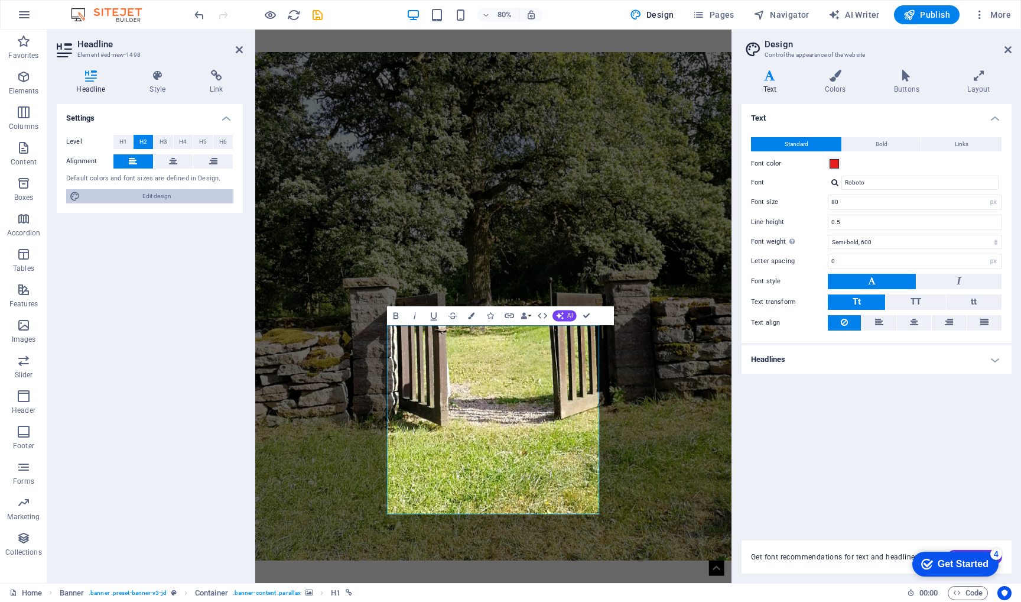
click at [138, 192] on span "Edit design" at bounding box center [157, 196] width 146 height 14
click at [766, 80] on icon at bounding box center [770, 76] width 57 height 12
click at [996, 361] on h4 "Headlines" at bounding box center [877, 359] width 270 height 28
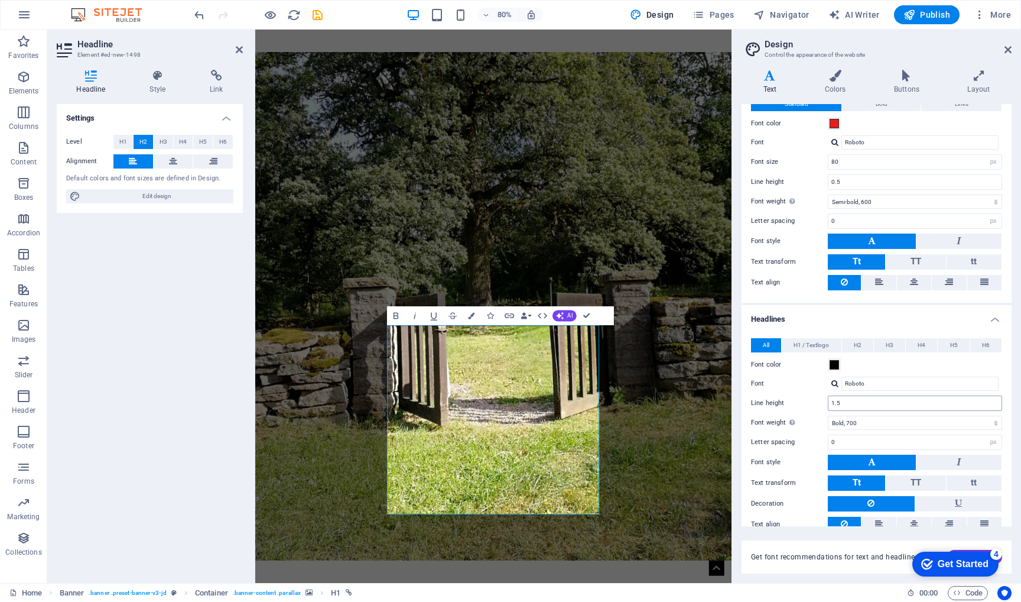
scroll to position [75, 0]
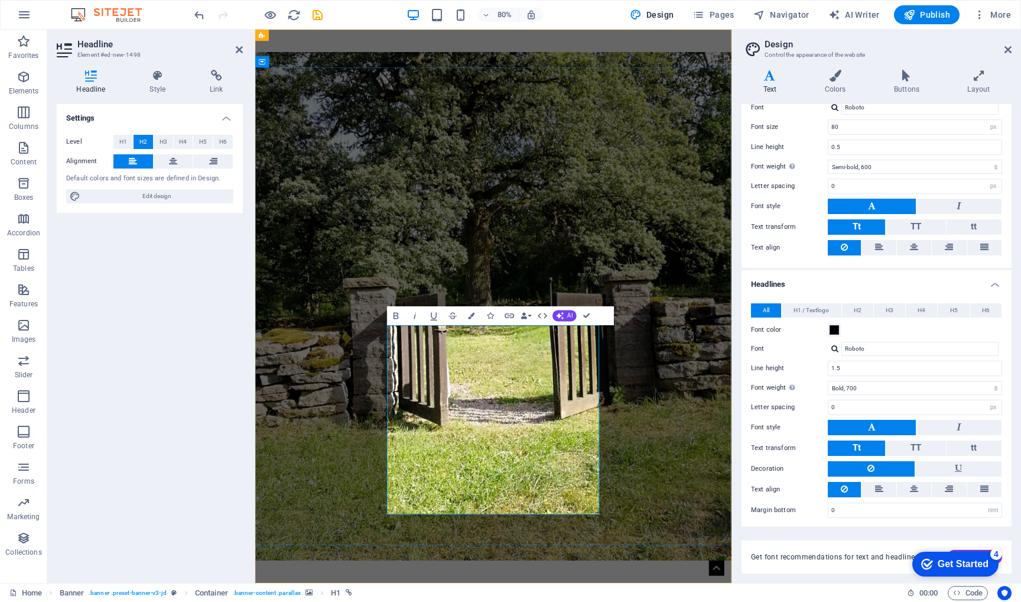
drag, startPoint x: 603, startPoint y: 608, endPoint x: 420, endPoint y: 549, distance: 192.7
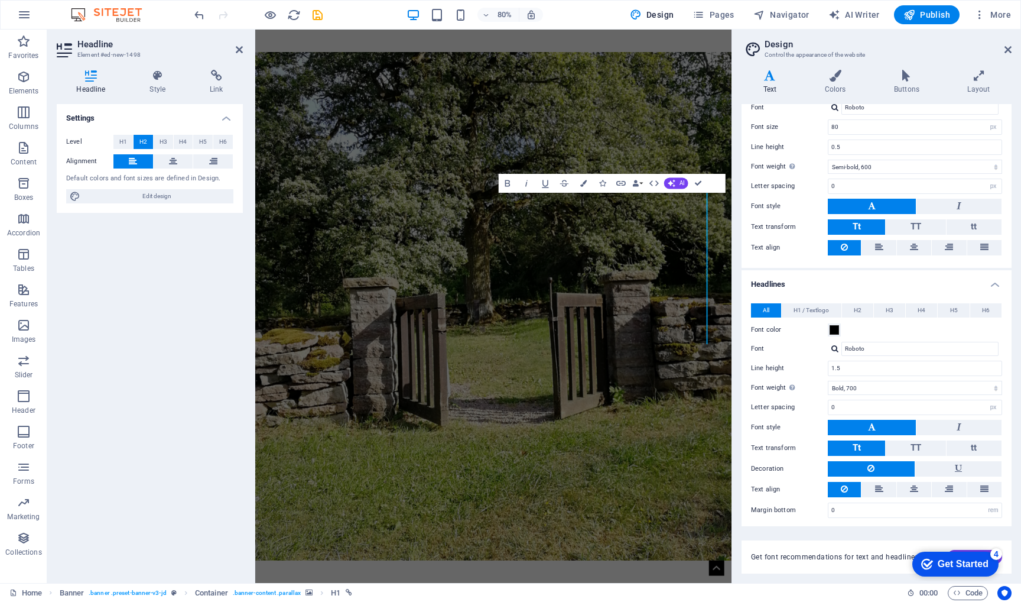
click at [530, 593] on figure at bounding box center [553, 375] width 596 height 635
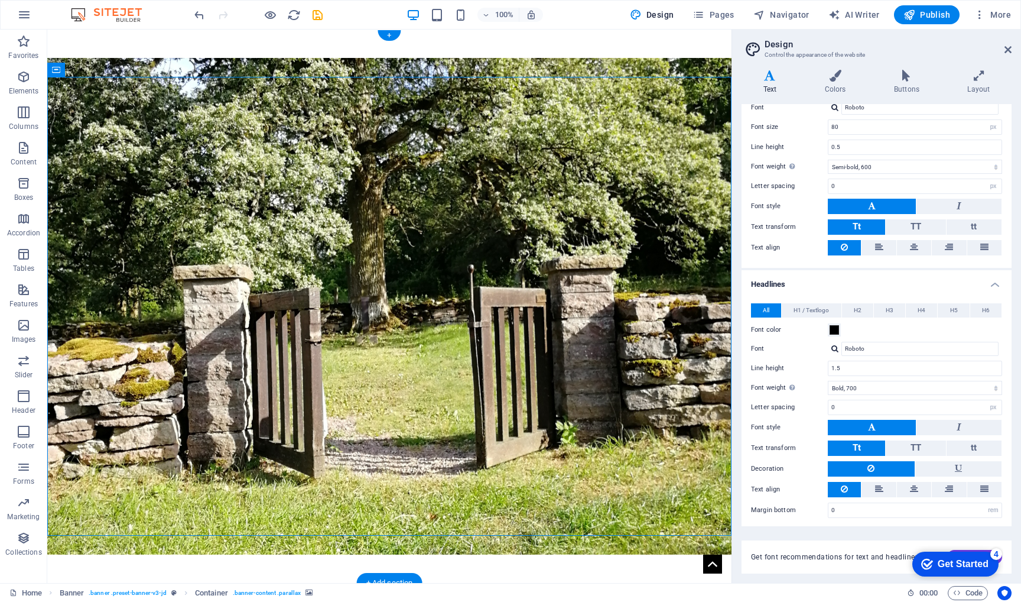
click at [434, 491] on figure at bounding box center [389, 306] width 684 height 497
click at [111, 71] on icon at bounding box center [108, 70] width 7 height 12
click at [809, 309] on span "H1 / Textlogo" at bounding box center [811, 310] width 35 height 14
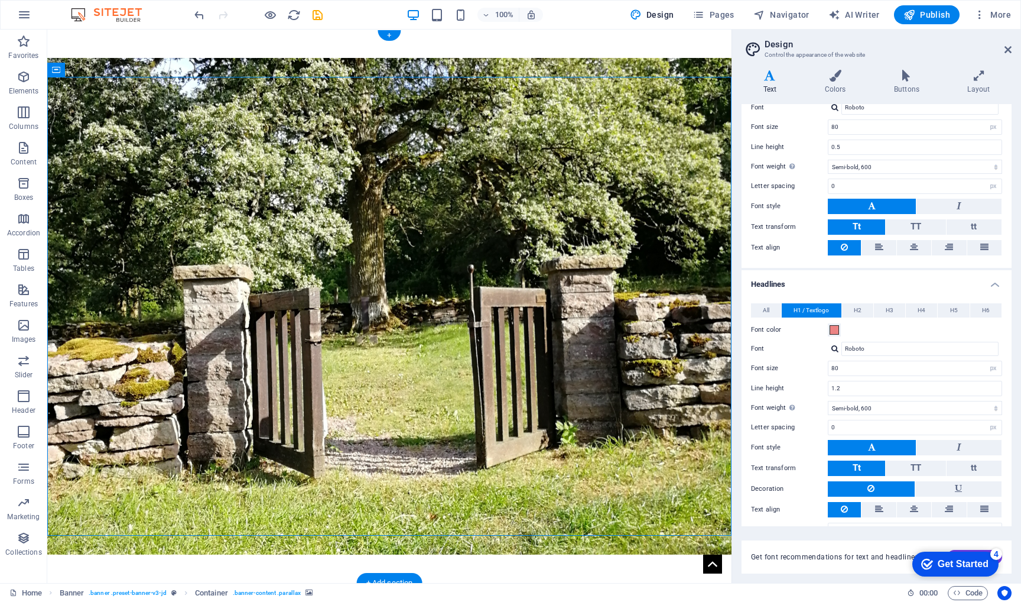
click at [191, 488] on figure at bounding box center [389, 306] width 684 height 497
click at [181, 492] on figure at bounding box center [389, 306] width 684 height 497
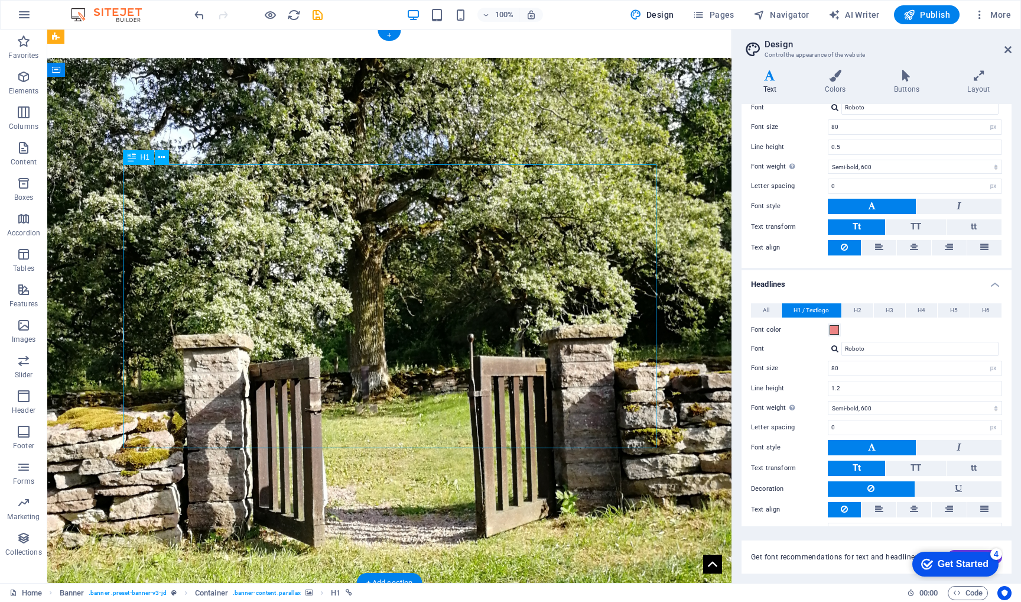
select select "px"
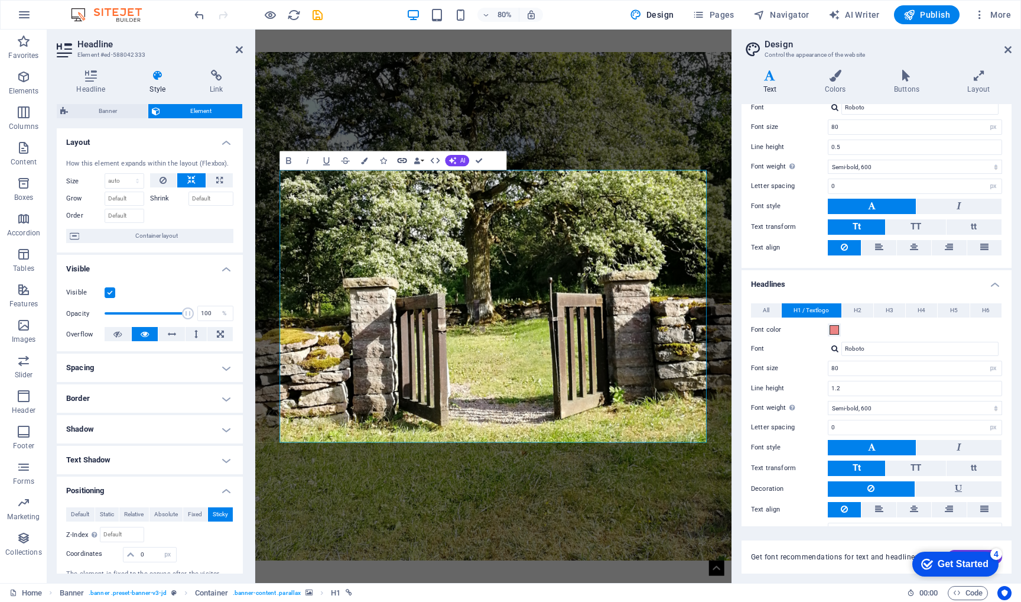
click at [402, 160] on icon "button" at bounding box center [402, 160] width 9 height 5
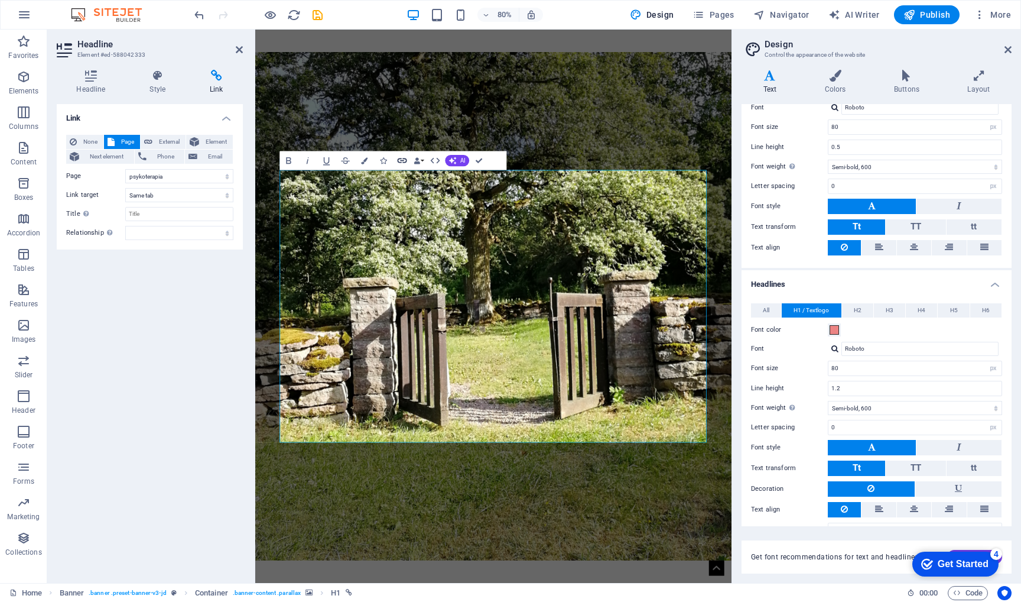
click at [402, 160] on icon "button" at bounding box center [402, 160] width 9 height 5
click at [128, 174] on select "Home psykoterapia" at bounding box center [179, 176] width 108 height 14
click at [130, 177] on select "Home psykoterapia" at bounding box center [179, 176] width 108 height 14
click at [123, 343] on div "Link None Page External Element Next element Phone Email Page Home psykoterapia…" at bounding box center [150, 338] width 186 height 469
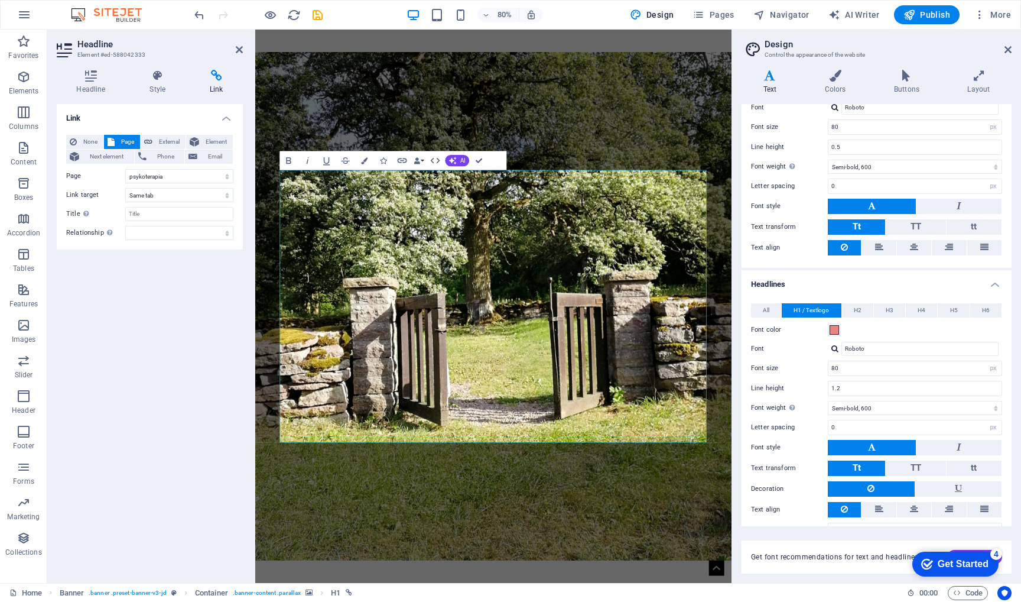
click at [477, 598] on figure at bounding box center [553, 375] width 596 height 635
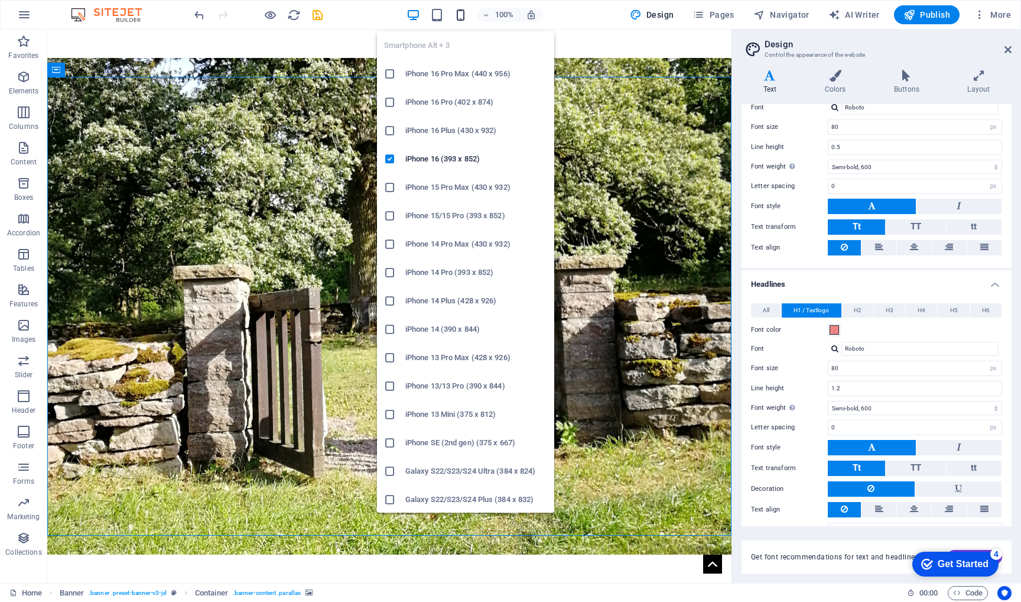
click at [465, 14] on icon "button" at bounding box center [461, 15] width 14 height 14
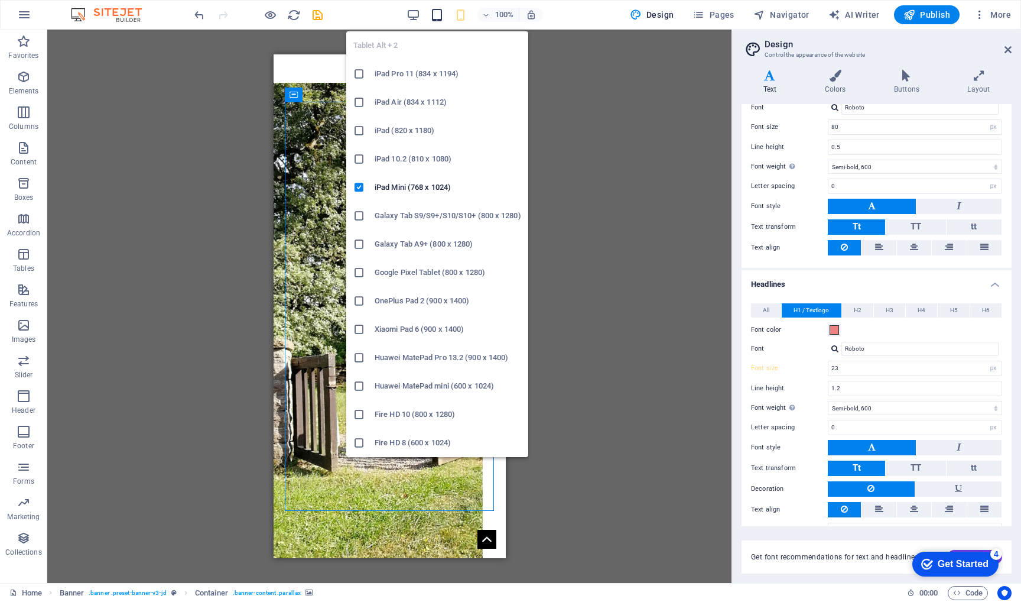
click at [442, 14] on icon "button" at bounding box center [437, 15] width 14 height 14
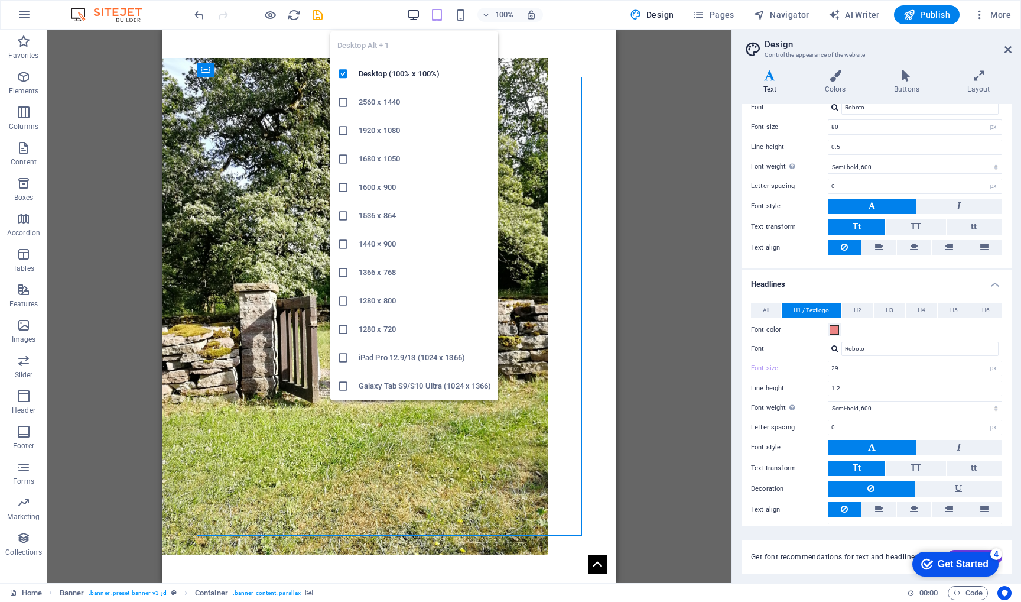
click at [416, 11] on icon "button" at bounding box center [414, 15] width 14 height 14
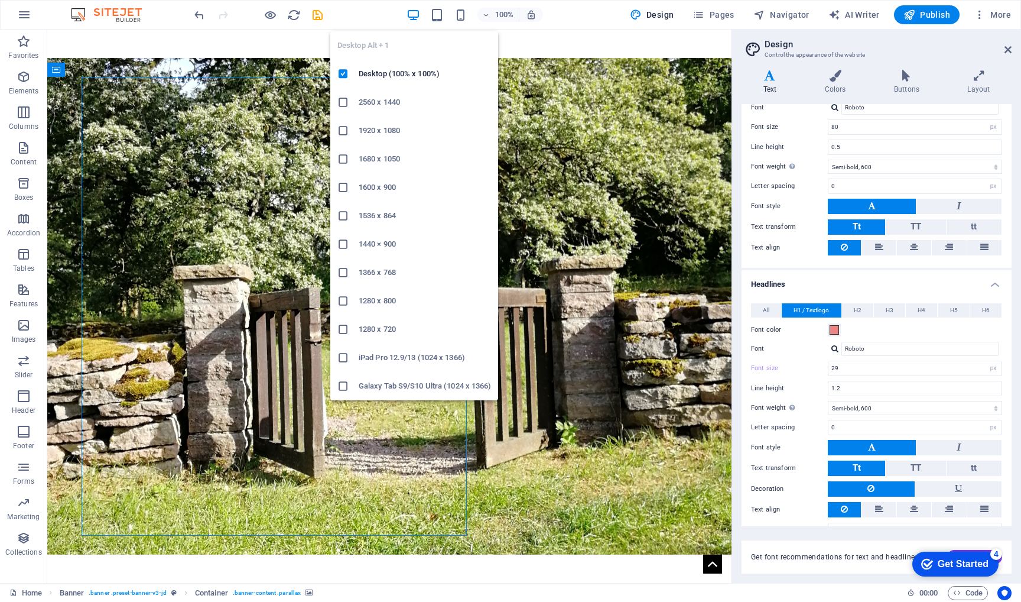
type input "80"
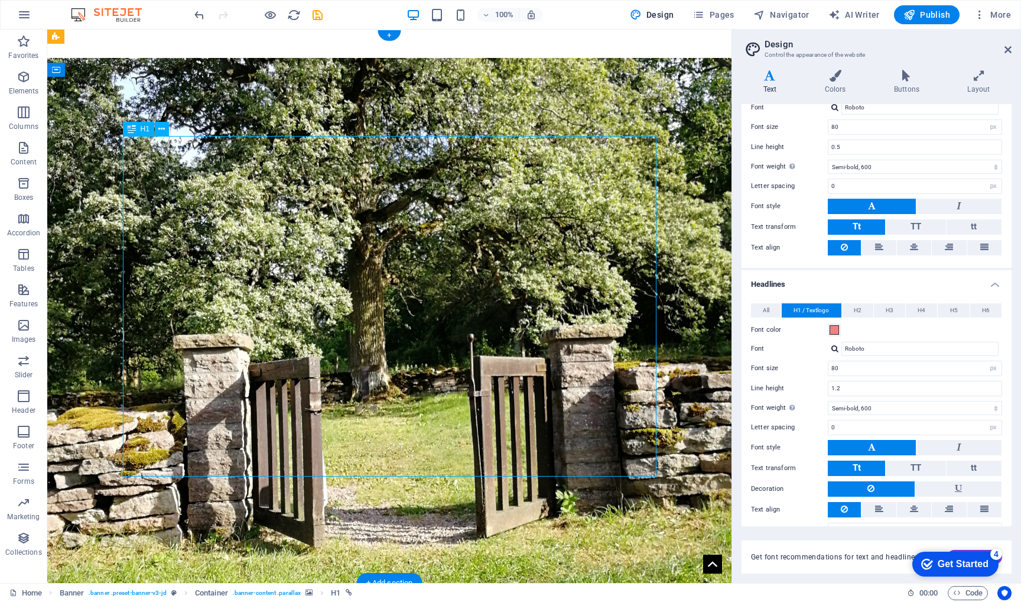
select select "1"
select select
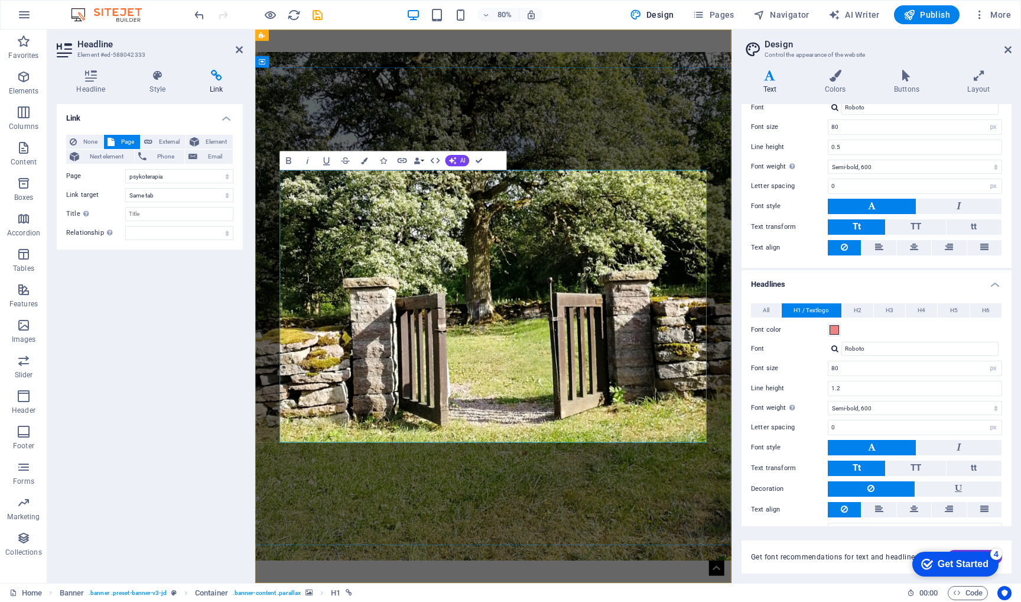
drag, startPoint x: 705, startPoint y: 518, endPoint x: 296, endPoint y: 519, distance: 409.0
click at [957, 444] on icon at bounding box center [959, 447] width 5 height 14
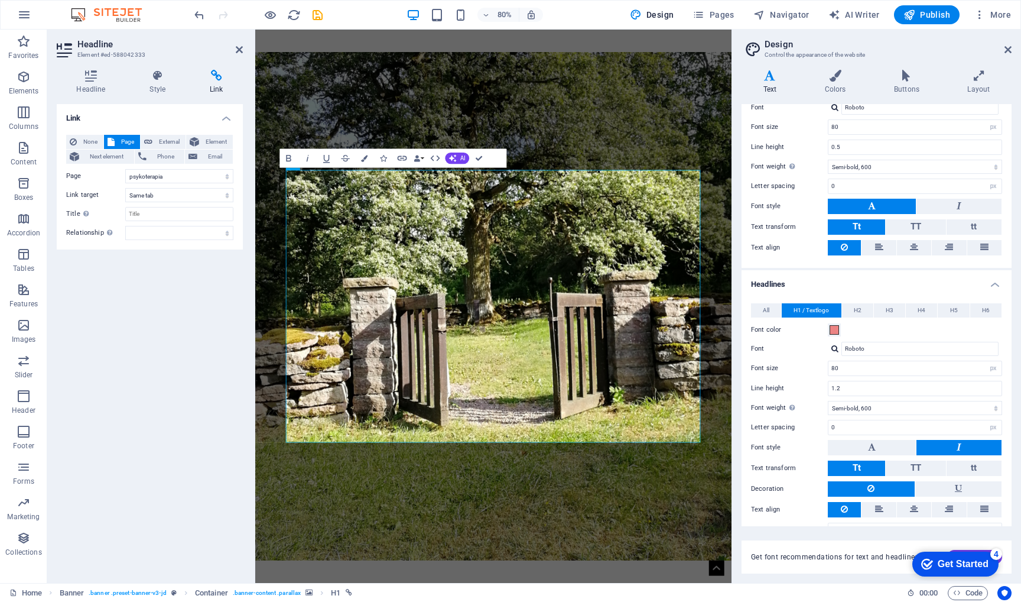
click at [957, 444] on icon at bounding box center [959, 447] width 5 height 14
click at [881, 450] on button at bounding box center [872, 447] width 88 height 15
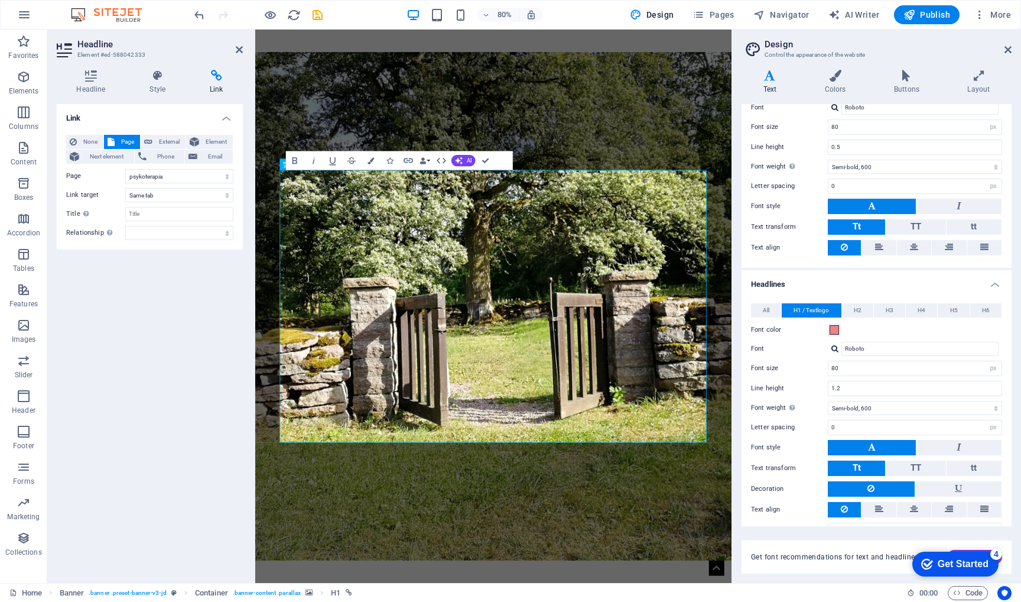
click at [748, 599] on figure at bounding box center [553, 375] width 596 height 635
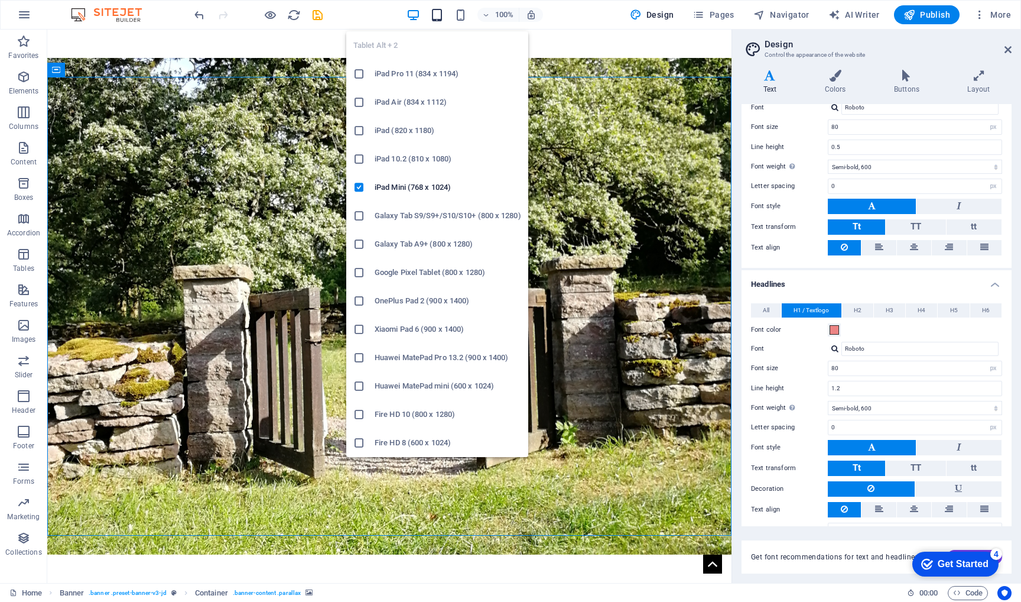
click at [437, 16] on icon "button" at bounding box center [437, 15] width 14 height 14
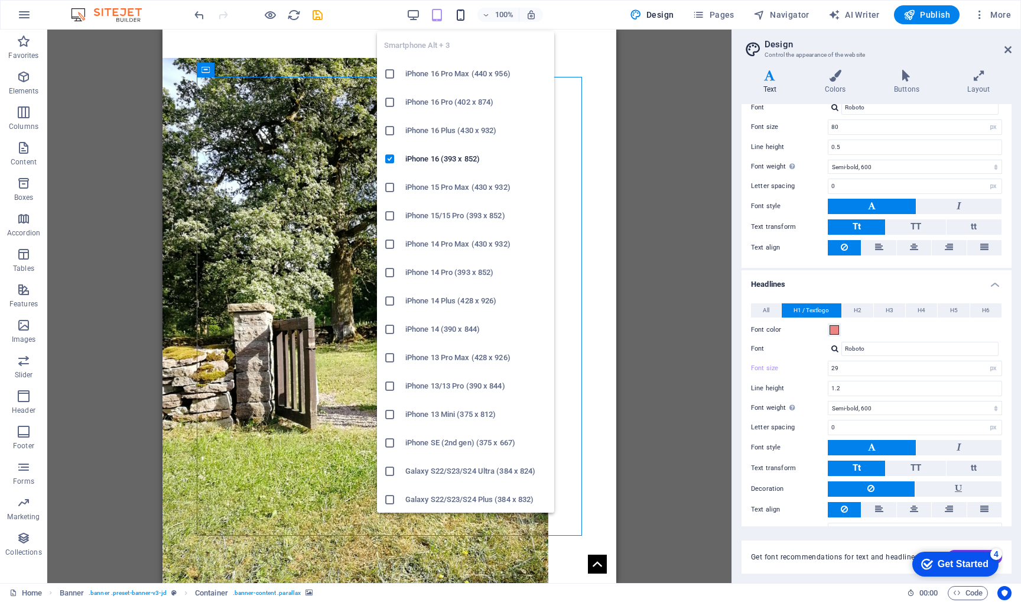
click at [461, 15] on icon "button" at bounding box center [461, 15] width 14 height 14
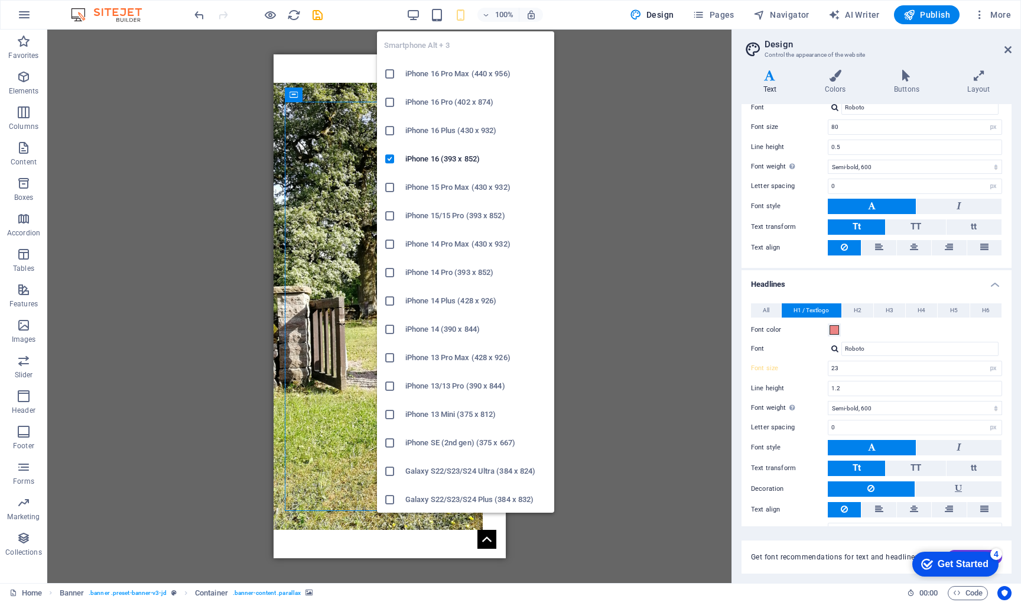
click at [421, 388] on h6 "iPhone 13/13 Pro (390 x 844)" at bounding box center [476, 386] width 142 height 14
click at [417, 471] on h6 "Galaxy S22/S23/S24 Ultra (384 x 824)" at bounding box center [476, 471] width 142 height 14
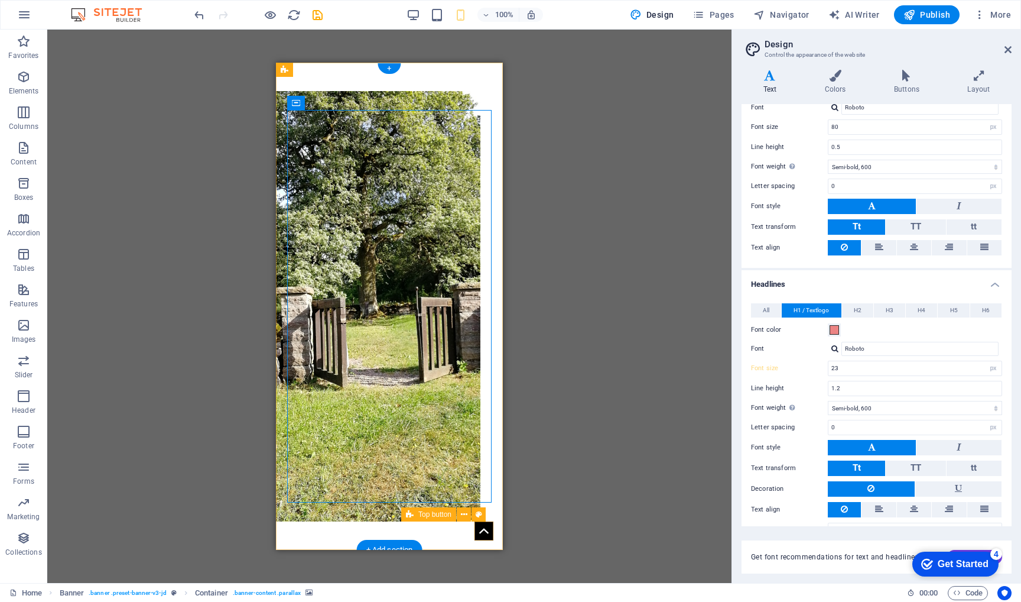
click at [485, 529] on figure at bounding box center [484, 530] width 19 height 19
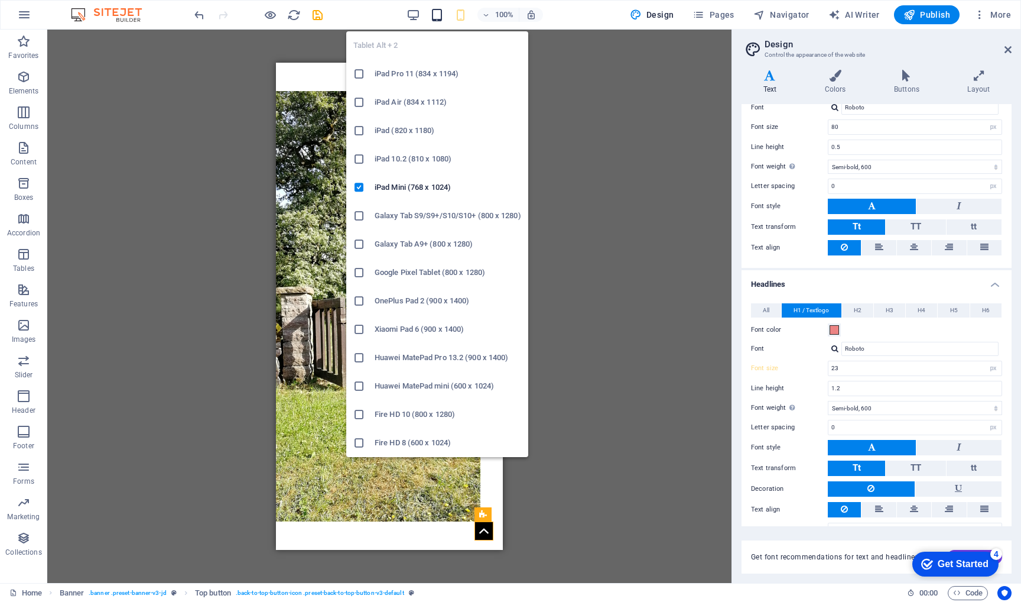
click at [444, 15] on icon "button" at bounding box center [437, 15] width 14 height 14
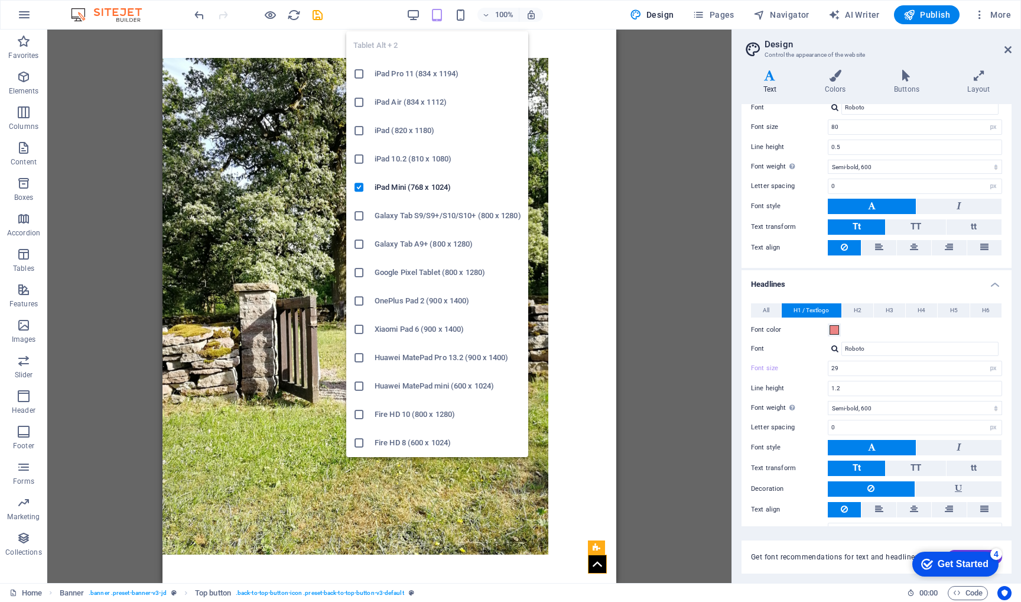
click at [444, 15] on icon "button" at bounding box center [437, 15] width 14 height 14
click at [383, 320] on li "Xiaomi Pad 6 (900 x 1400)" at bounding box center [437, 329] width 182 height 28
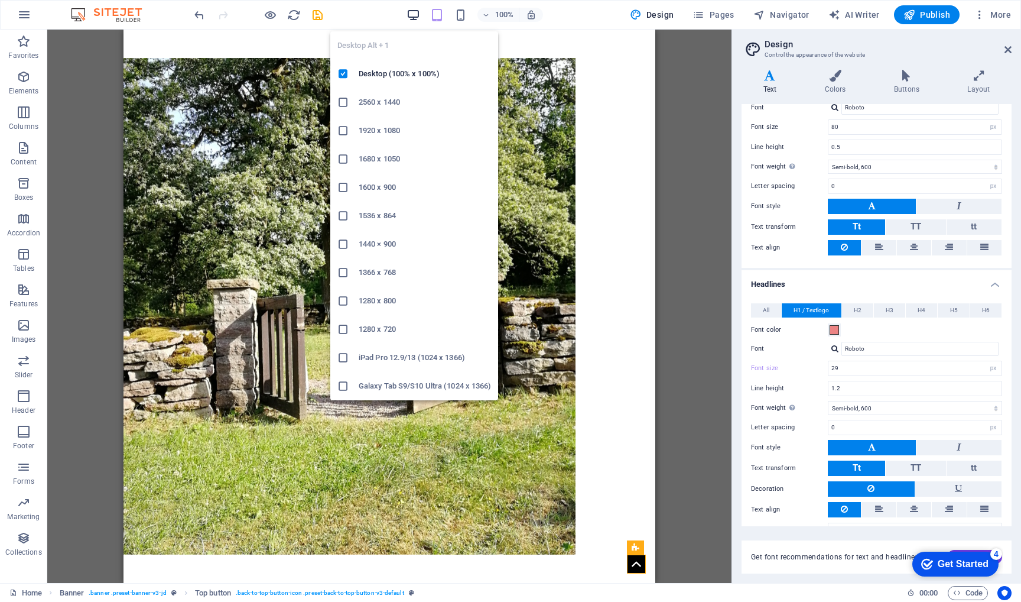
click at [416, 12] on icon "button" at bounding box center [414, 15] width 14 height 14
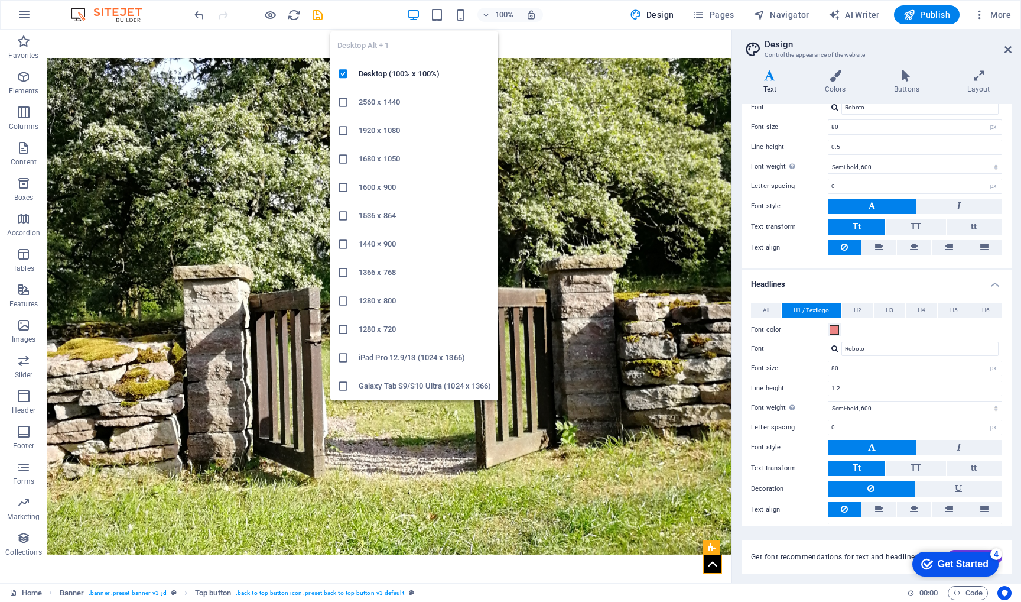
click at [362, 161] on h6 "1680 x 1050" at bounding box center [425, 159] width 132 height 14
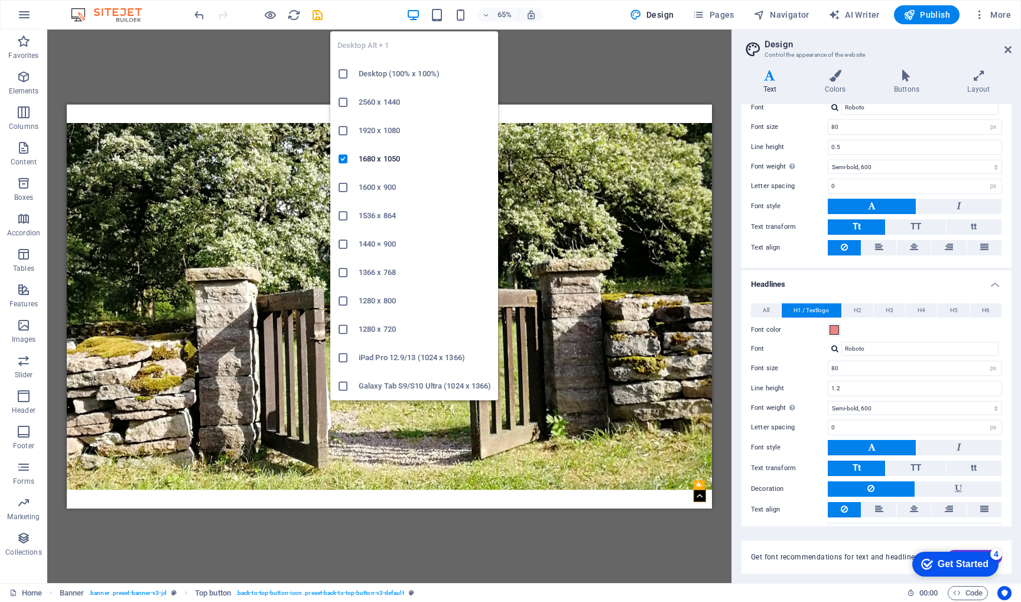
click at [346, 301] on icon at bounding box center [344, 301] width 12 height 12
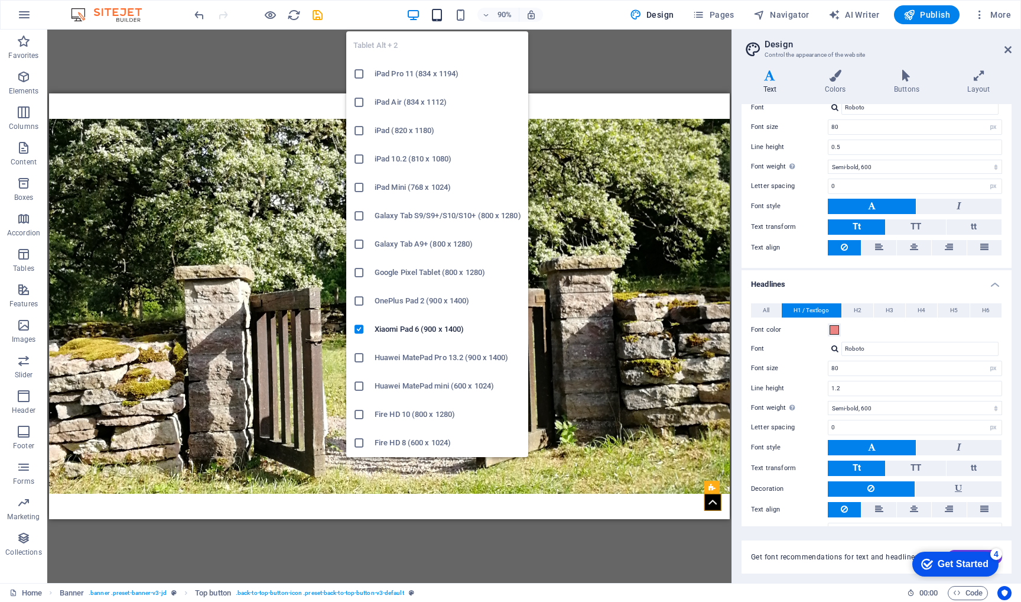
click at [442, 14] on icon "button" at bounding box center [437, 15] width 14 height 14
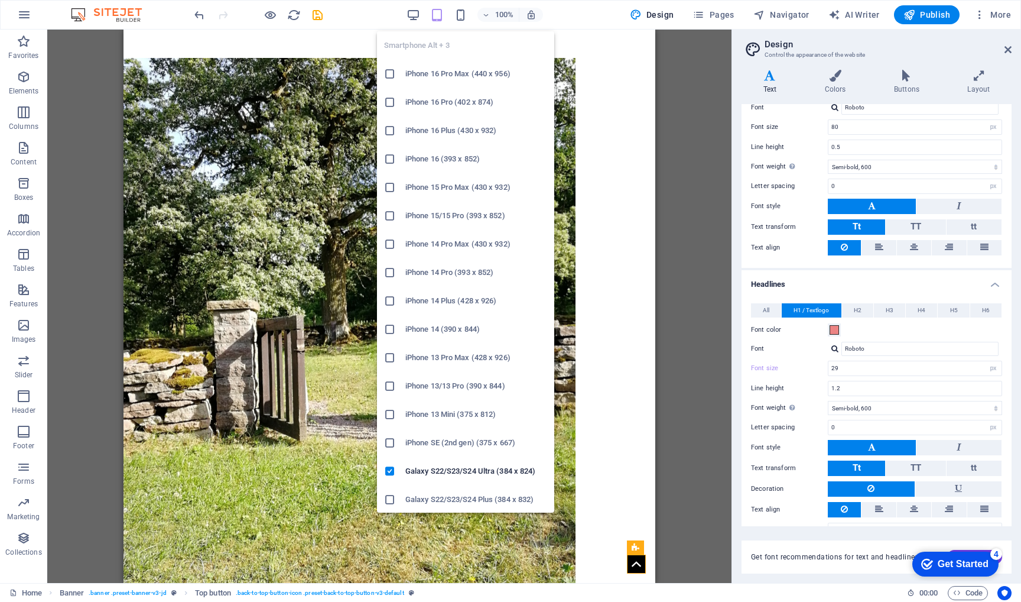
click at [390, 161] on icon at bounding box center [390, 159] width 12 height 12
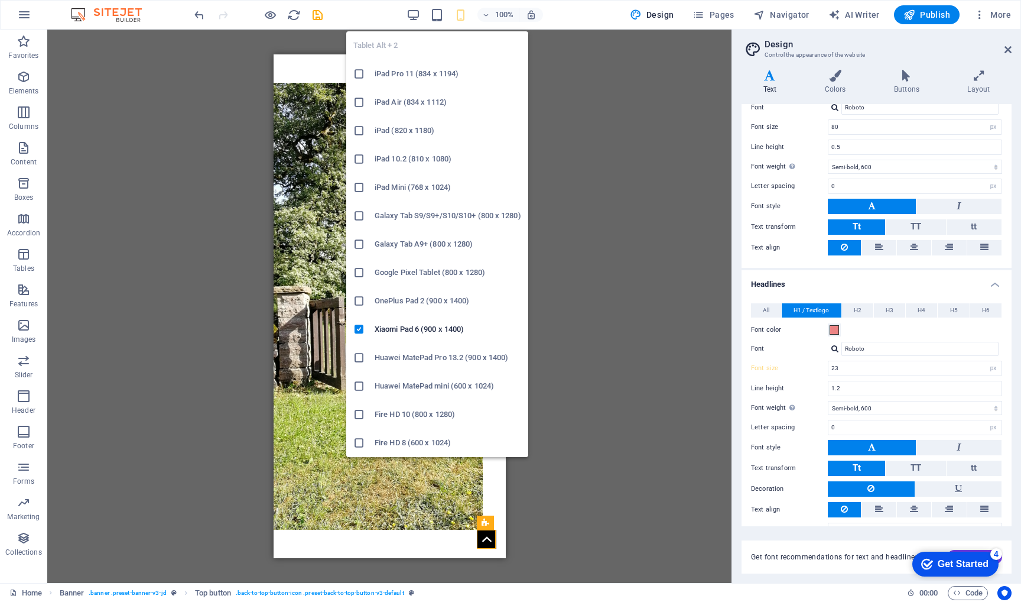
click at [358, 187] on icon at bounding box center [359, 187] width 12 height 12
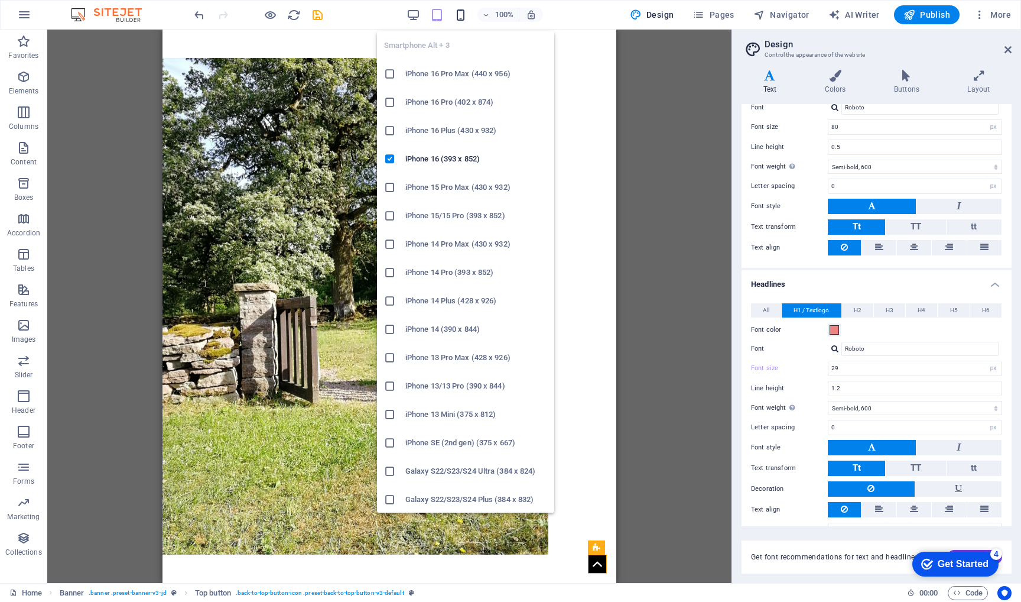
click at [463, 21] on icon "button" at bounding box center [461, 15] width 14 height 14
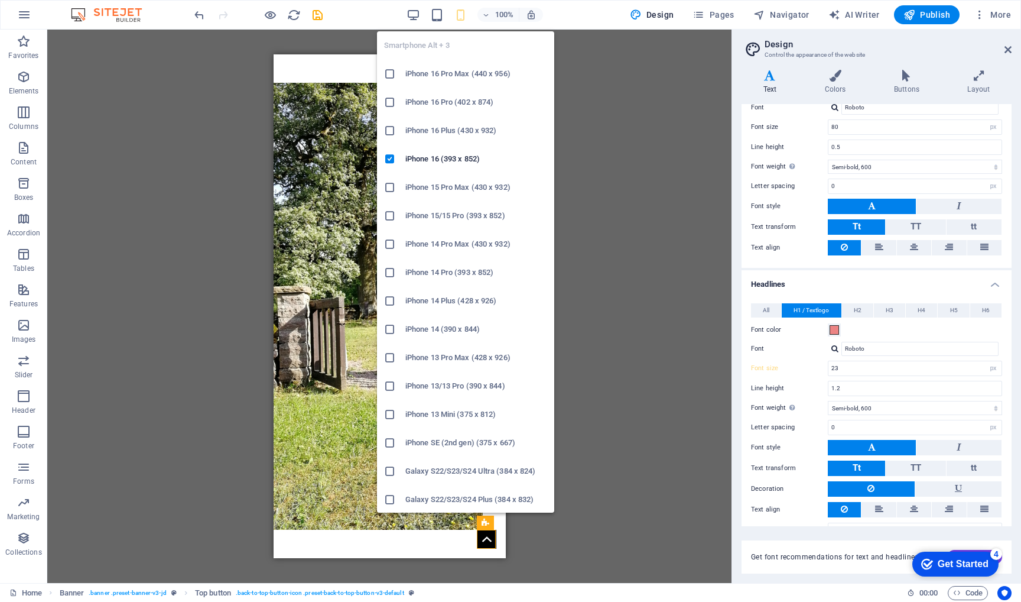
click at [394, 301] on icon at bounding box center [390, 301] width 12 height 12
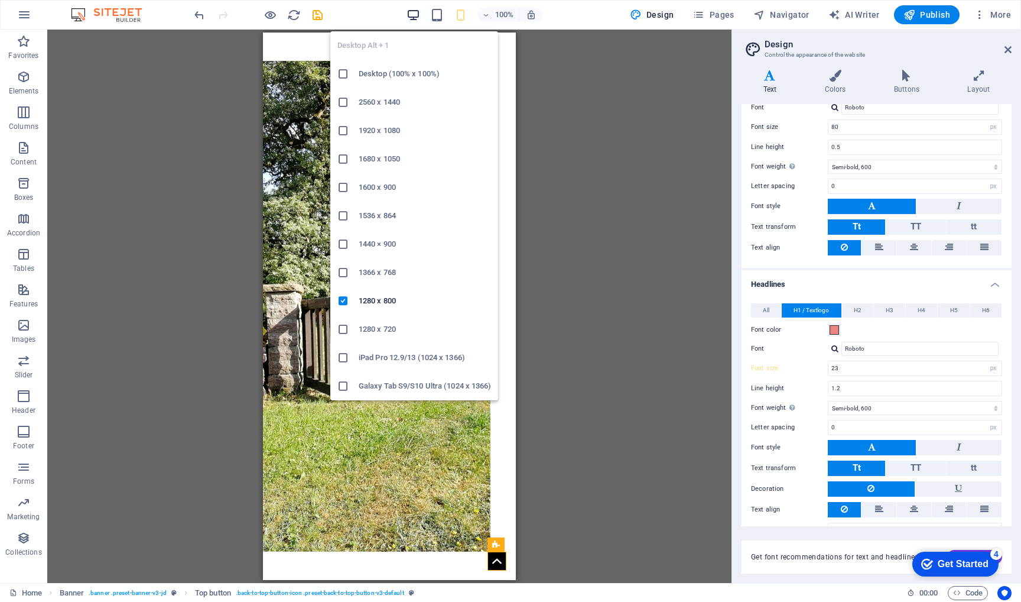
click at [416, 17] on icon "button" at bounding box center [414, 15] width 14 height 14
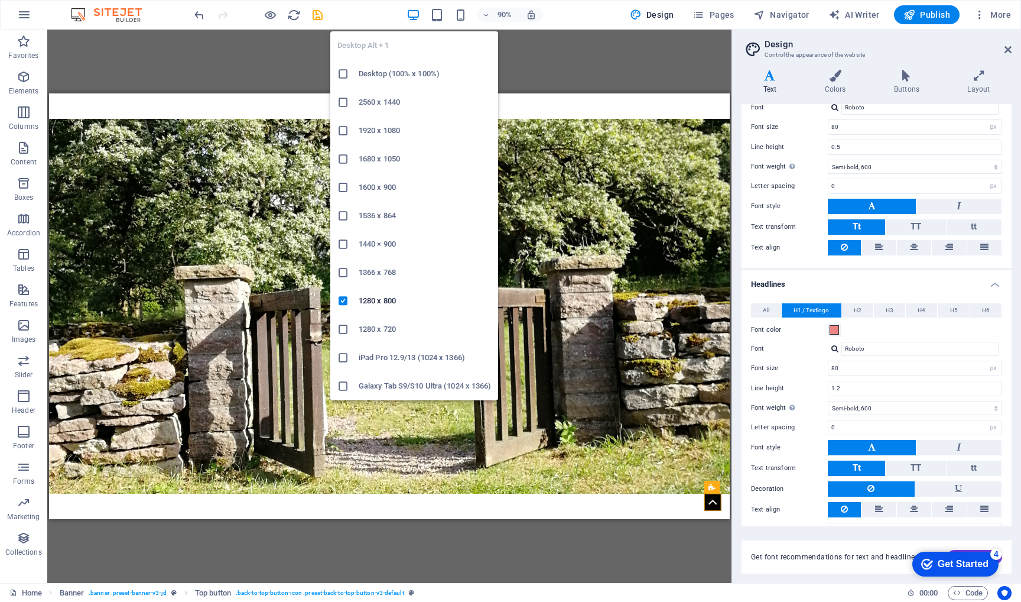
click at [343, 157] on icon at bounding box center [344, 159] width 12 height 12
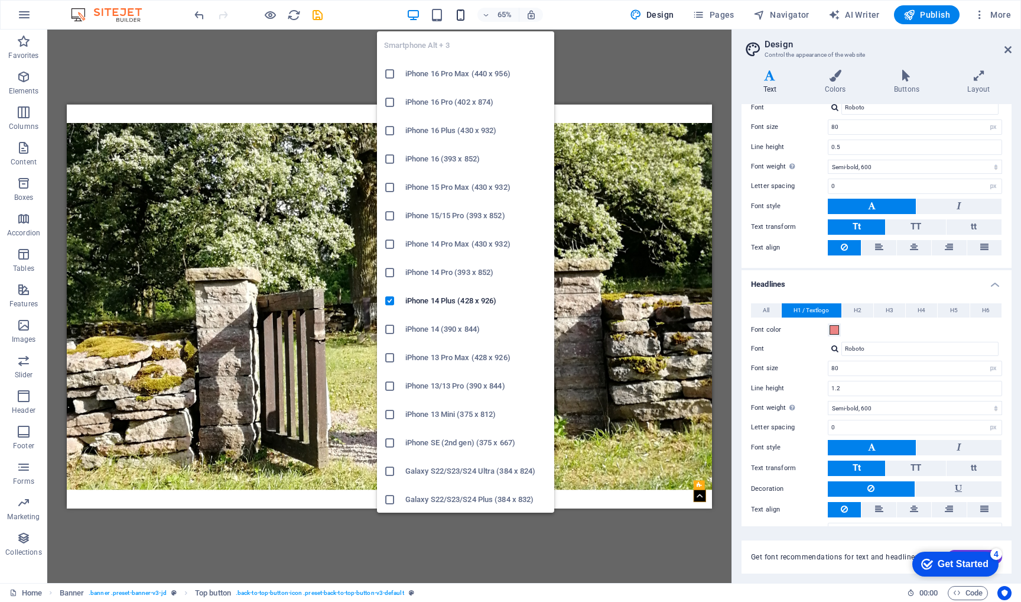
click at [465, 13] on icon "button" at bounding box center [461, 15] width 14 height 14
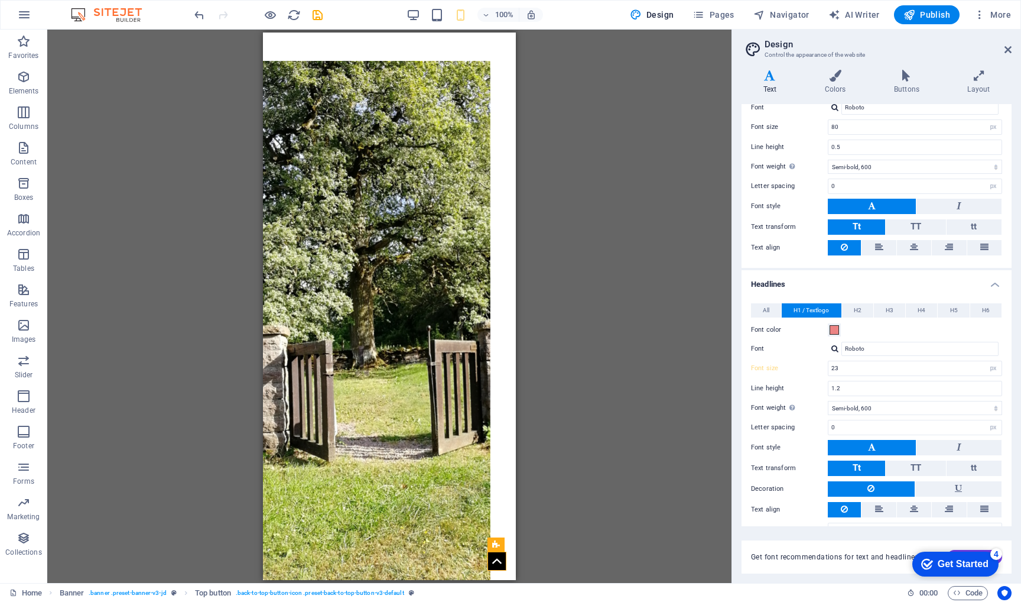
click at [575, 296] on div "Drag here to replace the existing content. Press “Ctrl” if you want to create a…" at bounding box center [389, 306] width 684 height 553
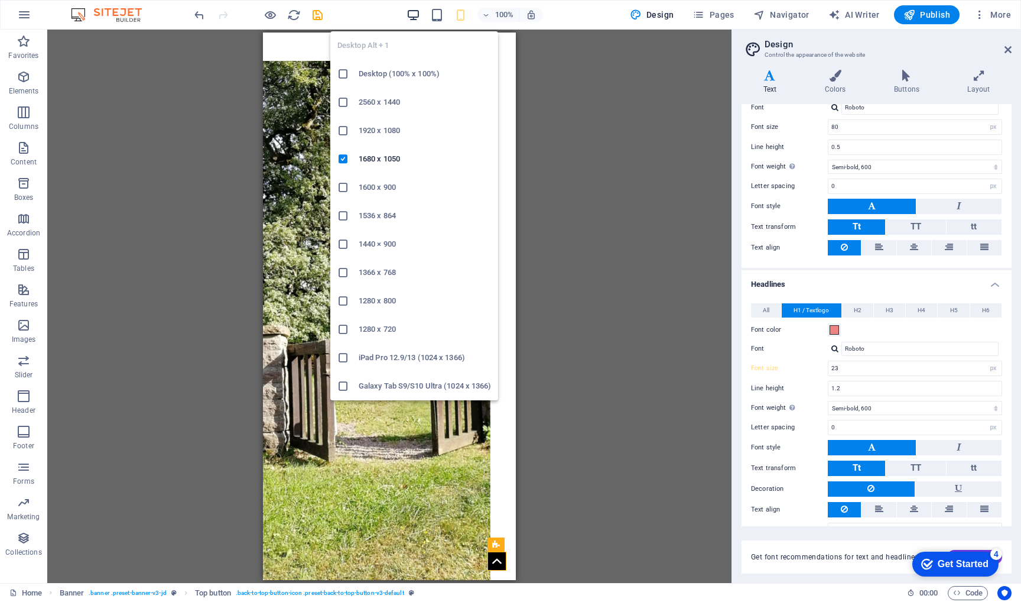
click at [416, 15] on icon "button" at bounding box center [414, 15] width 14 height 14
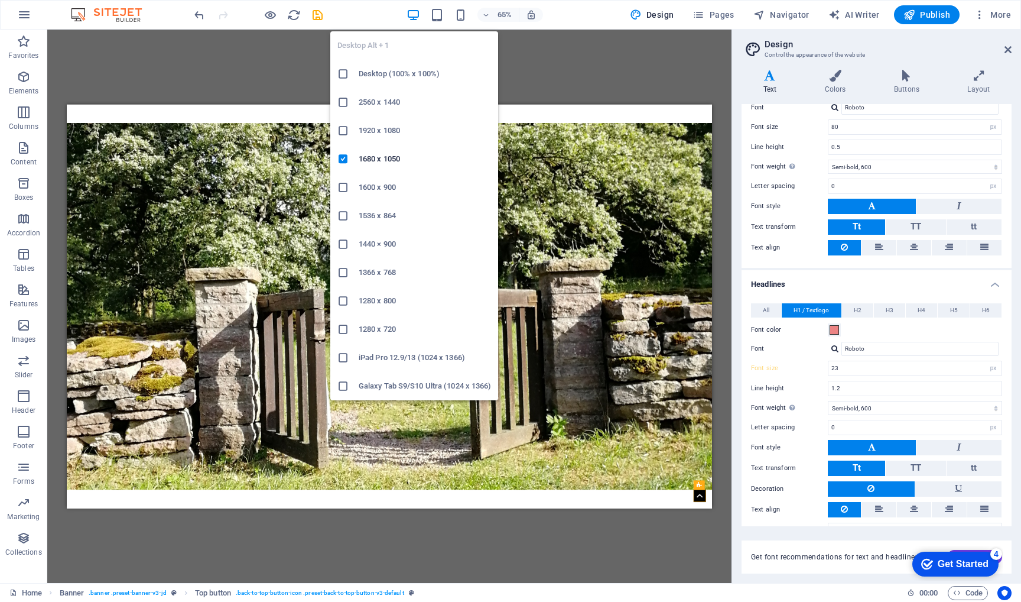
type input "80"
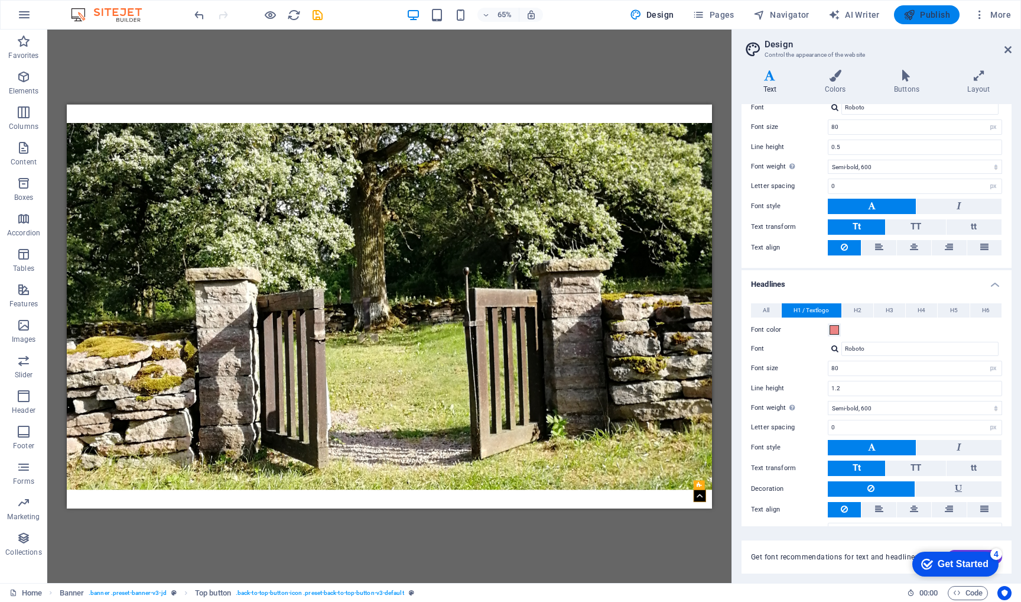
click at [928, 15] on span "Publish" at bounding box center [927, 15] width 47 height 12
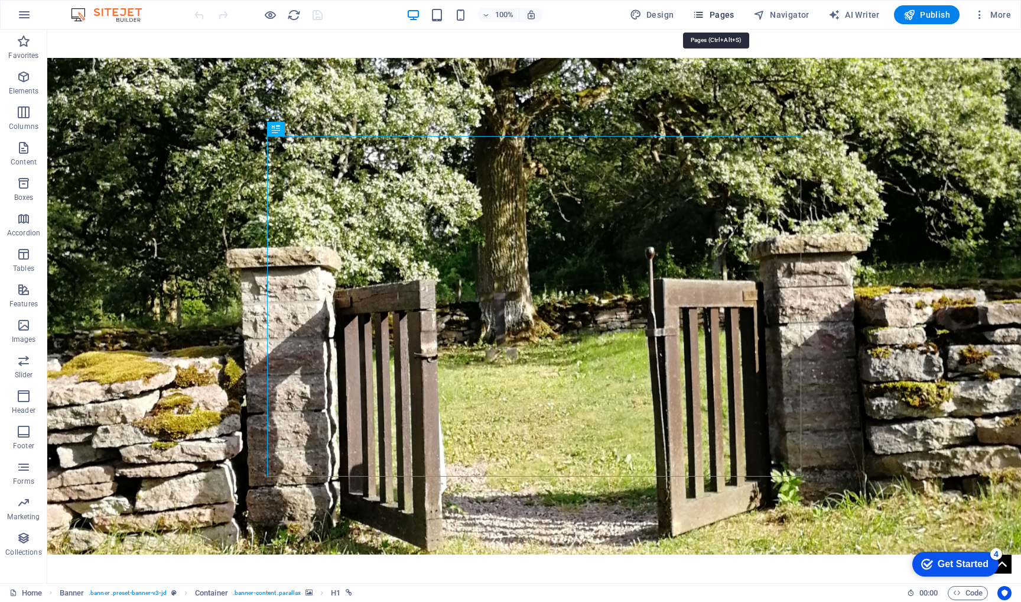
click at [721, 15] on span "Pages" at bounding box center [713, 15] width 41 height 12
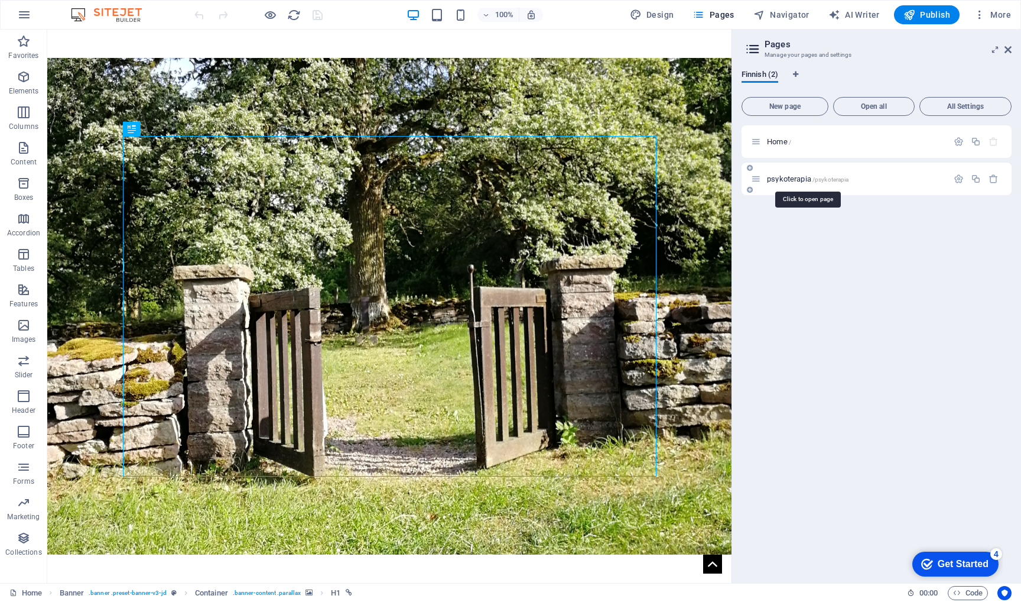
click at [787, 174] on span "psykoterapia /psykoterapia" at bounding box center [808, 178] width 82 height 9
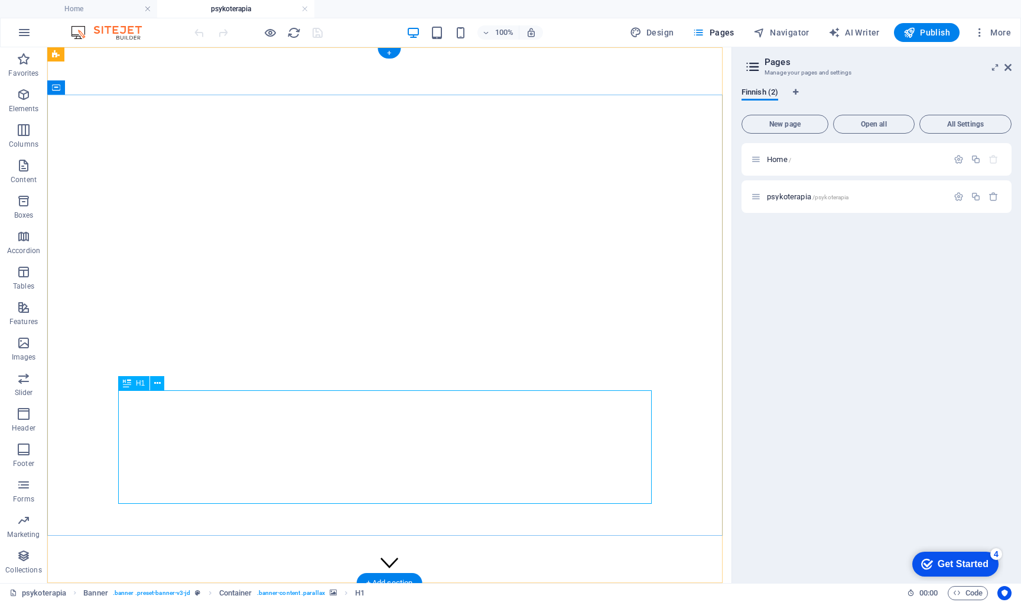
click at [520, 591] on div "Psykoterapia Hyvinkäällä Maarit Ala-Mutka 2" at bounding box center [389, 613] width 675 height 44
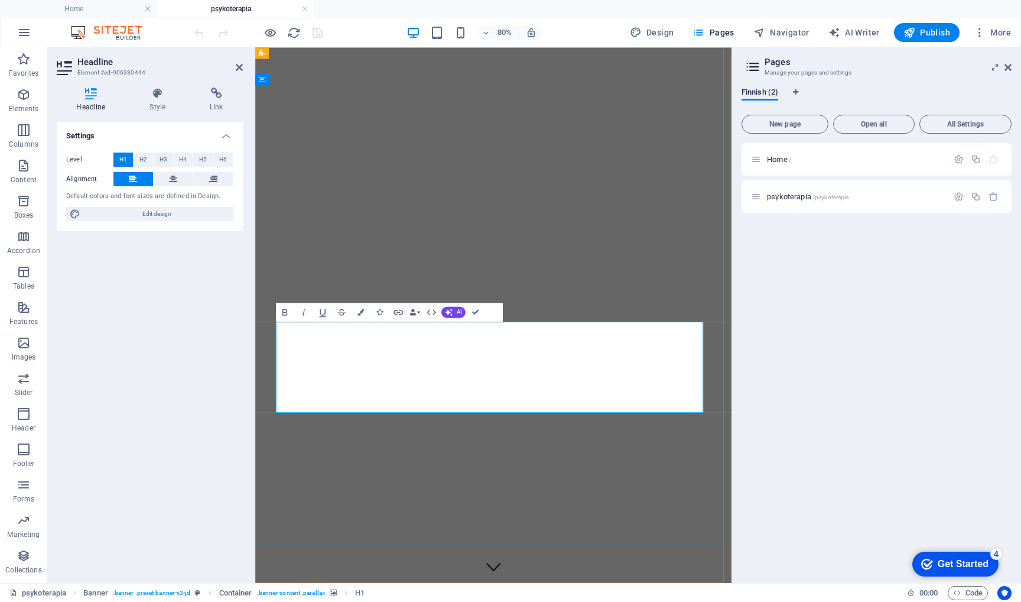
click at [1009, 67] on icon at bounding box center [1008, 67] width 7 height 9
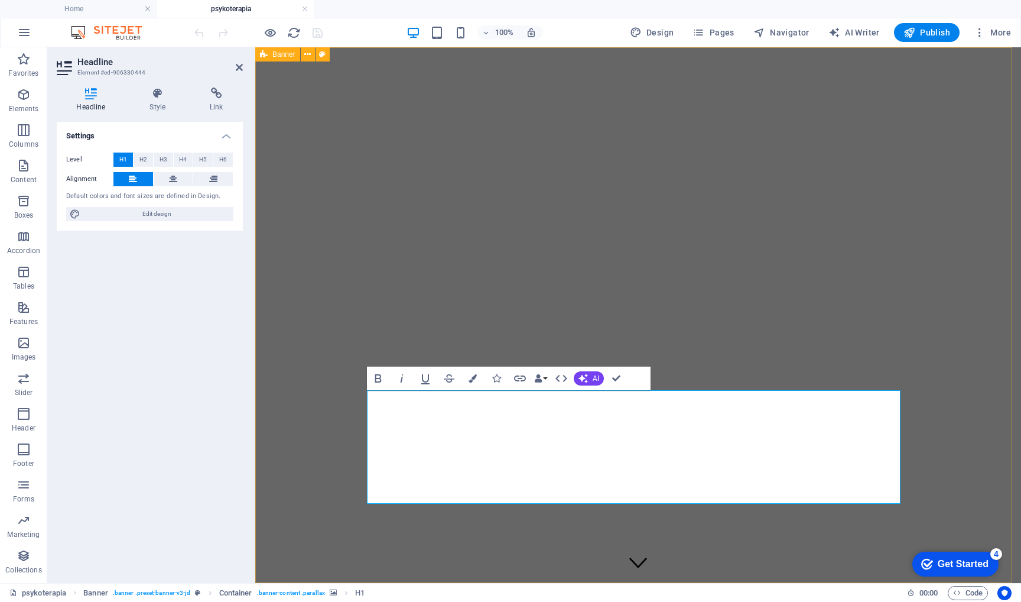
click at [704, 80] on figure at bounding box center [638, 80] width 757 height 0
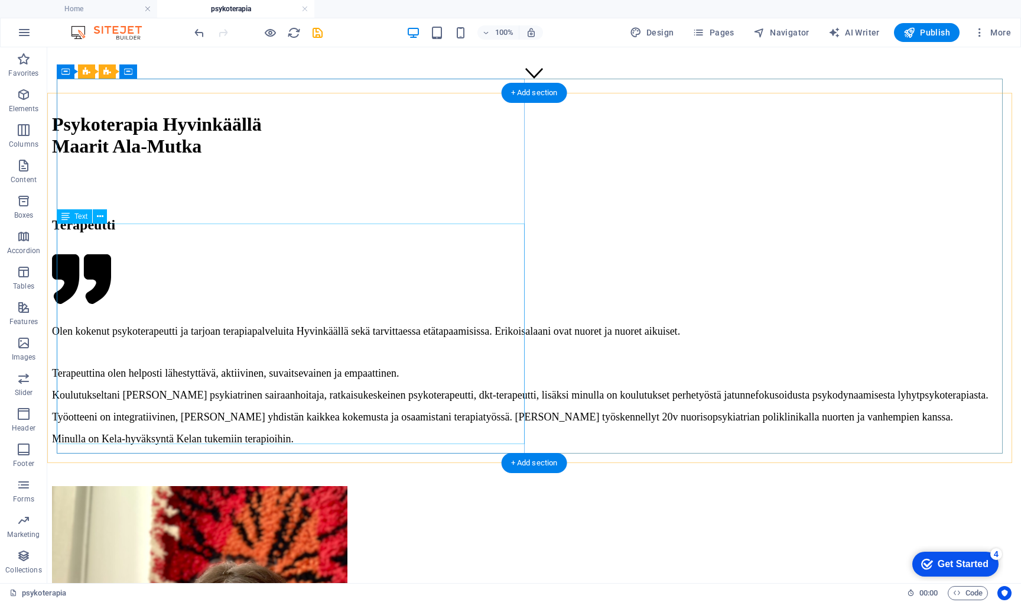
scroll to position [490, 0]
click at [67, 216] on div "Terapeutti" at bounding box center [534, 224] width 965 height 16
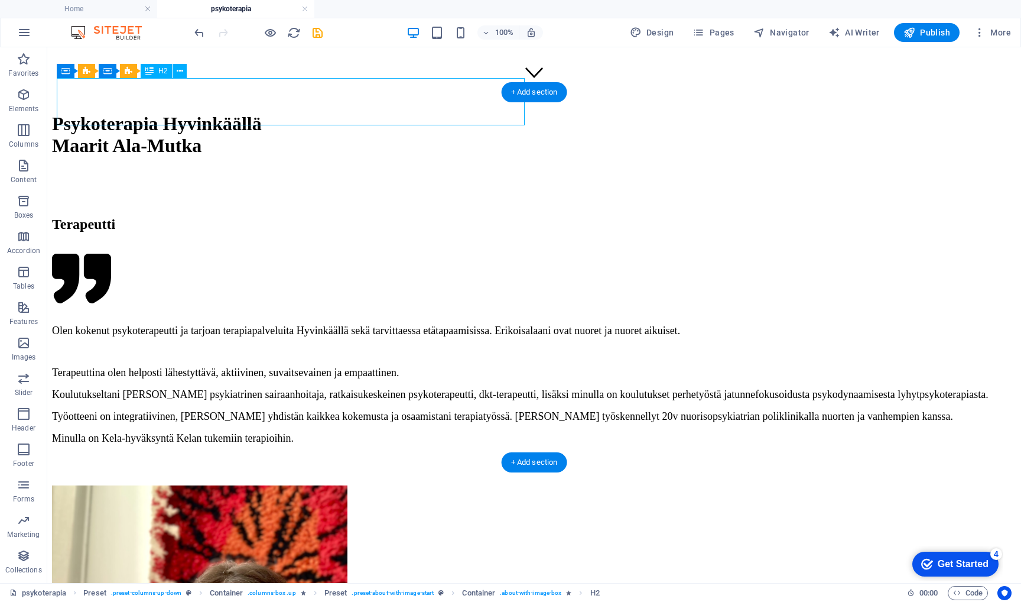
click at [67, 216] on div "Terapeutti" at bounding box center [534, 224] width 965 height 16
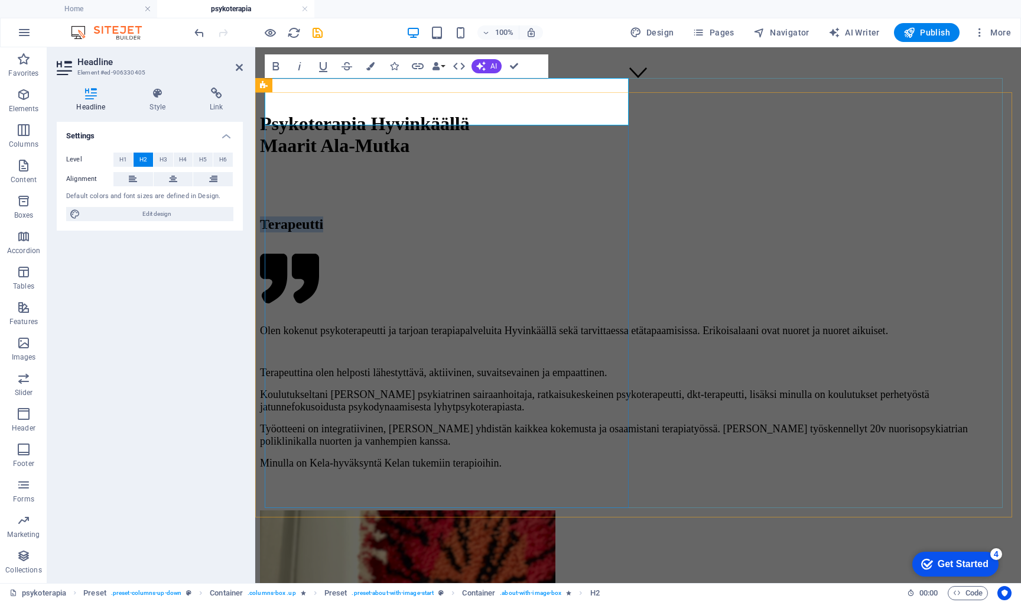
click at [270, 216] on h2 "Terapeutti" at bounding box center [638, 224] width 757 height 16
click at [309, 138] on icon at bounding box center [308, 137] width 7 height 12
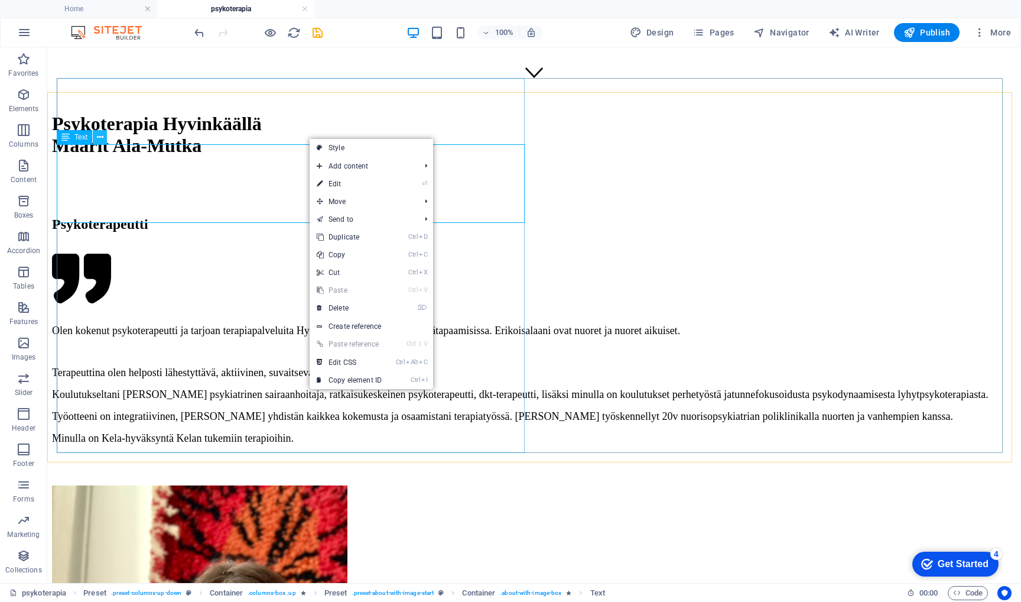
click at [97, 139] on icon at bounding box center [100, 137] width 7 height 12
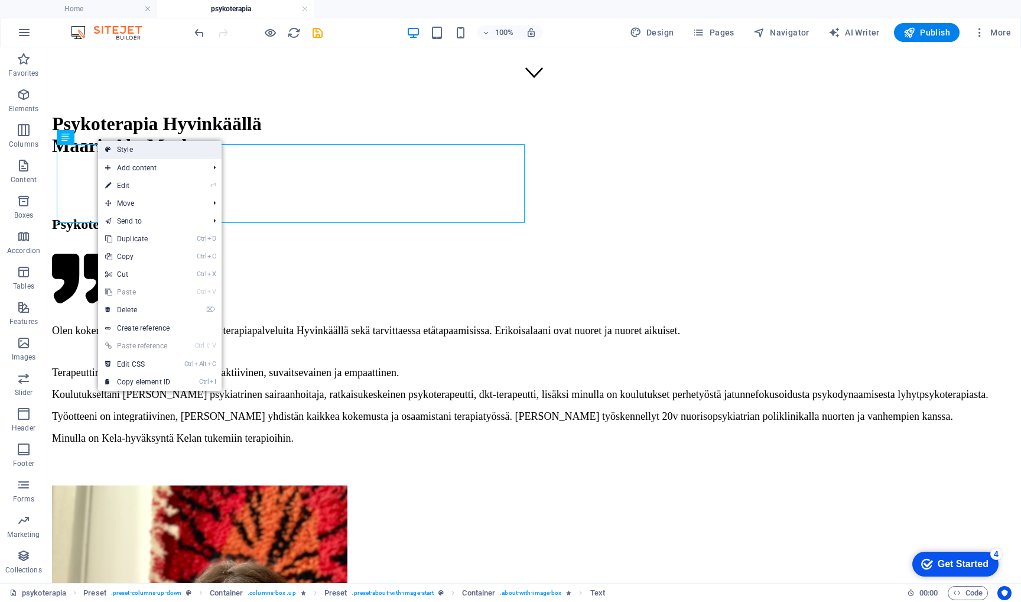
click at [129, 153] on link "Style" at bounding box center [160, 150] width 124 height 18
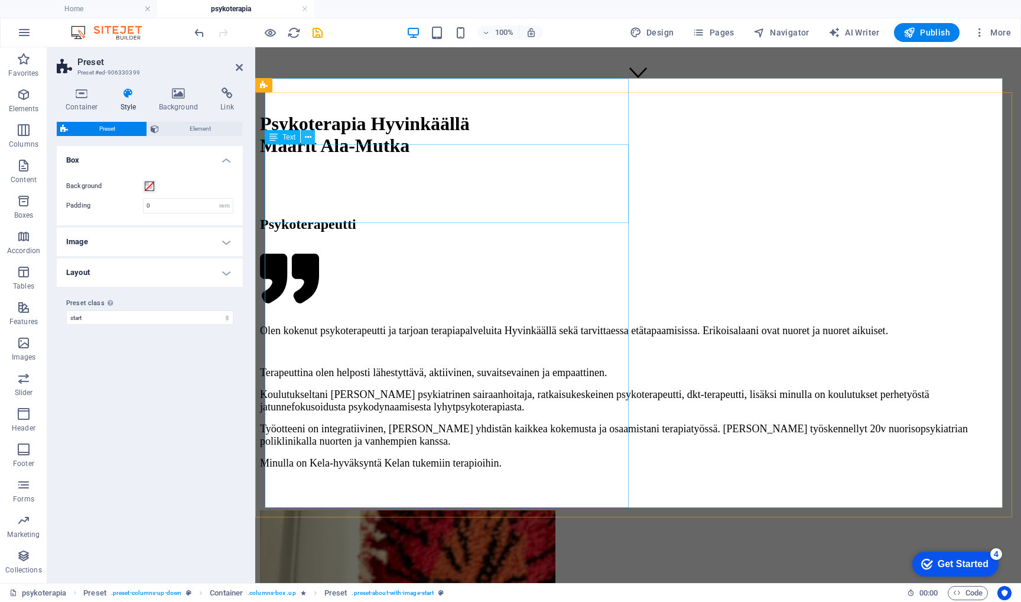
click at [309, 141] on icon at bounding box center [308, 137] width 7 height 12
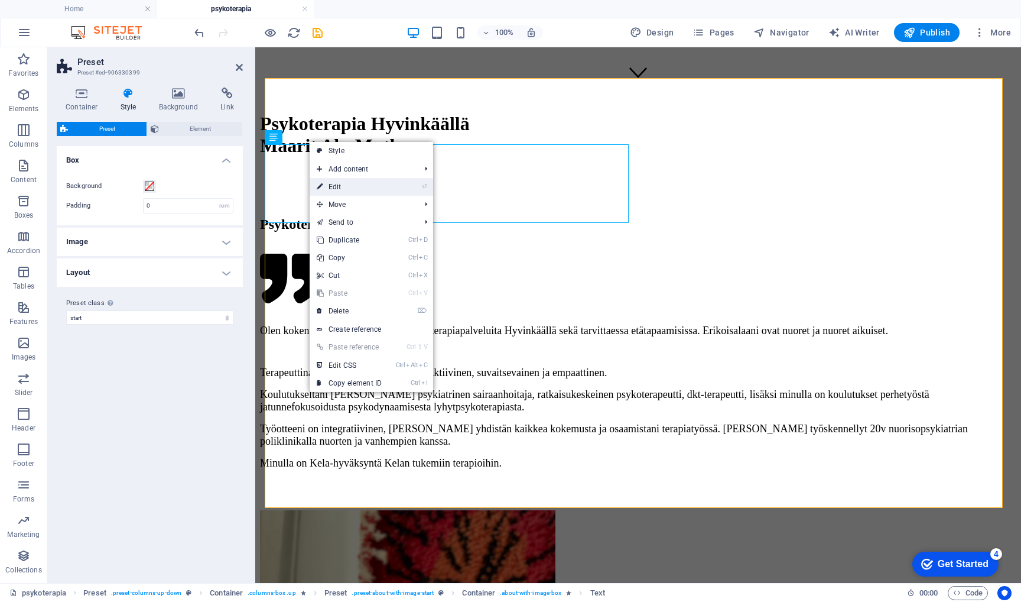
click at [335, 186] on link "⏎ Edit" at bounding box center [349, 187] width 79 height 18
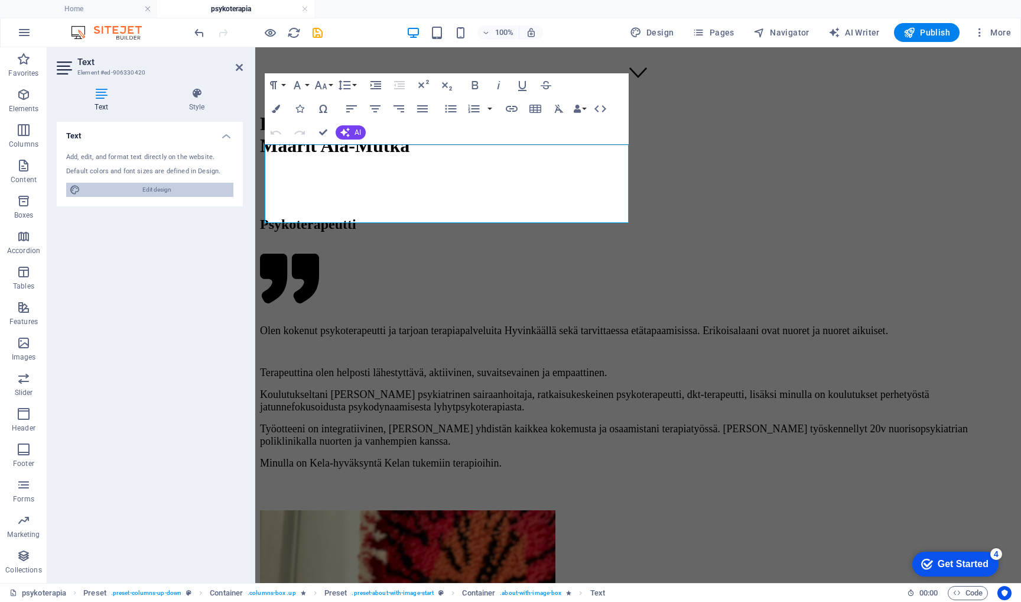
click at [177, 192] on span "Edit design" at bounding box center [157, 190] width 146 height 14
select select "px"
select select "600"
select select "px"
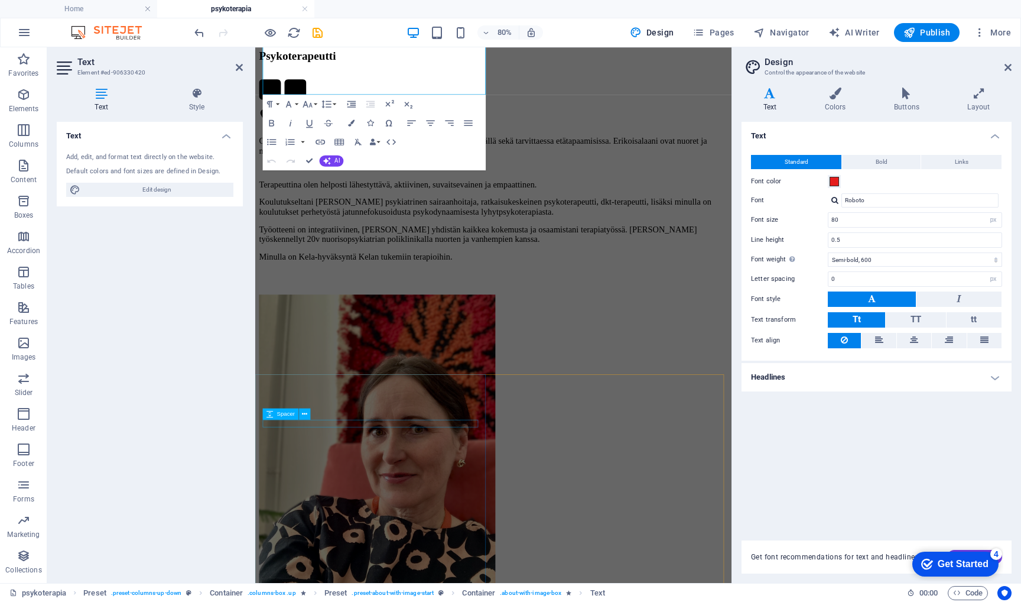
scroll to position [790, 0]
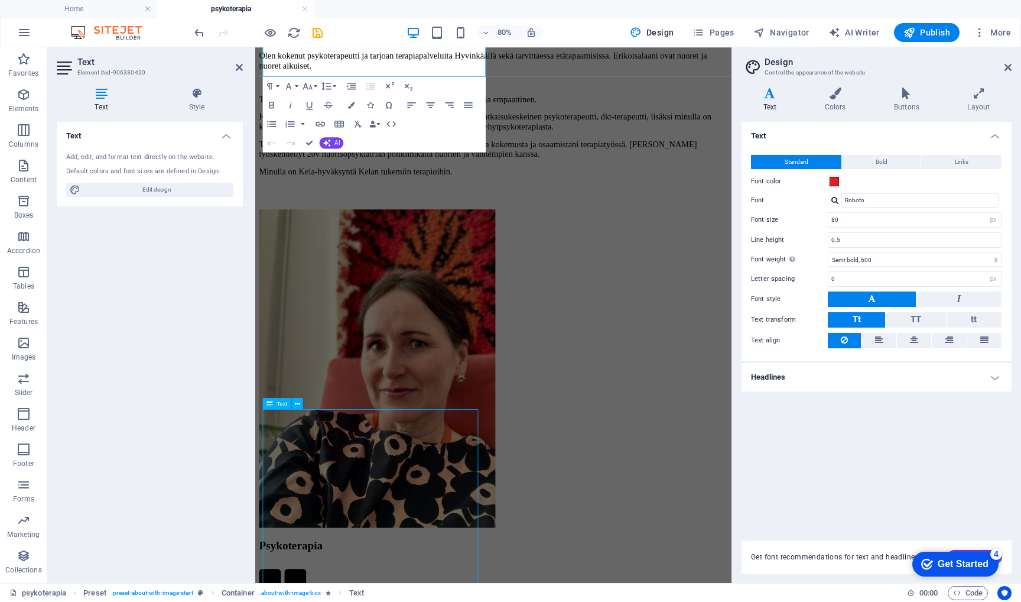
scroll to position [657, 0]
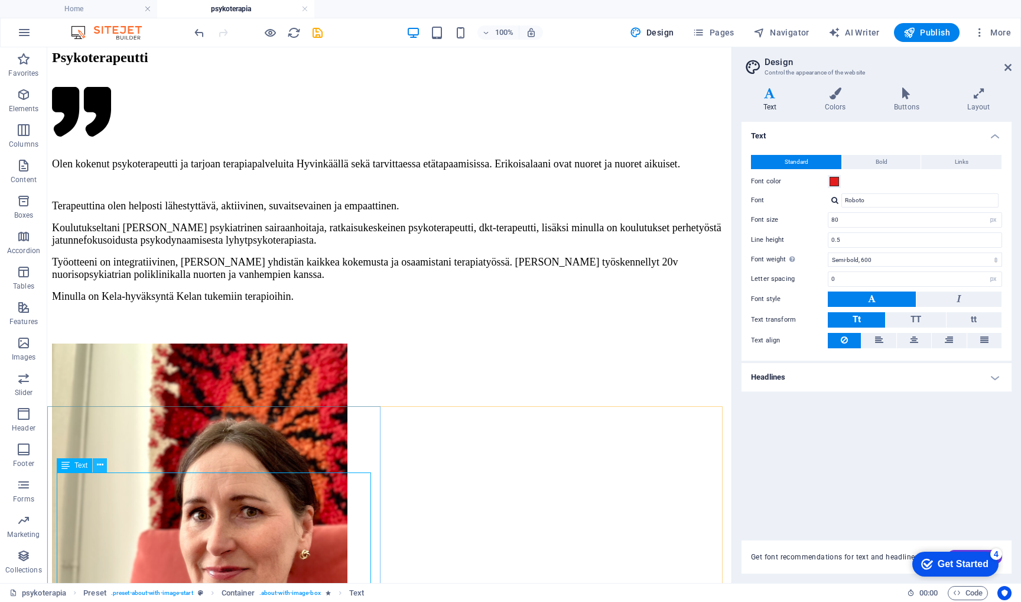
click at [99, 463] on icon at bounding box center [100, 465] width 7 height 12
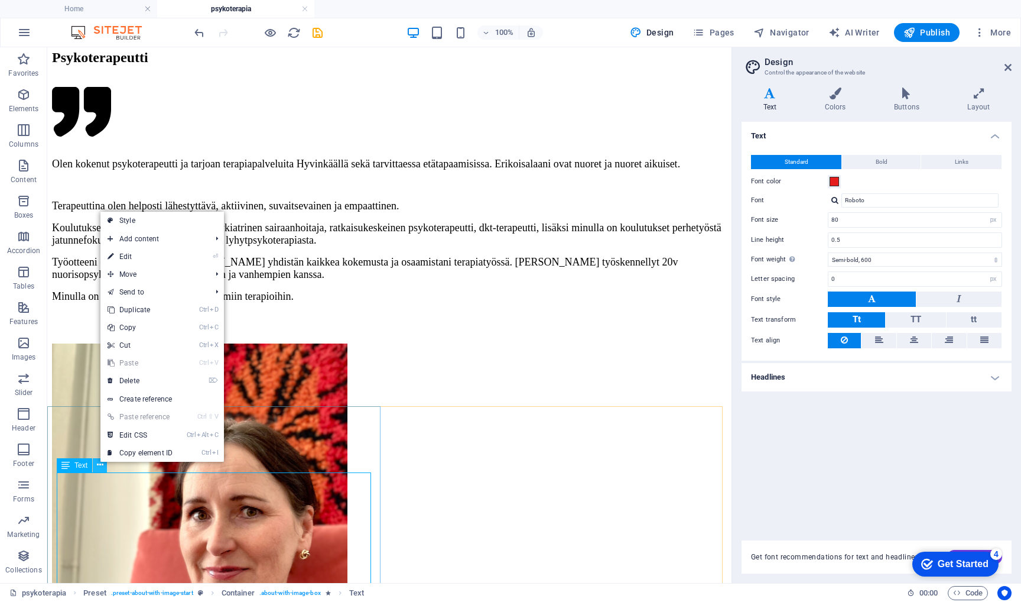
click at [99, 463] on icon at bounding box center [100, 465] width 7 height 12
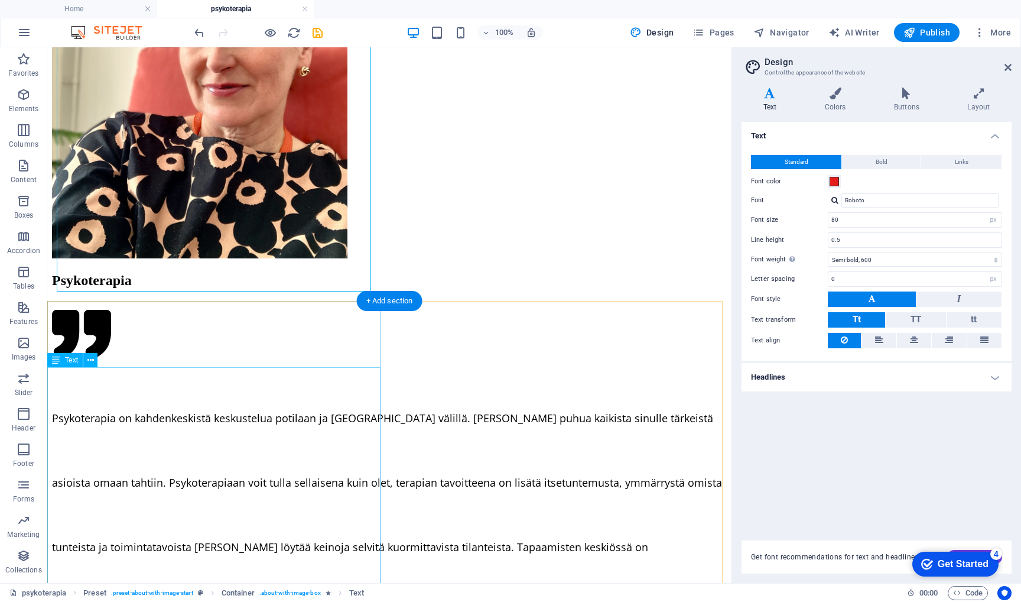
scroll to position [1139, 0]
click at [91, 364] on icon at bounding box center [90, 361] width 7 height 12
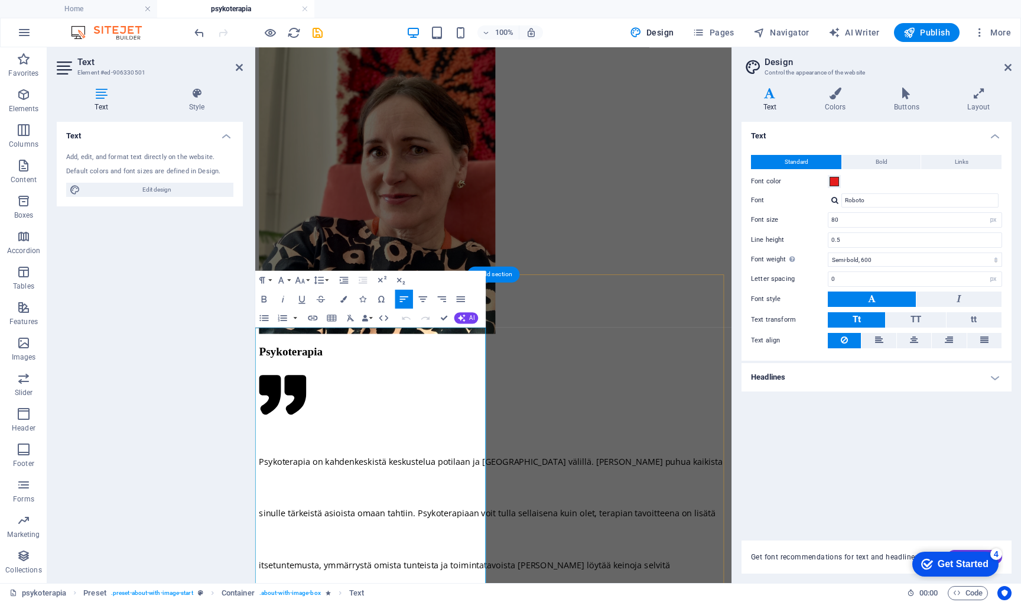
scroll to position [1300, 0]
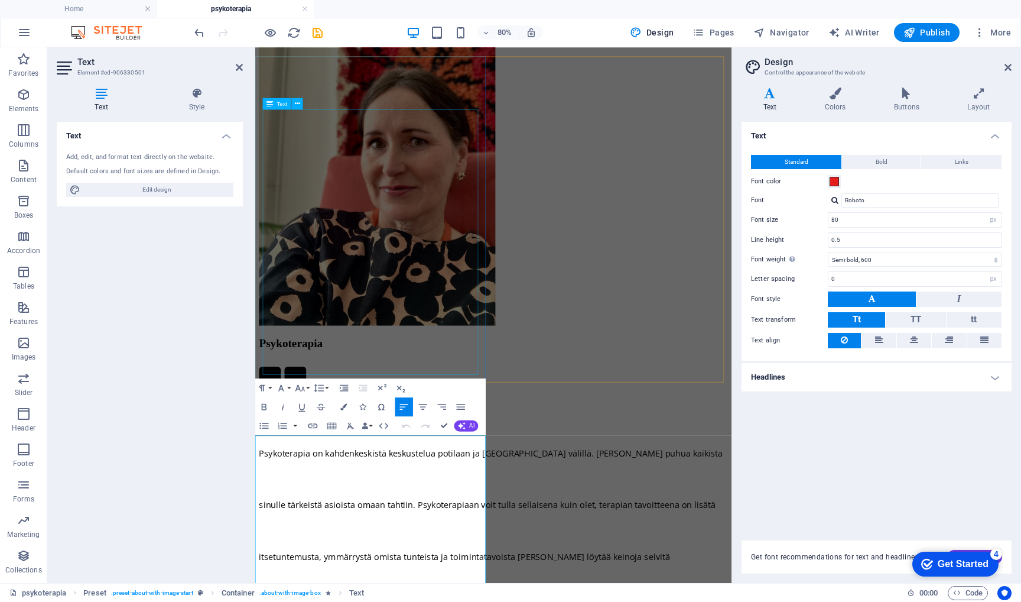
scroll to position [1140, 0]
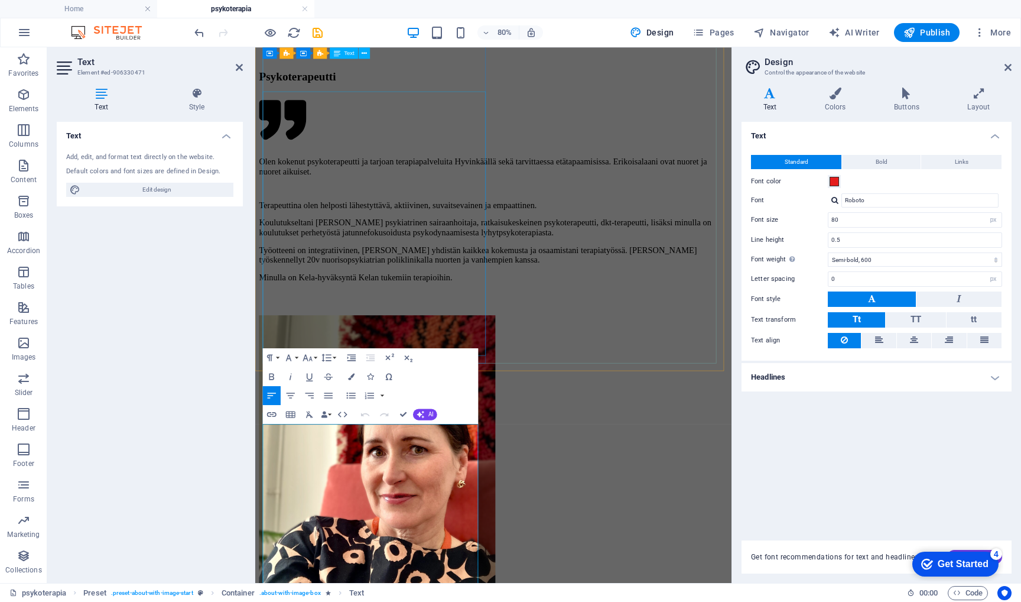
scroll to position [764, 0]
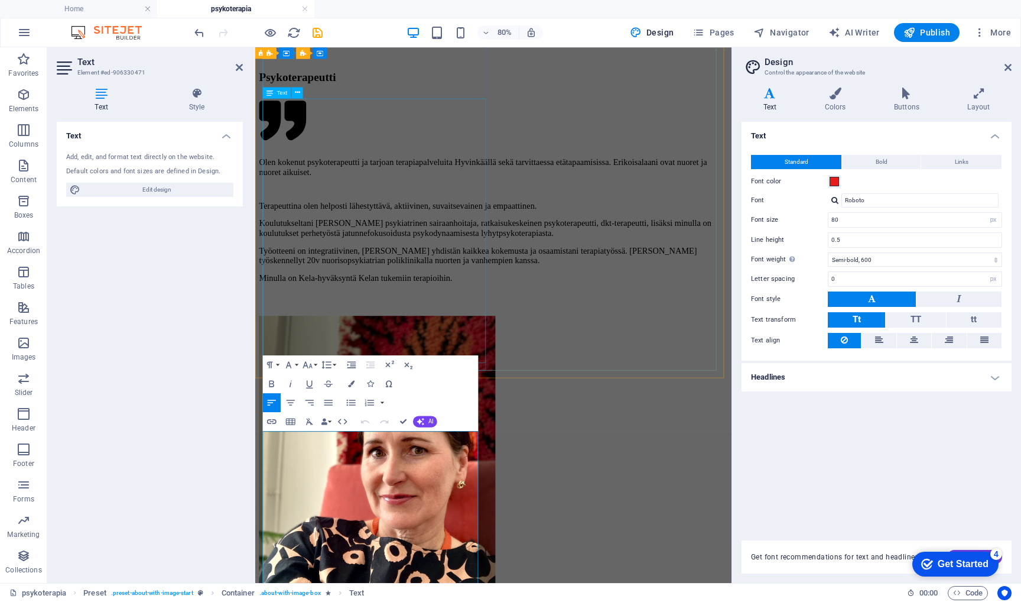
click at [397, 239] on div "Terapeuttina olen helposti lähestyttävä, aktiivinen, suvaitsevainen ja empaatti…" at bounding box center [553, 301] width 586 height 125
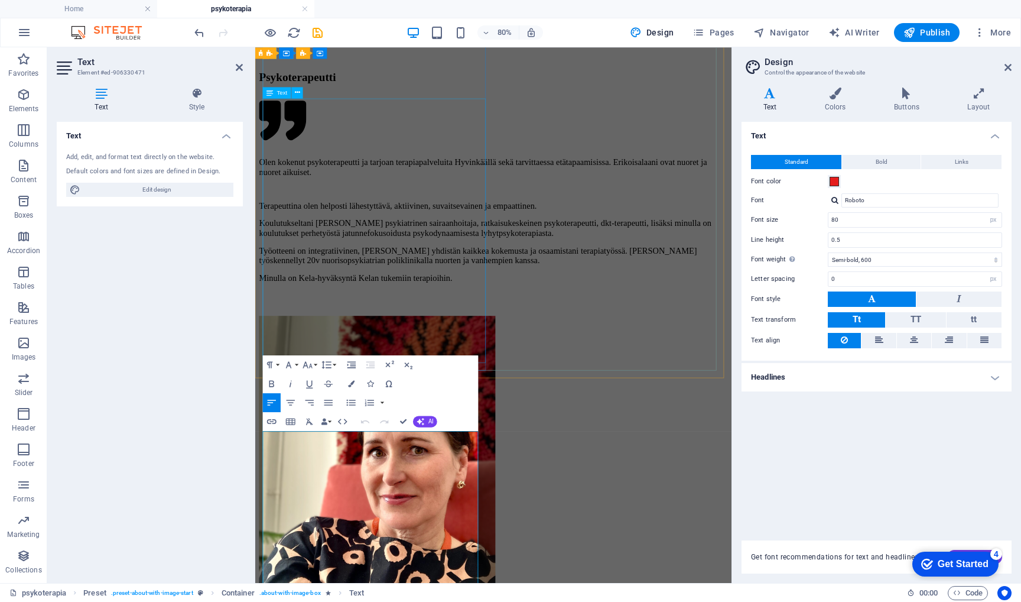
click at [410, 302] on div "Terapeuttina olen helposti lähestyttävä, aktiivinen, suvaitsevainen ja empaatti…" at bounding box center [553, 301] width 586 height 125
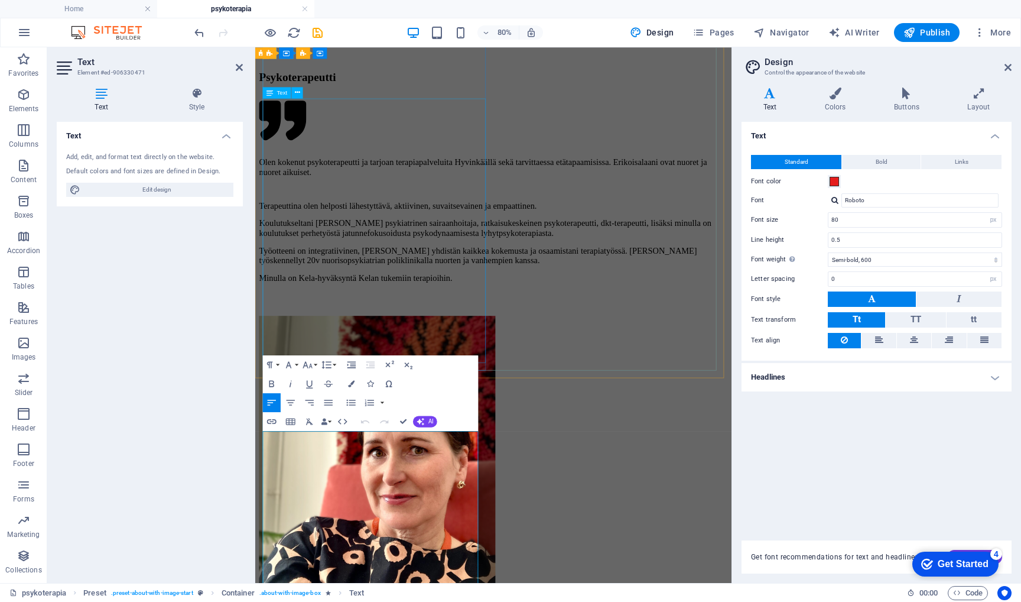
click at [400, 277] on div "Terapeuttina olen helposti lähestyttävä, aktiivinen, suvaitsevainen ja empaatti…" at bounding box center [553, 301] width 586 height 125
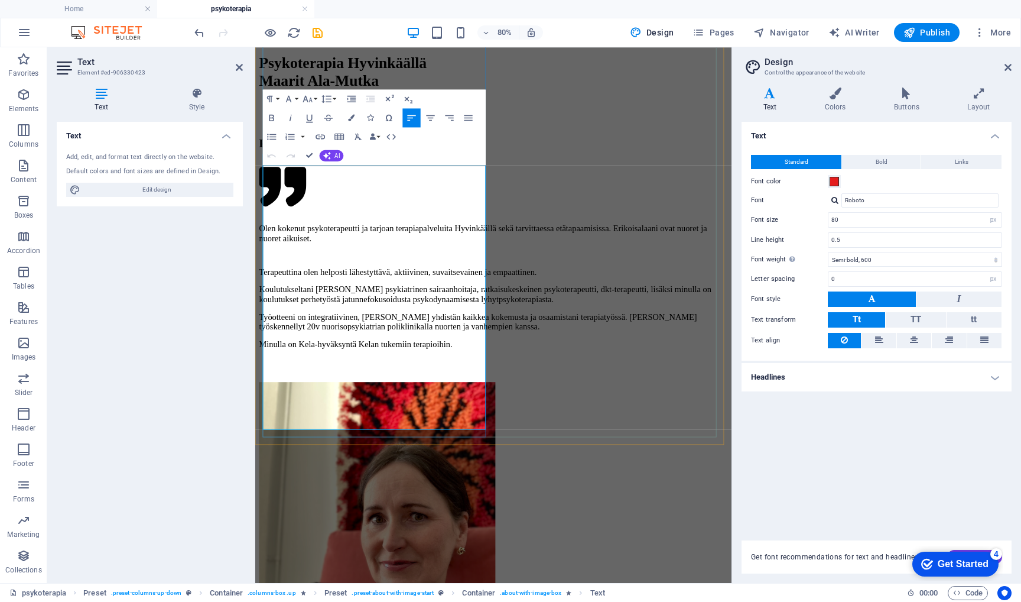
scroll to position [681, 0]
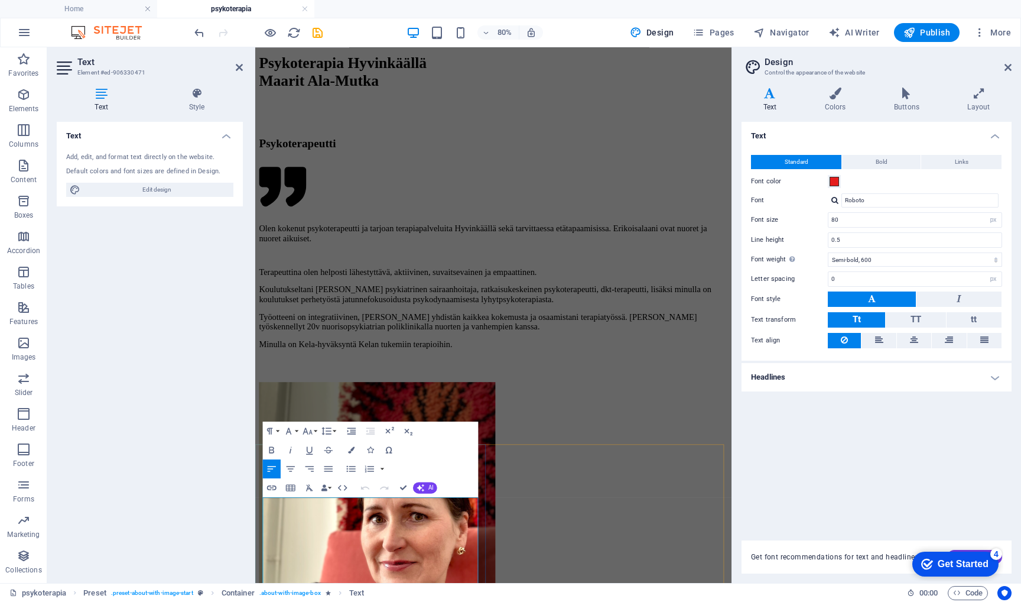
click at [381, 395] on div "Terapeuttina olen helposti lähestyttävä, aktiivinen, suvaitsevainen ja empaatti…" at bounding box center [553, 384] width 586 height 125
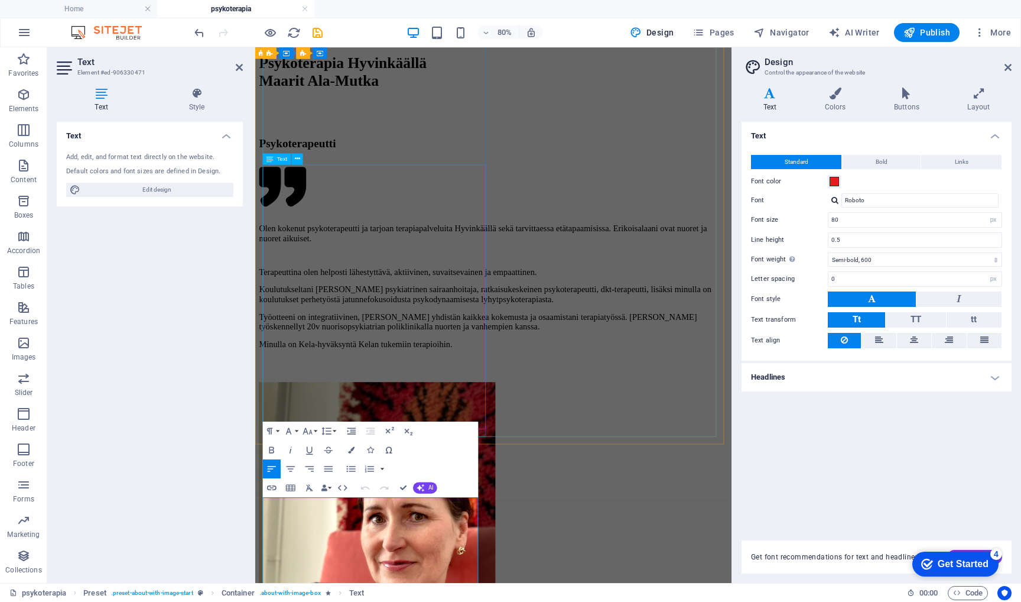
click at [382, 401] on div "Terapeuttina olen helposti lähestyttävä, aktiivinen, suvaitsevainen ja empaatti…" at bounding box center [553, 384] width 586 height 125
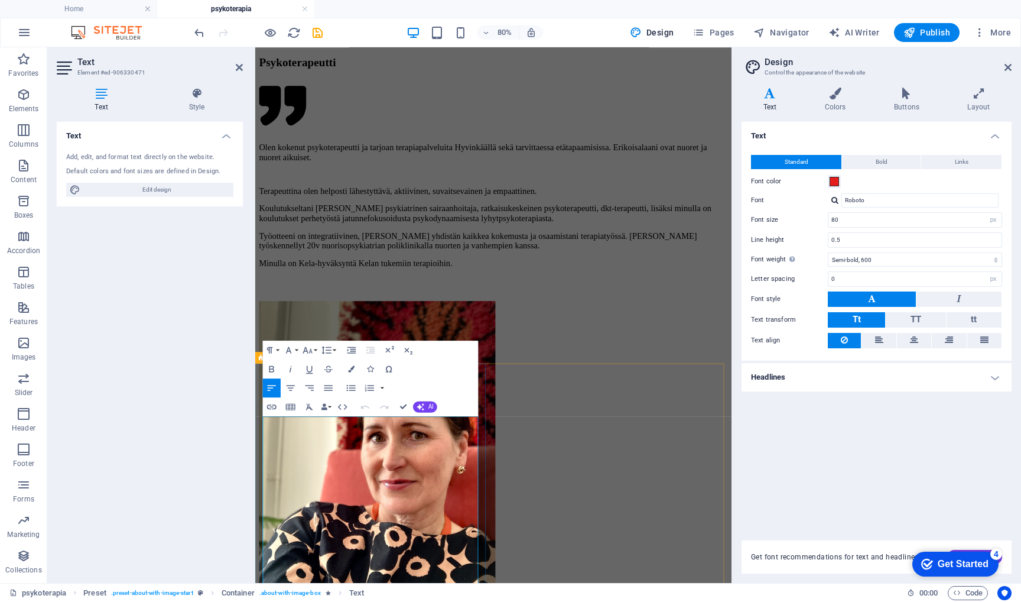
scroll to position [783, 0]
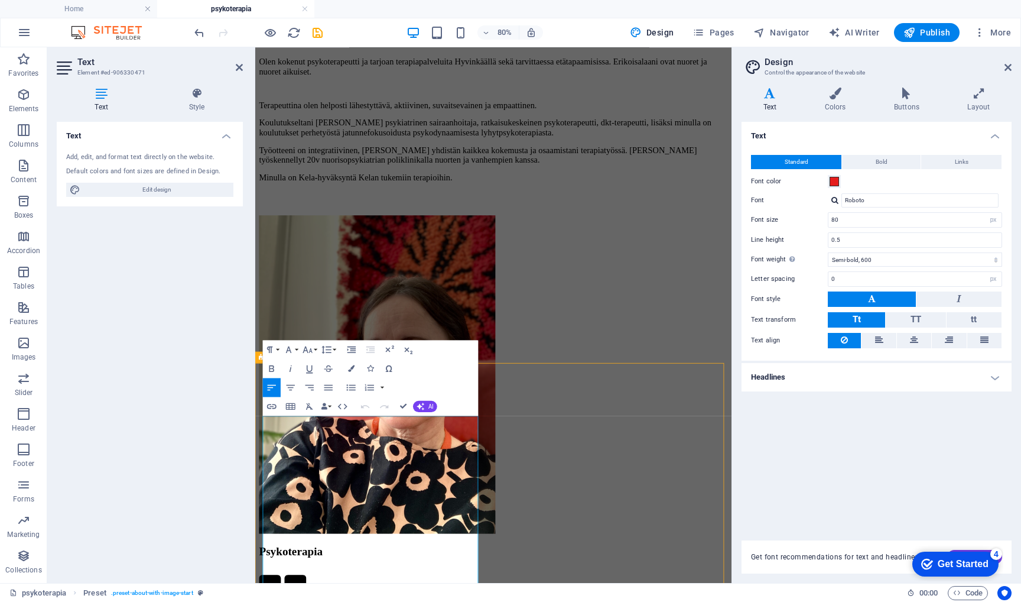
scroll to position [621, 0]
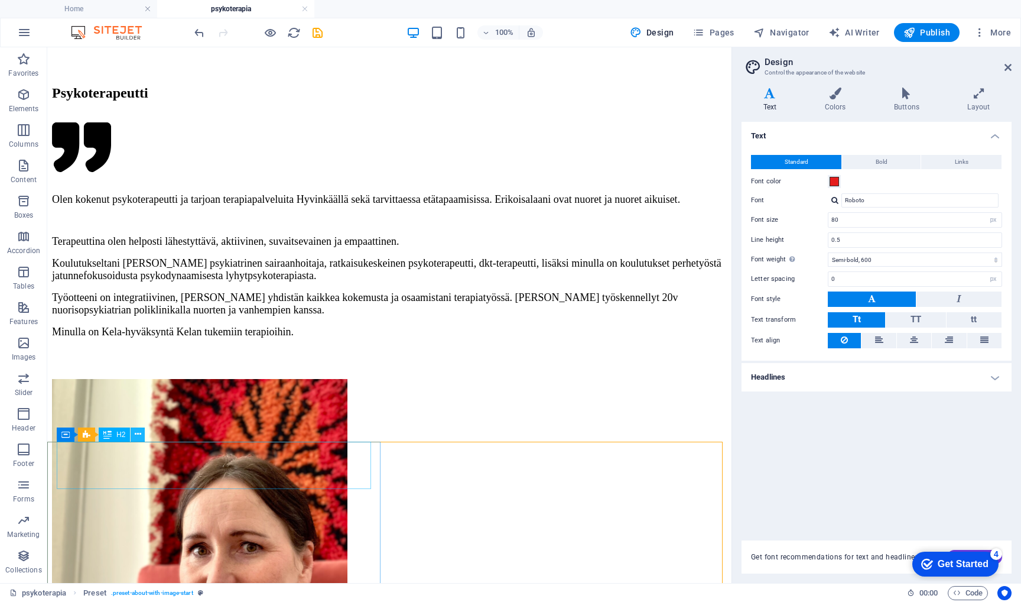
click at [139, 438] on icon at bounding box center [138, 434] width 7 height 12
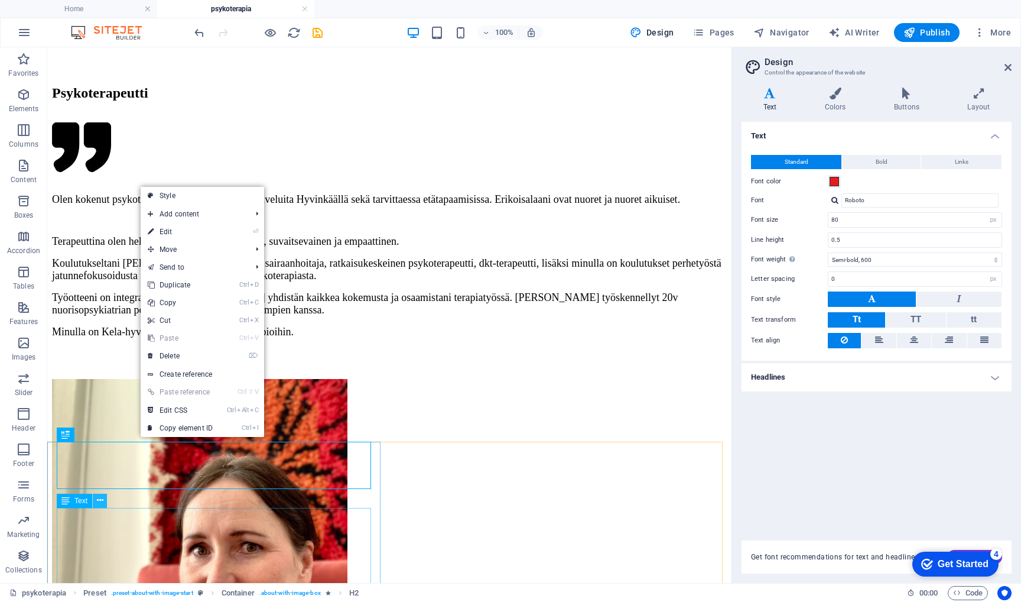
click at [104, 504] on button at bounding box center [100, 501] width 14 height 14
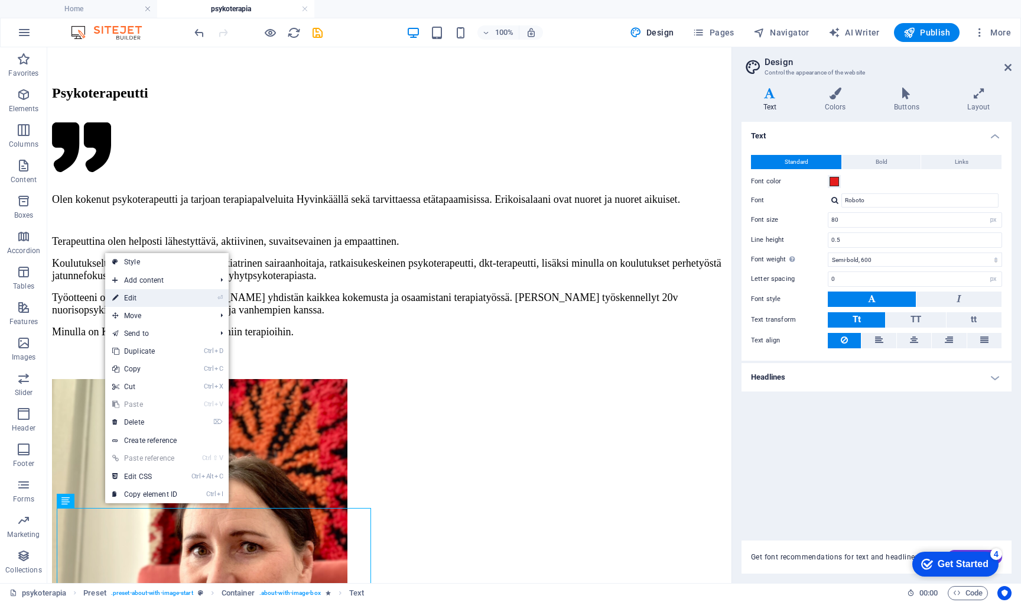
click at [154, 299] on link "⏎ Edit" at bounding box center [144, 298] width 79 height 18
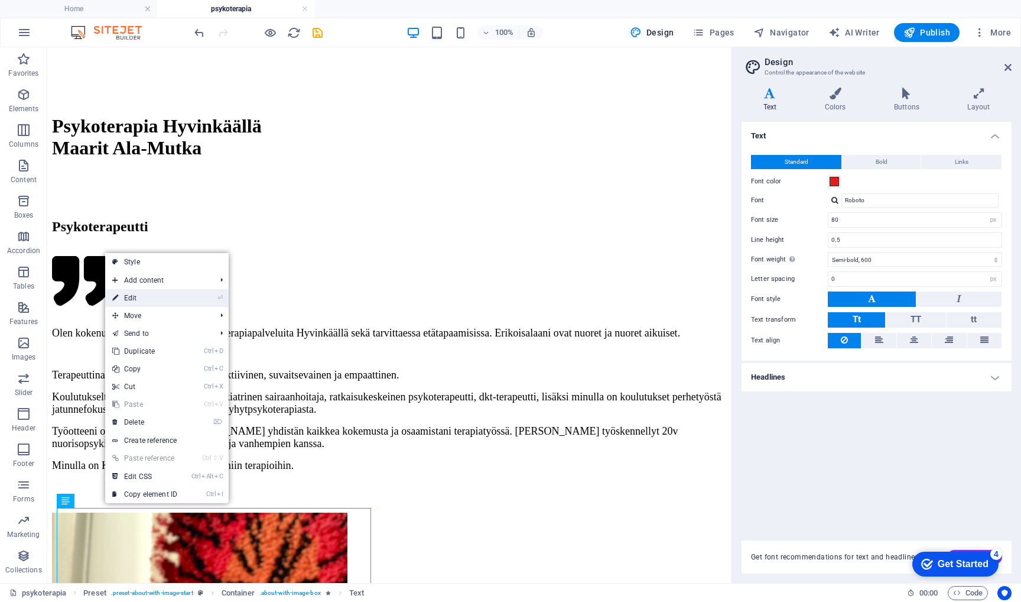
scroll to position [755, 0]
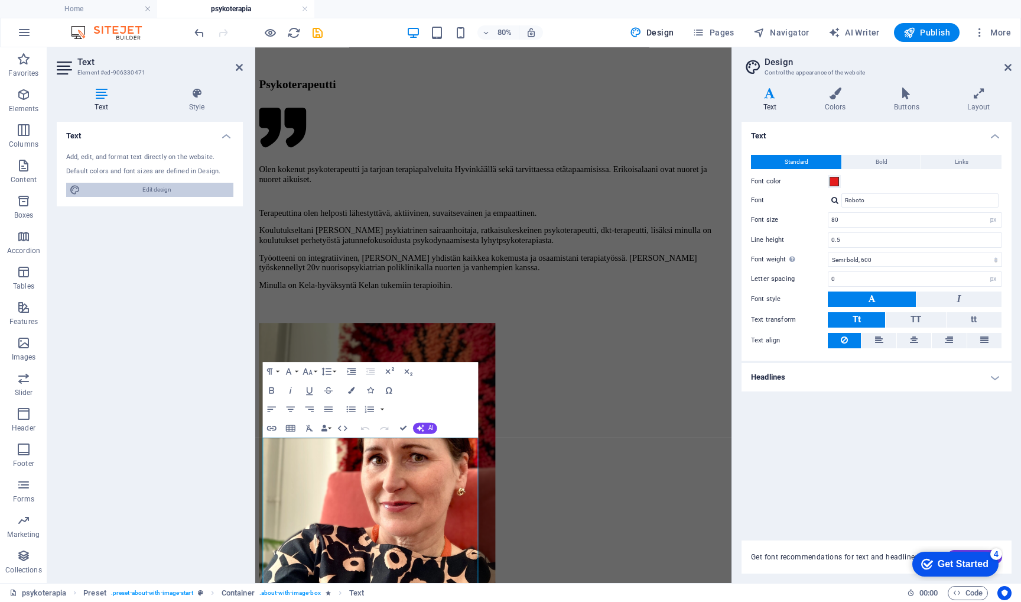
click at [159, 189] on span "Edit design" at bounding box center [157, 190] width 146 height 14
click at [298, 100] on icon at bounding box center [297, 100] width 5 height 10
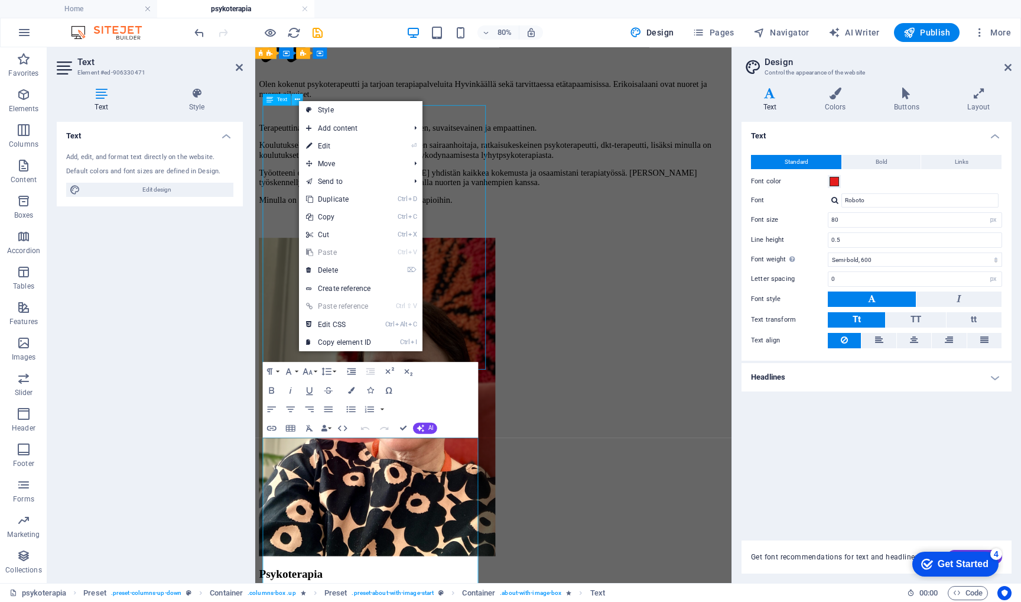
scroll to position [621, 0]
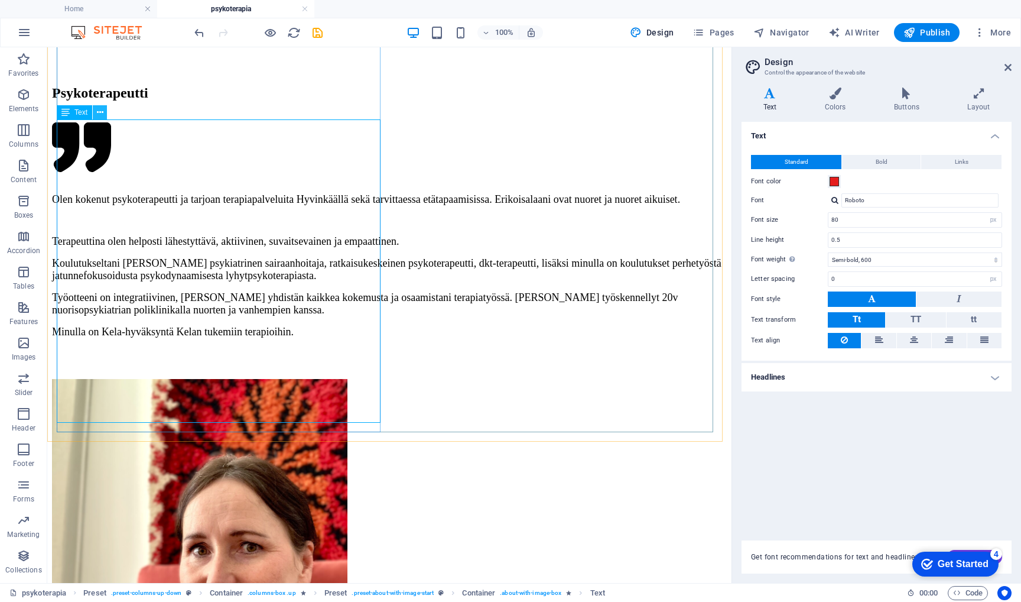
click at [95, 112] on button at bounding box center [100, 112] width 14 height 14
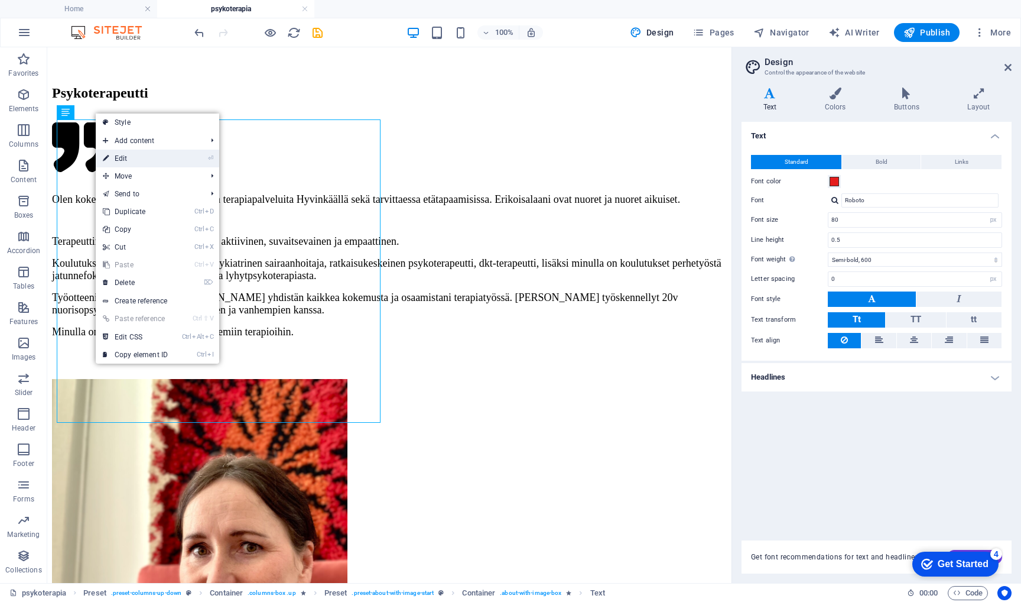
click at [124, 158] on link "⏎ Edit" at bounding box center [135, 159] width 79 height 18
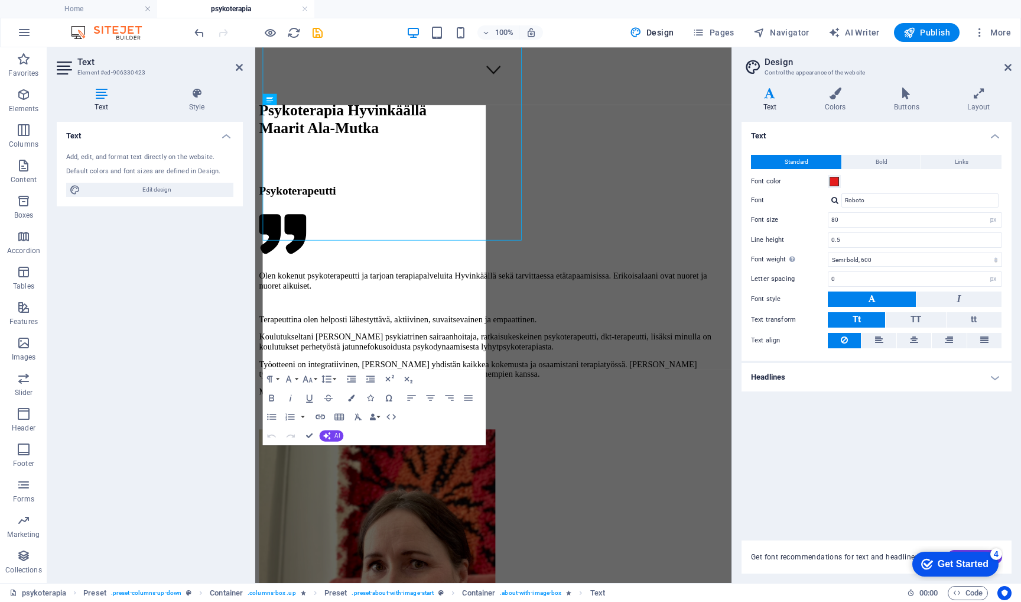
scroll to position [755, 0]
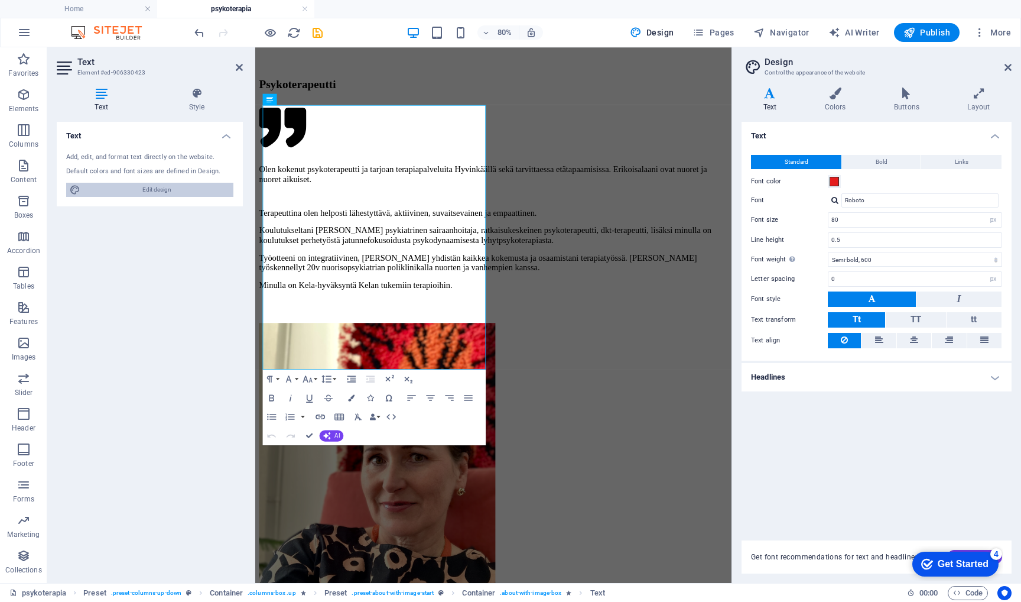
click at [147, 188] on span "Edit design" at bounding box center [157, 190] width 146 height 14
click at [884, 205] on input "Roboto" at bounding box center [920, 200] width 157 height 14
click at [865, 214] on div "Roboto" at bounding box center [923, 216] width 156 height 12
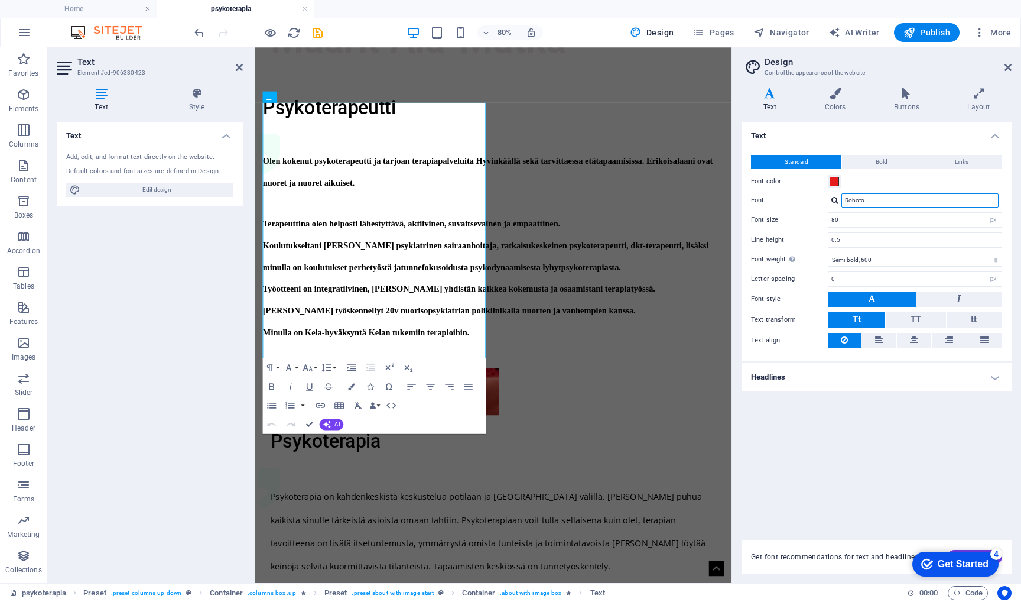
click at [872, 202] on input "Roboto" at bounding box center [920, 200] width 157 height 14
click at [858, 451] on div "Text Standard Bold Links Font color Font Roboto Manage fonts → Font size 80 rem…" at bounding box center [877, 324] width 270 height 404
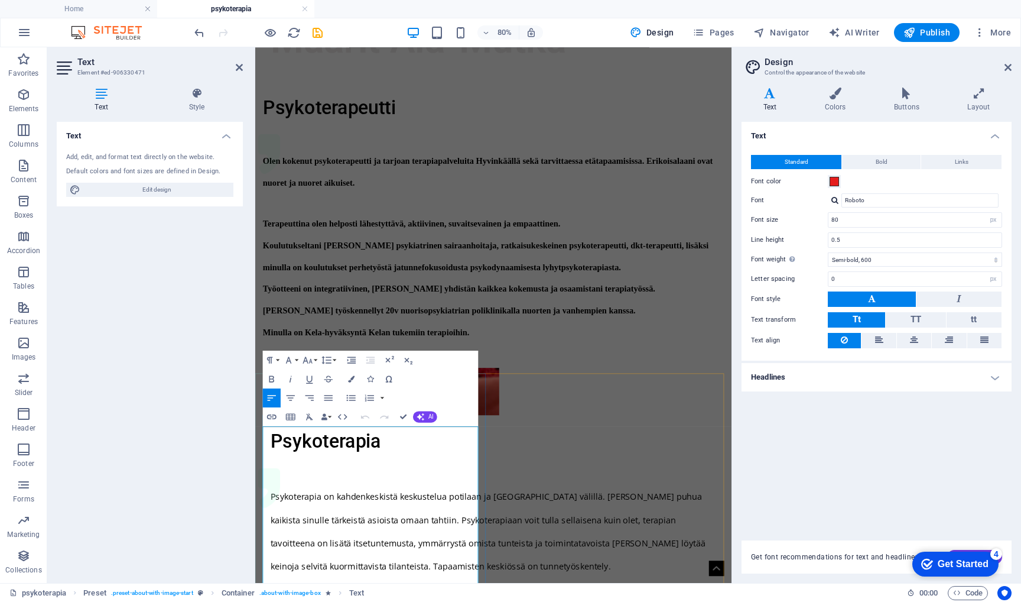
drag, startPoint x: 371, startPoint y: 549, endPoint x: 349, endPoint y: 583, distance: 39.8
click at [417, 323] on div "Terapeuttina olen helposti lähestyttävä, aktiivinen, suvaitsevainen ja empaatti…" at bounding box center [553, 338] width 577 height 190
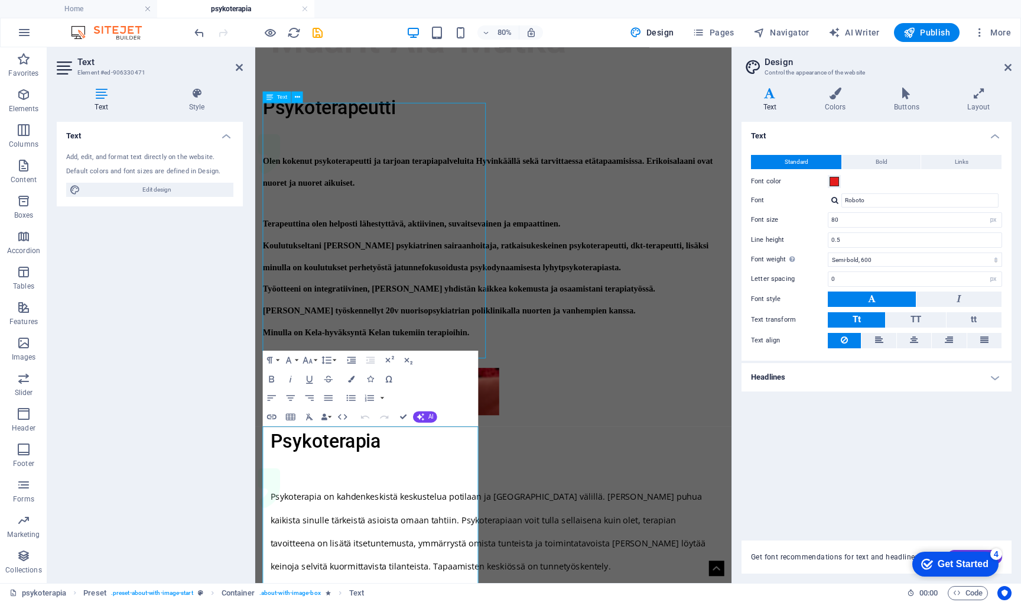
click at [417, 323] on div "Terapeuttina olen helposti lähestyttävä, aktiivinen, suvaitsevainen ja empaatti…" at bounding box center [553, 338] width 577 height 190
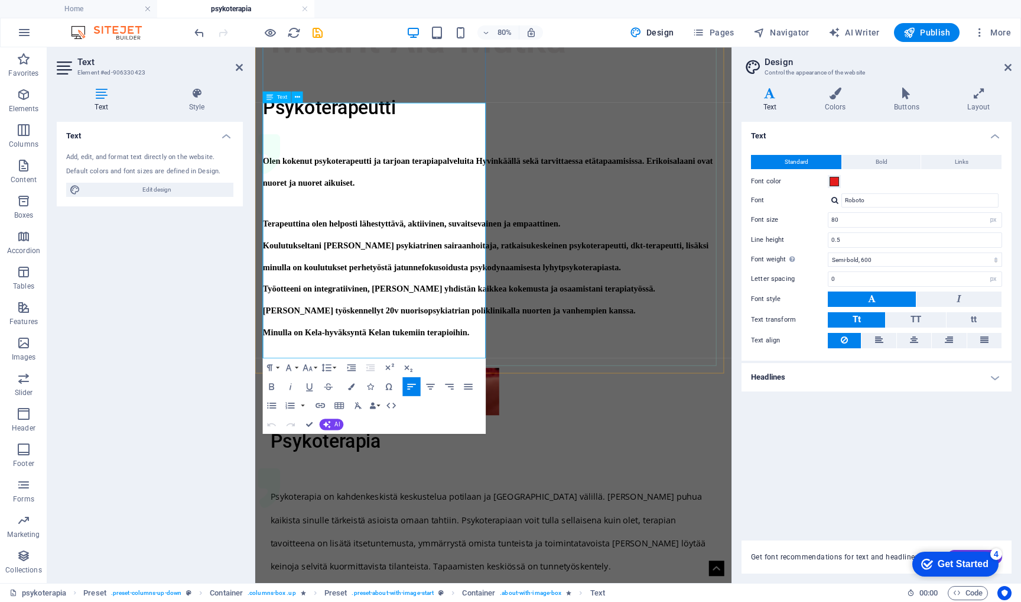
click at [410, 329] on p "Työotteeni on integratiivinen, eli yhdistän kaikkea kokemusta ja osaamistani te…" at bounding box center [553, 352] width 577 height 54
click at [423, 351] on span "Työotteeni on integratiivinen, eli yhdistän kaikkea kokemusta ja osaamistani te…" at bounding box center [510, 362] width 491 height 39
click at [922, 198] on input "Roboto" at bounding box center [920, 200] width 157 height 14
type input "R"
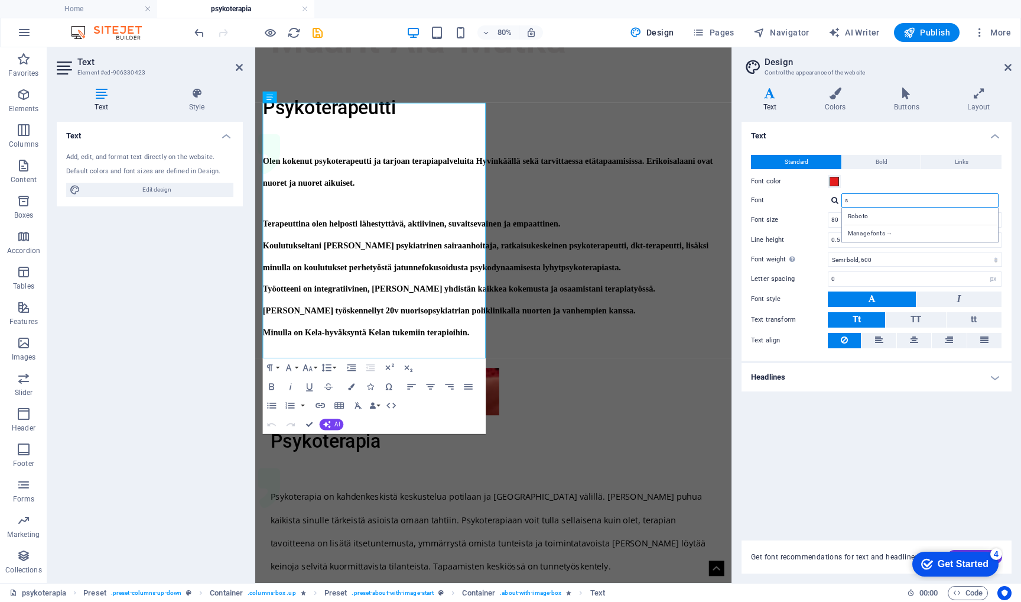
type input "sa"
click at [874, 216] on div "Open Sans" at bounding box center [923, 216] width 156 height 12
type input "Open Sans"
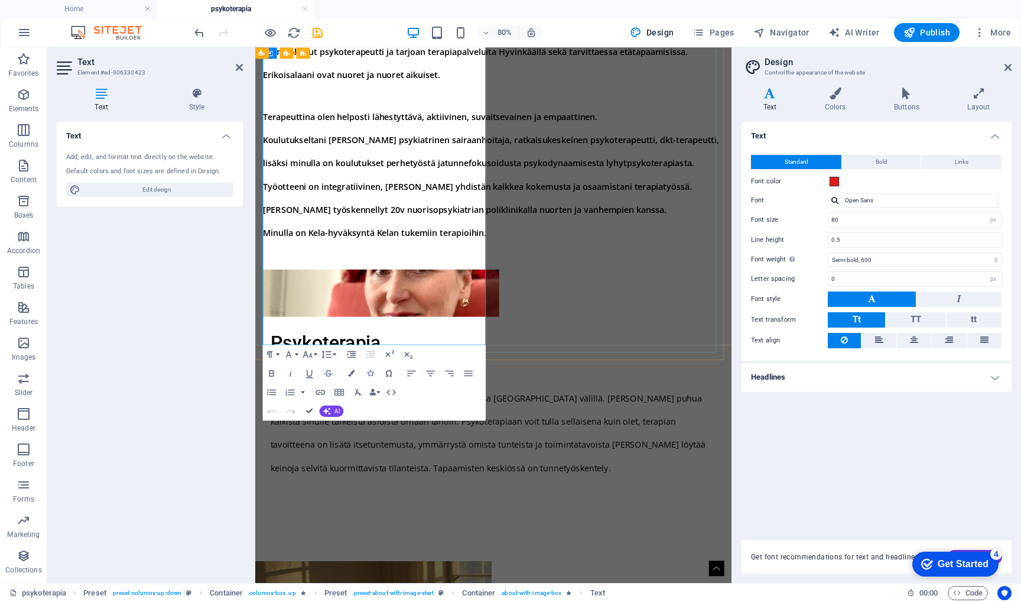
scroll to position [915, 0]
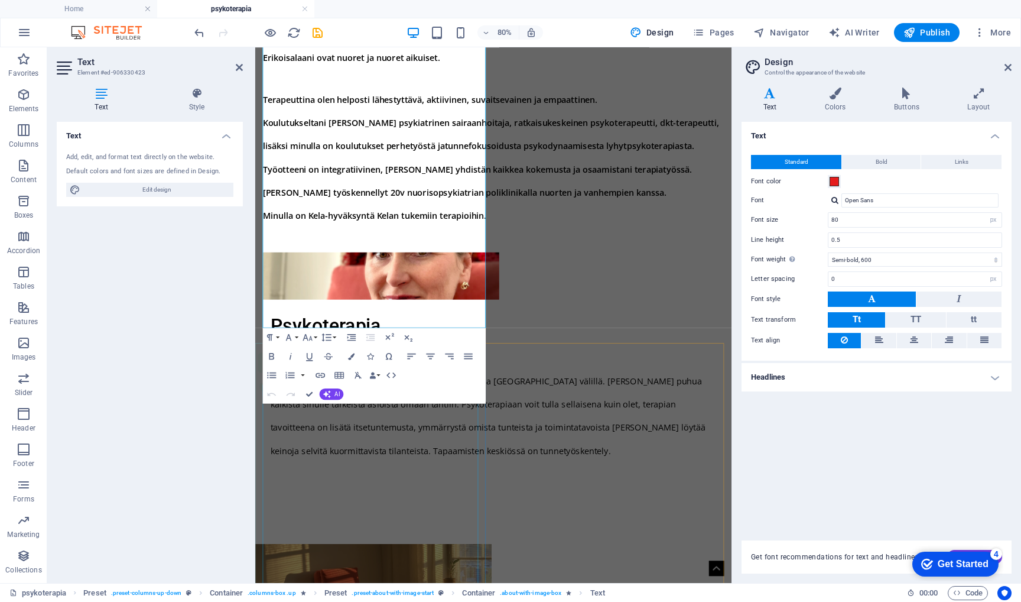
click at [400, 558] on span "Psykoterapia on kahdenkeskistä keskustelua potilaan ja terapeutin välillä. Voit…" at bounding box center [546, 507] width 544 height 101
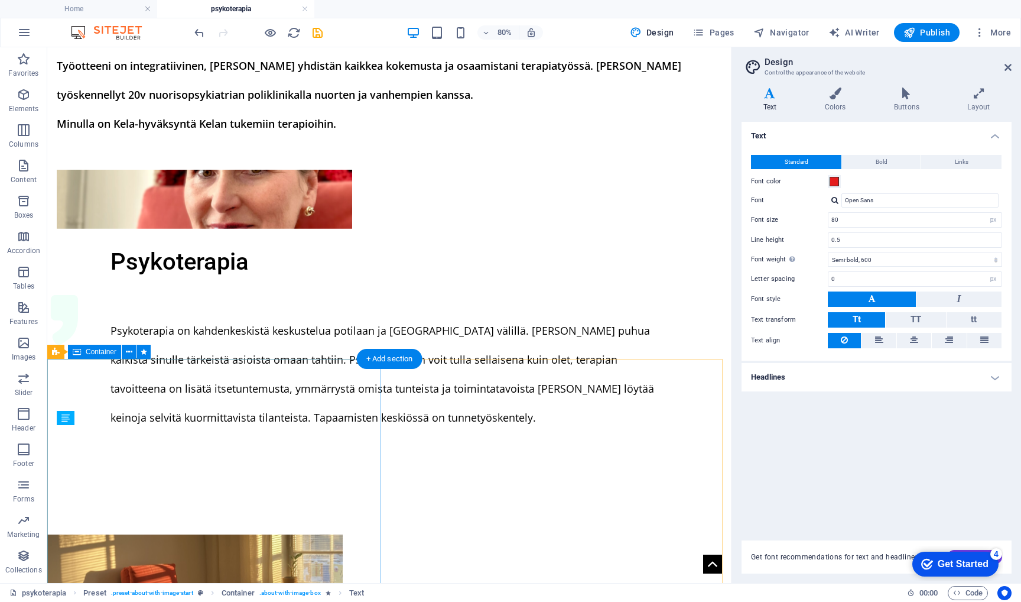
scroll to position [752, 0]
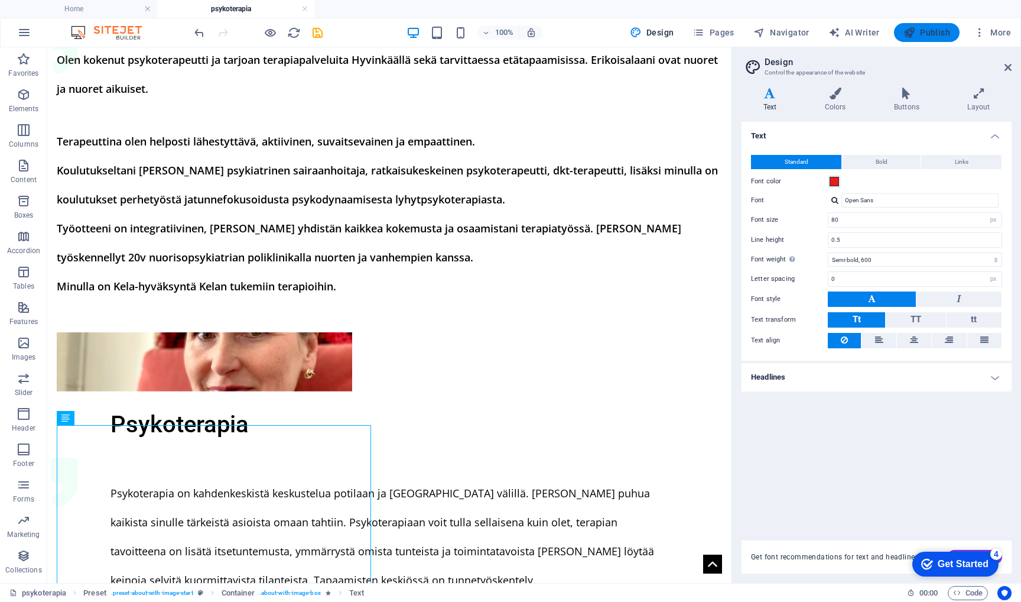
click at [932, 33] on span "Publish" at bounding box center [927, 33] width 47 height 12
